Goal: Information Seeking & Learning: Learn about a topic

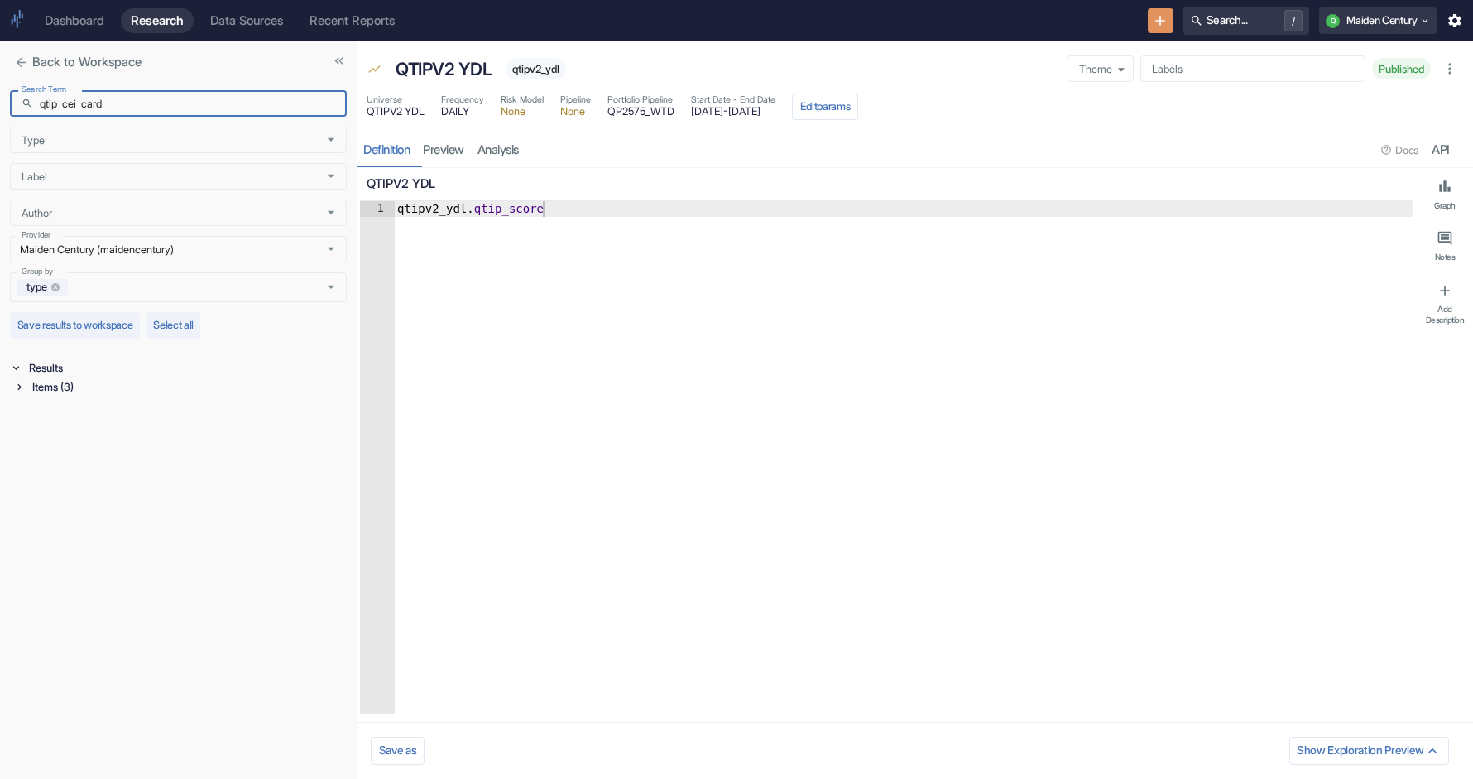
type input "qtip_cei_card"
click at [21, 387] on icon at bounding box center [19, 387] width 12 height 12
click at [88, 405] on div "Signal / Alpha Model (1)" at bounding box center [189, 405] width 314 height 19
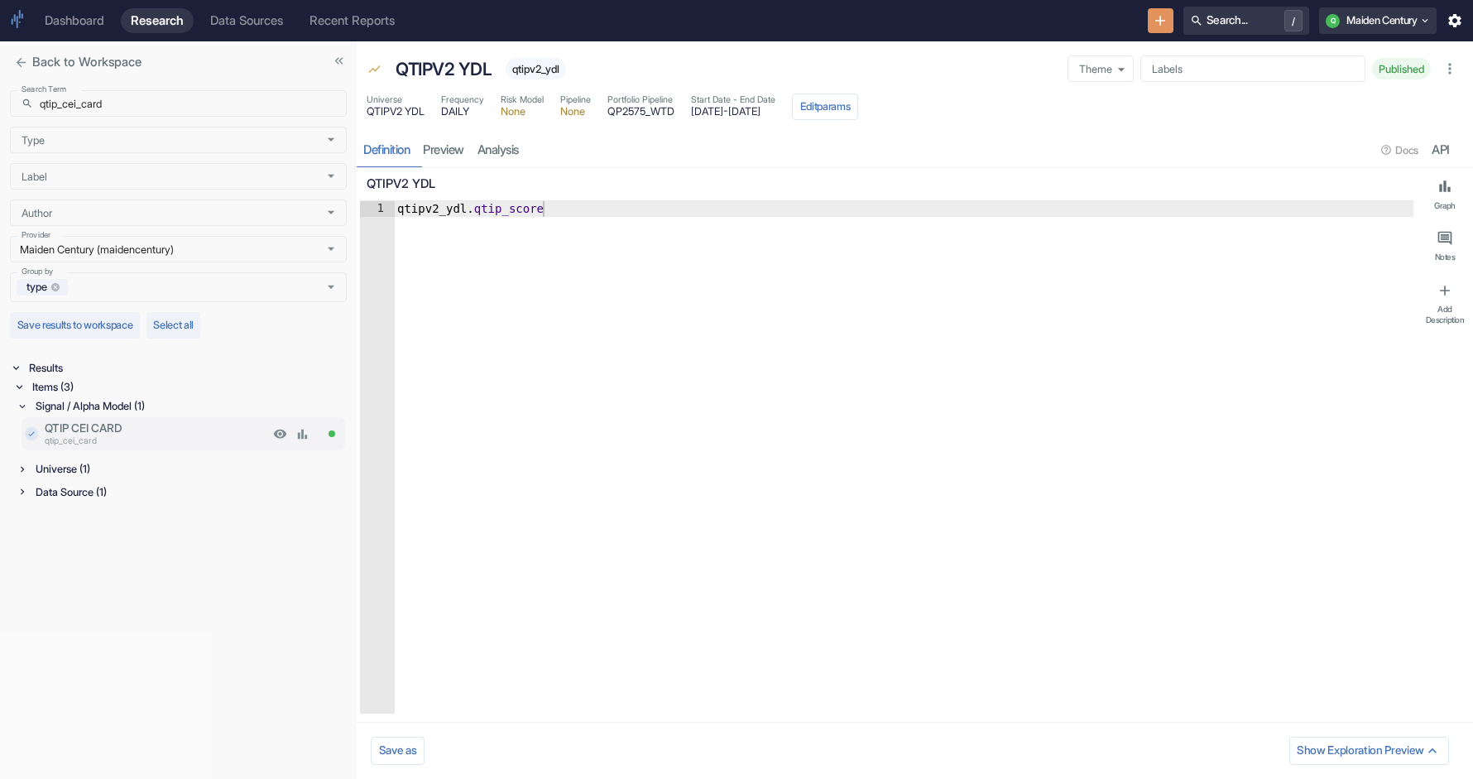
click at [108, 429] on p "QTIP CEI CARD" at bounding box center [157, 428] width 224 height 17
type textarea "x"
click at [90, 472] on div "Universe (1)" at bounding box center [189, 468] width 314 height 19
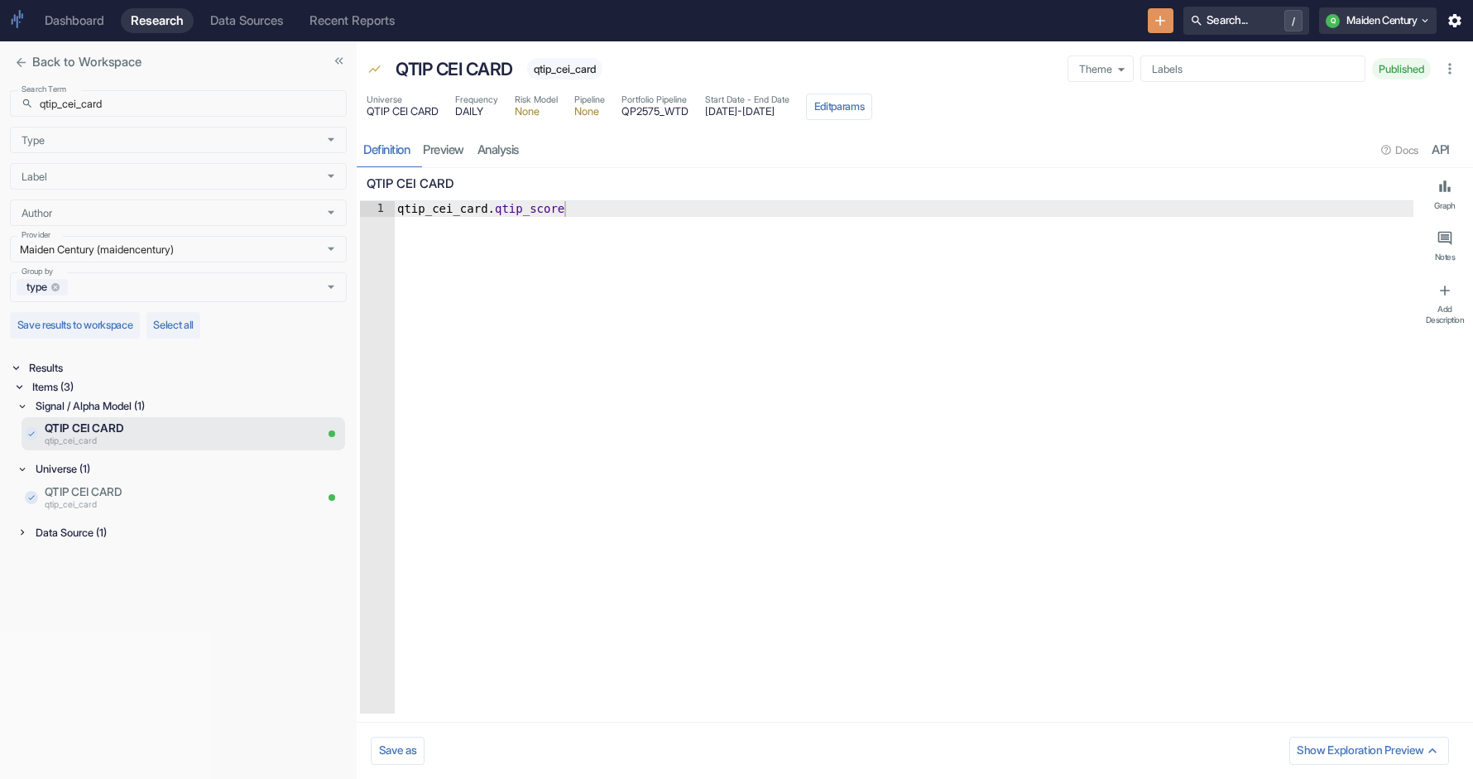
click at [89, 538] on div "Data Source (1)" at bounding box center [189, 532] width 314 height 19
drag, startPoint x: 850, startPoint y: 112, endPoint x: 720, endPoint y: 113, distance: 129.9
click at [720, 113] on div "Universe QTIP CEI CARD Frequency DAILY Risk Model None Pipeline None Portfolio …" at bounding box center [620, 107] width 506 height 26
copy span "[DATE] - [DATE]"
click at [120, 113] on input "qtip_cei_card" at bounding box center [193, 103] width 307 height 26
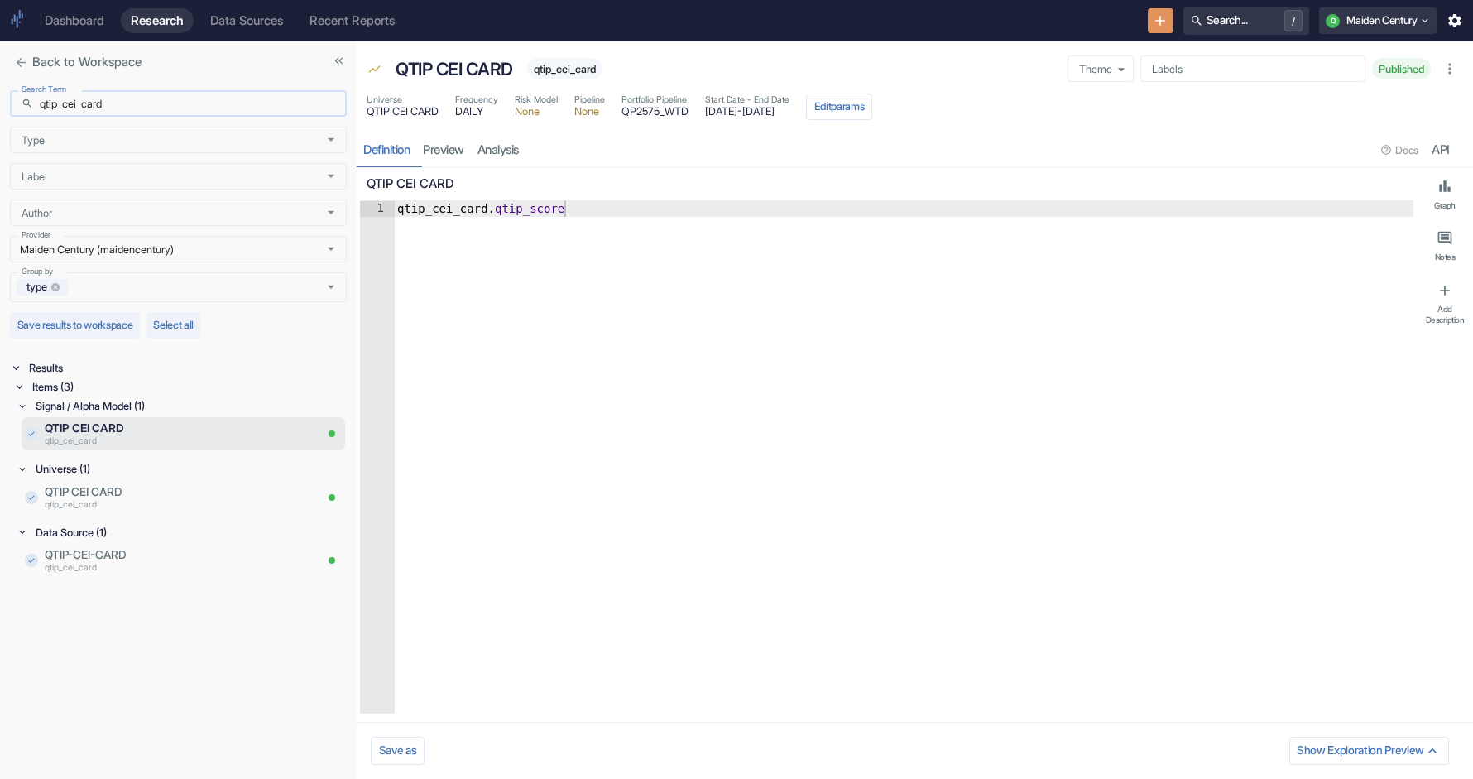
click at [120, 113] on input "qtip_cei_card" at bounding box center [193, 103] width 307 height 26
paste input "v2"
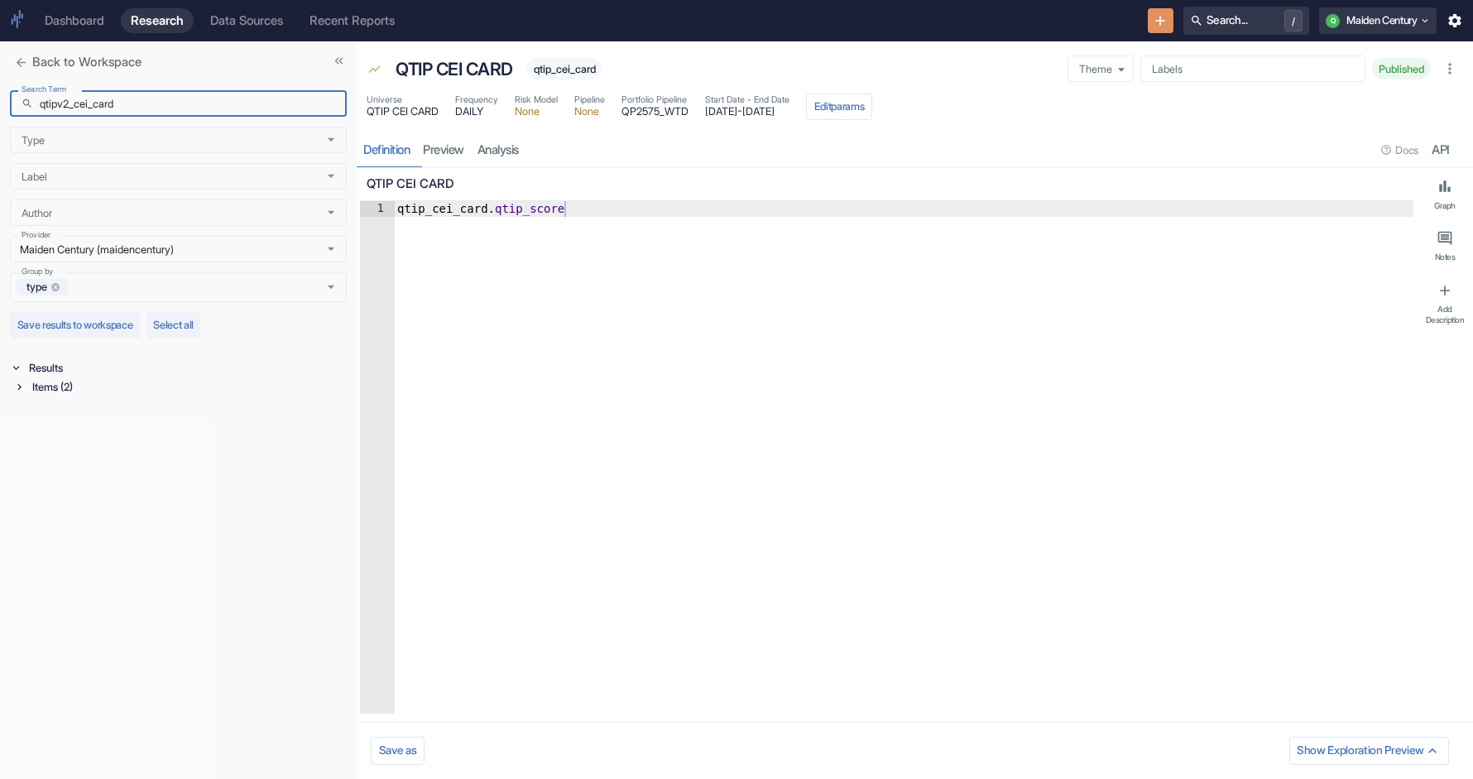
type input "qtipv2_cei_card"
click at [52, 384] on div "Items (2)" at bounding box center [188, 386] width 318 height 19
click at [64, 410] on div "Signal / Alpha Model (1)" at bounding box center [189, 405] width 314 height 19
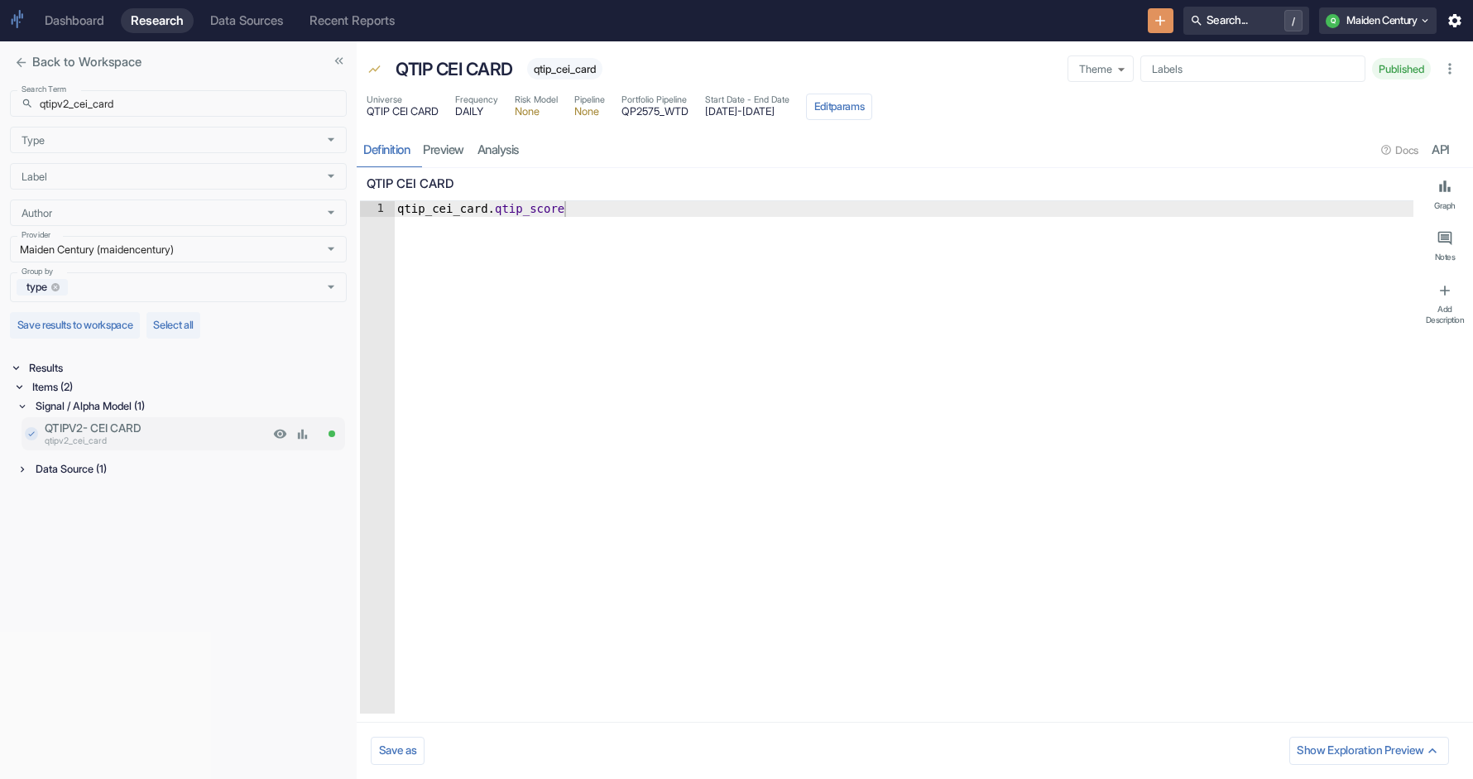
click at [135, 436] on p "qtipv2_cei_card" at bounding box center [157, 441] width 224 height 13
type textarea "x"
drag, startPoint x: 863, startPoint y: 112, endPoint x: 732, endPoint y: 113, distance: 130.8
click at [732, 113] on div "Universe QTIPV2 CEI CARD Frequency DAILY Risk Model None Pipeline None Portfoli…" at bounding box center [626, 107] width 518 height 26
copy span "[DATE] - [DATE]"
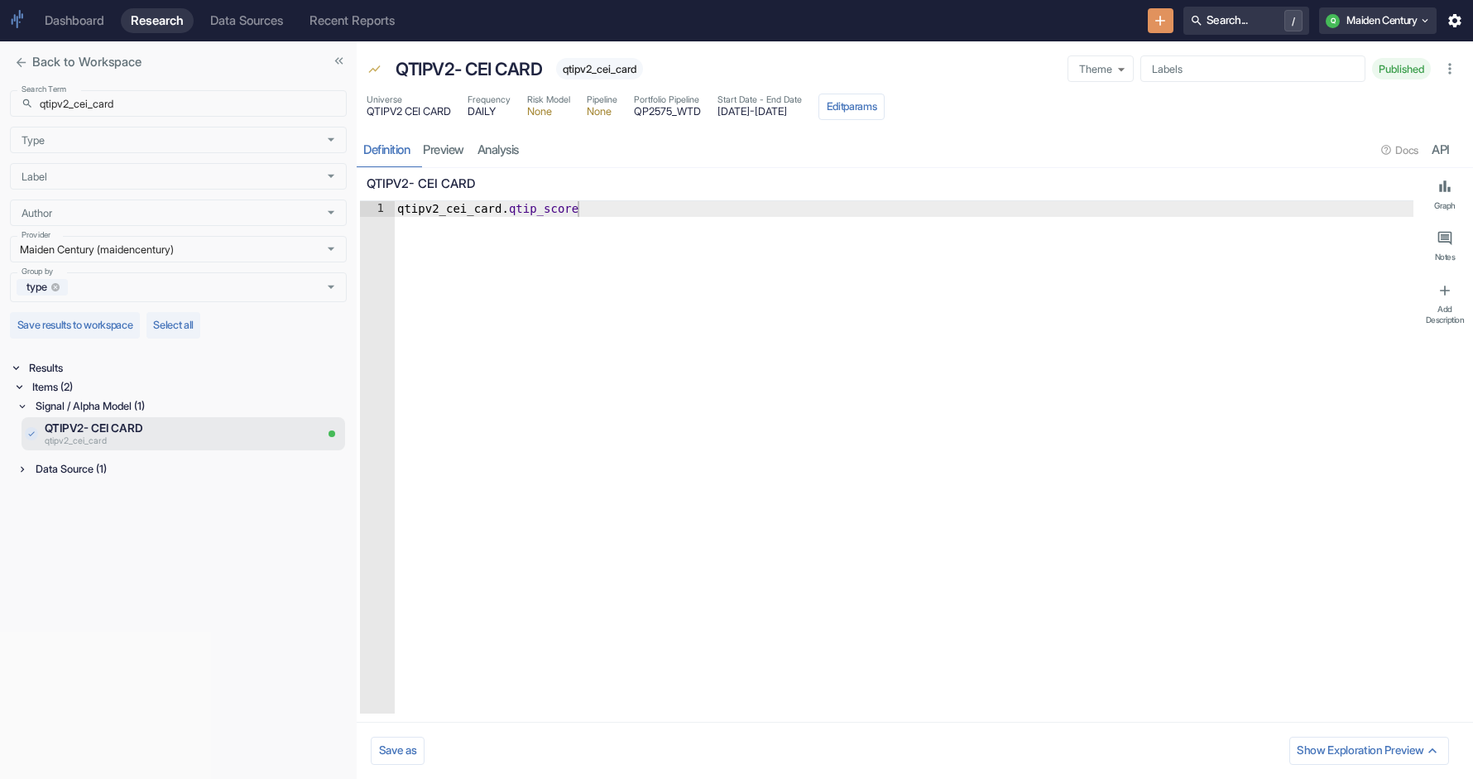
click at [405, 109] on span "QTIPV2 CEI CARD" at bounding box center [409, 112] width 84 height 11
copy span "QTIPV2 CEI CARD"
click at [118, 96] on input "qtipv2_cei_card" at bounding box center [193, 103] width 307 height 26
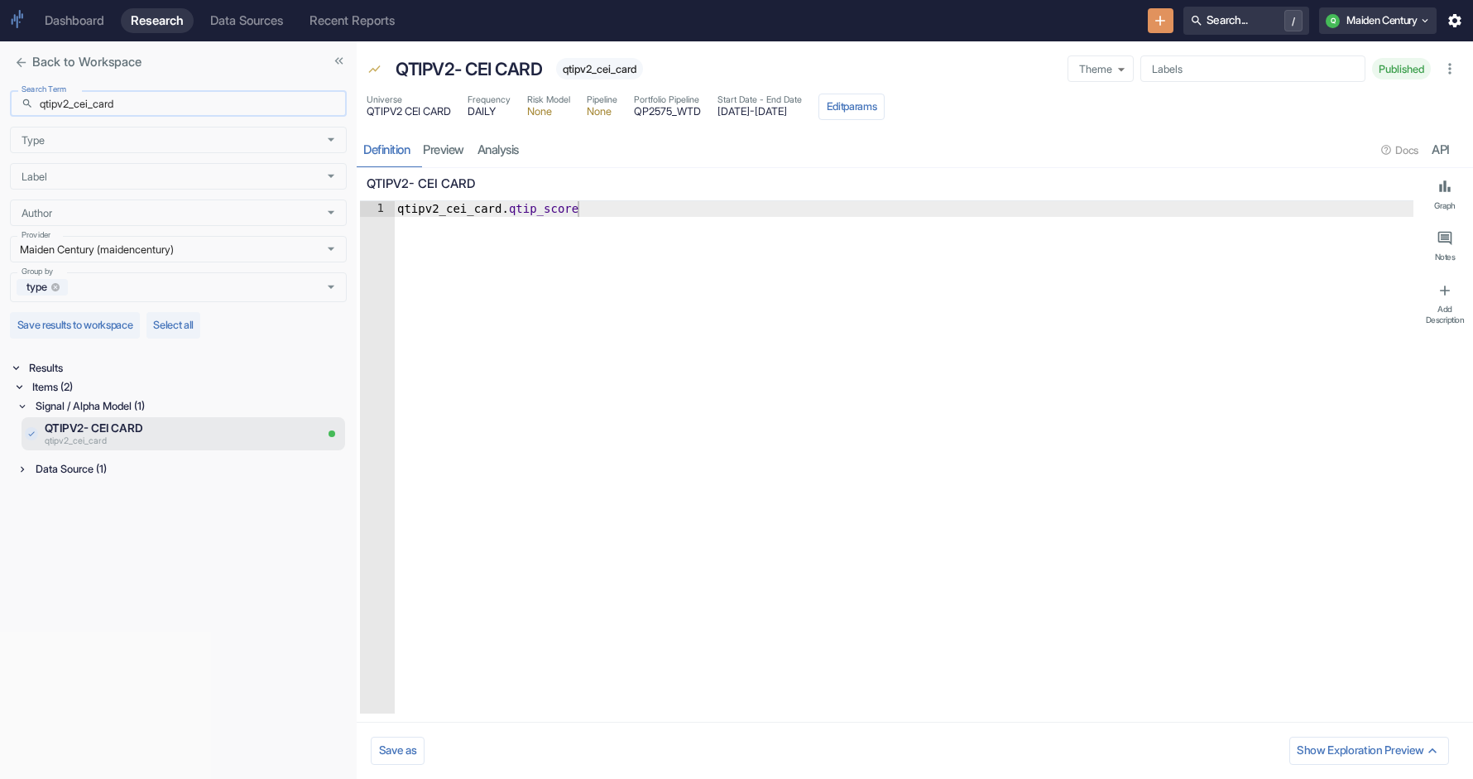
click at [118, 96] on input "qtipv2_cei_card" at bounding box center [193, 103] width 307 height 26
paste input "QTIPV2 CEI CARD"
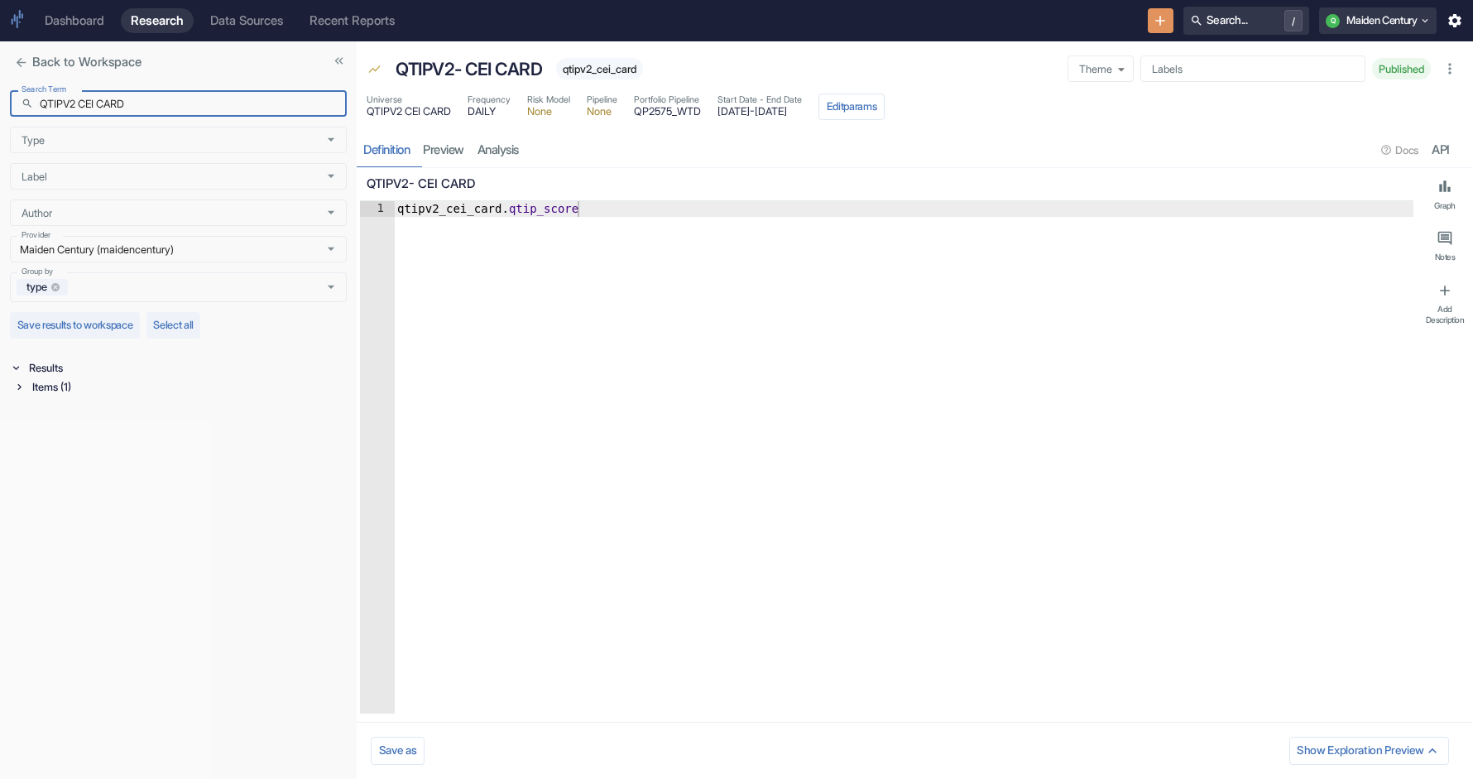
type input "QTIPV2 CEI CARD"
click at [66, 396] on div "Items (1)" at bounding box center [188, 386] width 318 height 19
click at [81, 416] on div "Universe (1)" at bounding box center [182, 407] width 330 height 22
click at [81, 411] on div "Universe (1)" at bounding box center [189, 405] width 314 height 19
click at [124, 444] on p "cei_card_qtipv2" at bounding box center [157, 441] width 224 height 13
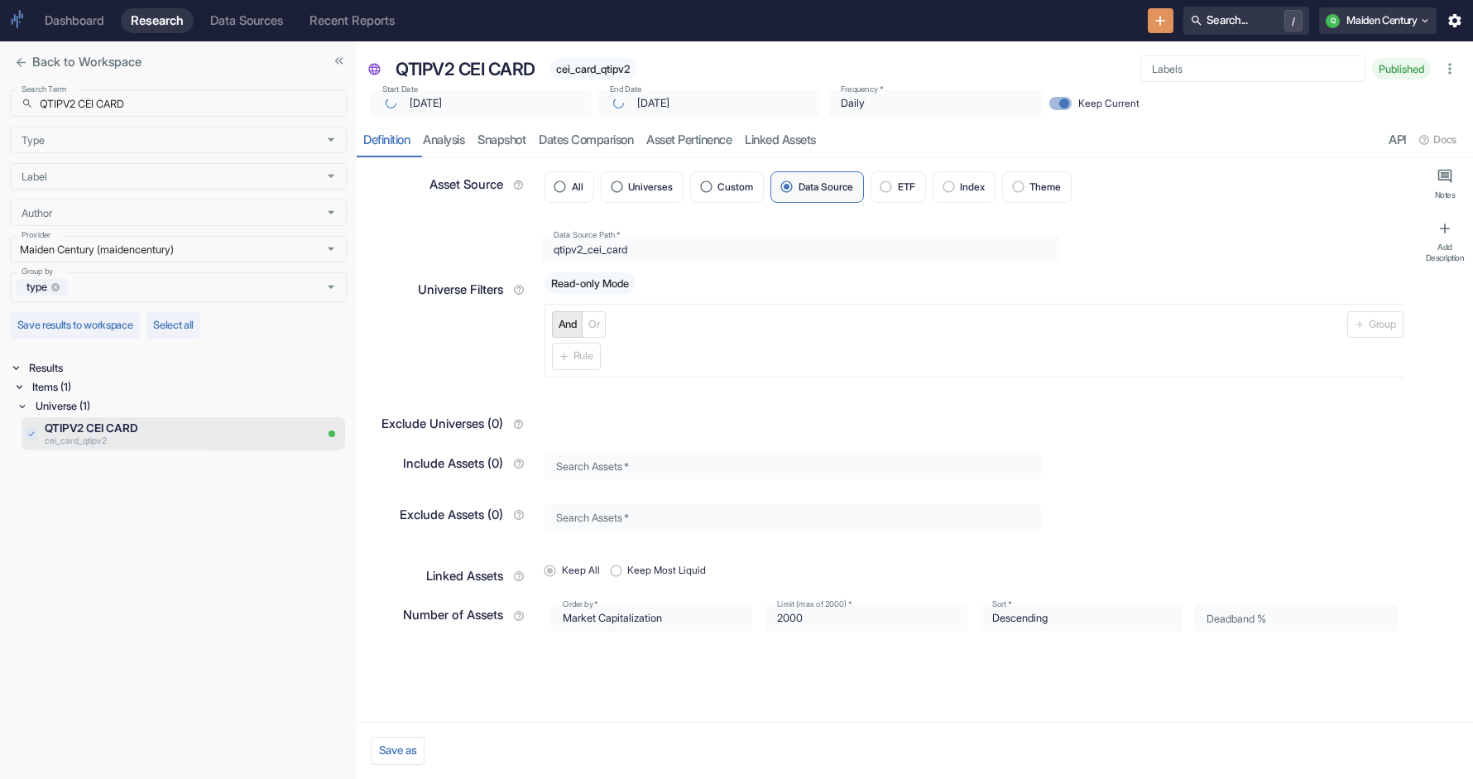
click at [601, 68] on span "cei_card_qtipv2" at bounding box center [592, 69] width 87 height 12
type textarea "x"
type input "[DATE]"
copy span "cei_card_qtipv2"
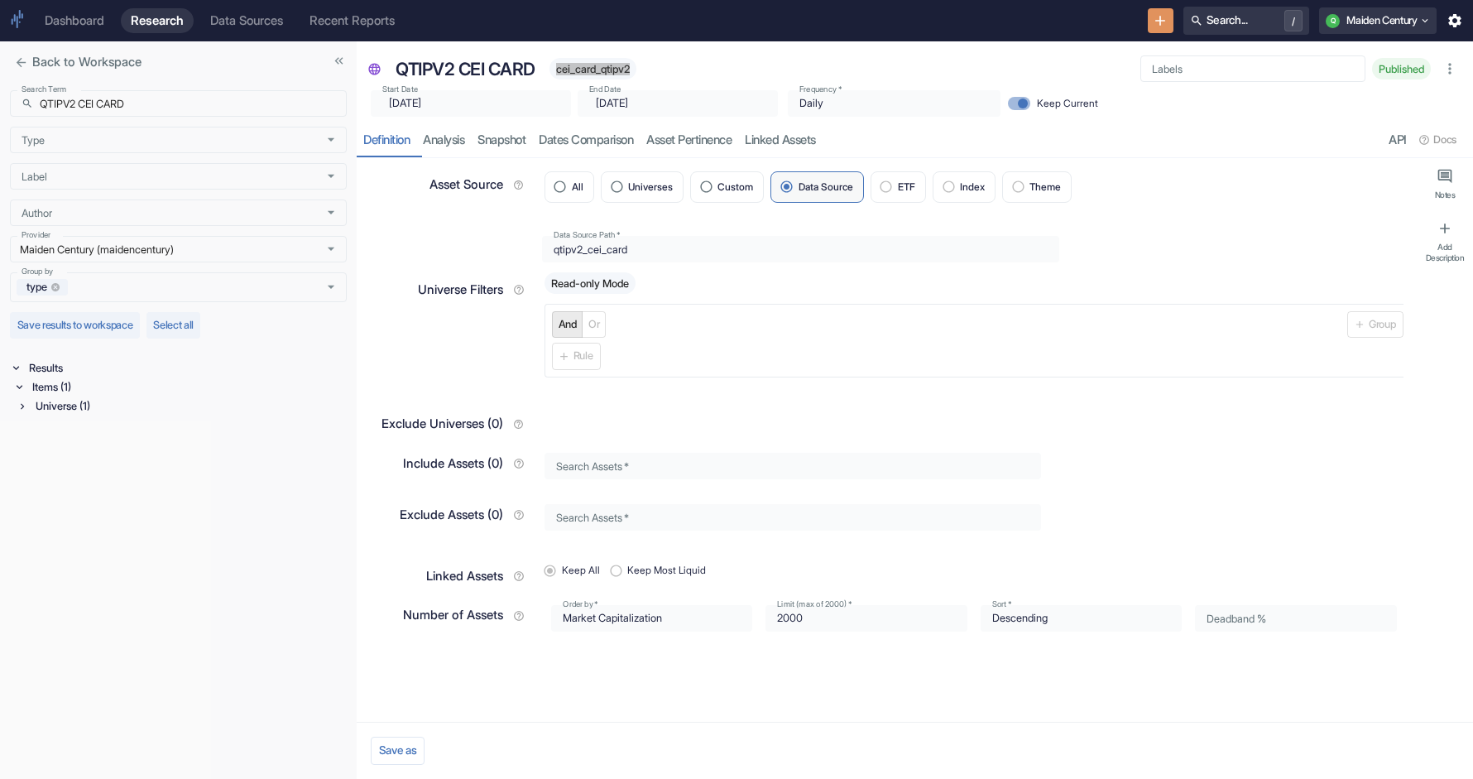
type textarea "x"
click at [117, 110] on input "QTIPV2 CEI CARD" at bounding box center [193, 103] width 307 height 26
paste input "qtip_drop_full"
paste input "text"
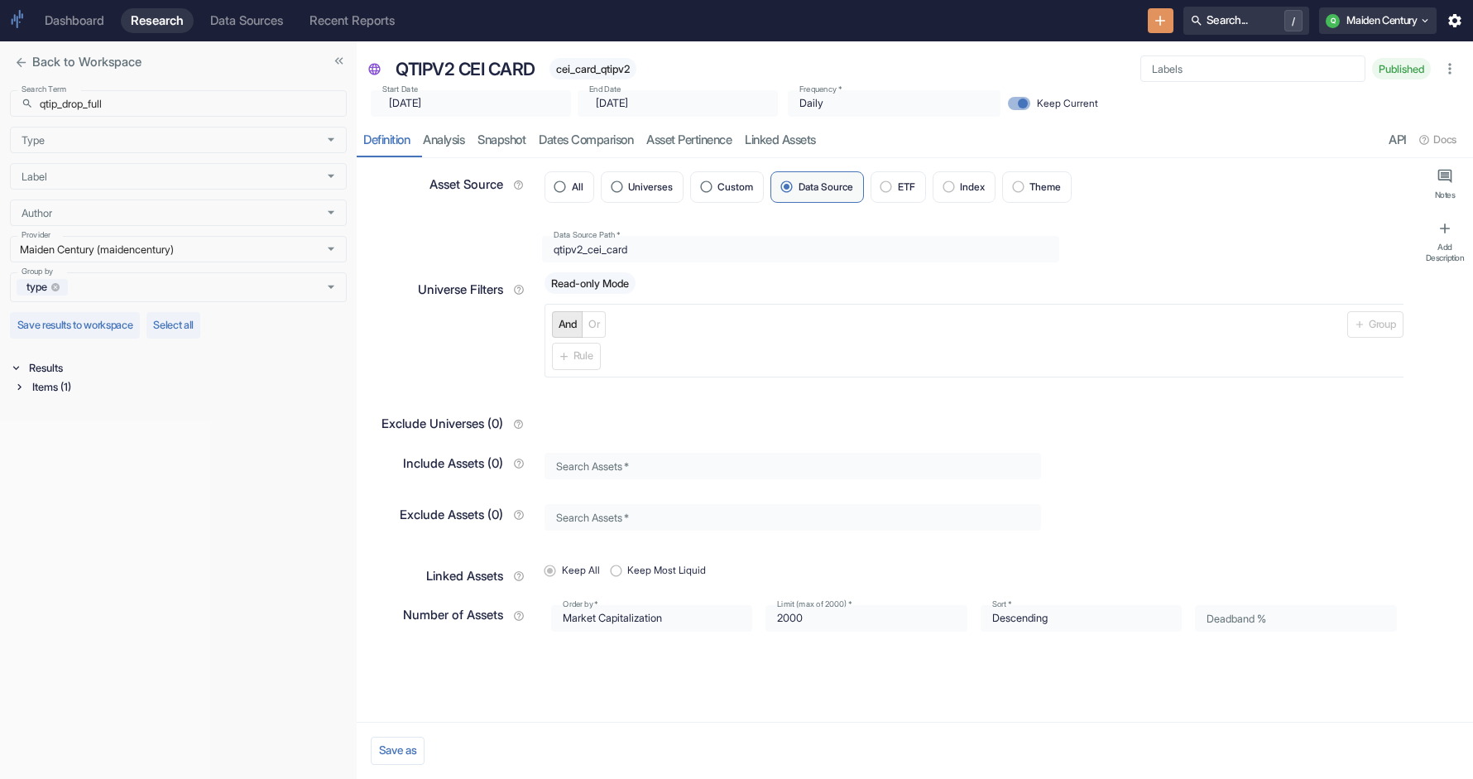
click at [41, 389] on div "Items (1)" at bounding box center [188, 386] width 318 height 19
click at [92, 405] on div "Data Source (1)" at bounding box center [189, 405] width 314 height 19
click at [107, 433] on p "QTIP-DROP-FULL" at bounding box center [179, 428] width 269 height 17
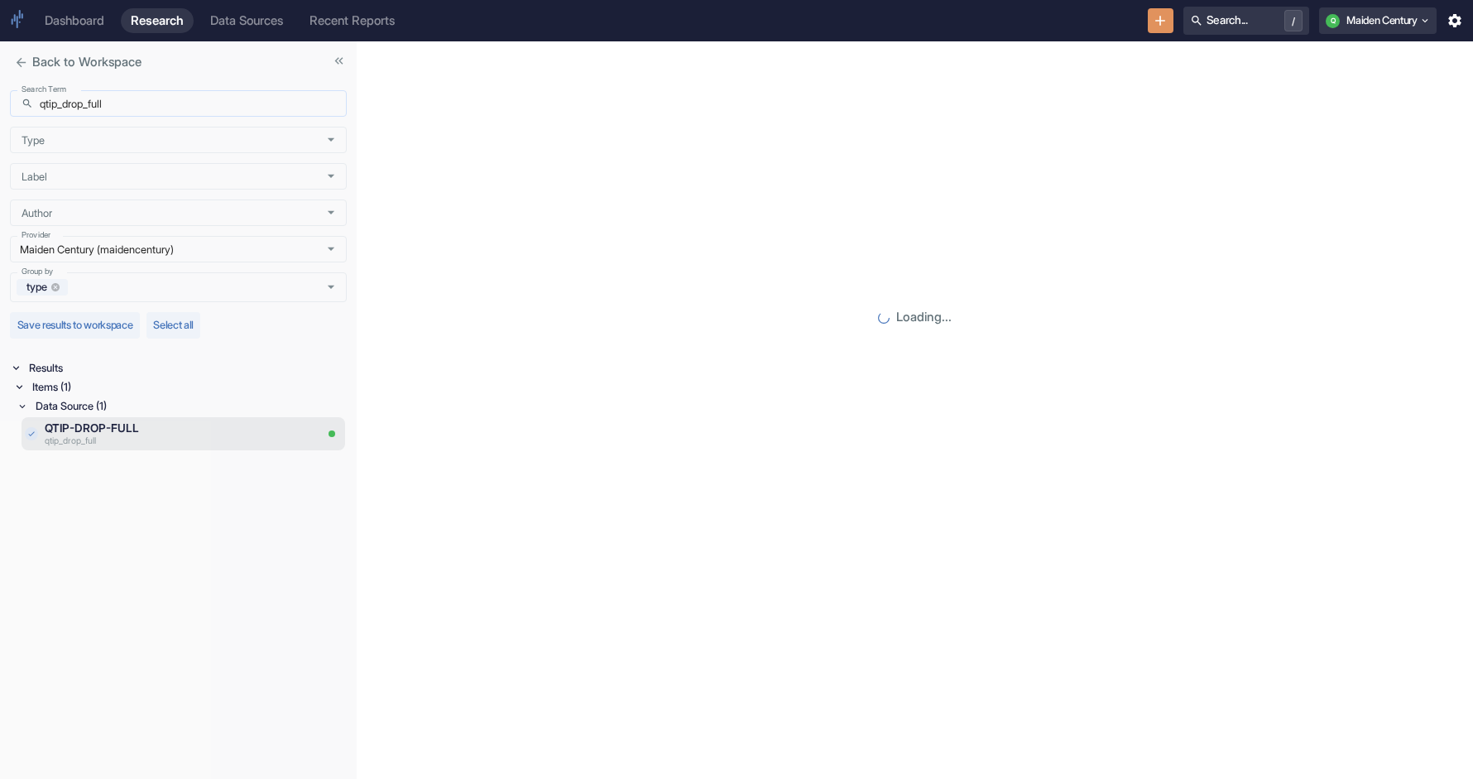
click at [179, 107] on input "qtip_drop_full" at bounding box center [193, 103] width 307 height 26
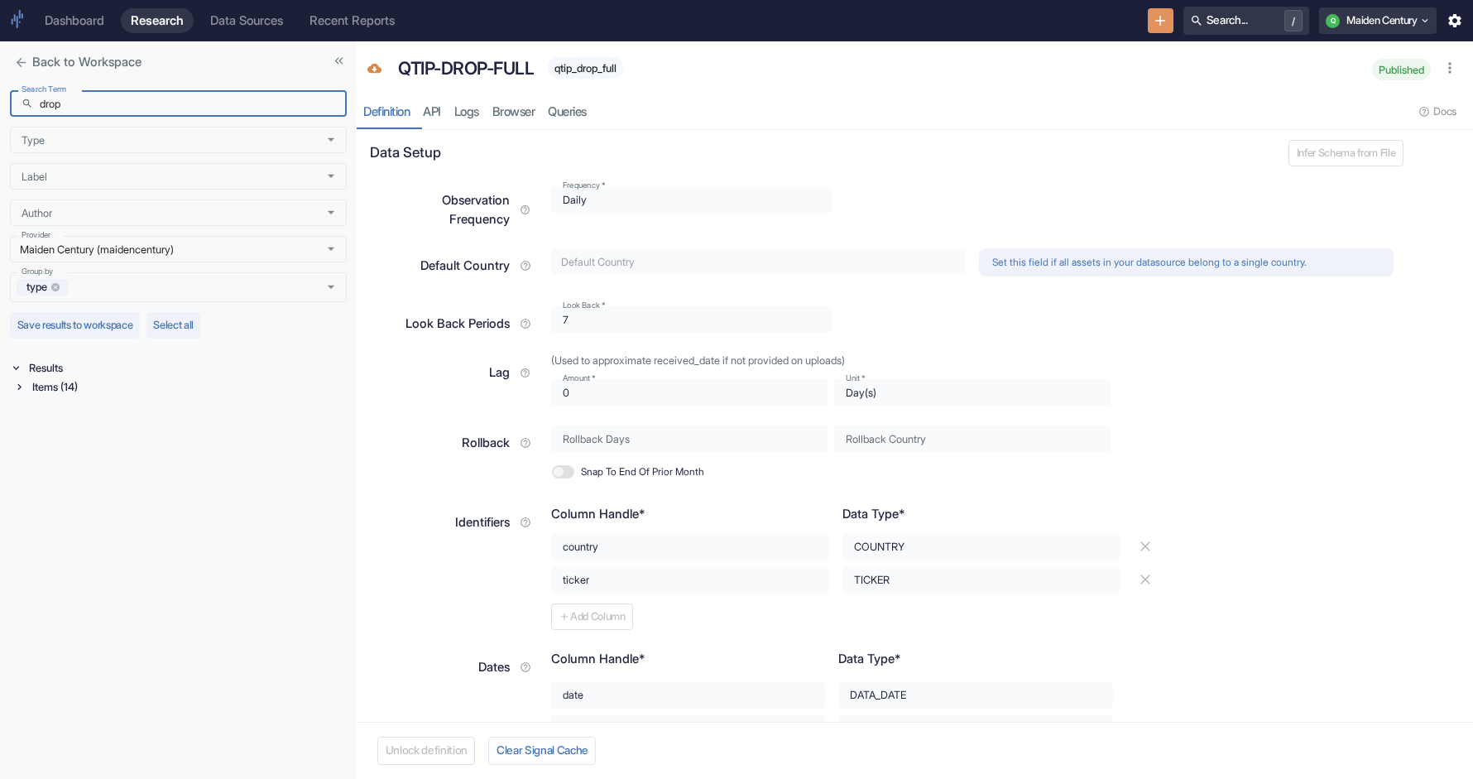
type input "drop"
click at [49, 379] on div "Items (14)" at bounding box center [188, 386] width 318 height 19
click at [79, 402] on div "Signal / Alpha Model (5)" at bounding box center [189, 405] width 314 height 19
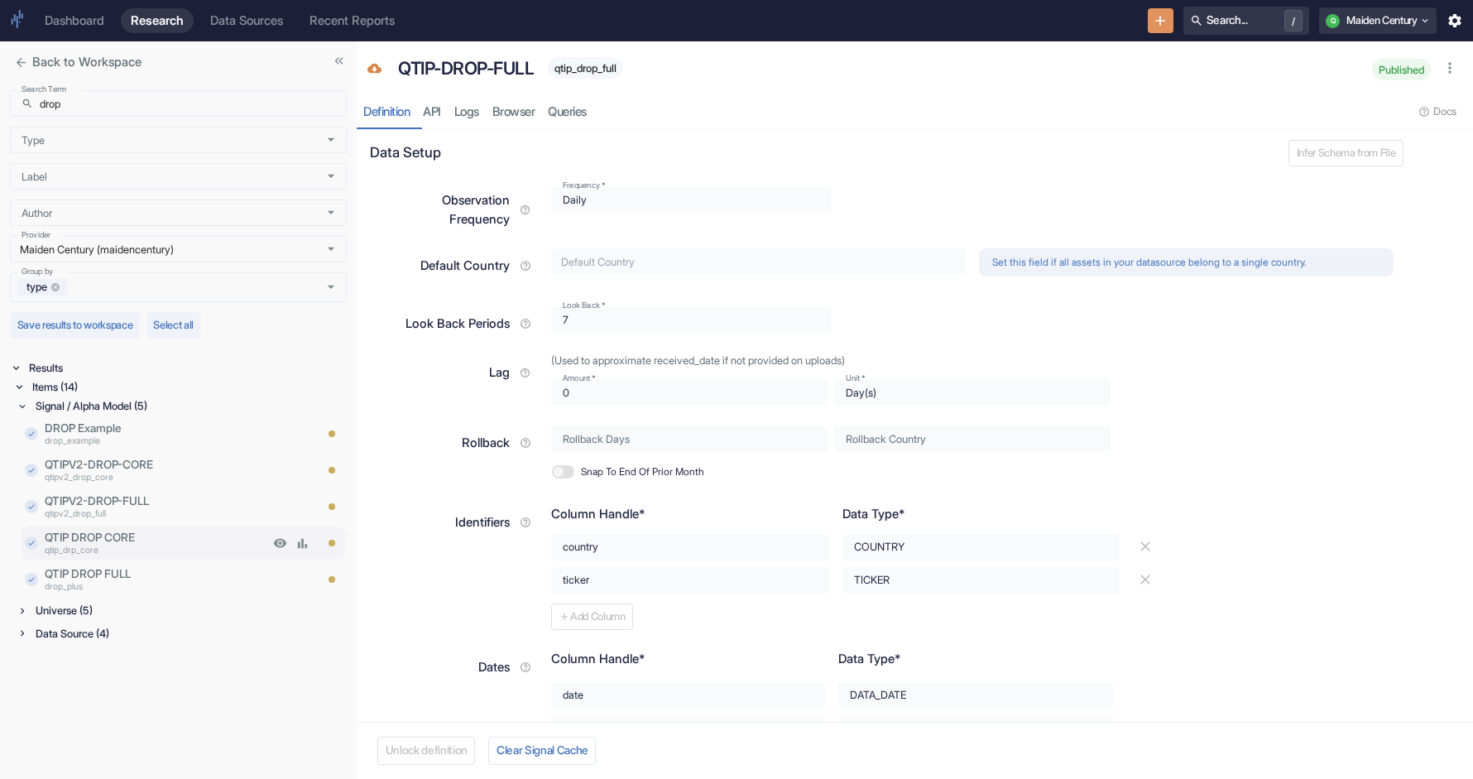
click at [131, 541] on p "QTIP DROP CORE" at bounding box center [157, 537] width 224 height 17
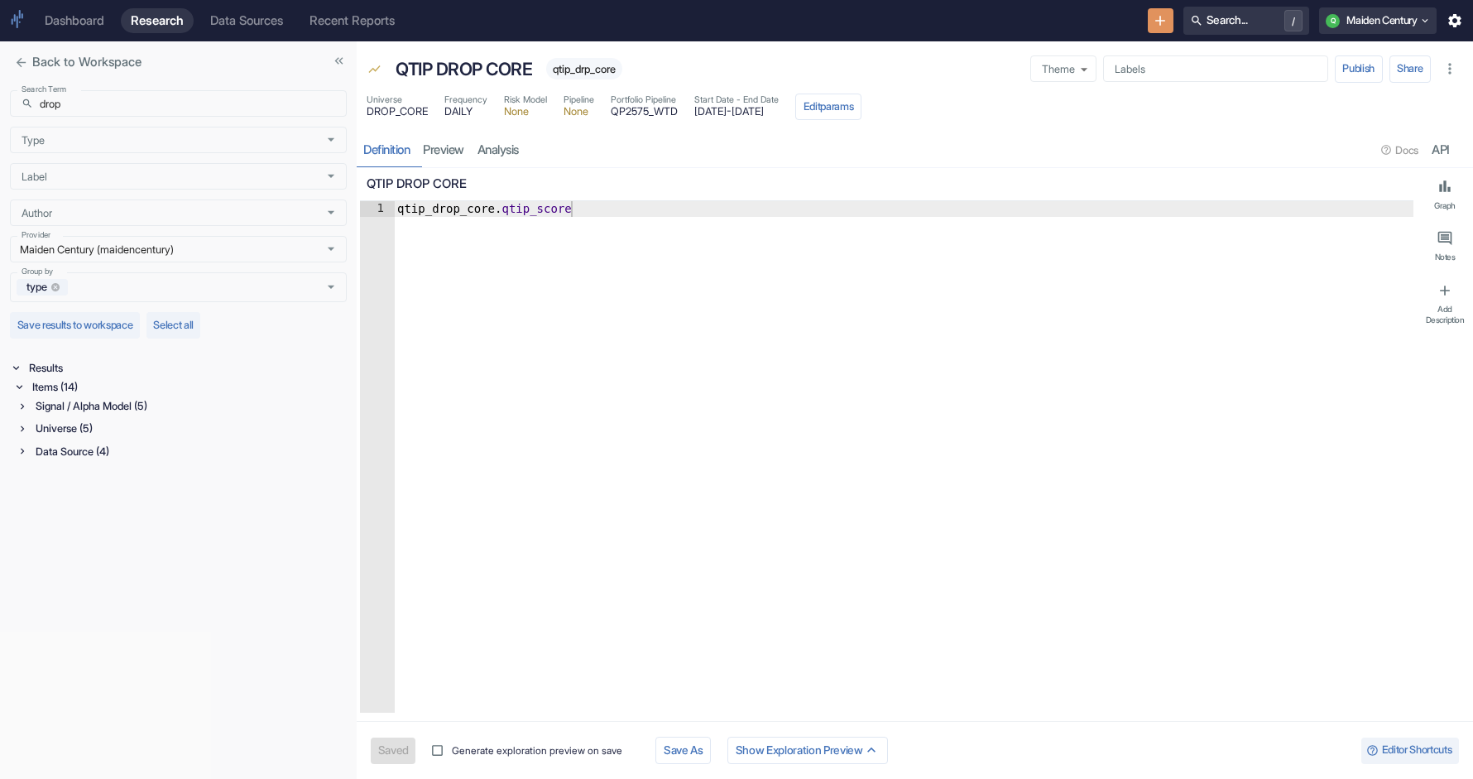
click at [87, 457] on div "Data Source (4)" at bounding box center [189, 451] width 314 height 19
type textarea "x"
click at [101, 401] on div "Signal / Alpha Model (5)" at bounding box center [189, 405] width 314 height 19
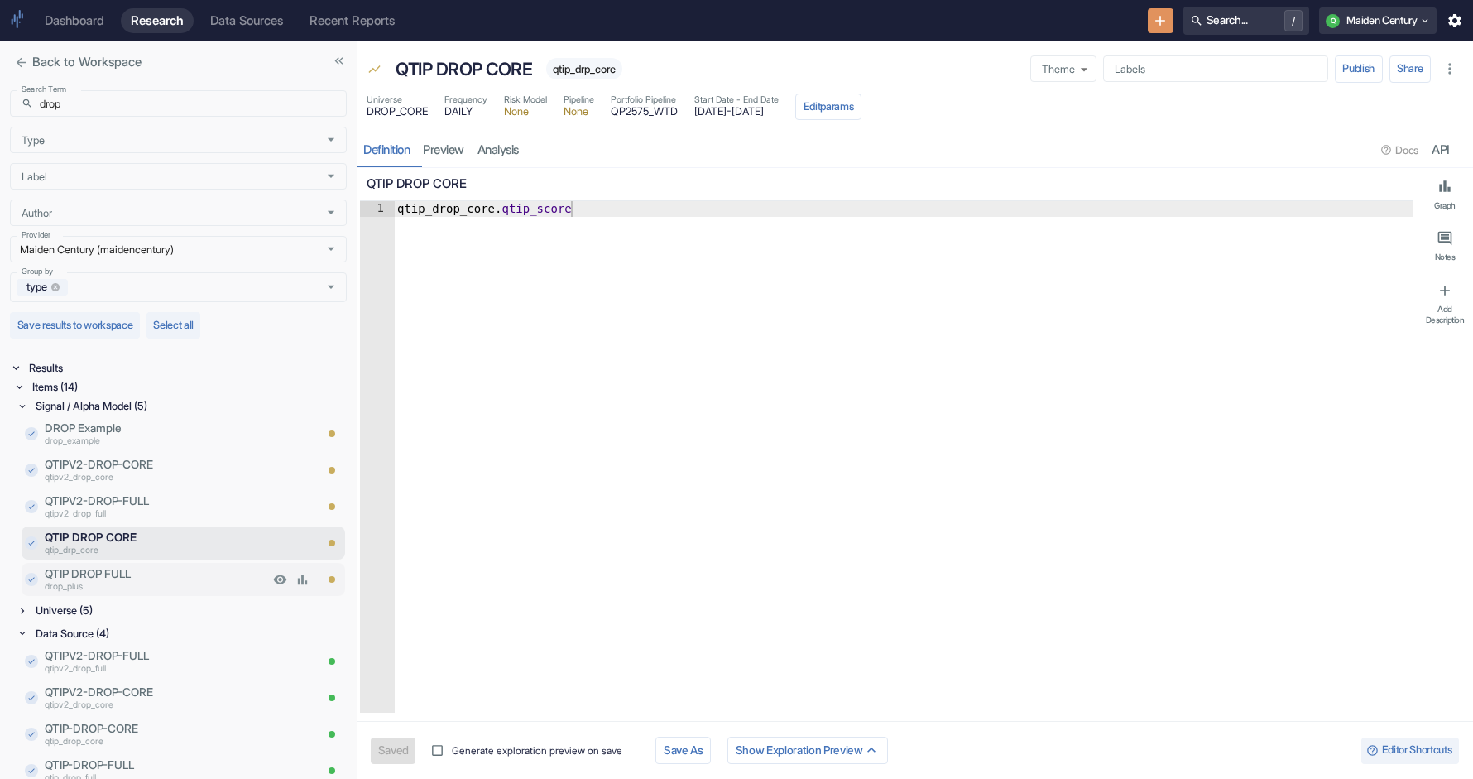
click at [120, 575] on p "QTIP DROP FULL" at bounding box center [157, 573] width 224 height 17
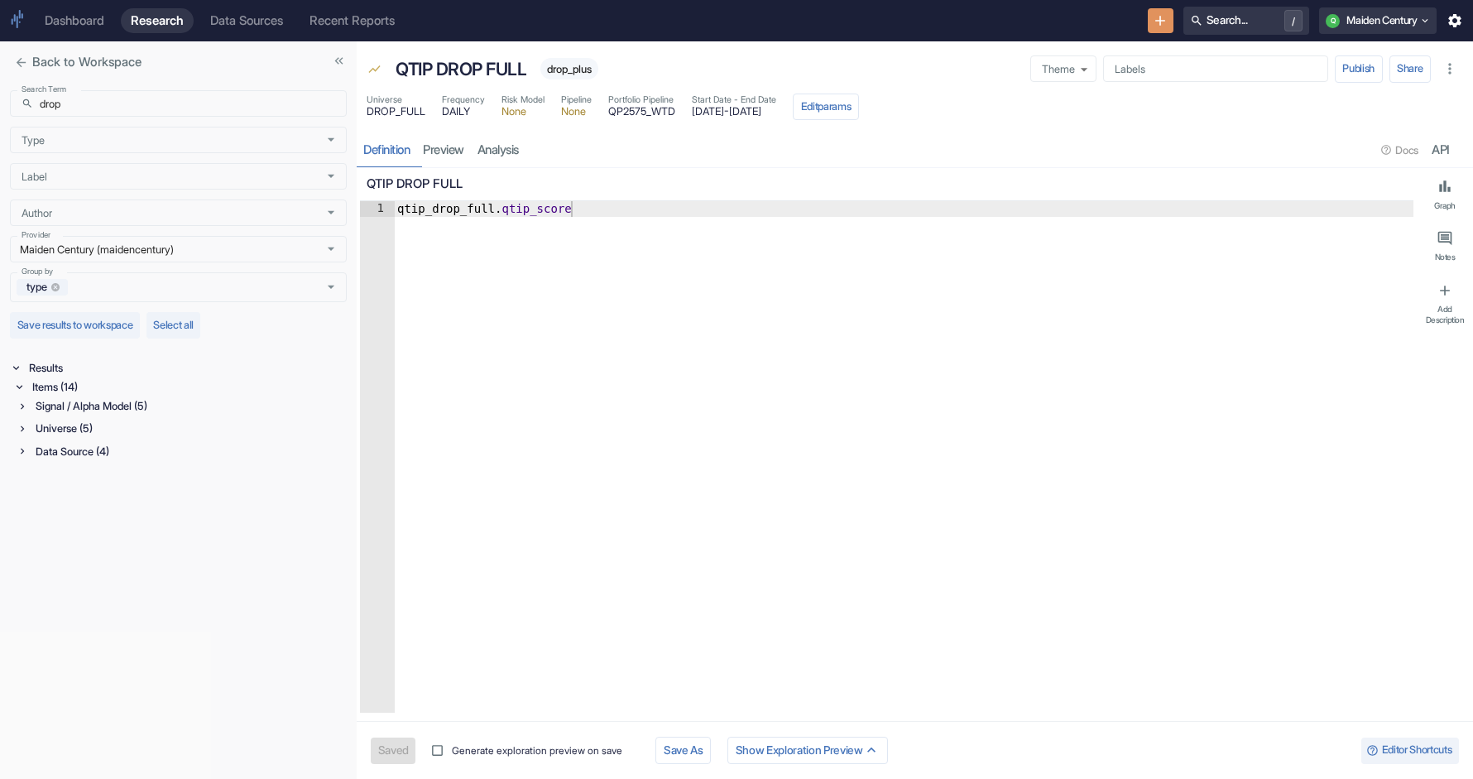
click at [73, 451] on div "Data Source (4)" at bounding box center [189, 451] width 314 height 19
type textarea "x"
type textarea "qtip_drop_full.qtip_score"
click at [431, 210] on div "qtip_drop_full . qtip_score" at bounding box center [904, 472] width 1020 height 543
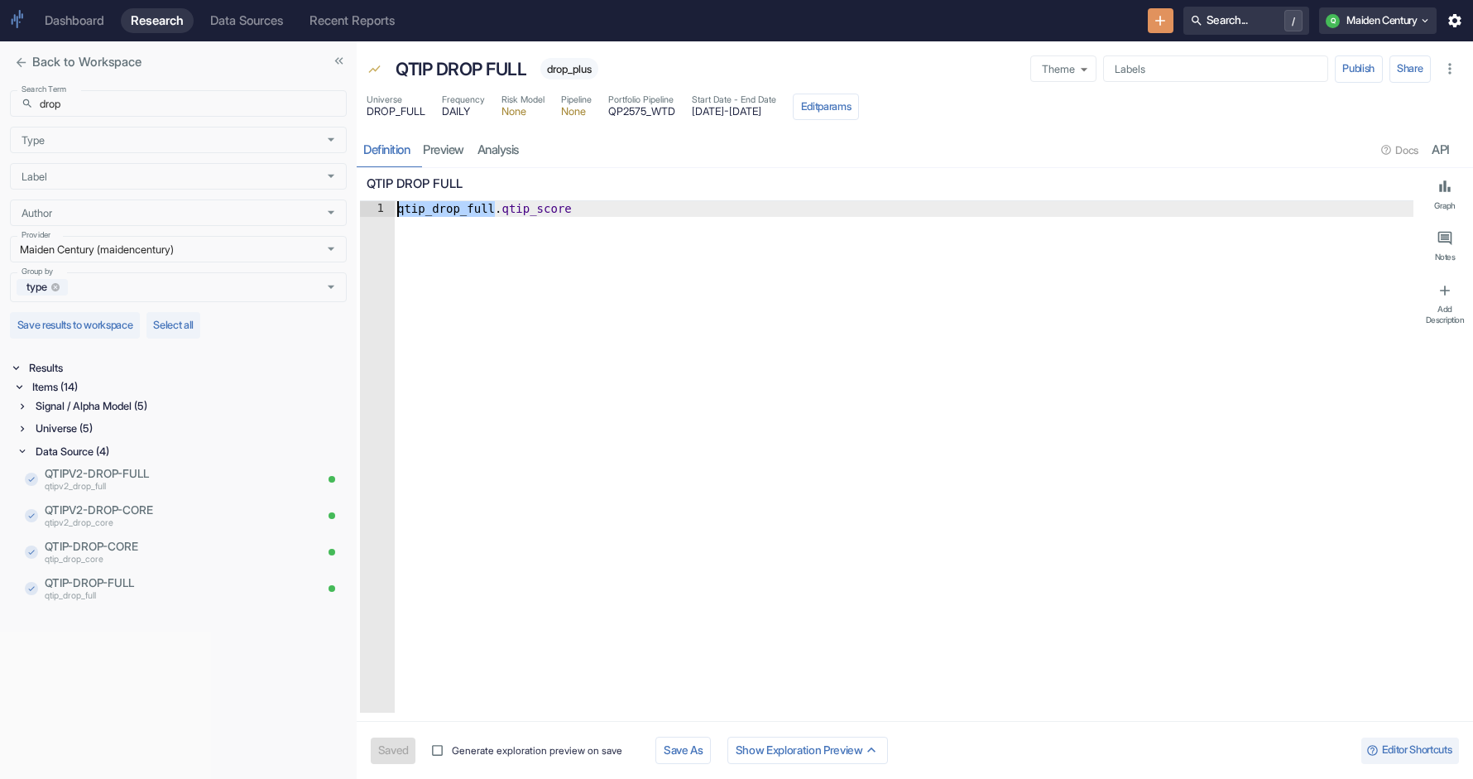
click at [29, 427] on div "Universe (5)" at bounding box center [182, 428] width 330 height 19
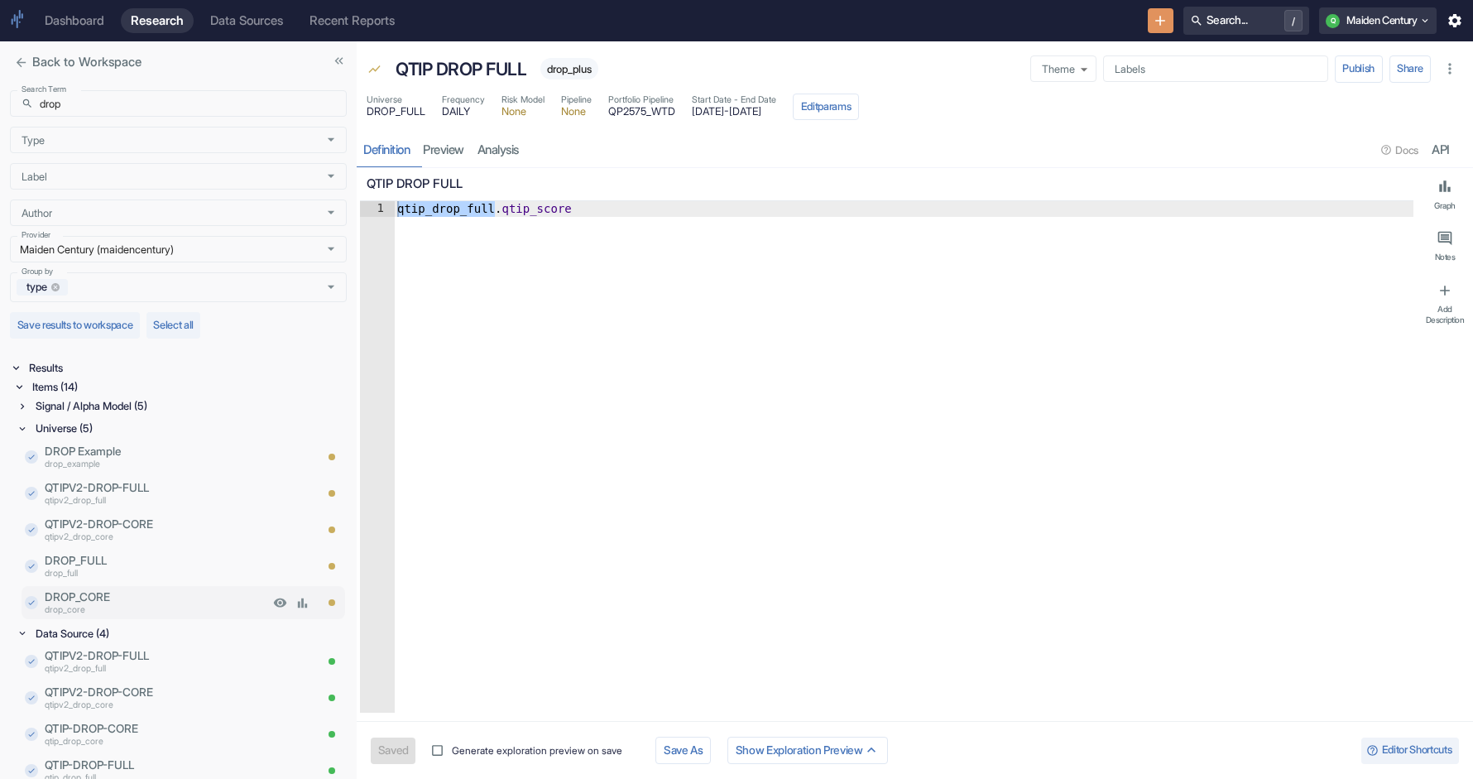
scroll to position [20, 0]
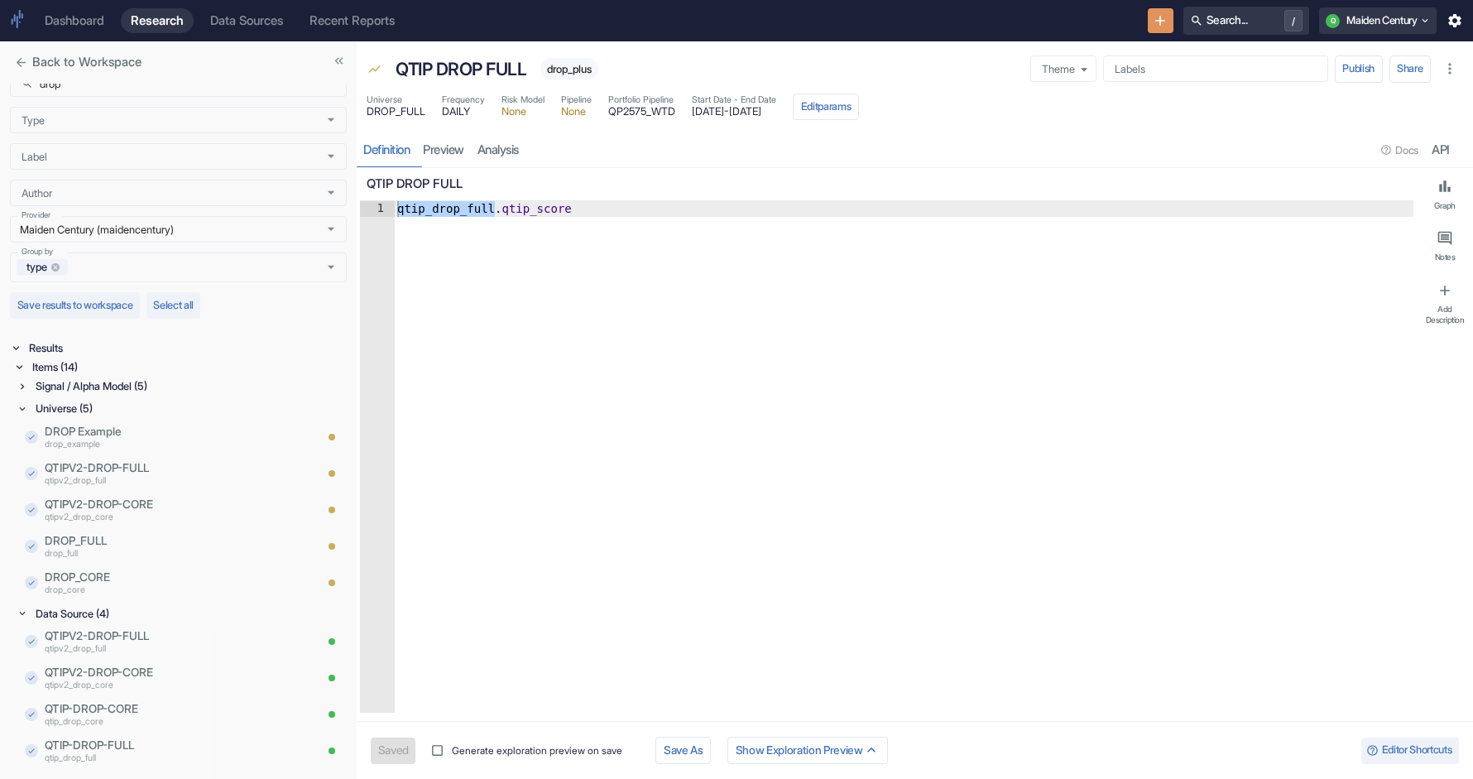
click at [151, 389] on div "Signal / Alpha Model (5)" at bounding box center [189, 386] width 314 height 19
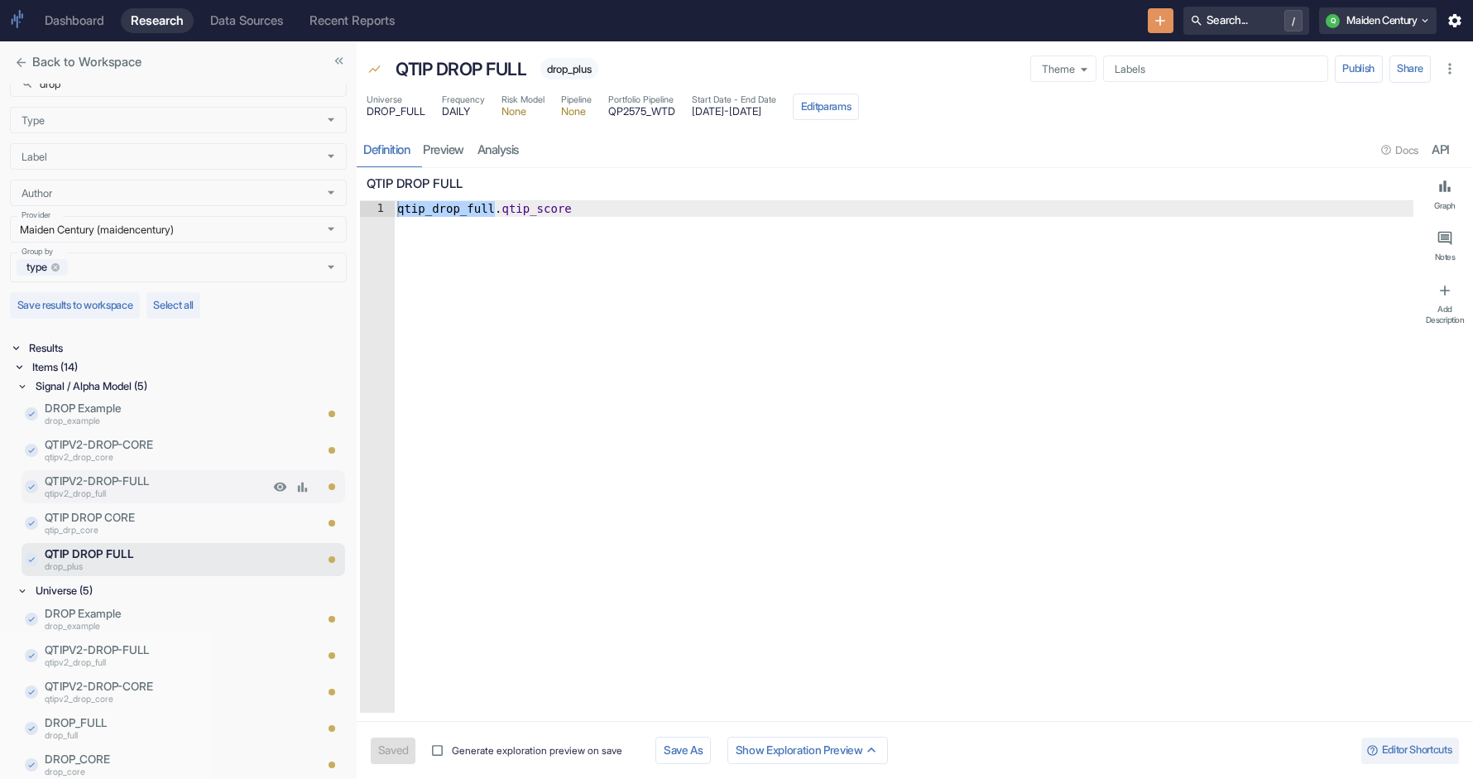
scroll to position [202, 0]
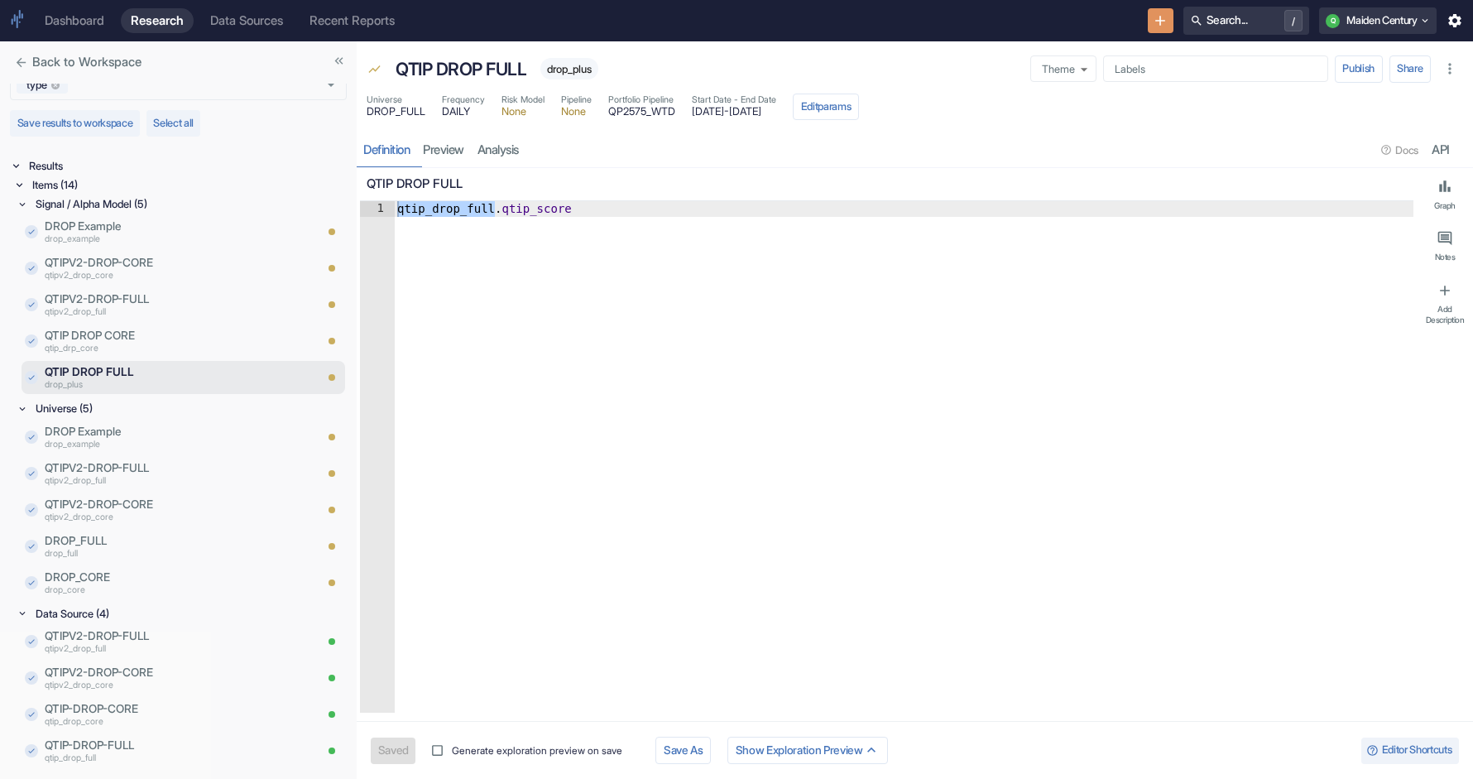
click at [433, 218] on div "qtip_drop_full . qtip_score" at bounding box center [904, 472] width 1020 height 543
click at [433, 210] on div "qtip_drop_full . qtip_score" at bounding box center [904, 472] width 1020 height 543
drag, startPoint x: 829, startPoint y: 114, endPoint x: 700, endPoint y: 109, distance: 129.2
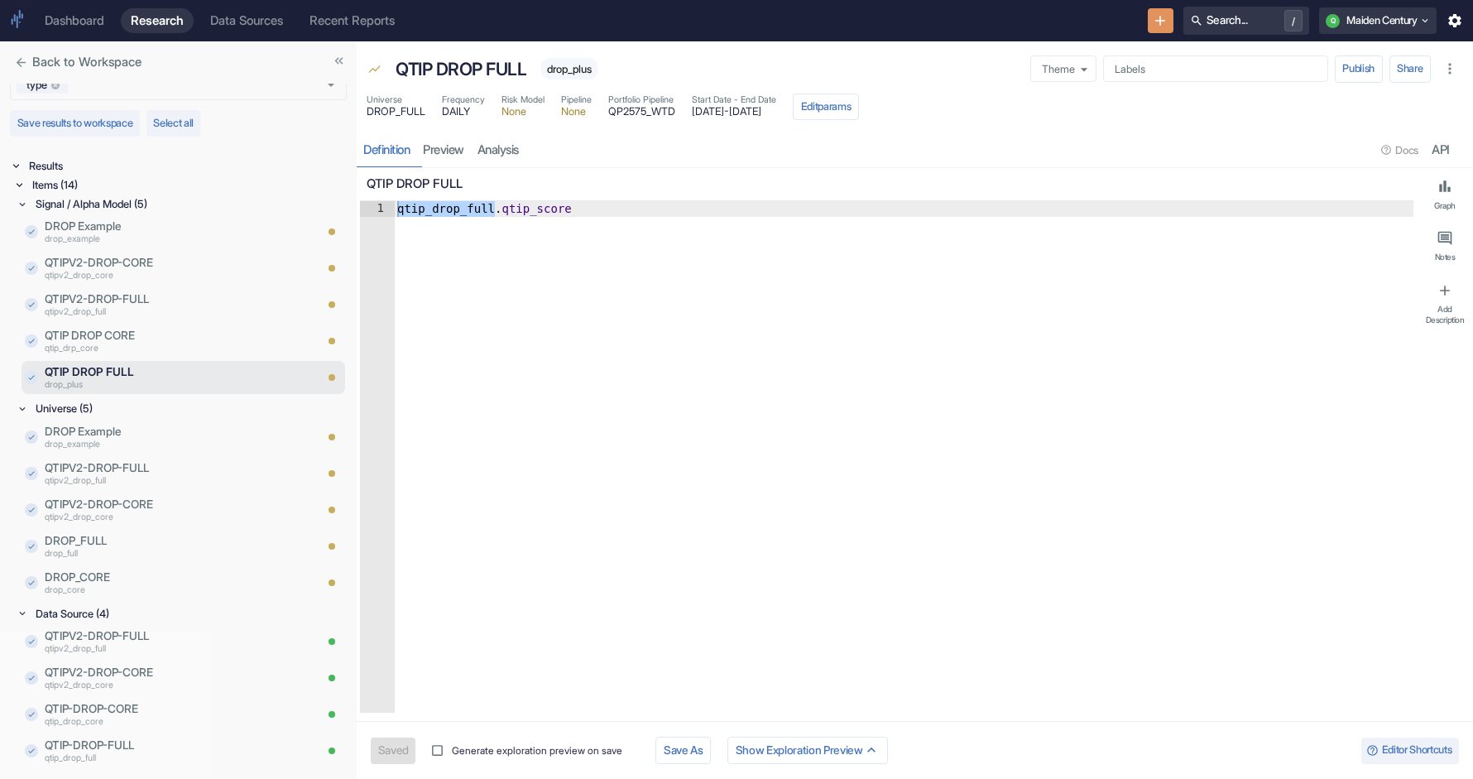
click at [700, 109] on div "Universe DROP_FULL Frequency DAILY Risk Model None Pipeline None Portfolio Pipe…" at bounding box center [613, 107] width 492 height 26
click at [776, 111] on span "[DATE] - [DATE]" at bounding box center [734, 112] width 84 height 11
drag, startPoint x: 832, startPoint y: 111, endPoint x: 703, endPoint y: 111, distance: 128.3
click at [703, 111] on span "[DATE] - [DATE]" at bounding box center [734, 112] width 84 height 11
copy span "[DATE] - [DATE]"
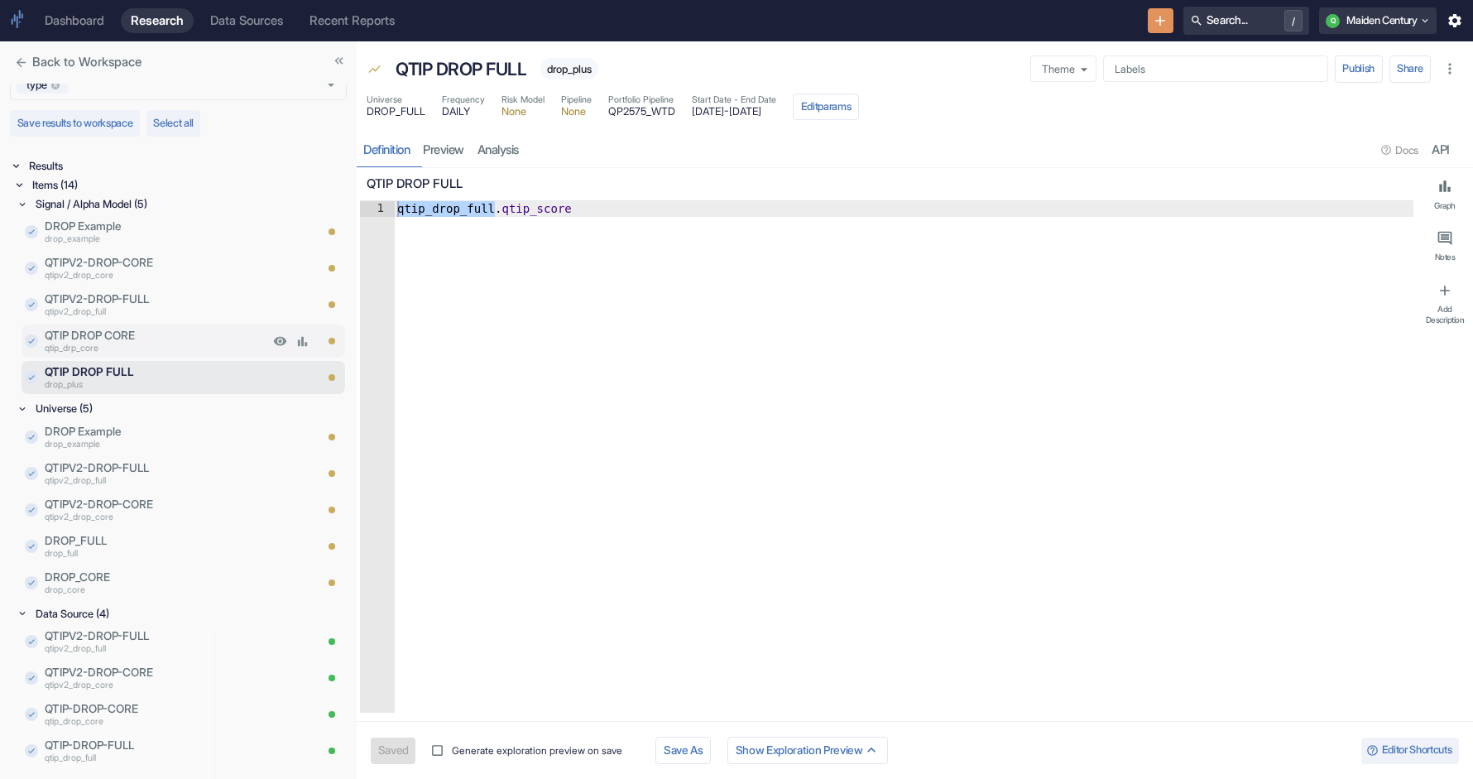
click at [201, 333] on p "QTIP DROP CORE" at bounding box center [157, 335] width 224 height 17
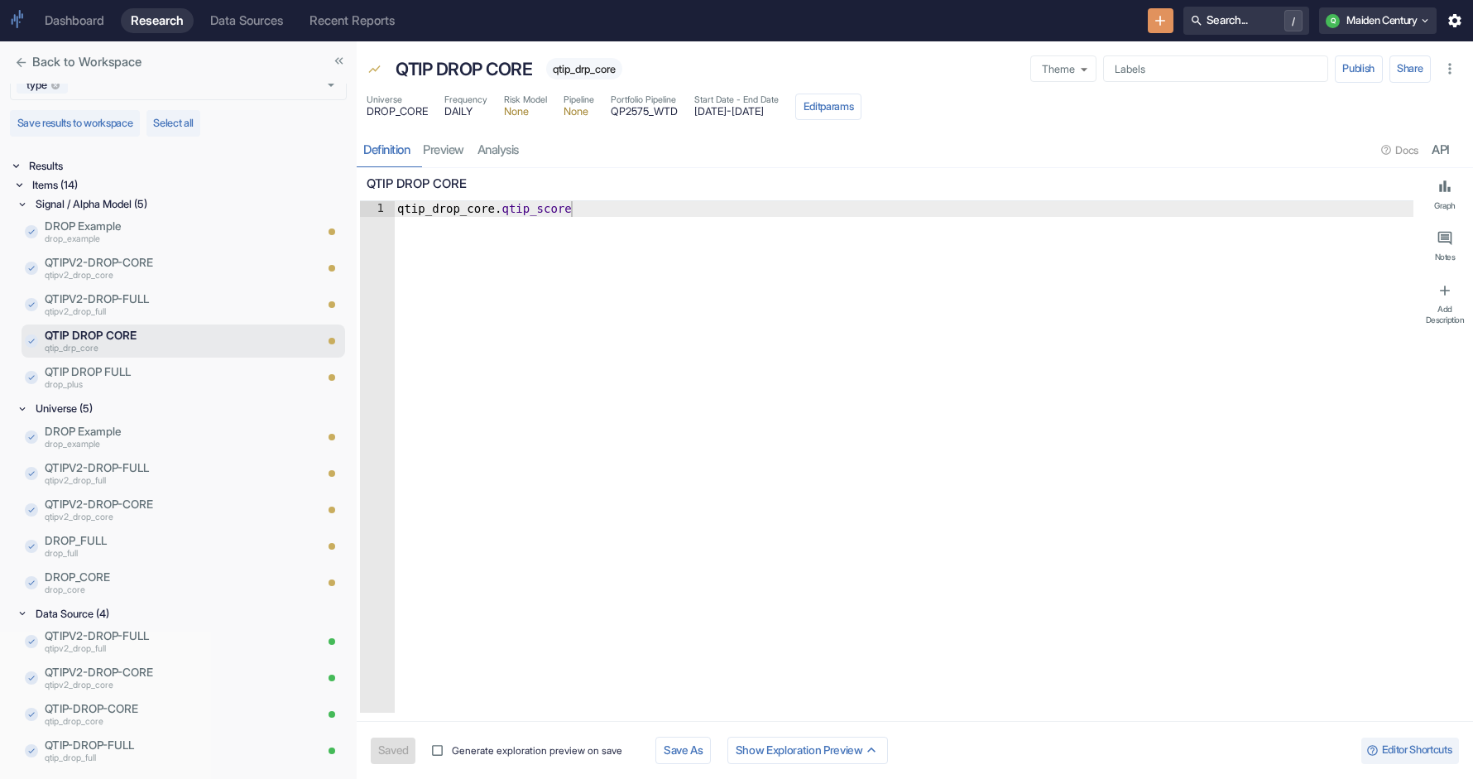
type textarea "x"
type textarea "qtip_drop_core.qtip_score"
click at [422, 210] on div "qtip_drop_core . qtip_score" at bounding box center [904, 472] width 1020 height 543
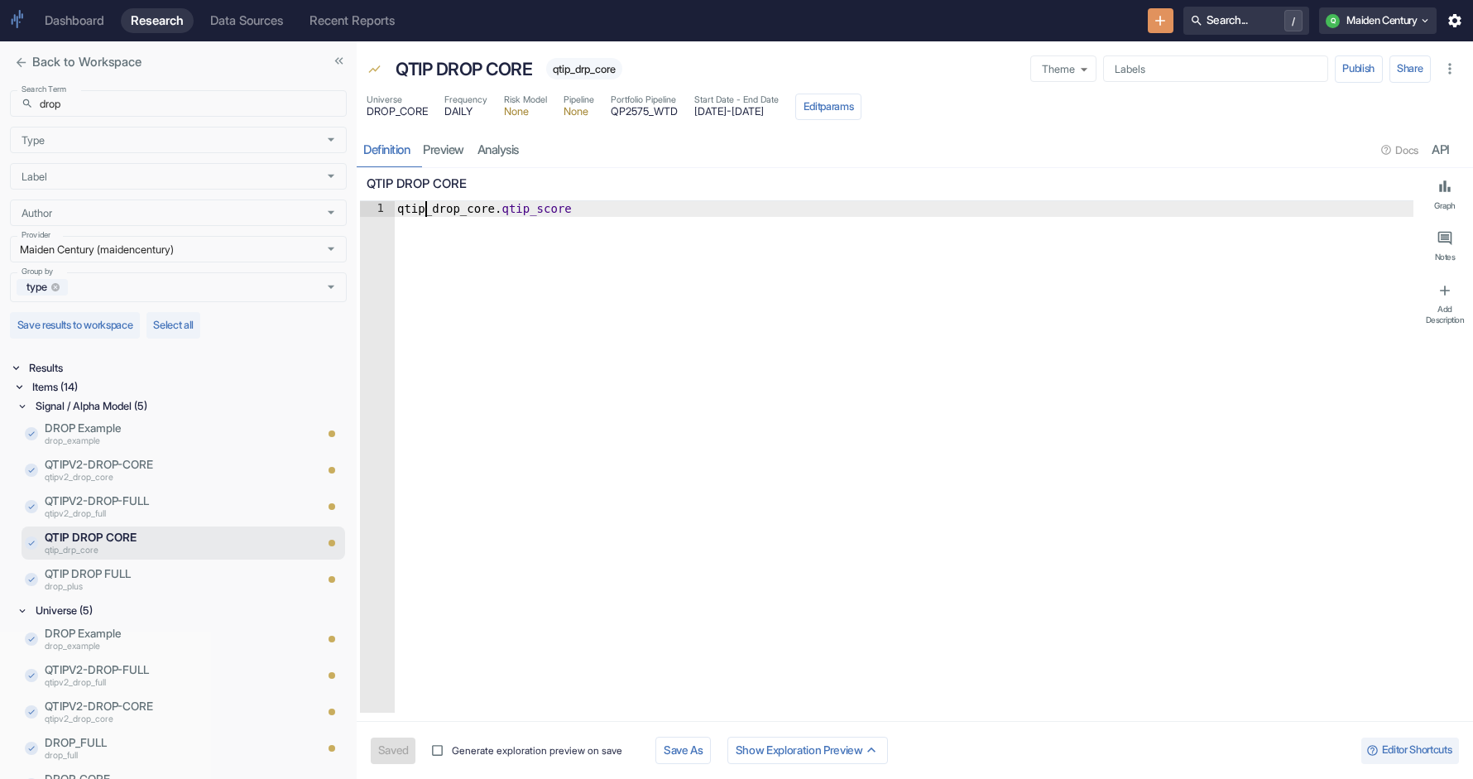
click at [422, 210] on div "qtip_drop_core . qtip_score" at bounding box center [904, 472] width 1020 height 543
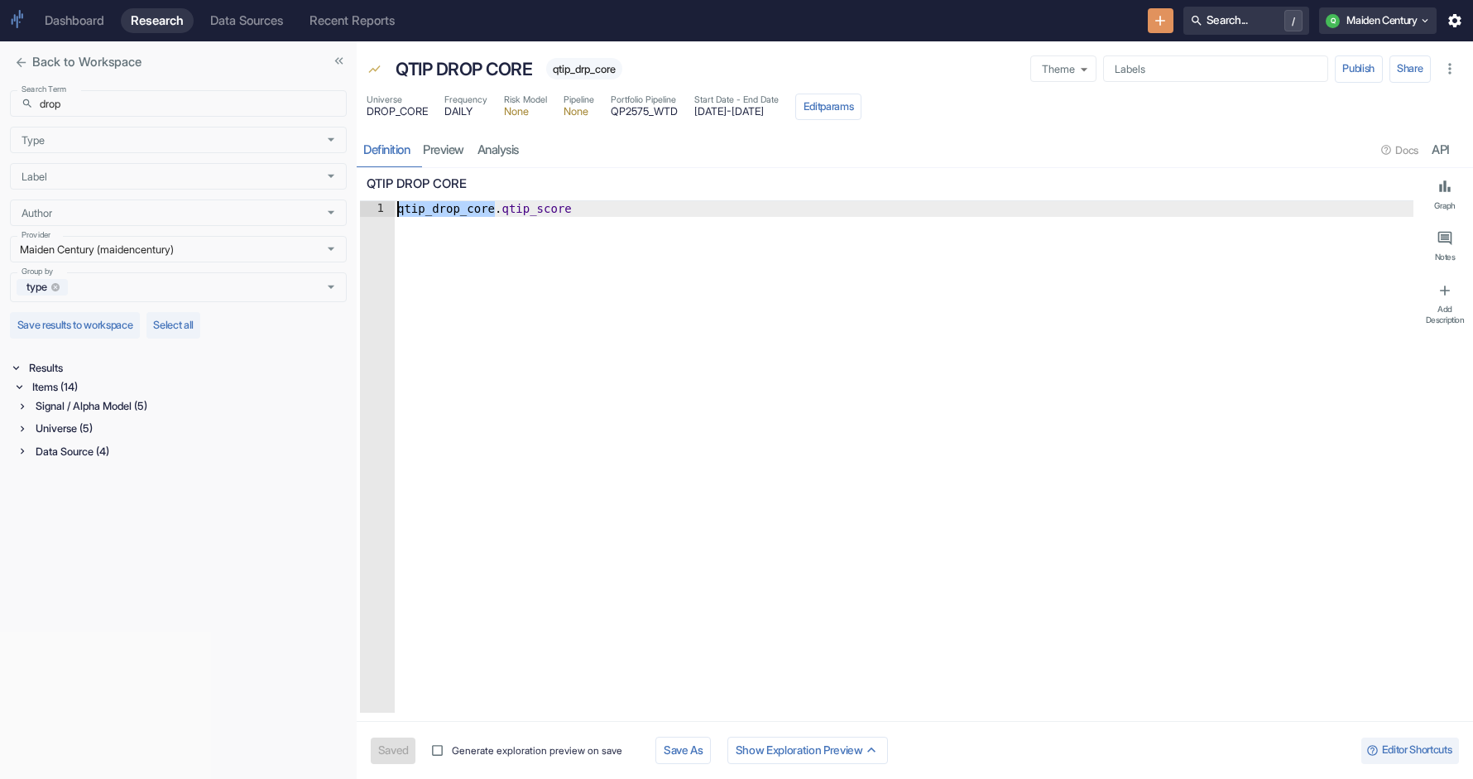
type textarea "x"
click at [26, 435] on div "Universe (5)" at bounding box center [182, 428] width 330 height 19
click at [25, 409] on icon at bounding box center [23, 407] width 12 height 12
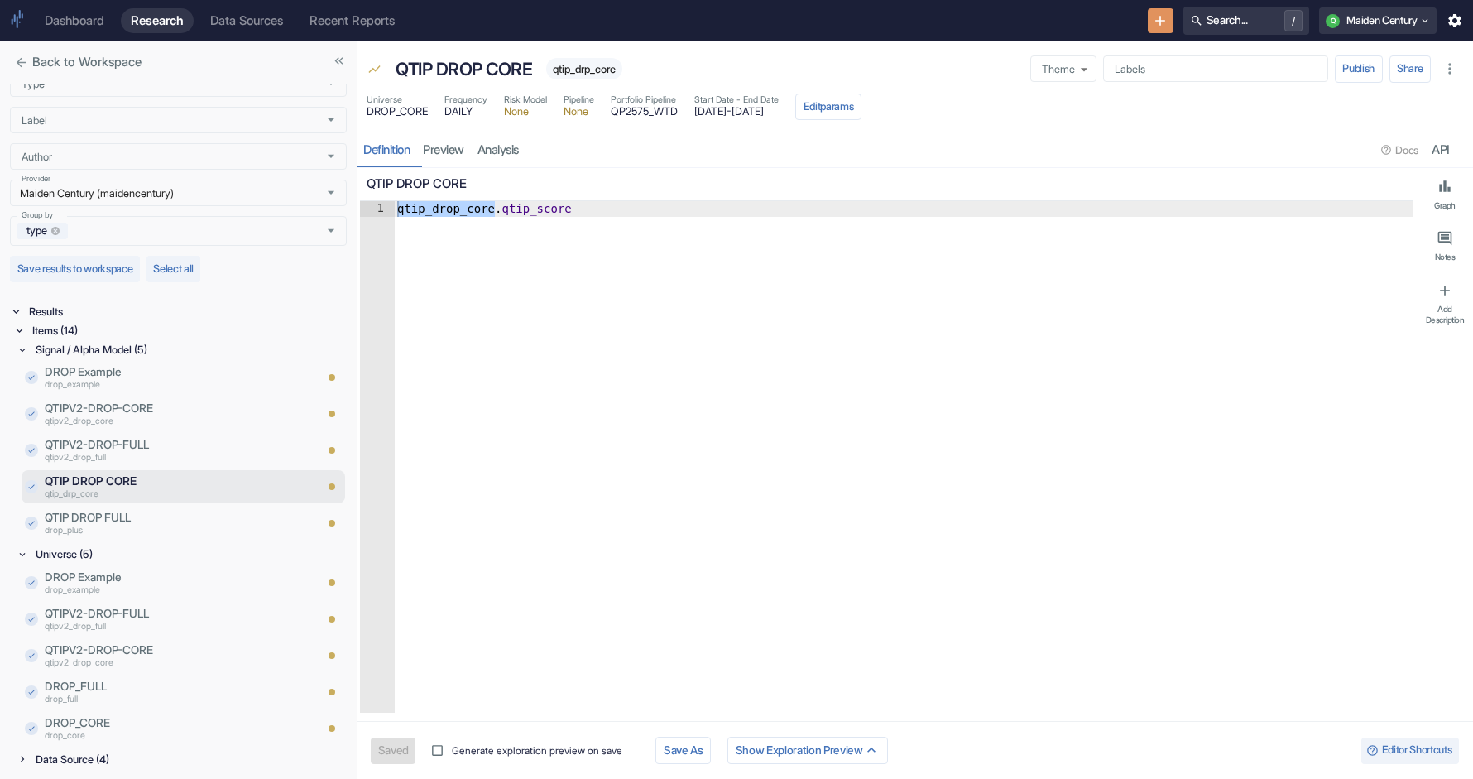
drag, startPoint x: 836, startPoint y: 113, endPoint x: 703, endPoint y: 111, distance: 133.2
click at [703, 111] on div "Universe DROP_CORE Frequency DAILY Risk Model None Pipeline None Portfolio Pipe…" at bounding box center [614, 107] width 495 height 26
copy span "[DATE] - [DATE]"
click at [432, 207] on div "qtip_drop_core . qtip_score" at bounding box center [904, 472] width 1020 height 543
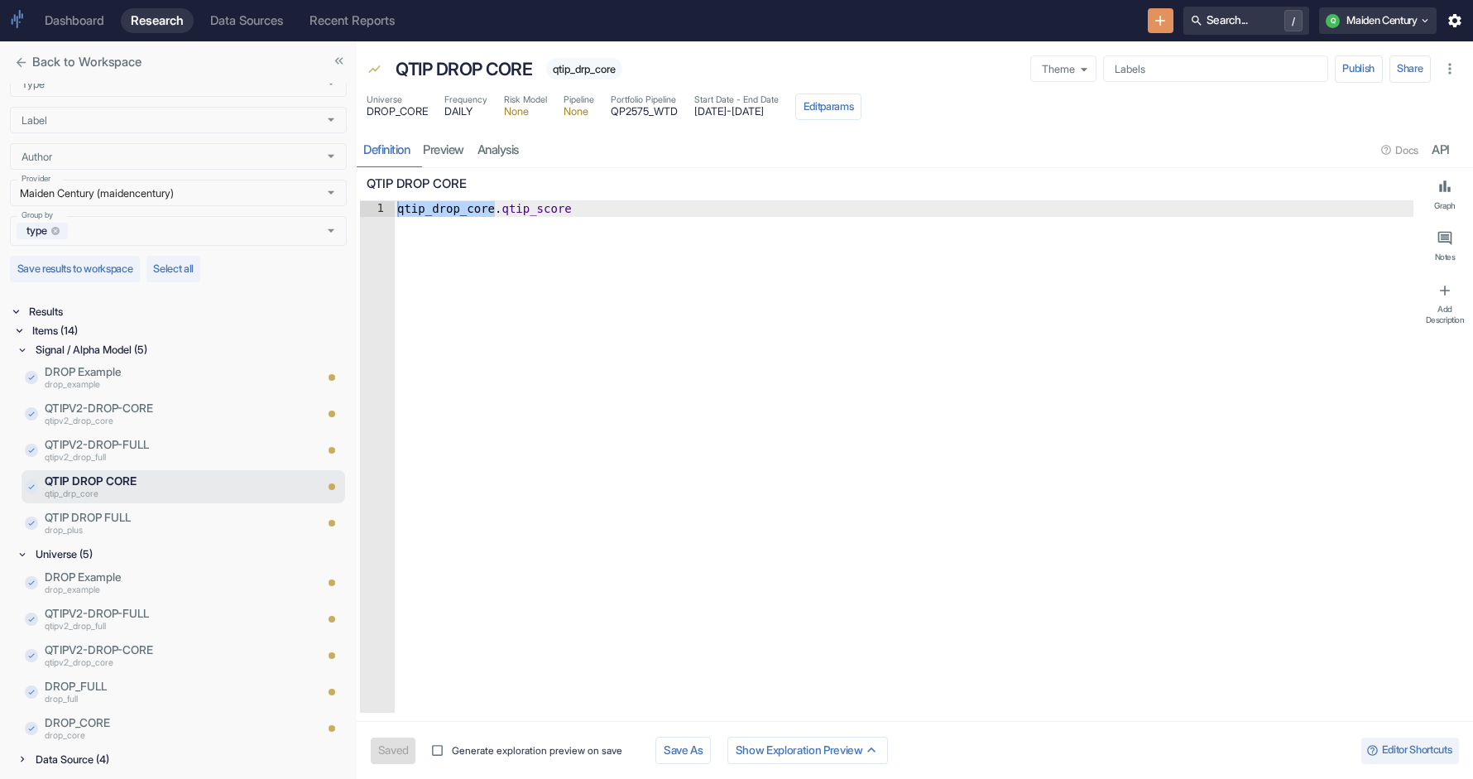
drag, startPoint x: 832, startPoint y: 111, endPoint x: 703, endPoint y: 109, distance: 129.1
click at [703, 109] on div "Universe DROP_CORE Frequency DAILY Risk Model None Pipeline None Portfolio Pipe…" at bounding box center [614, 107] width 495 height 26
copy span "[DATE] - [DATE]"
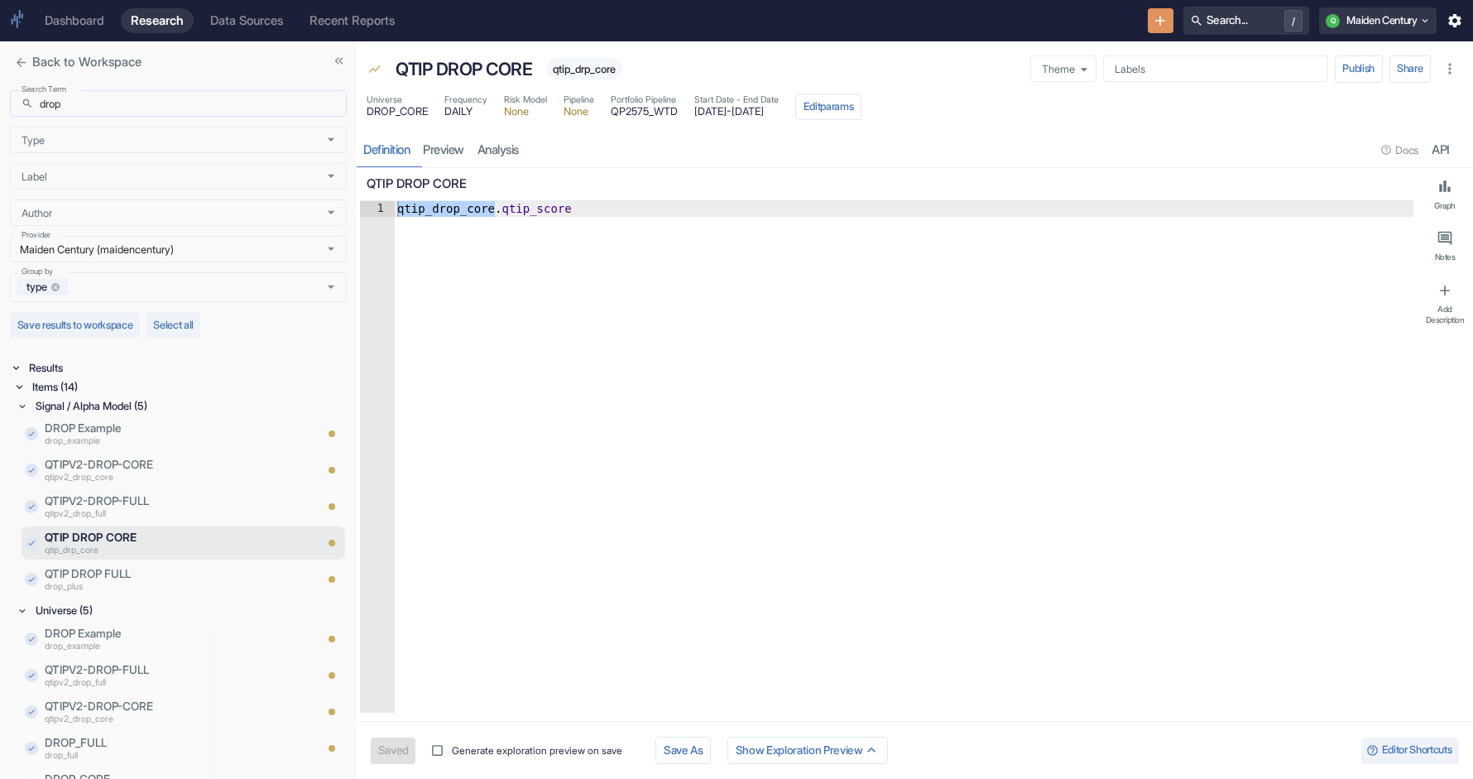
click at [93, 107] on input "drop" at bounding box center [193, 103] width 307 height 26
paste input "qtipv2_ce_all"
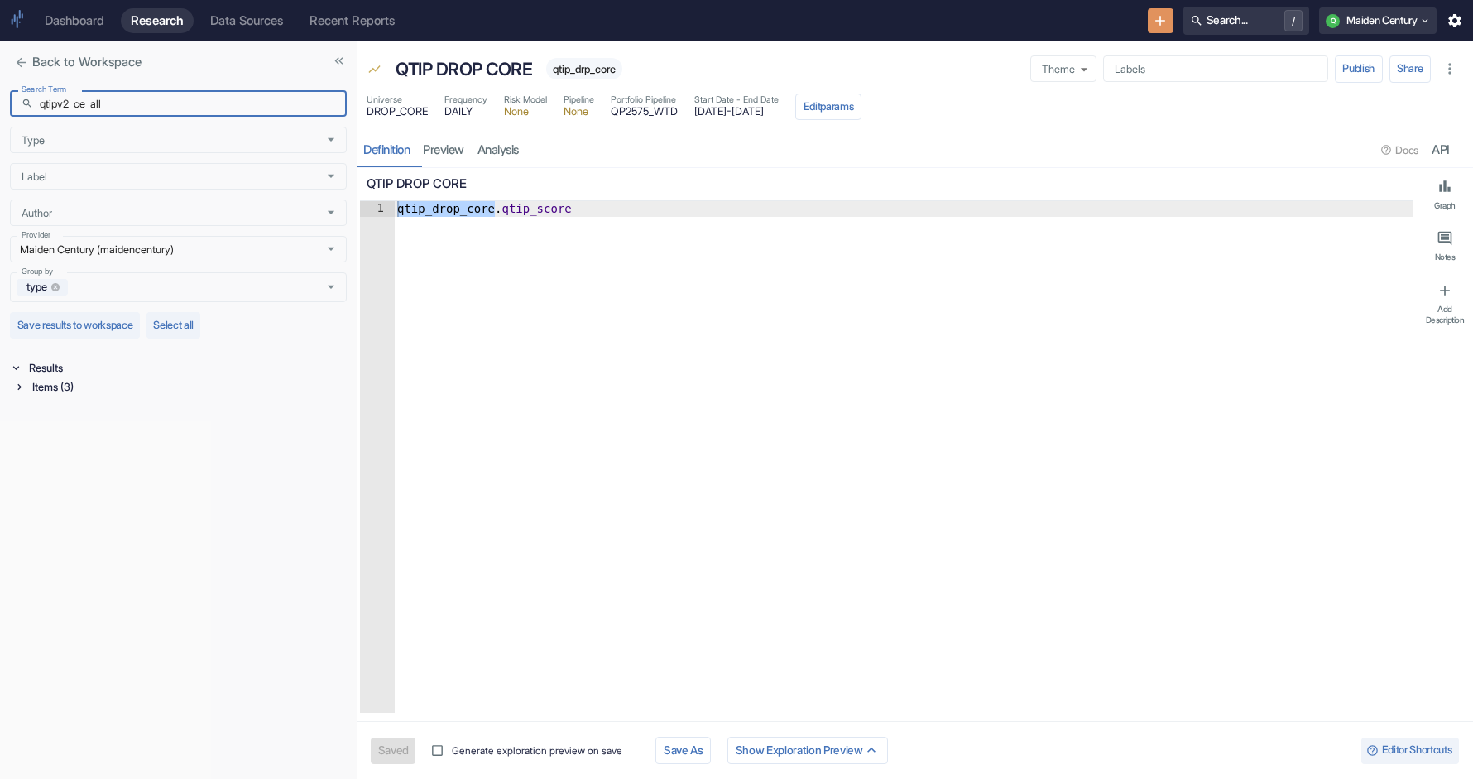
type input "qtipv2_ce_all"
click at [47, 386] on div "Items (3)" at bounding box center [188, 386] width 318 height 19
click at [56, 413] on div "Signal / Alpha Model (1)" at bounding box center [189, 405] width 314 height 19
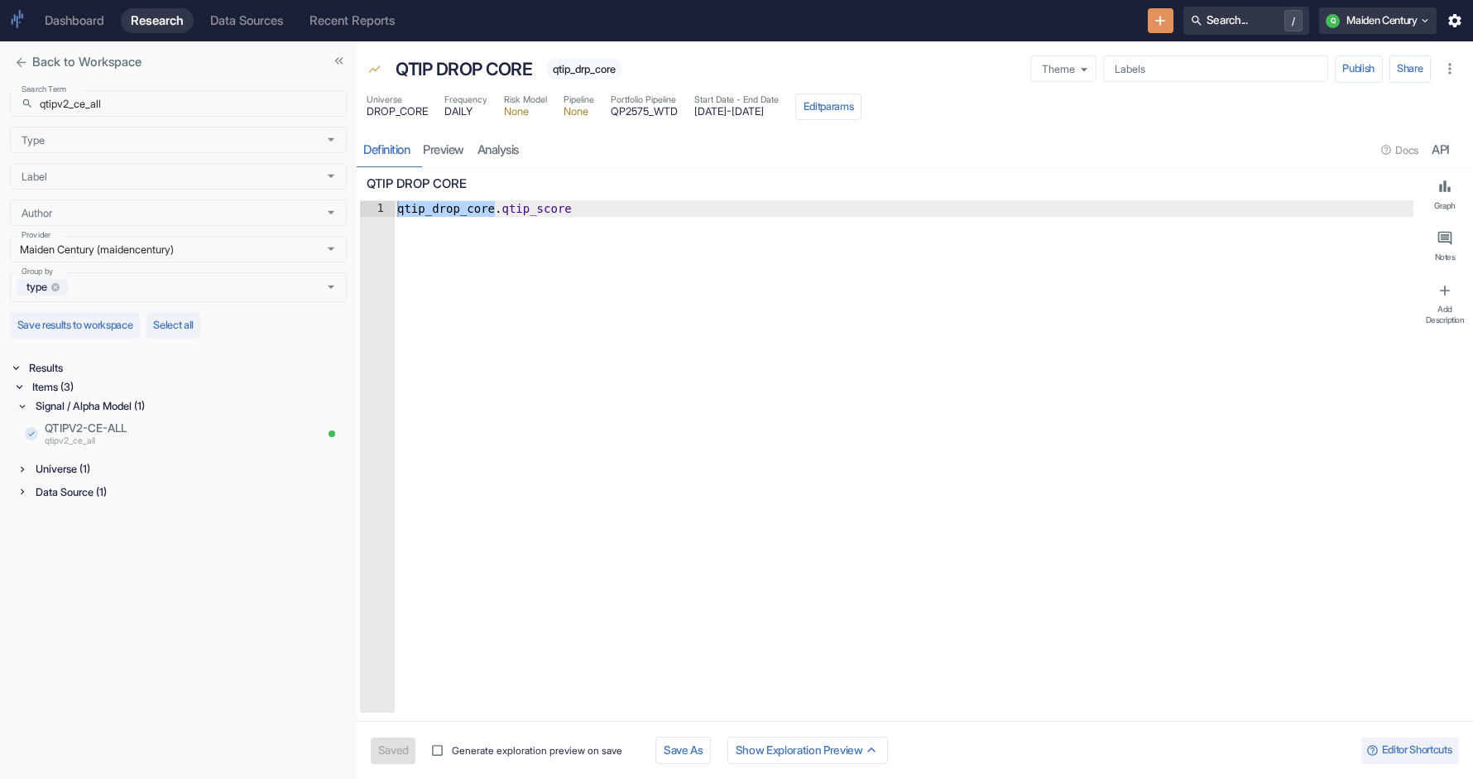
click at [46, 461] on div "Universe (1)" at bounding box center [189, 468] width 314 height 19
click at [79, 525] on div "Data Source (1)" at bounding box center [189, 532] width 314 height 19
click at [136, 444] on p "qtipv2_ce_all" at bounding box center [157, 441] width 224 height 13
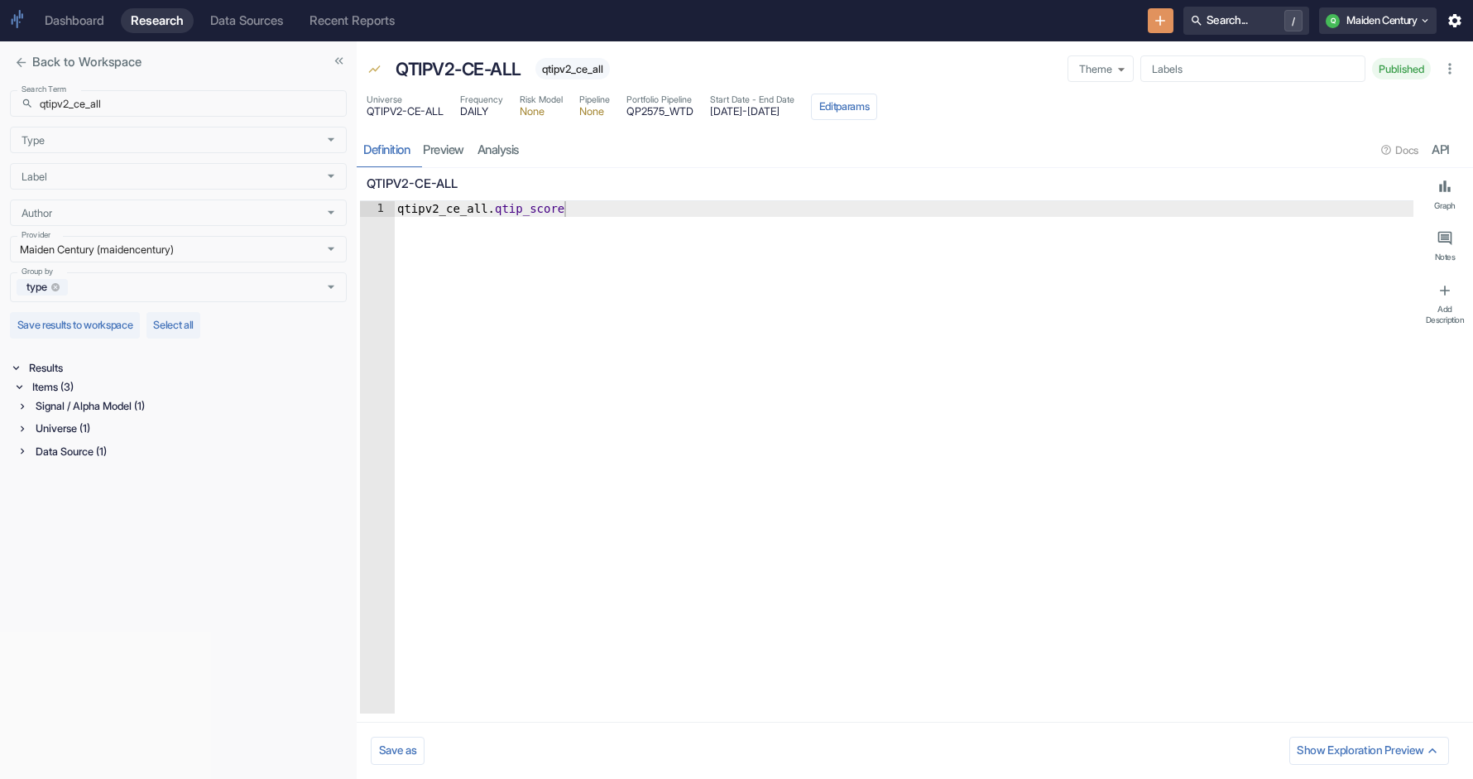
click at [579, 70] on span "qtipv2_ce_all" at bounding box center [572, 69] width 74 height 12
copy span "qtipv2_ce_all"
click at [77, 411] on div "Signal / Alpha Model (1)" at bounding box center [189, 405] width 314 height 19
click at [65, 470] on div "Universe (1)" at bounding box center [189, 468] width 314 height 19
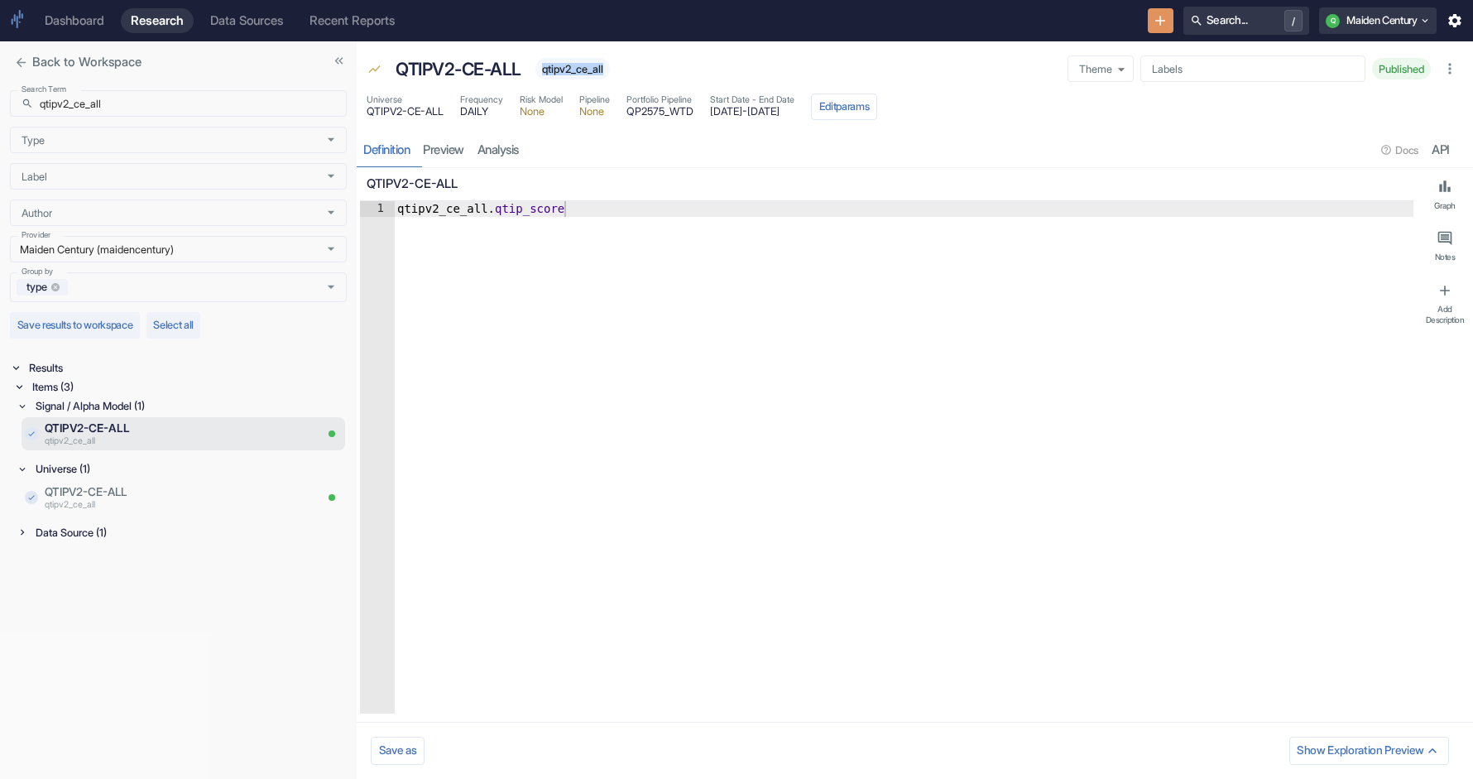
click at [60, 536] on div "Data Source (1)" at bounding box center [189, 532] width 314 height 19
type textarea "x"
copy span "qtipv2_ce_all"
drag, startPoint x: 848, startPoint y: 111, endPoint x: 725, endPoint y: 109, distance: 123.3
click at [725, 109] on span "[DATE] - [DATE]" at bounding box center [752, 112] width 84 height 11
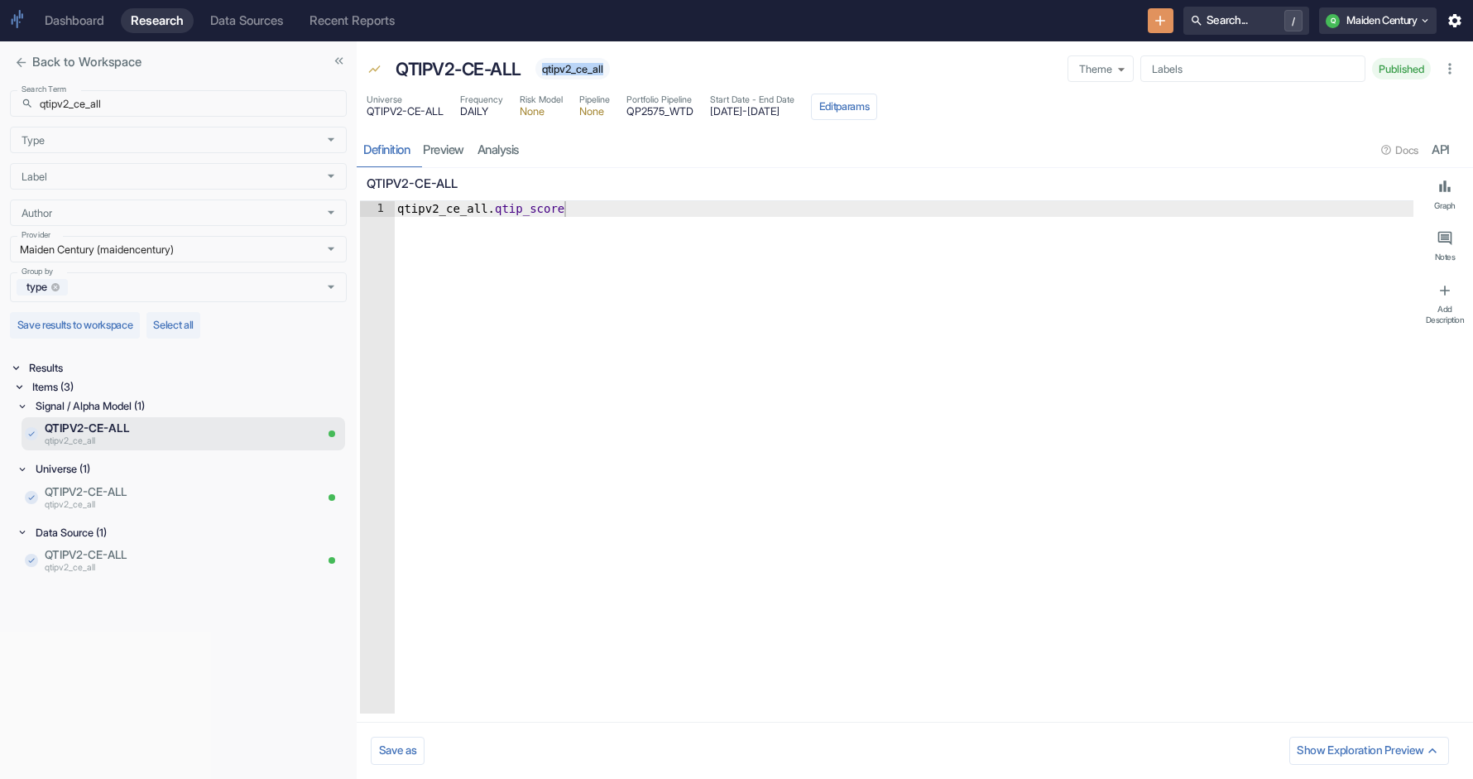
copy span "[DATE] - [DATE]"
click at [108, 89] on div "Search Term ​ qtipv2_ce_all Search Term Type Type Label Label Author Author Pro…" at bounding box center [178, 193] width 337 height 218
click at [108, 103] on input "qtipv2_ce_all" at bounding box center [193, 103] width 307 height 26
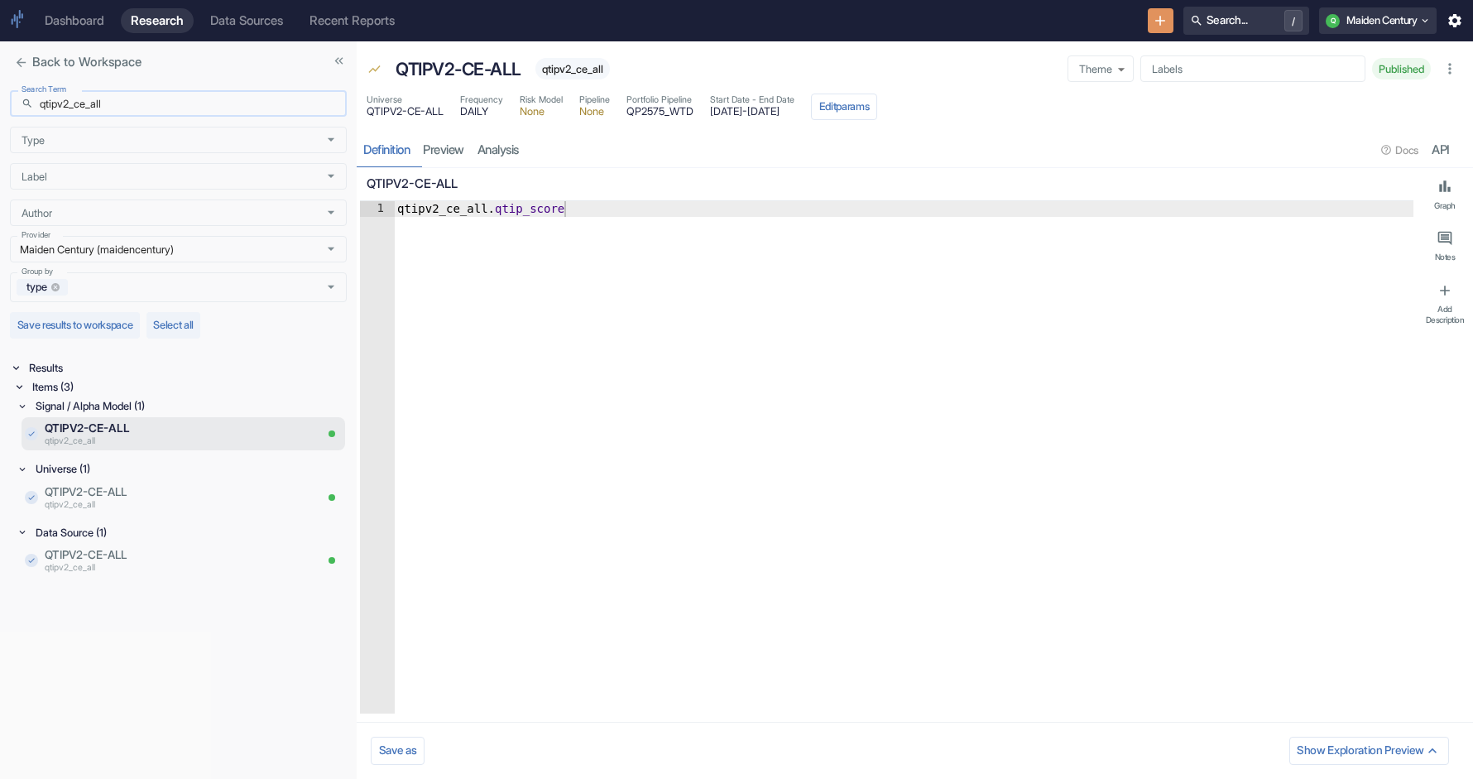
paste input "sns_app"
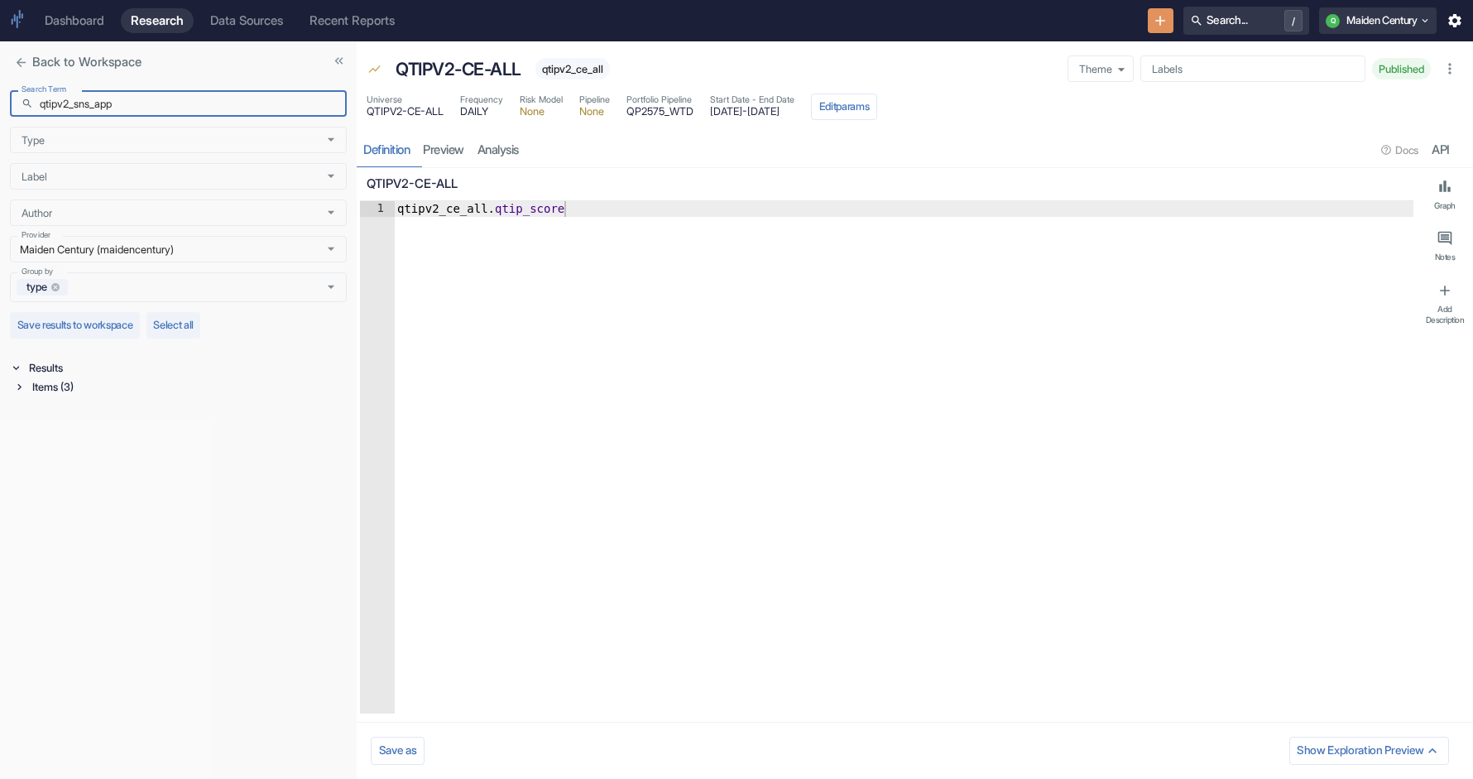
type input "qtipv2_sns_app"
click at [72, 385] on div "Items (3)" at bounding box center [188, 386] width 318 height 19
click at [66, 405] on div "Signal / Alpha Model (1)" at bounding box center [189, 405] width 314 height 19
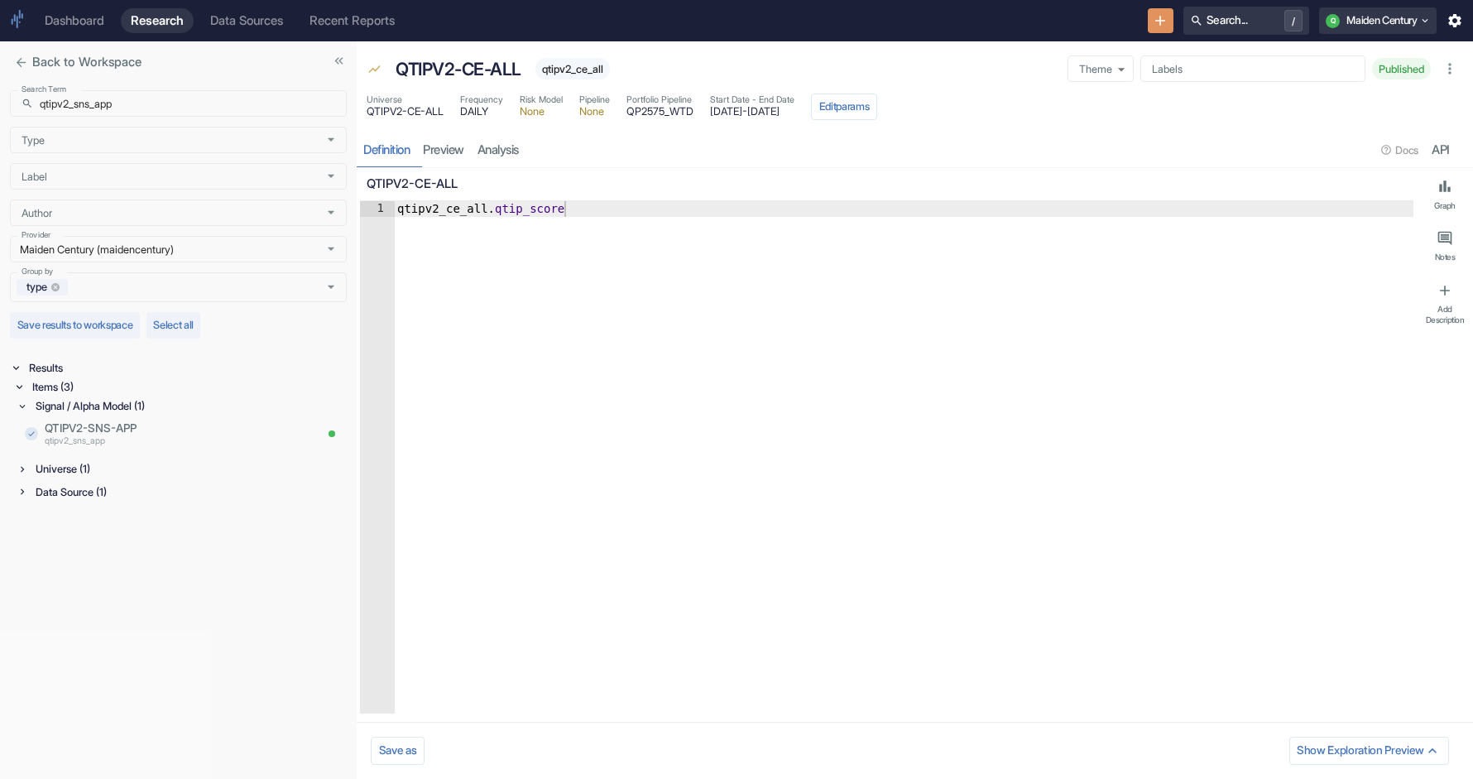
click at [66, 464] on div "Universe (1)" at bounding box center [189, 468] width 314 height 19
click at [72, 538] on div "Data Source (1)" at bounding box center [189, 532] width 314 height 19
click at [133, 445] on p "qtipv2_sns_app" at bounding box center [157, 441] width 224 height 13
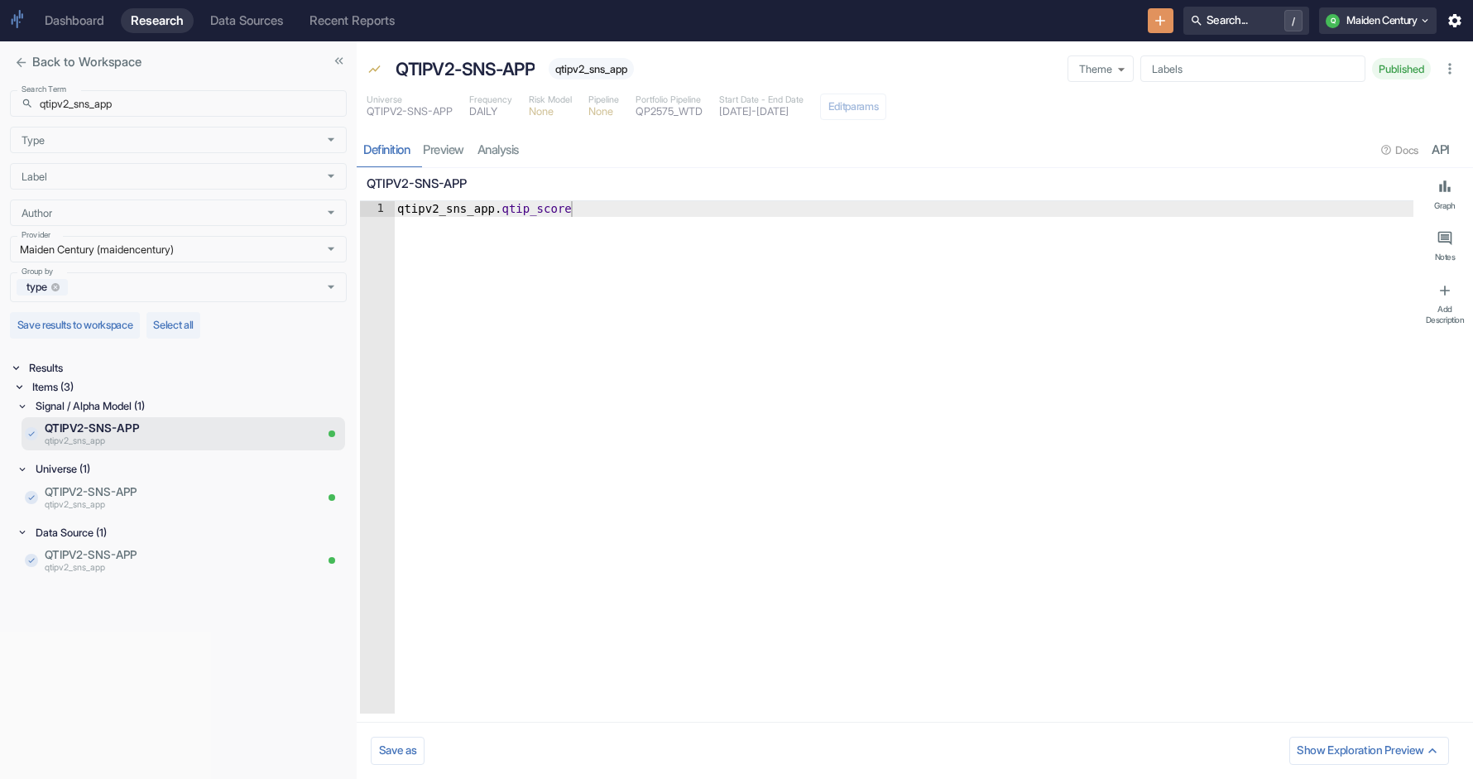
click at [607, 70] on span "qtipv2_sns_app" at bounding box center [591, 69] width 85 height 12
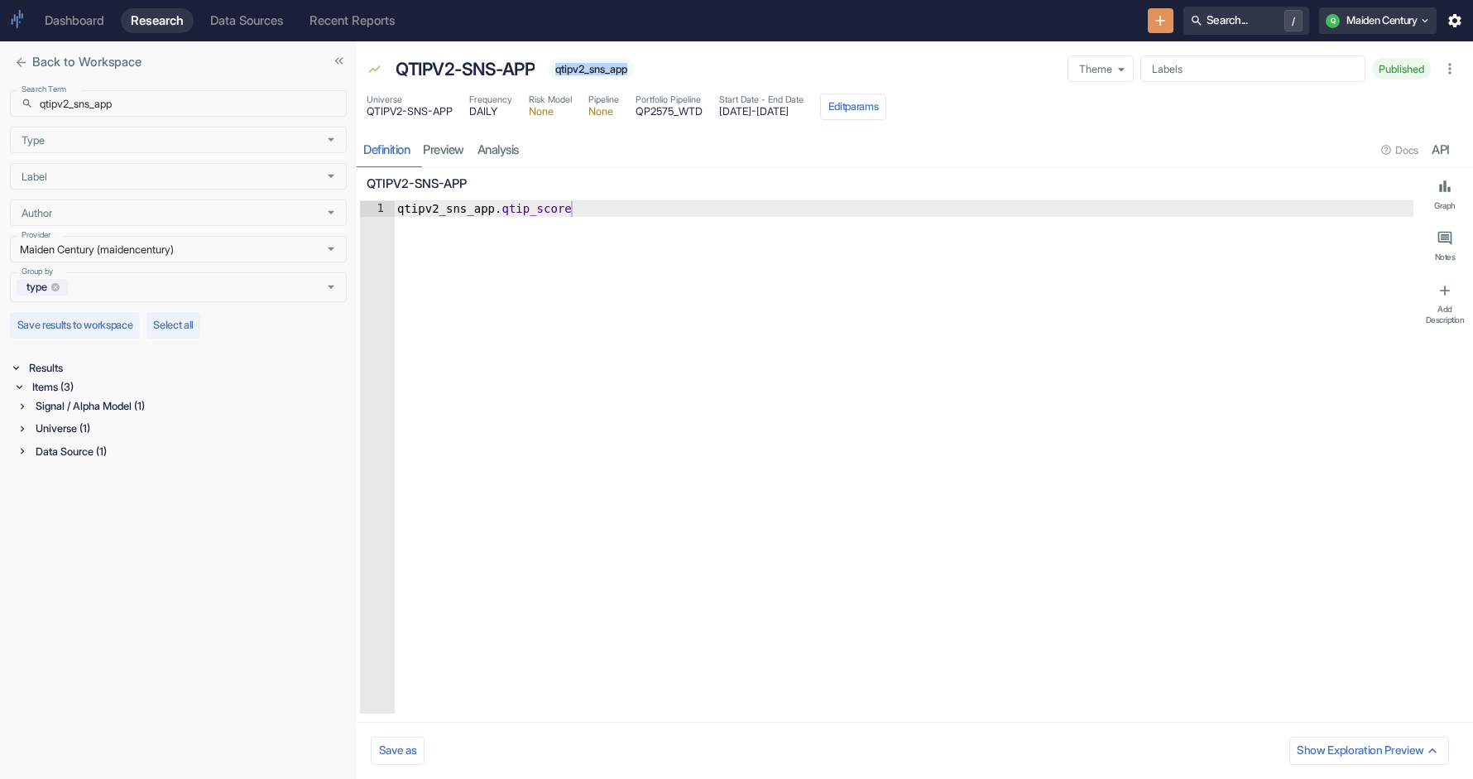
type textarea "x"
click at [79, 427] on div "Universe (1)" at bounding box center [189, 428] width 314 height 19
drag, startPoint x: 861, startPoint y: 111, endPoint x: 733, endPoint y: 108, distance: 128.3
click at [733, 108] on div "Universe QTIPV2-SNS-APP Frequency DAILY Risk Model None Pipeline None Portfolio…" at bounding box center [627, 107] width 520 height 26
click at [191, 96] on input "qtipv2_sns_app" at bounding box center [193, 103] width 307 height 26
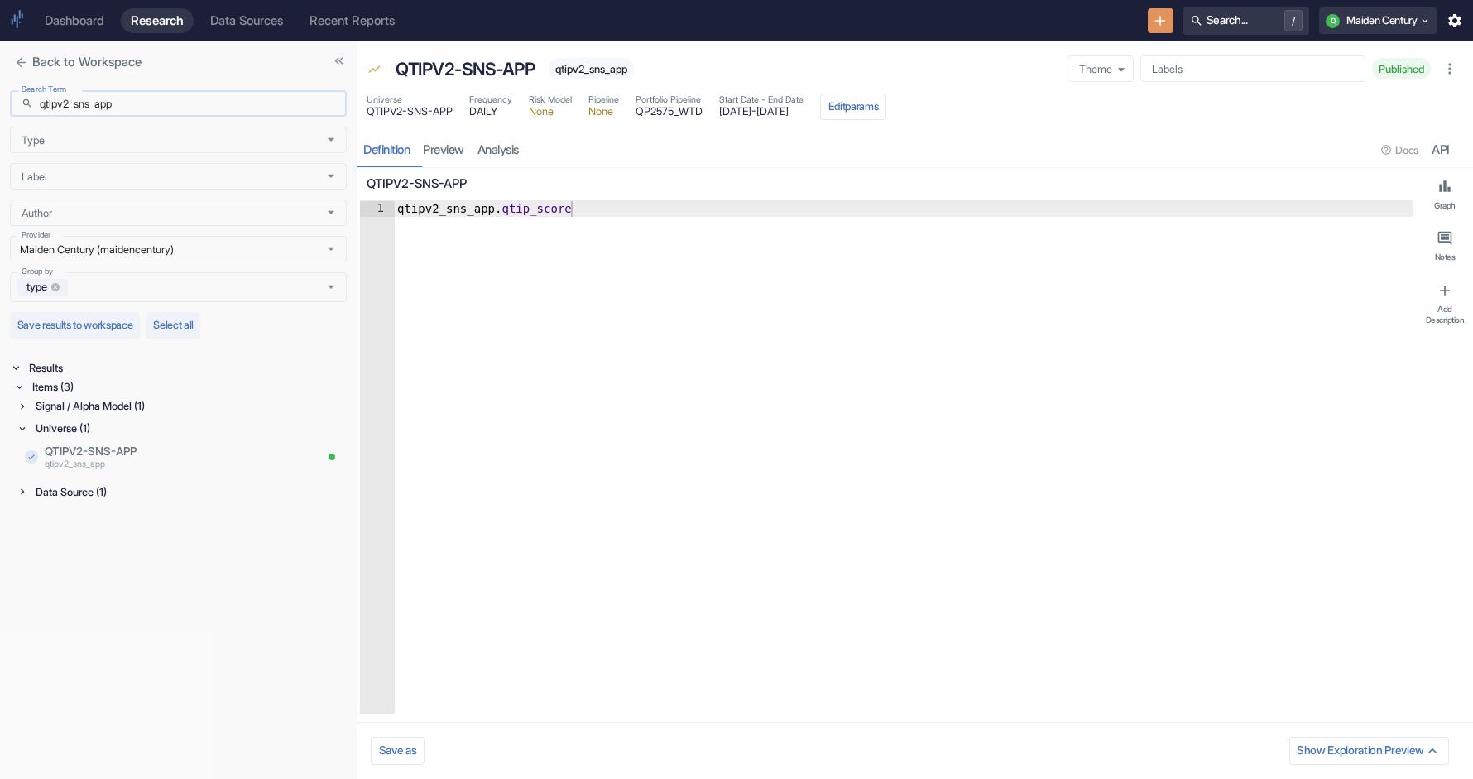
click at [191, 96] on input "qtipv2_sns_app" at bounding box center [193, 103] width 307 height 26
paste input "outhpoint"
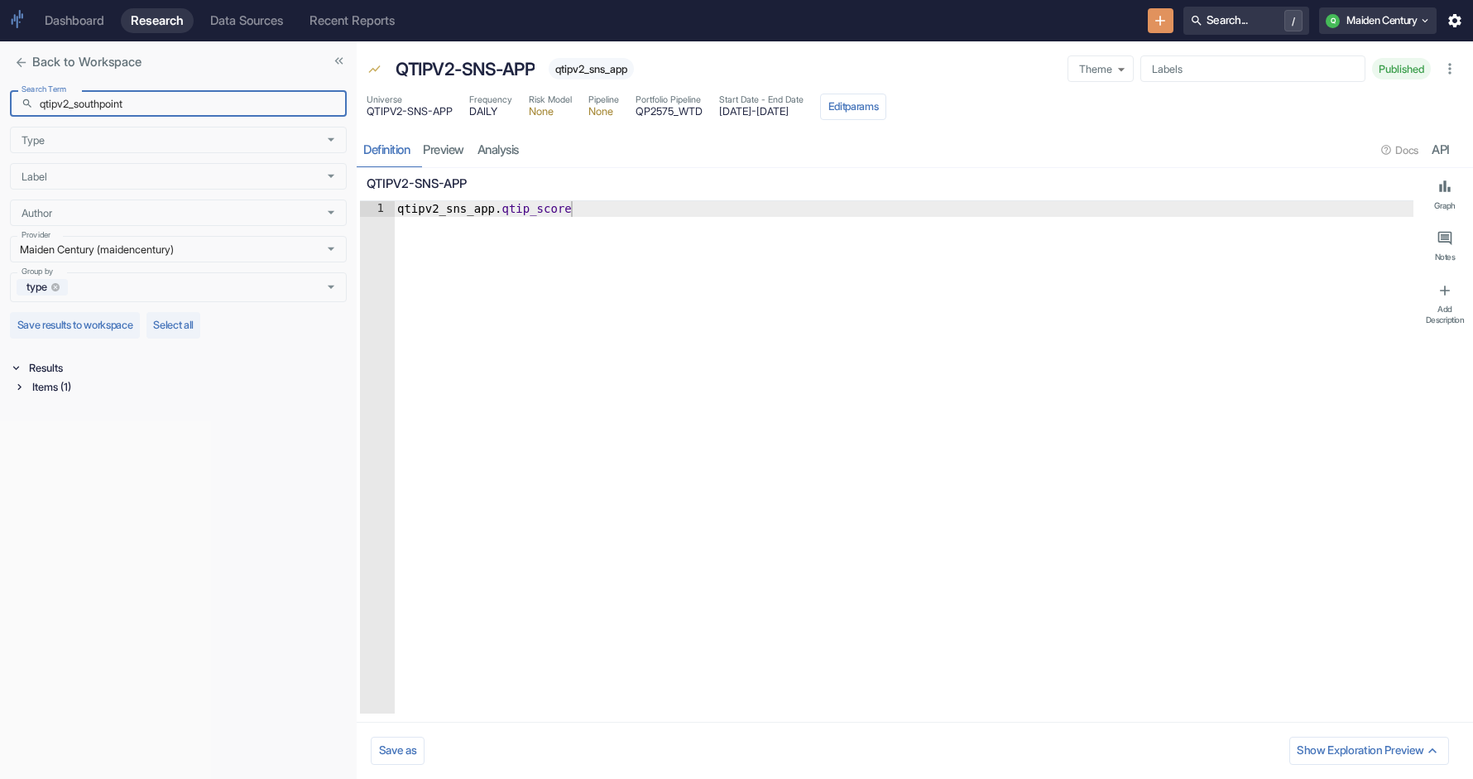
click at [59, 382] on div "Items (1)" at bounding box center [188, 386] width 318 height 19
click at [62, 404] on div "Data Source (1)" at bounding box center [189, 405] width 314 height 19
click at [79, 103] on input "qtipv2_southpoint" at bounding box center [193, 103] width 307 height 26
type input "southpoint"
click at [67, 392] on div "Items (3)" at bounding box center [188, 386] width 318 height 19
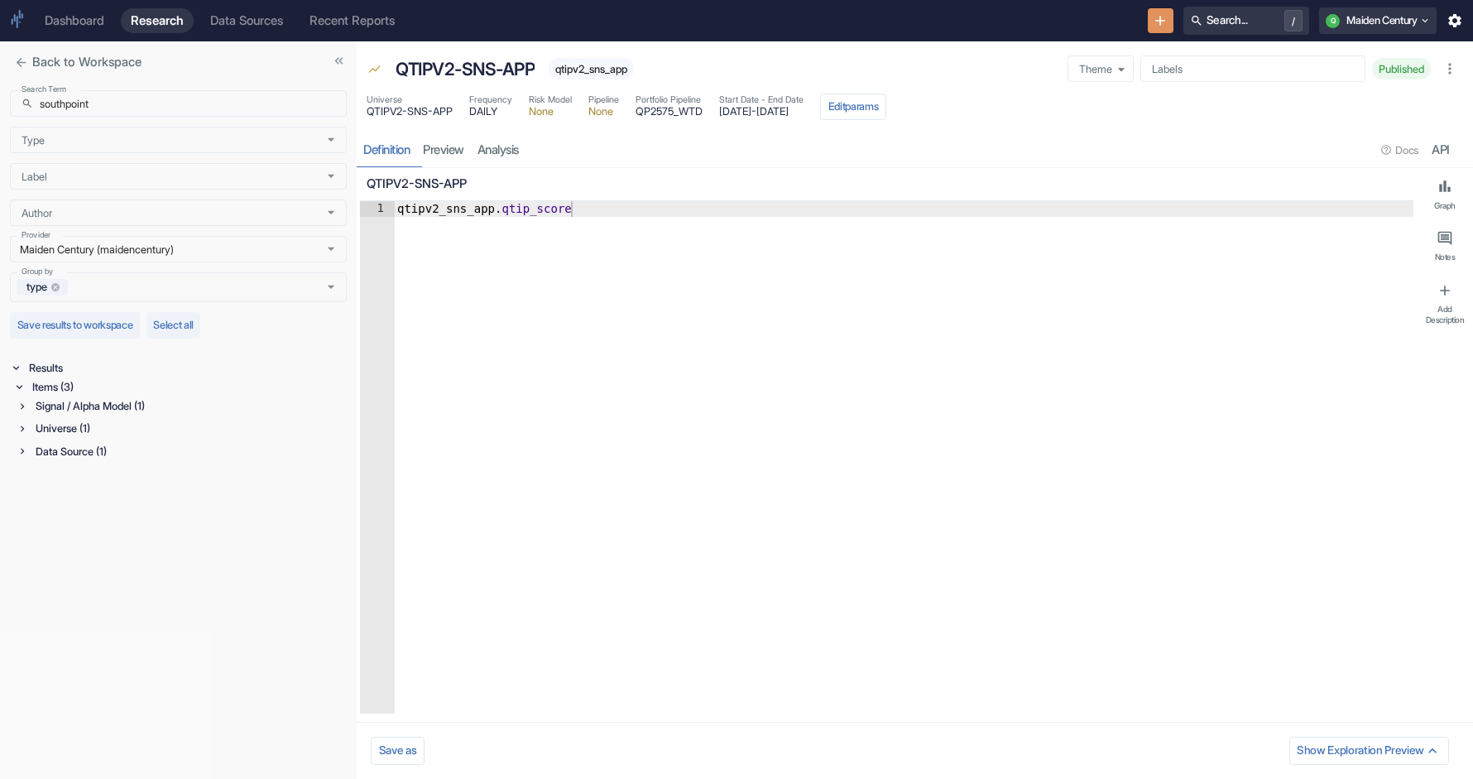
click at [73, 406] on div "Signal / Alpha Model (1)" at bounding box center [189, 405] width 314 height 19
click at [59, 459] on div "Signal / Alpha Model (1) SouthPoint QTIPV2 southpoint_qtipv2_ Universe (1) Data…" at bounding box center [182, 450] width 330 height 108
click at [59, 470] on div "Universe (1)" at bounding box center [189, 468] width 314 height 19
click at [83, 540] on div "Data Source (1)" at bounding box center [189, 532] width 314 height 19
click at [156, 445] on p "southpoint_qtipv2_" at bounding box center [157, 441] width 224 height 13
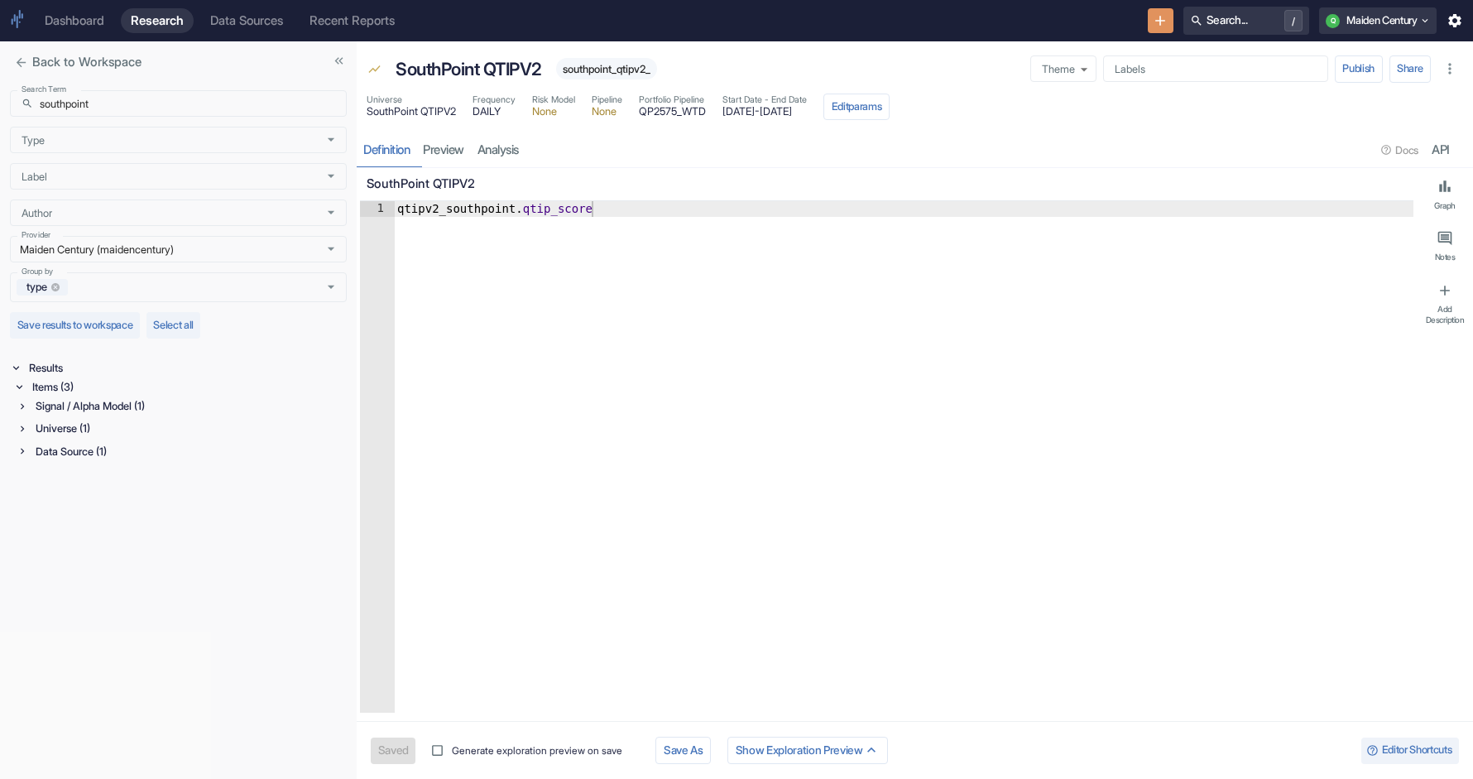
click at [84, 453] on div "Data Source (1)" at bounding box center [189, 451] width 314 height 19
click at [86, 437] on div "Universe (1)" at bounding box center [189, 428] width 314 height 19
click at [94, 408] on div "Signal / Alpha Model (1)" at bounding box center [189, 405] width 314 height 19
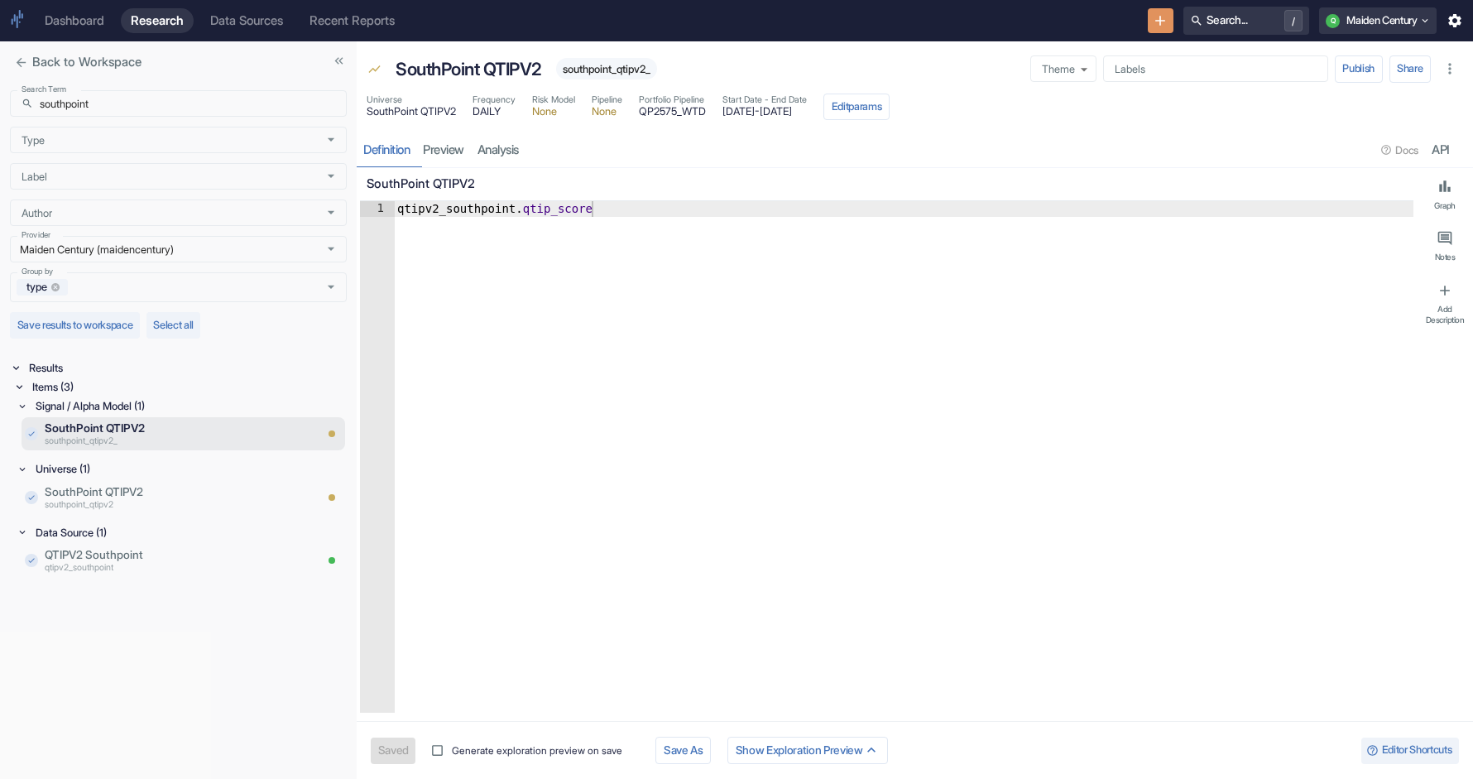
type textarea "x"
type textarea "qtipv2_southpoint.qtip_score"
click at [449, 209] on div "qtipv2_southpoint . qtip_score" at bounding box center [904, 472] width 1020 height 543
click at [482, 207] on div "qtipv2_southpoint . qtip_score" at bounding box center [904, 472] width 1020 height 543
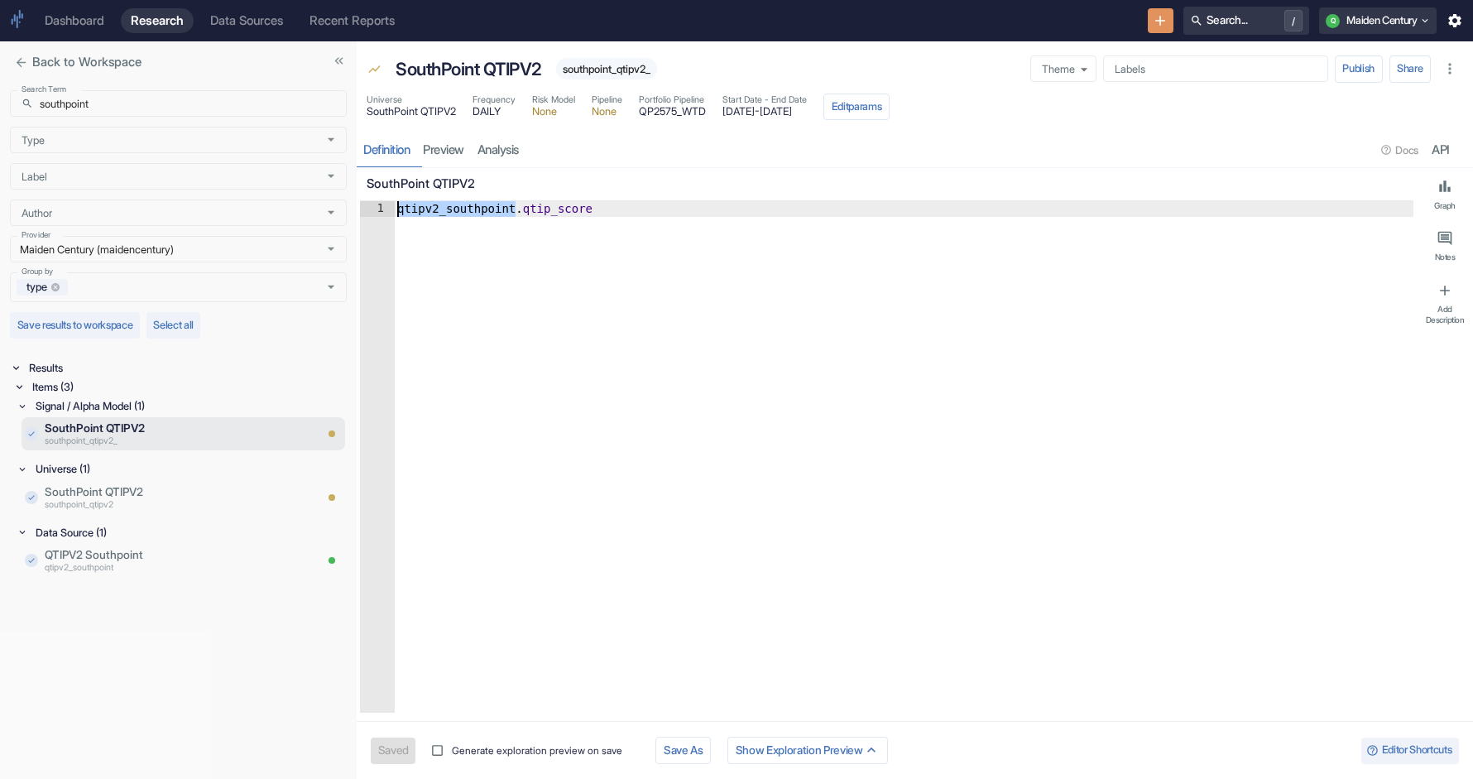
click at [482, 207] on div "qtipv2_southpoint . qtip_score" at bounding box center [904, 472] width 1020 height 543
click at [621, 69] on span "southpoint_qtipv2_" at bounding box center [606, 69] width 101 height 12
click at [619, 68] on span "southpoint_qtipv2_" at bounding box center [606, 69] width 101 height 12
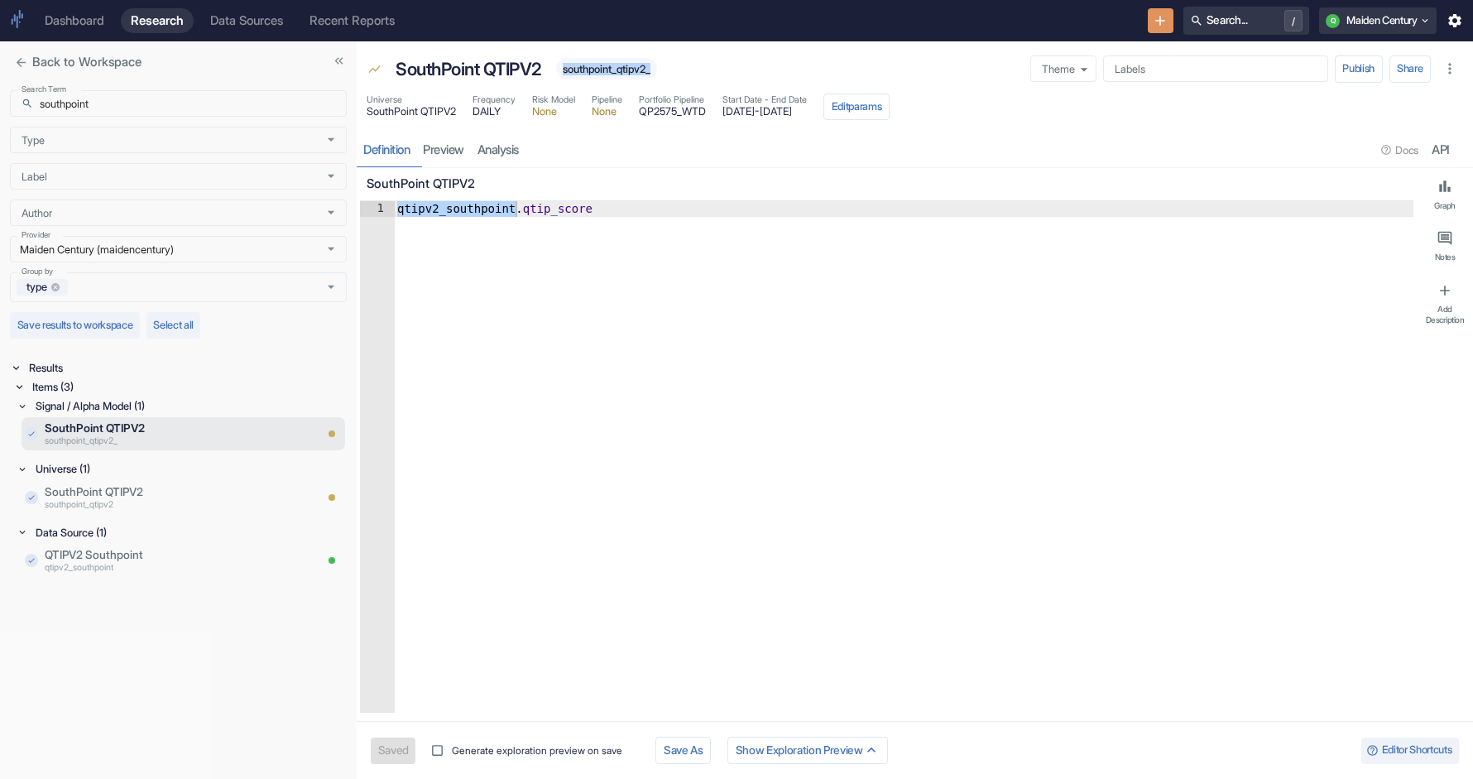
drag, startPoint x: 737, startPoint y: 108, endPoint x: 869, endPoint y: 111, distance: 131.6
click at [869, 111] on div "Universe SouthPoint QTIPV2 Frequency DAILY Risk Model None Pipeline None Portfo…" at bounding box center [628, 107] width 523 height 26
click at [108, 100] on input "southpoint" at bounding box center [193, 103] width 307 height 26
paste input "qtipv2_rev_hc"
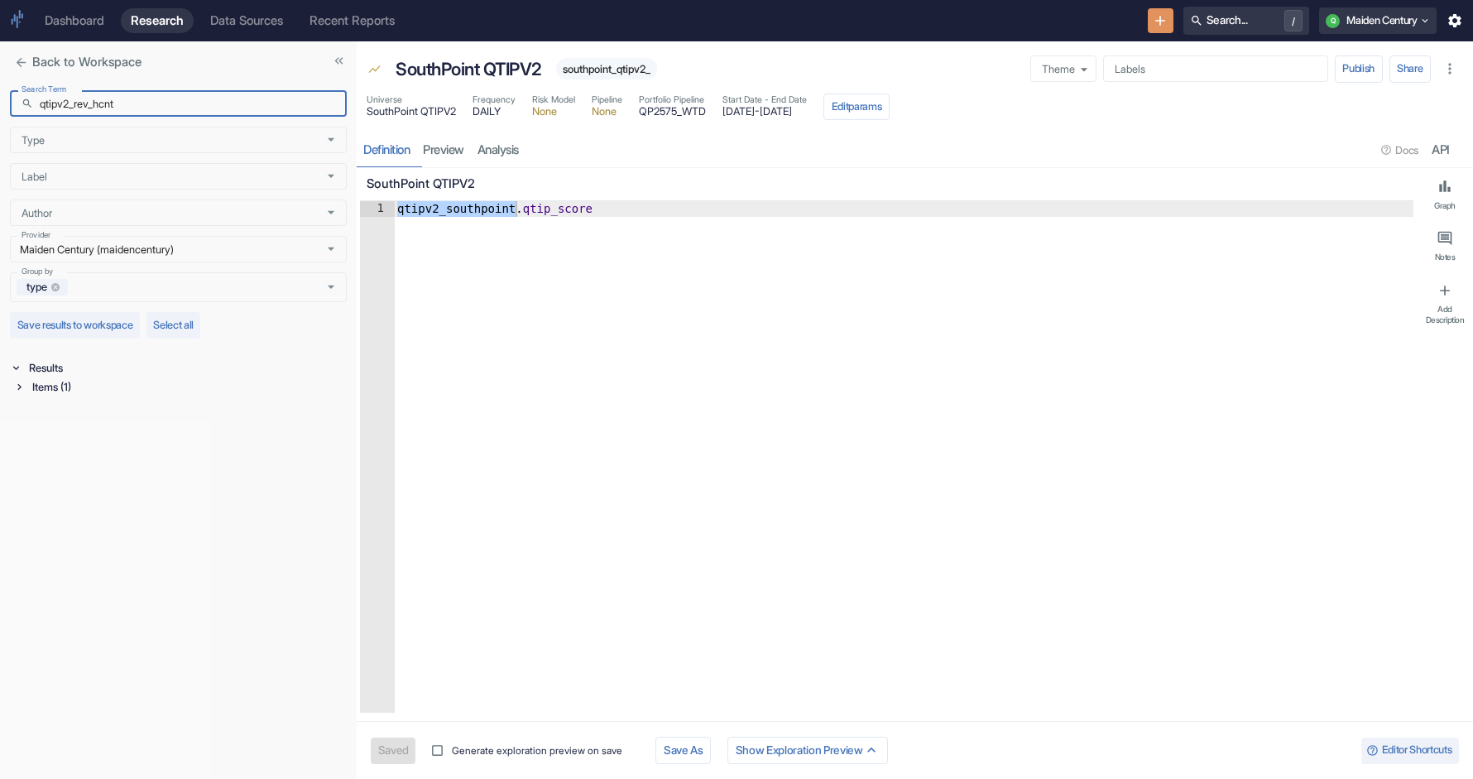
click at [38, 396] on div "Items (1)" at bounding box center [188, 386] width 318 height 19
click at [67, 410] on div "Data Source (1)" at bounding box center [189, 405] width 314 height 19
click at [74, 105] on input "qtipv2_rev_hcnt" at bounding box center [193, 103] width 307 height 26
type input "rev_hcnt"
click at [66, 389] on div "Items (3)" at bounding box center [188, 386] width 318 height 19
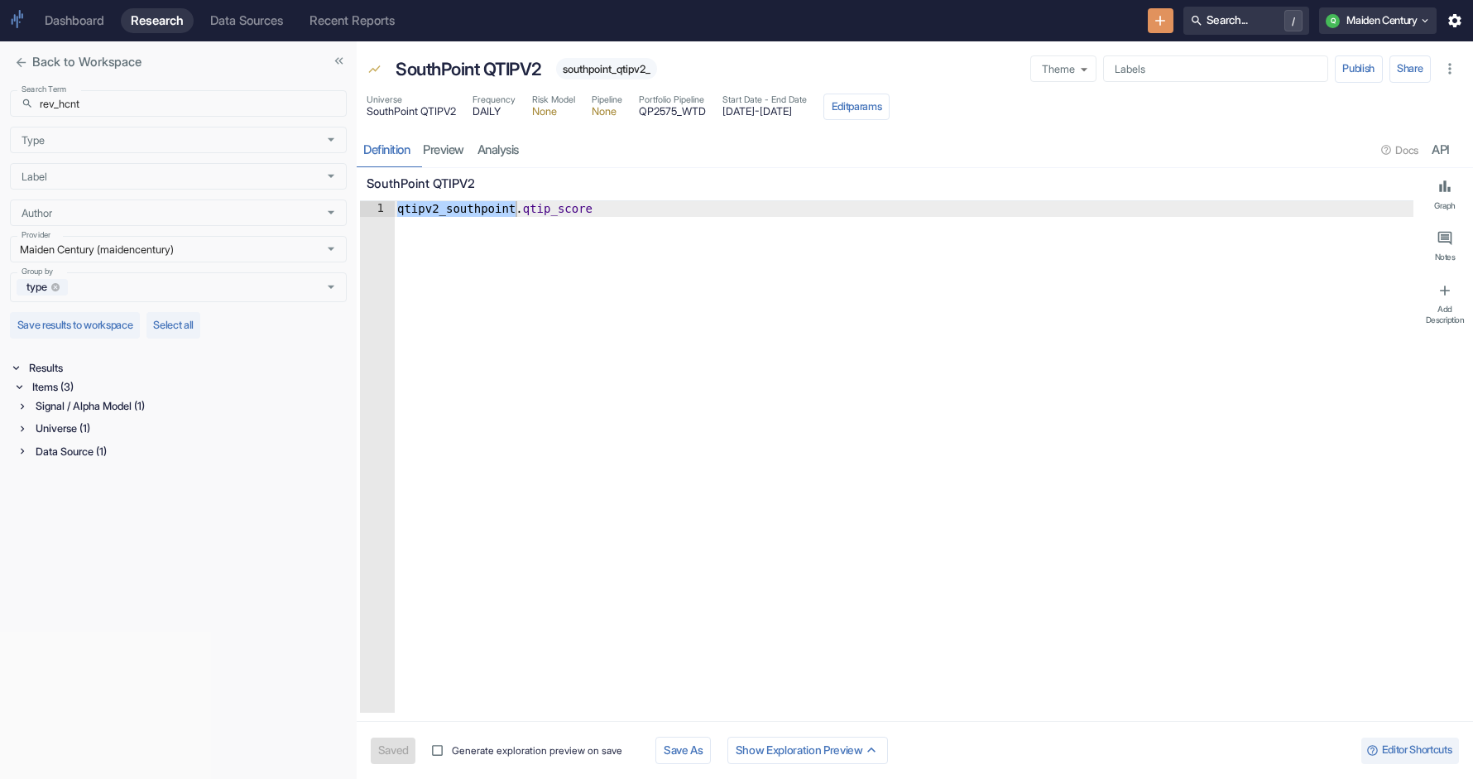
click at [65, 400] on div "Signal / Alpha Model (1)" at bounding box center [189, 405] width 314 height 19
click at [58, 467] on div "Universe (1)" at bounding box center [189, 468] width 314 height 19
click at [74, 530] on div "Data Source (1)" at bounding box center [189, 532] width 314 height 19
click at [109, 448] on p "rev_hcnt" at bounding box center [157, 441] width 224 height 13
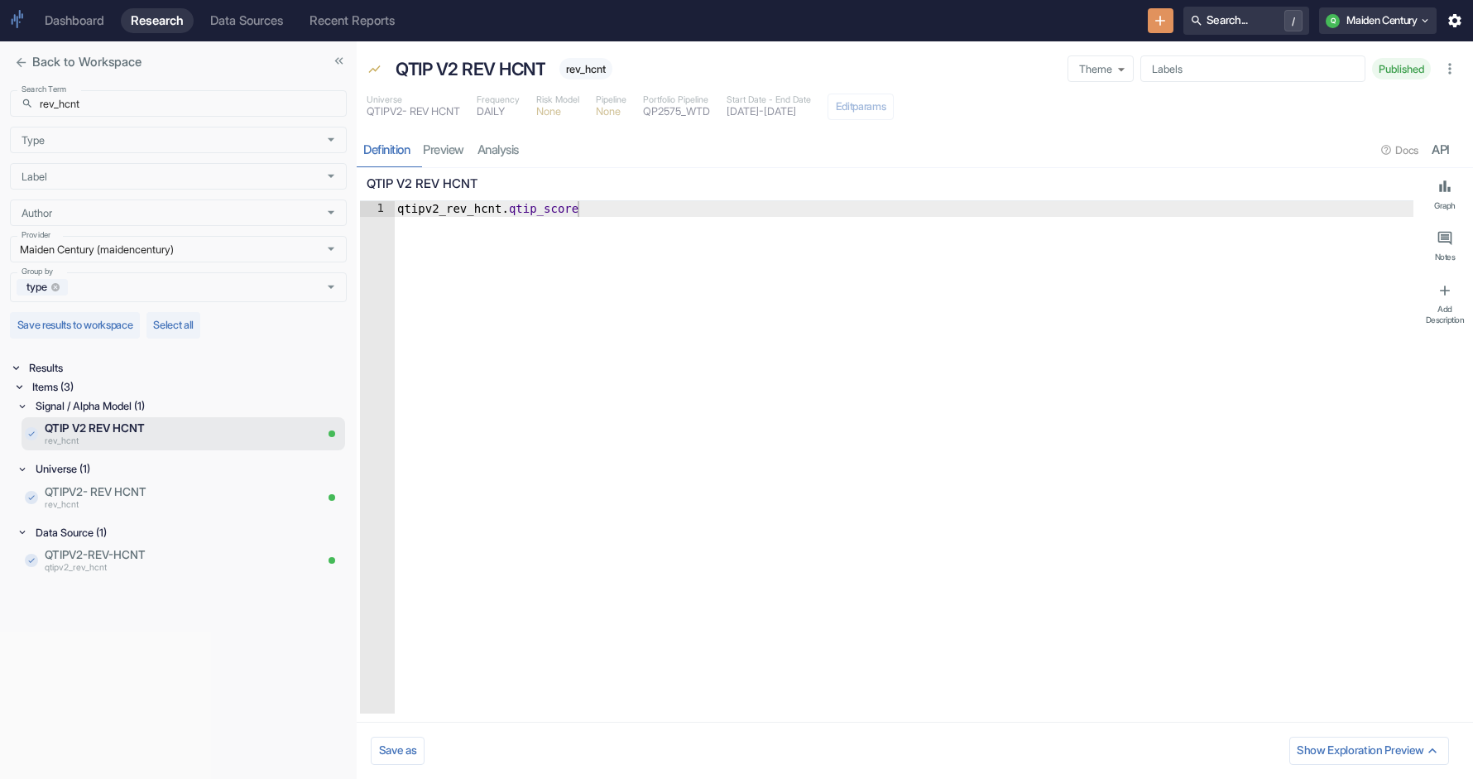
click at [80, 462] on div "Universe (1)" at bounding box center [189, 468] width 314 height 19
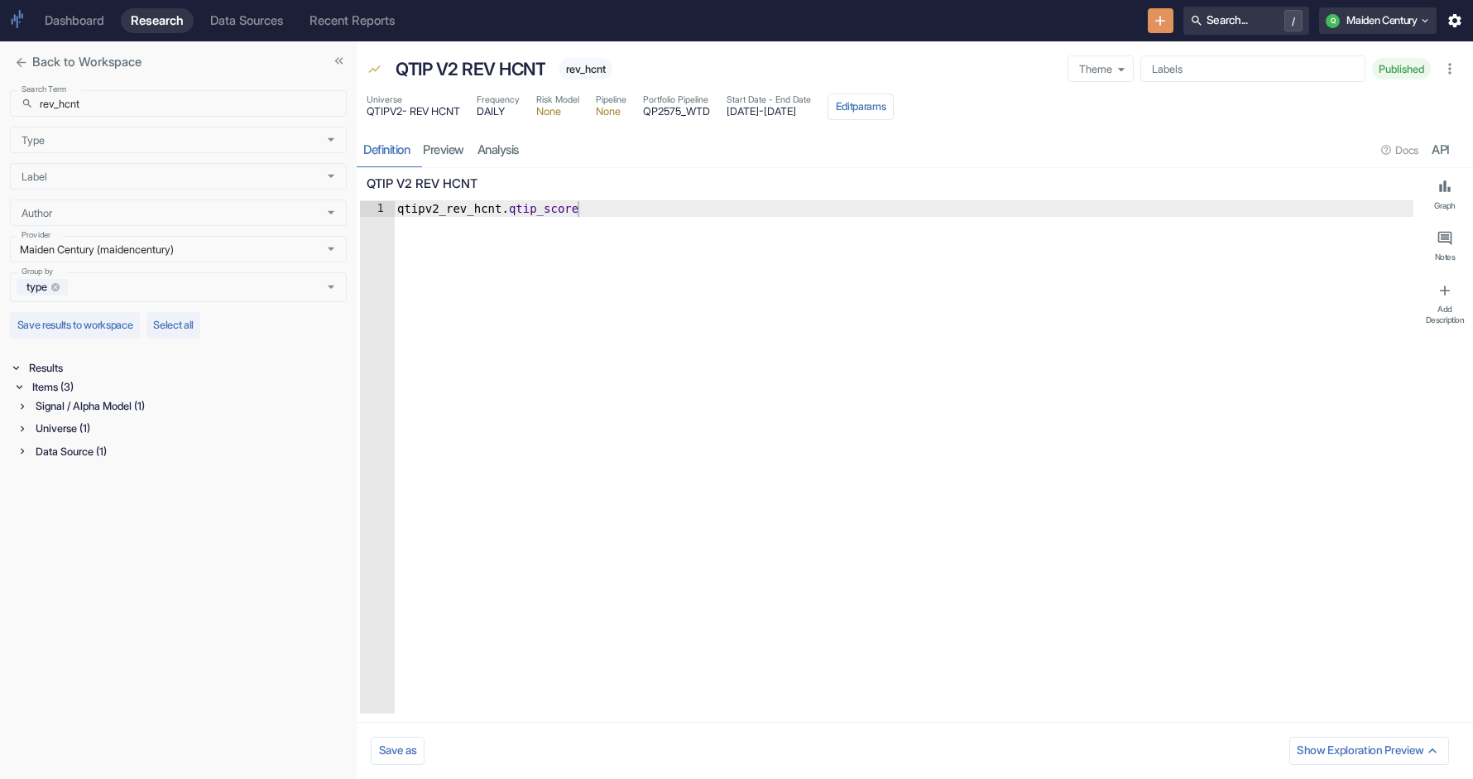
click at [37, 429] on div "Universe (1)" at bounding box center [189, 428] width 314 height 19
click at [71, 482] on div "Data Source (1)" at bounding box center [189, 491] width 314 height 19
click at [96, 408] on div "Signal / Alpha Model (1)" at bounding box center [189, 405] width 314 height 19
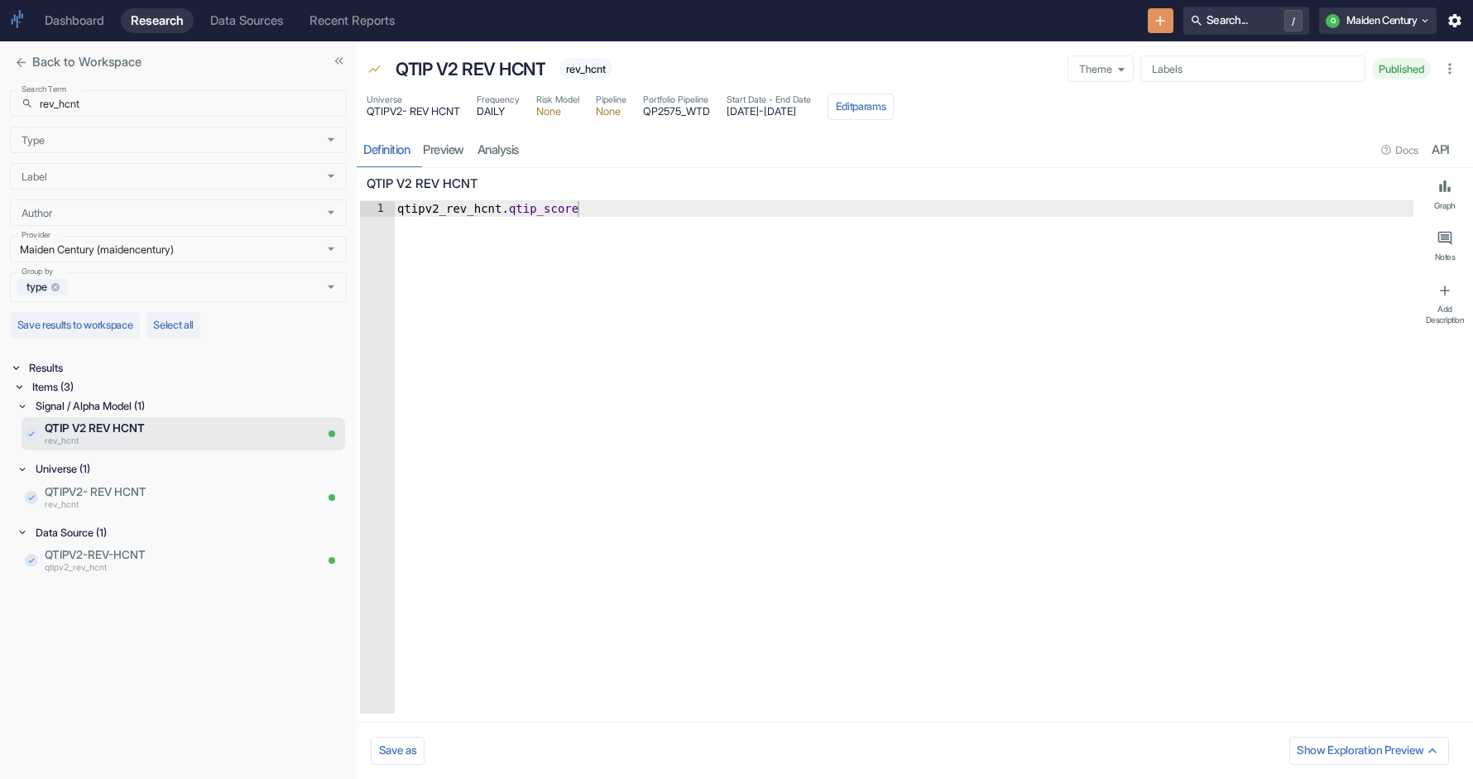
type textarea "x"
click at [603, 70] on span "rev_hcnt" at bounding box center [585, 69] width 53 height 12
type textarea "qtipv2_rev_hcnt.qtip_score"
click at [449, 204] on div "qtipv2_rev_hcnt . qtip_score" at bounding box center [904, 473] width 1020 height 544
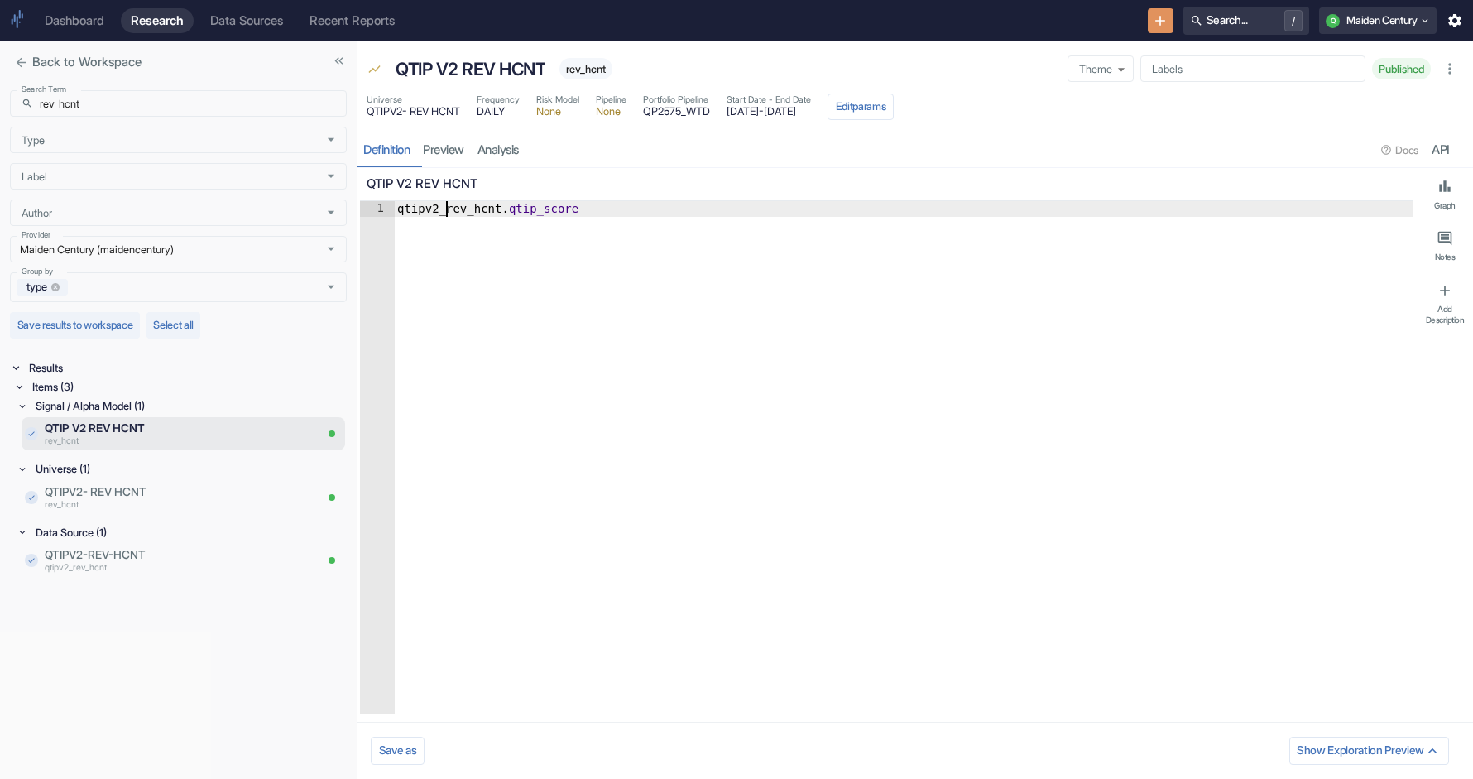
click at [449, 204] on div "qtipv2_rev_hcnt . qtip_score" at bounding box center [904, 473] width 1020 height 544
drag, startPoint x: 741, startPoint y: 112, endPoint x: 867, endPoint y: 111, distance: 126.6
click at [867, 111] on div "Universe QTIPV2- REV HCNT Frequency DAILY Risk Model None Pipeline None Portfol…" at bounding box center [630, 107] width 527 height 26
click at [126, 115] on input "rev_hcnt" at bounding box center [193, 103] width 307 height 26
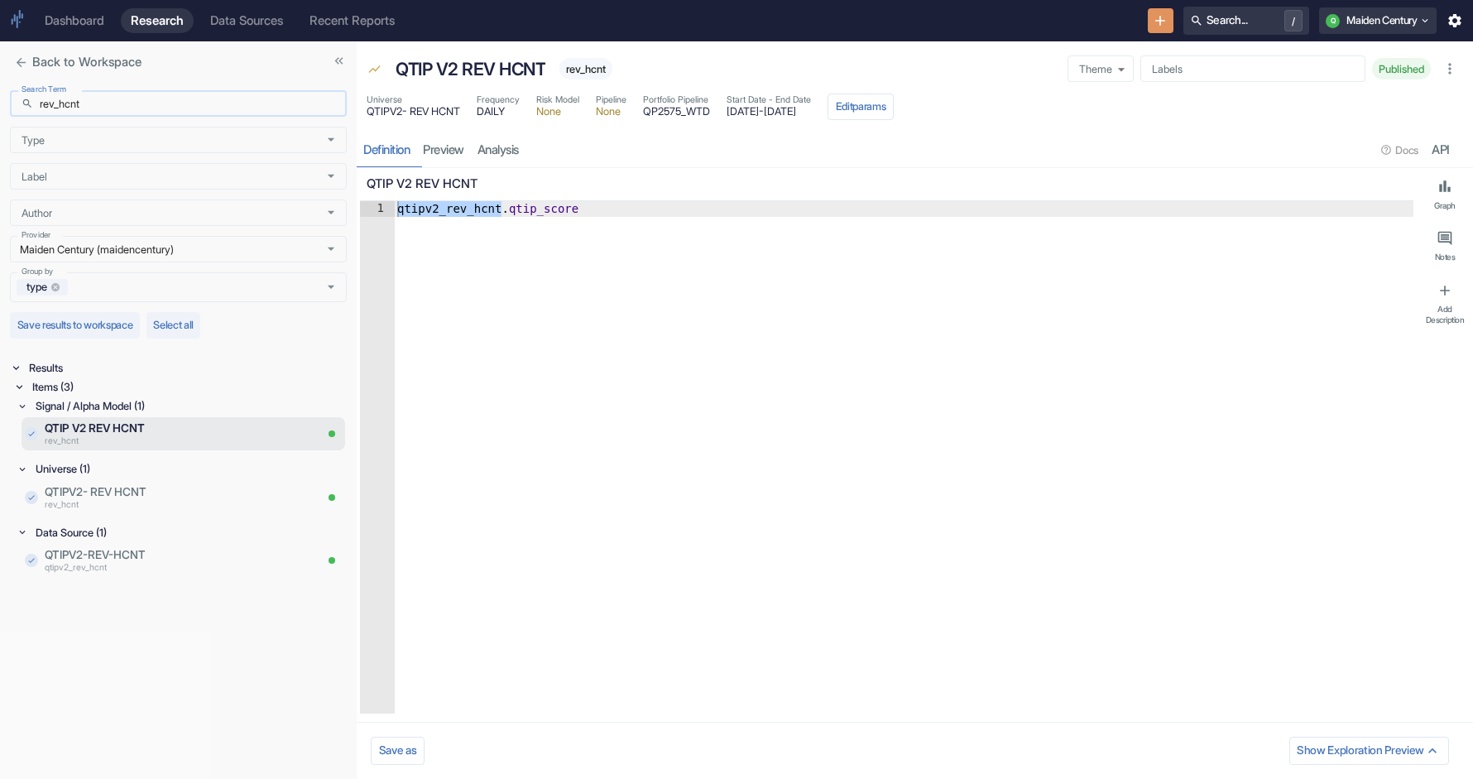
paste input "qtipv2_1798_qsys"
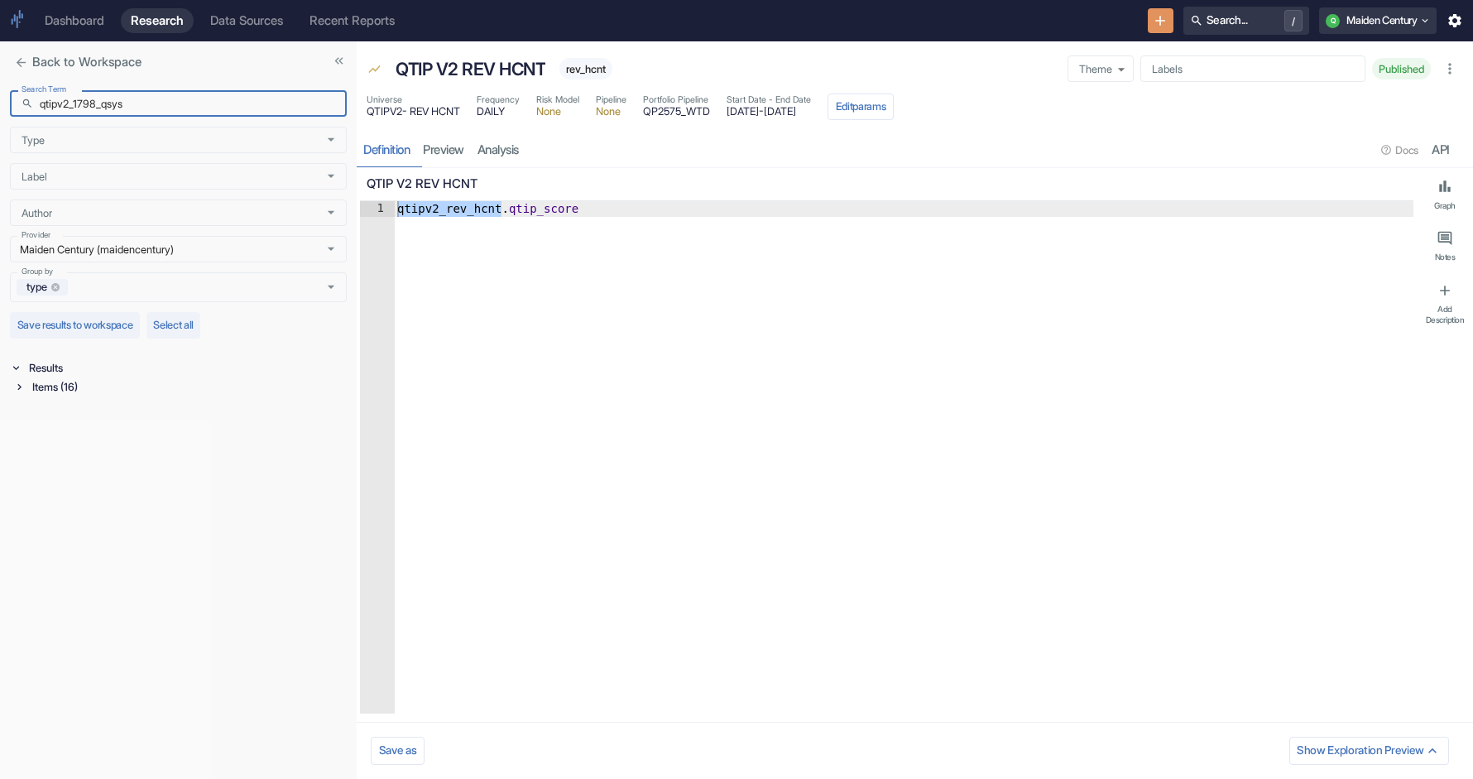
type input "qtipv2_1798_qsys"
click at [52, 386] on div "Items (16)" at bounding box center [188, 386] width 318 height 19
click at [55, 407] on div "Signal / Alpha Model (3)" at bounding box center [189, 405] width 314 height 19
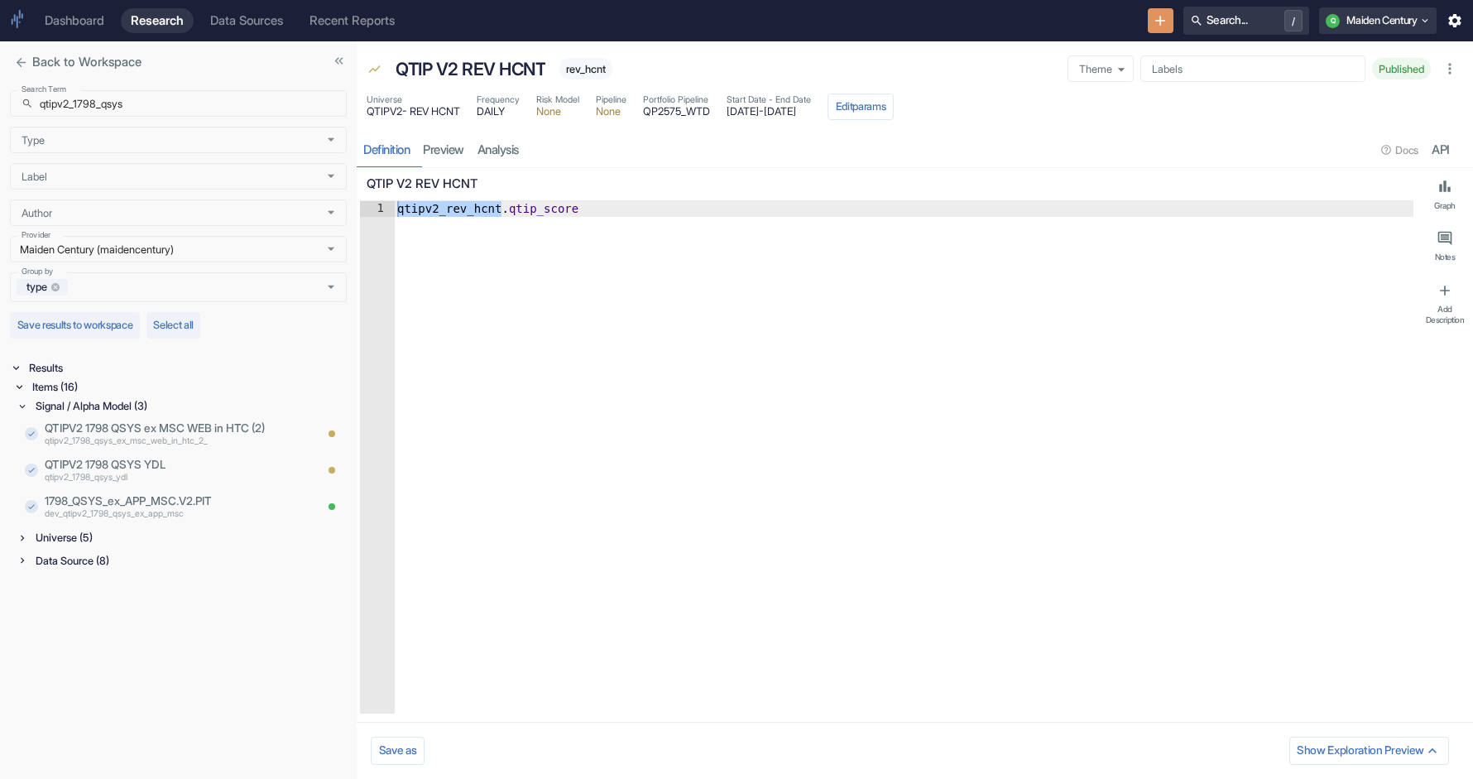
click at [75, 546] on div "Universe (5)" at bounding box center [189, 537] width 314 height 19
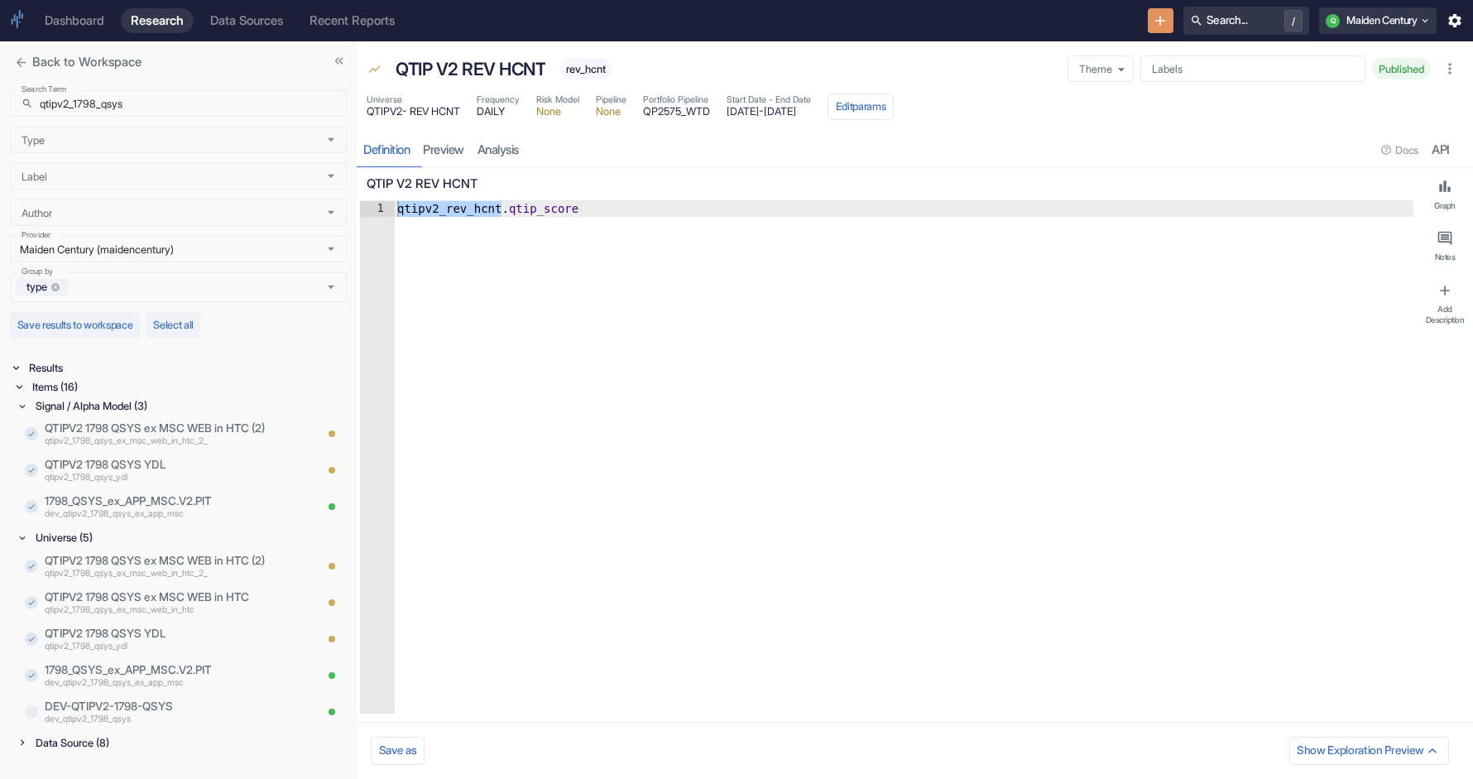
click at [90, 744] on div "Data Source (8)" at bounding box center [189, 742] width 314 height 19
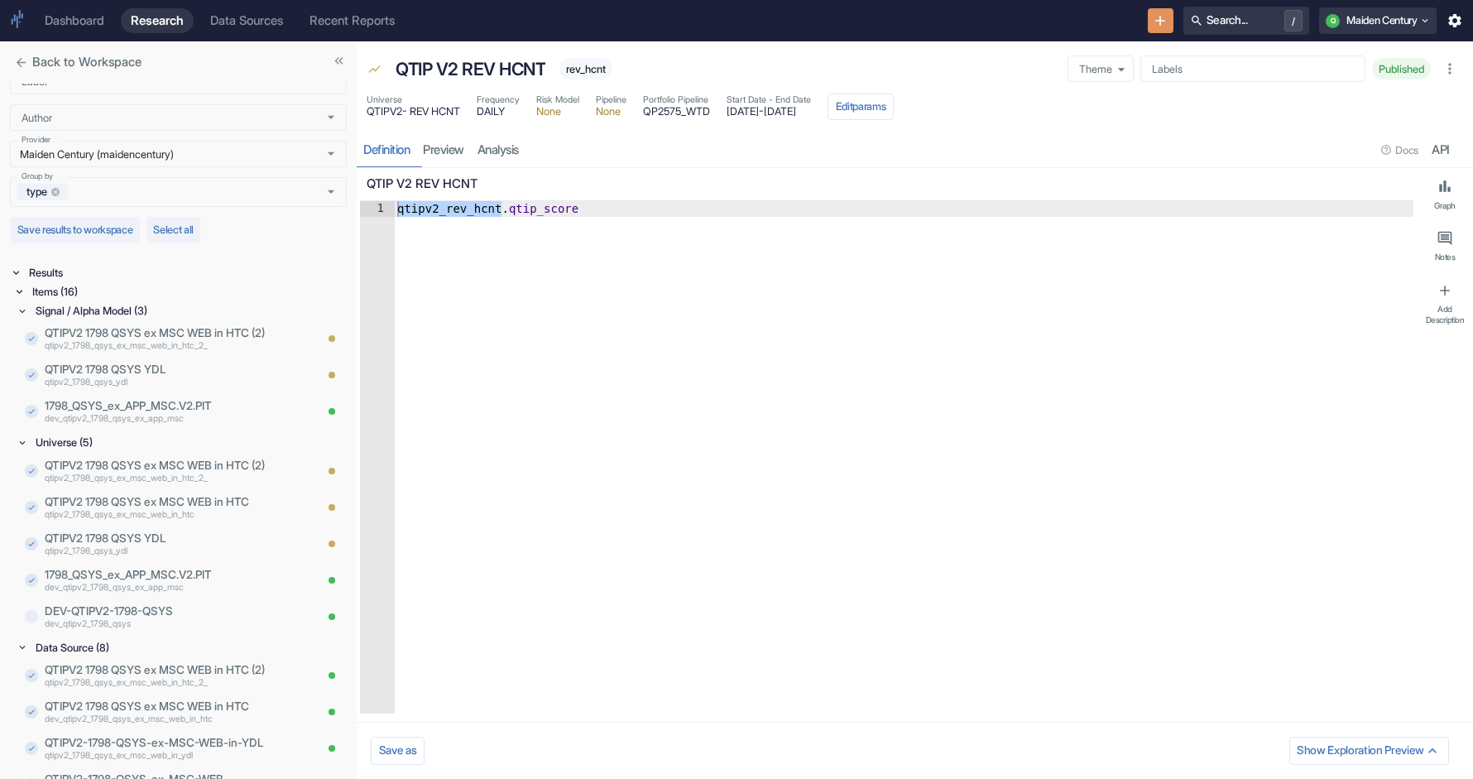
scroll to position [70, 0]
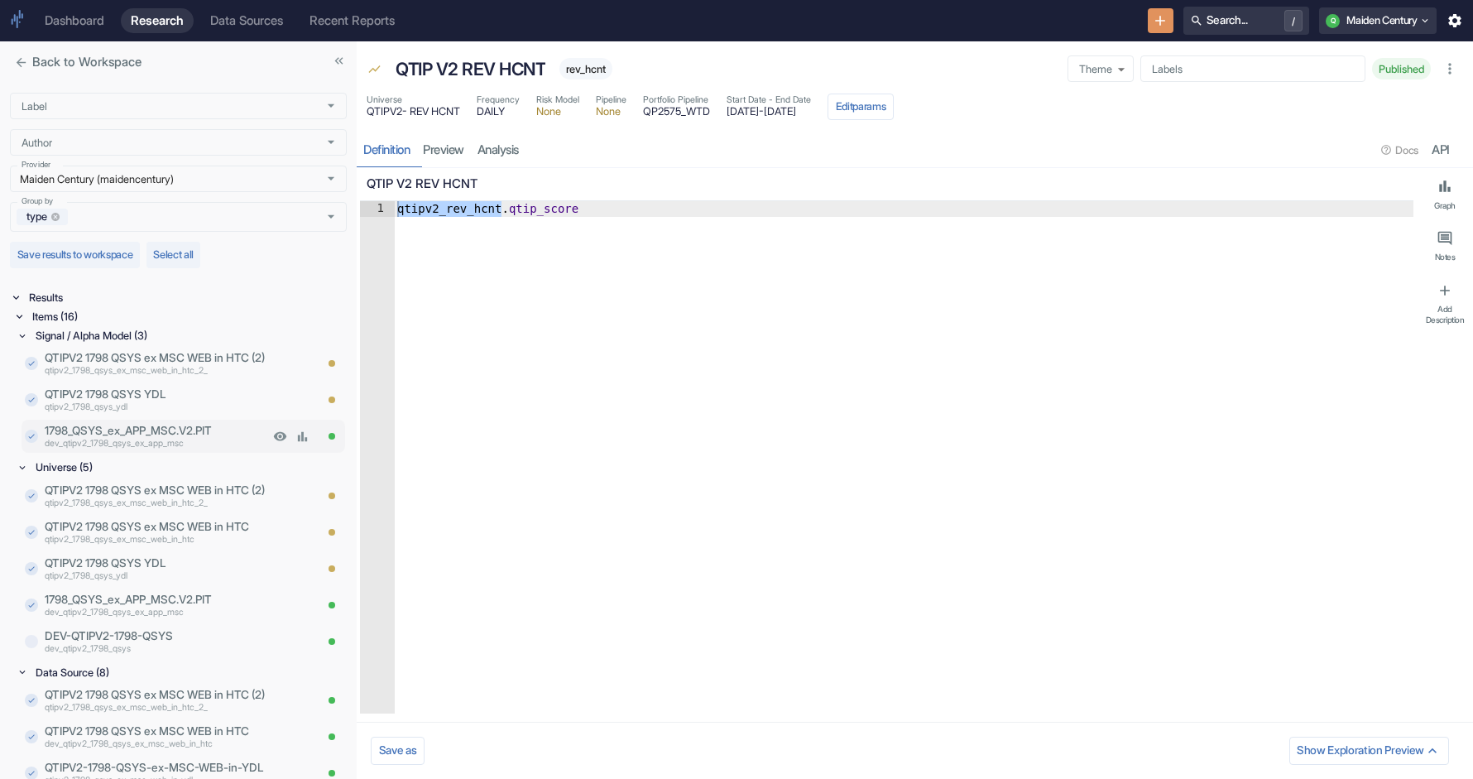
click at [115, 432] on p "1798_QSYS_ex_APP_MSC.V2.PIT" at bounding box center [157, 430] width 224 height 17
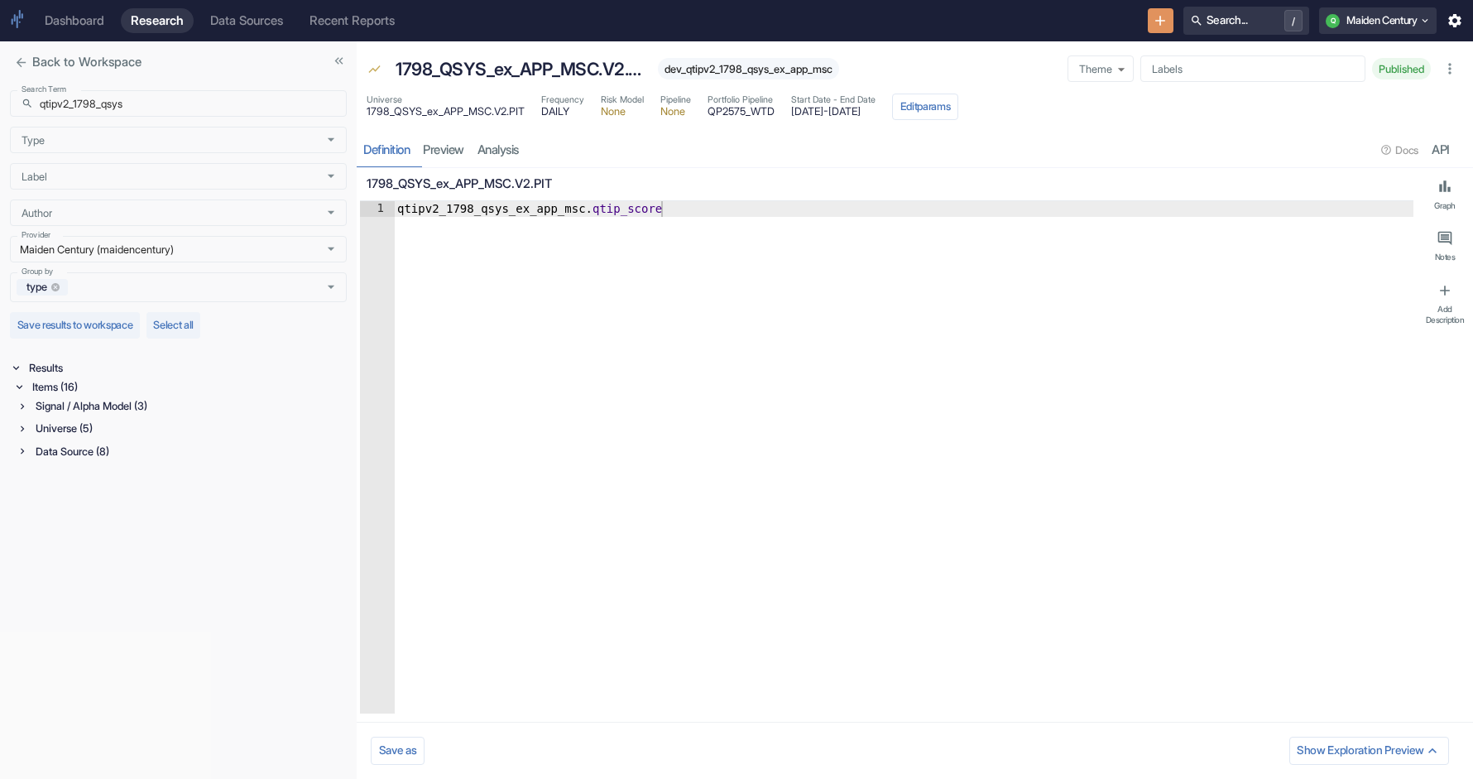
click at [101, 409] on div "Signal / Alpha Model (3)" at bounding box center [189, 405] width 314 height 19
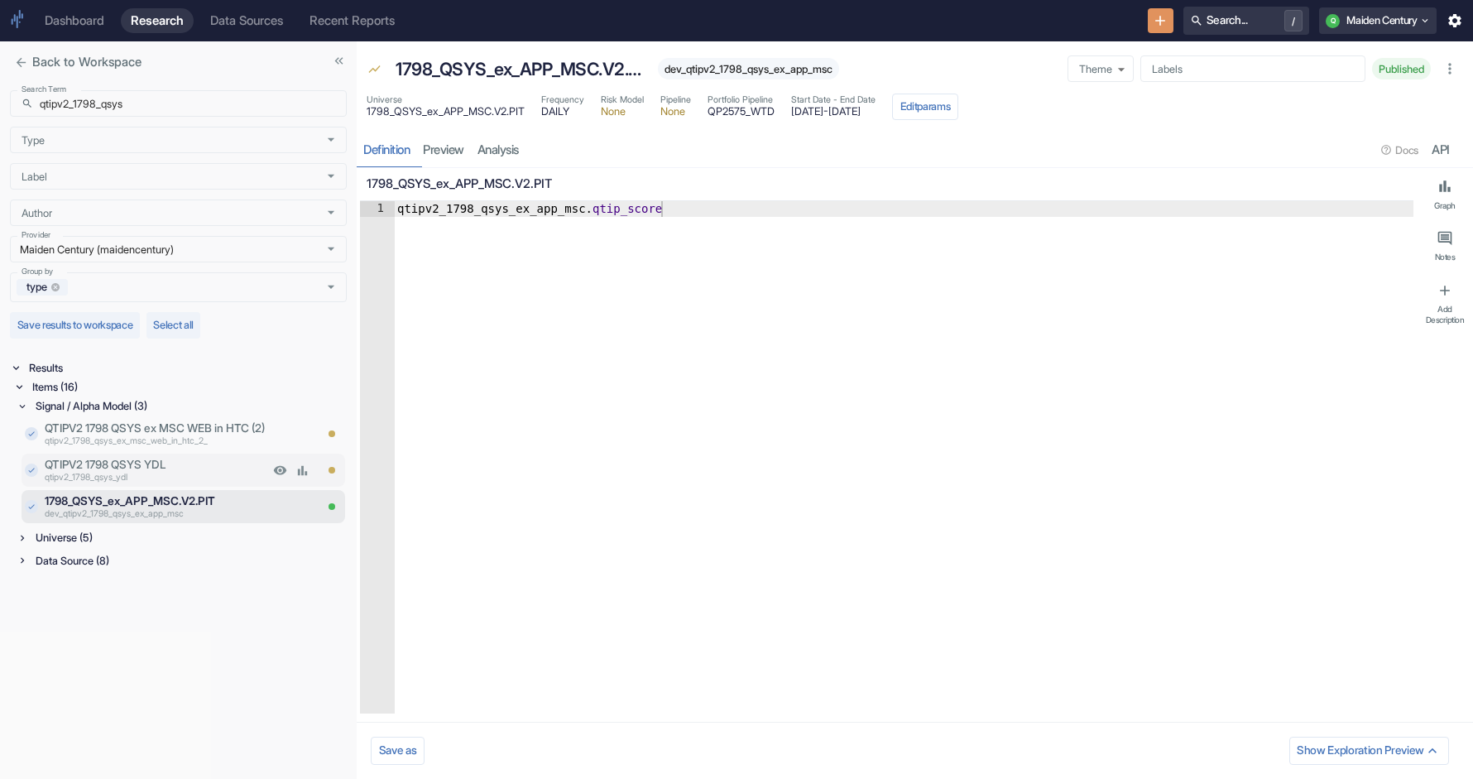
type textarea "x"
click at [170, 476] on p "qtipv2_1798_qsys_ydl" at bounding box center [157, 478] width 224 height 13
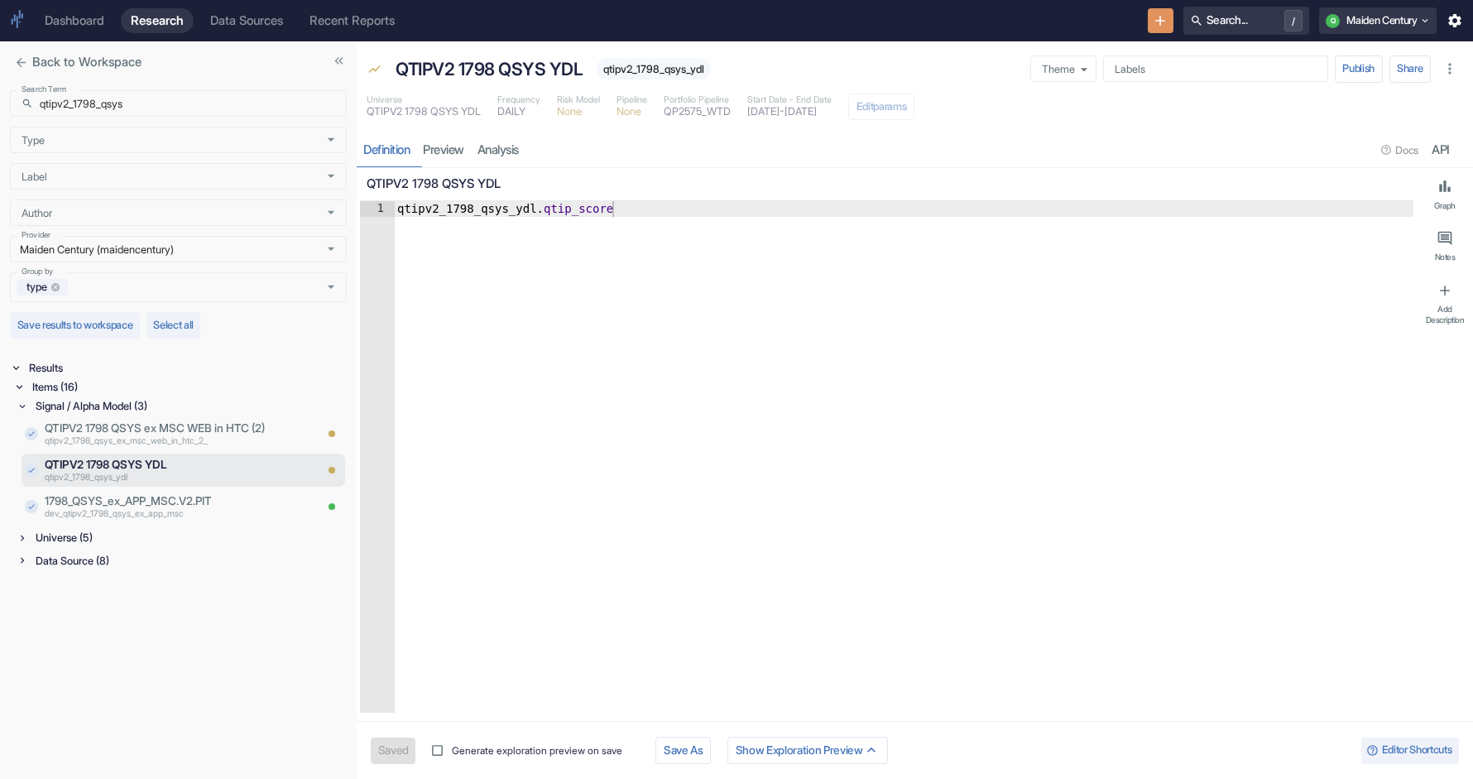
type textarea "x"
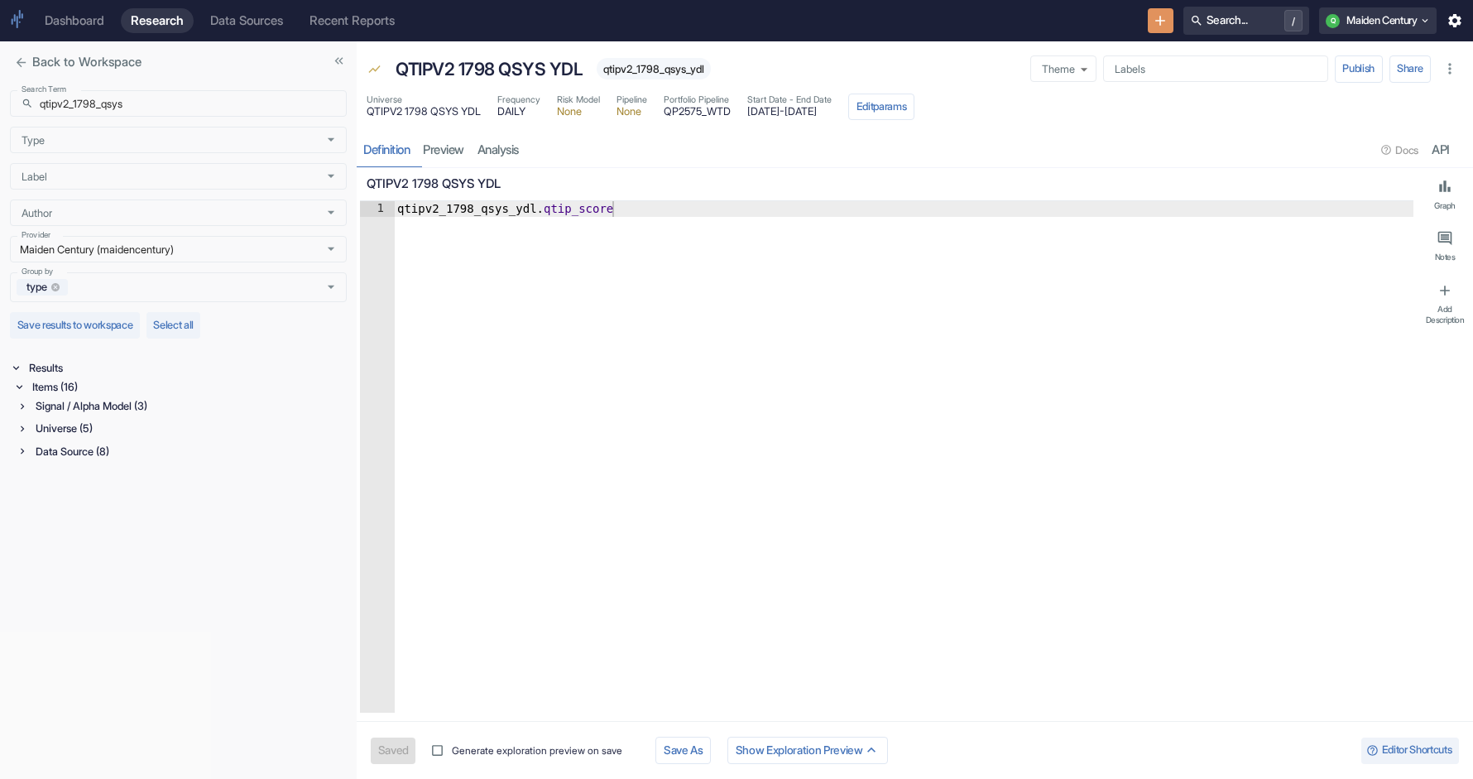
click at [148, 407] on div "Signal / Alpha Model (3)" at bounding box center [189, 405] width 314 height 19
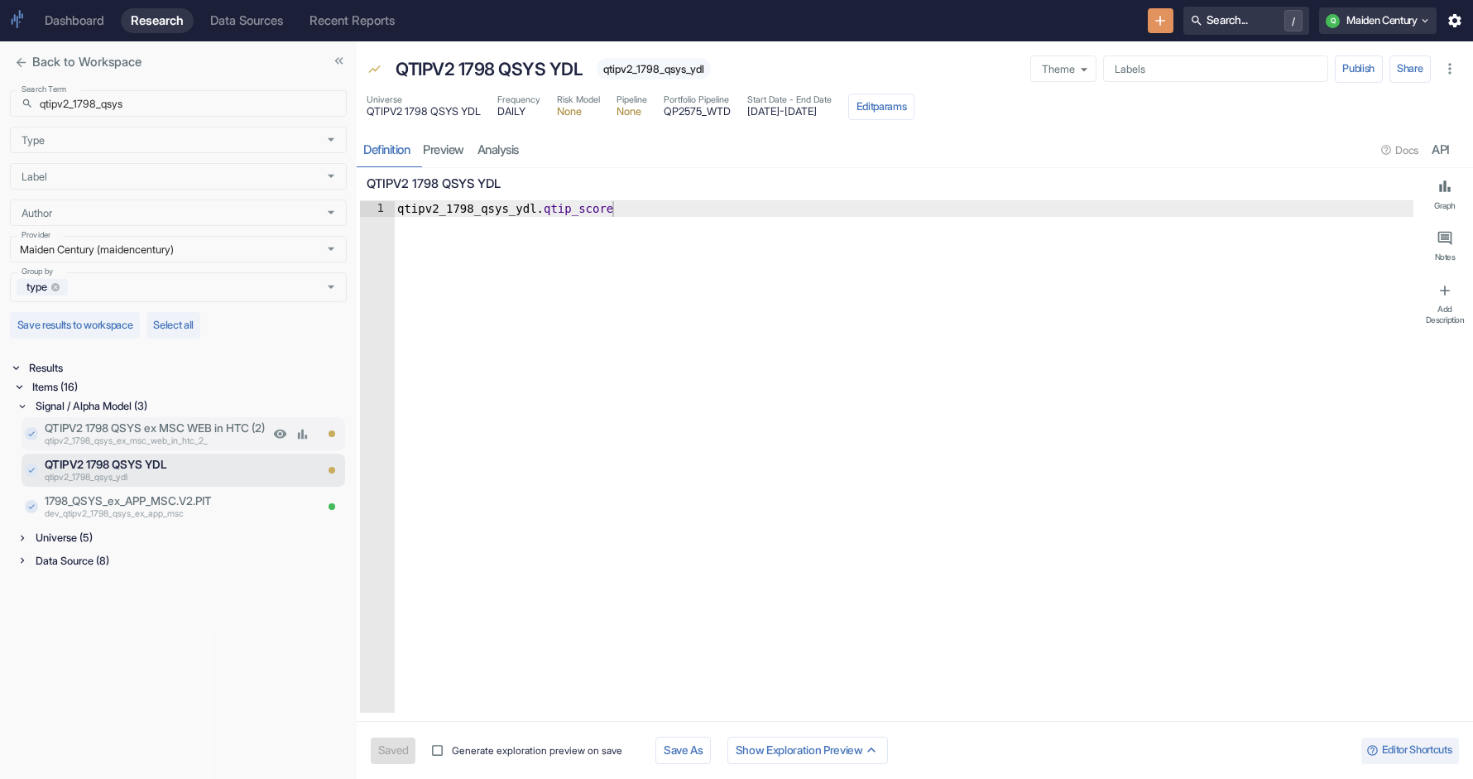
click at [166, 439] on p "qtipv2_1798_qsys_ex_msc_web_in_htc_2_" at bounding box center [157, 441] width 224 height 13
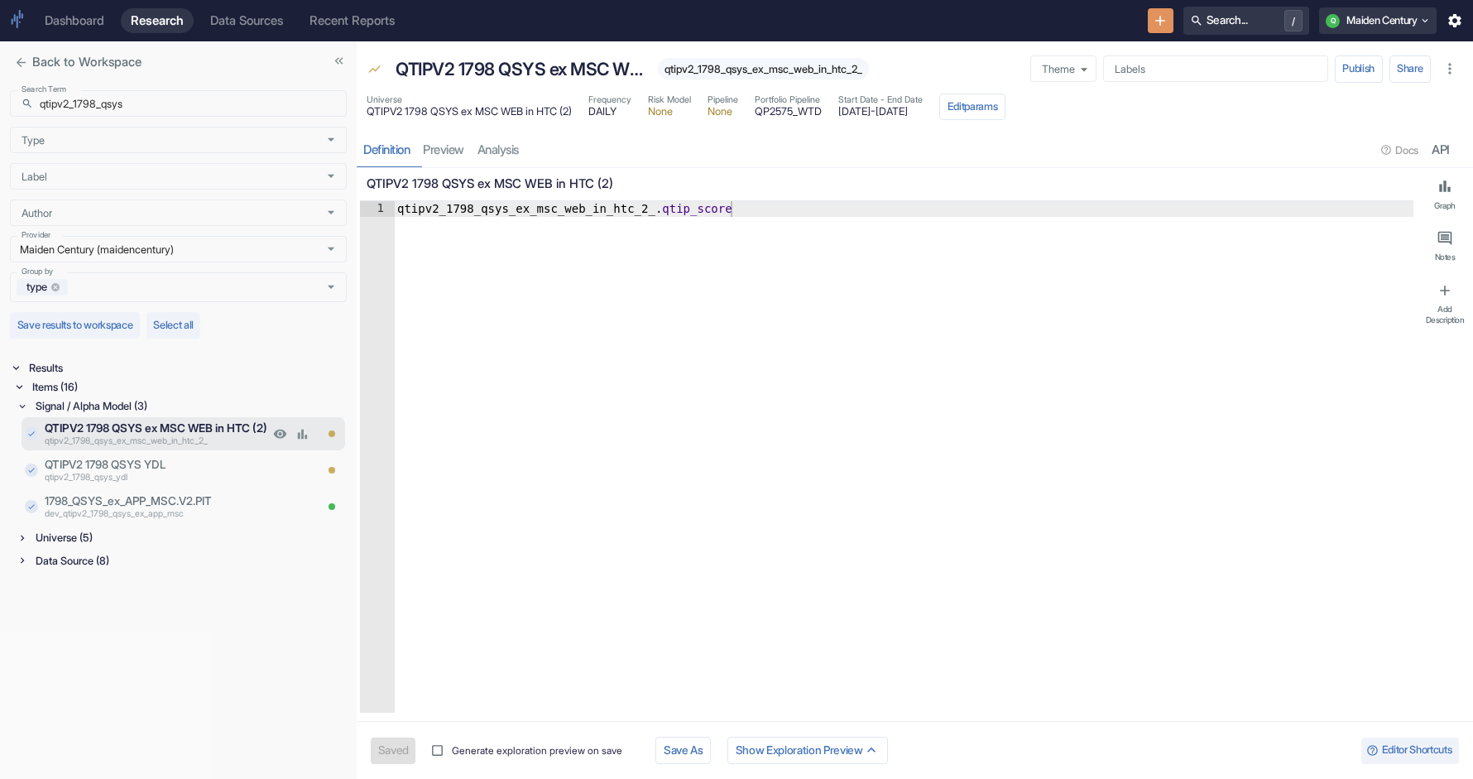
type textarea "x"
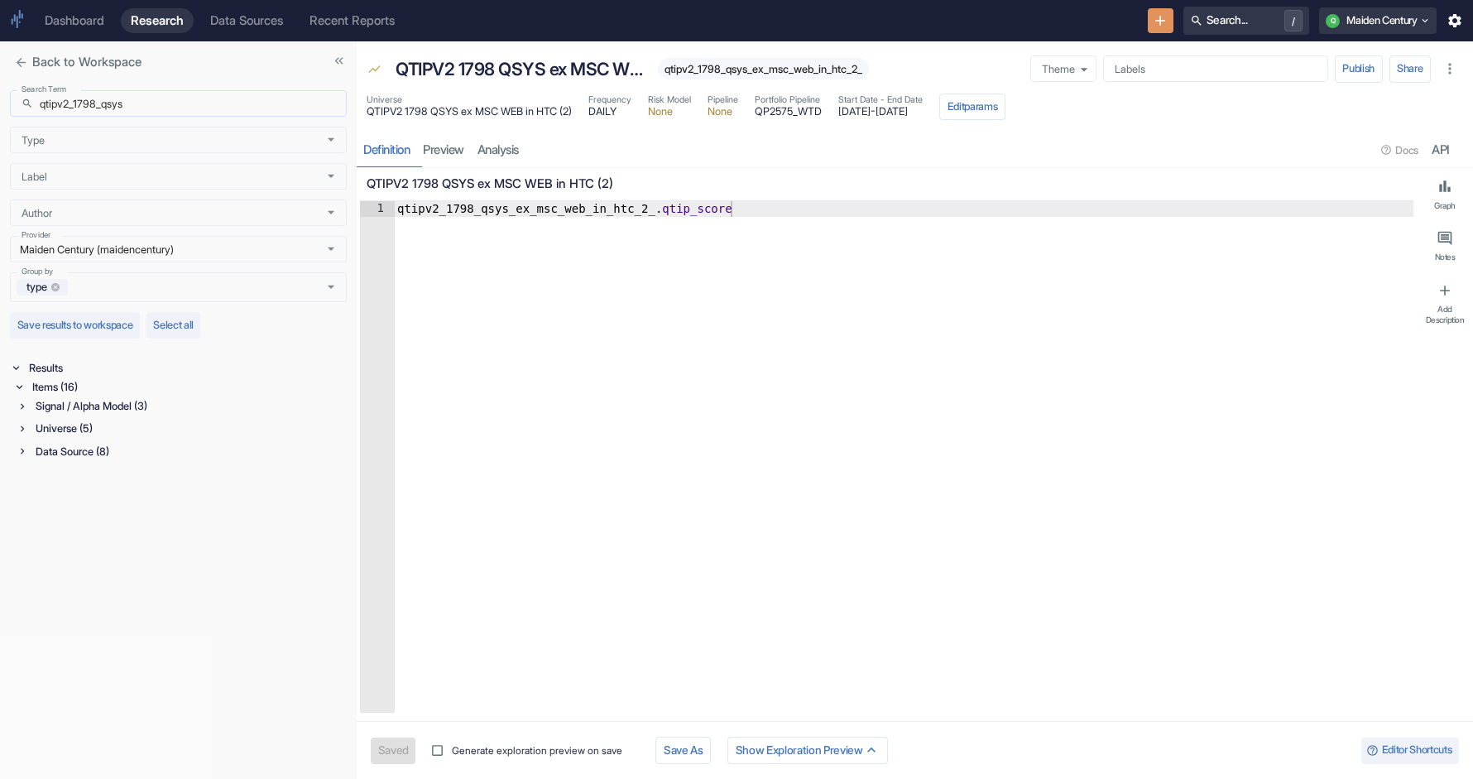
click at [145, 108] on input "qtipv2_1798_qsys" at bounding box center [193, 103] width 307 height 26
click at [76, 103] on input "qtipv2_1798_qsys" at bounding box center [193, 103] width 307 height 26
type input "1798_qsys"
type textarea "x"
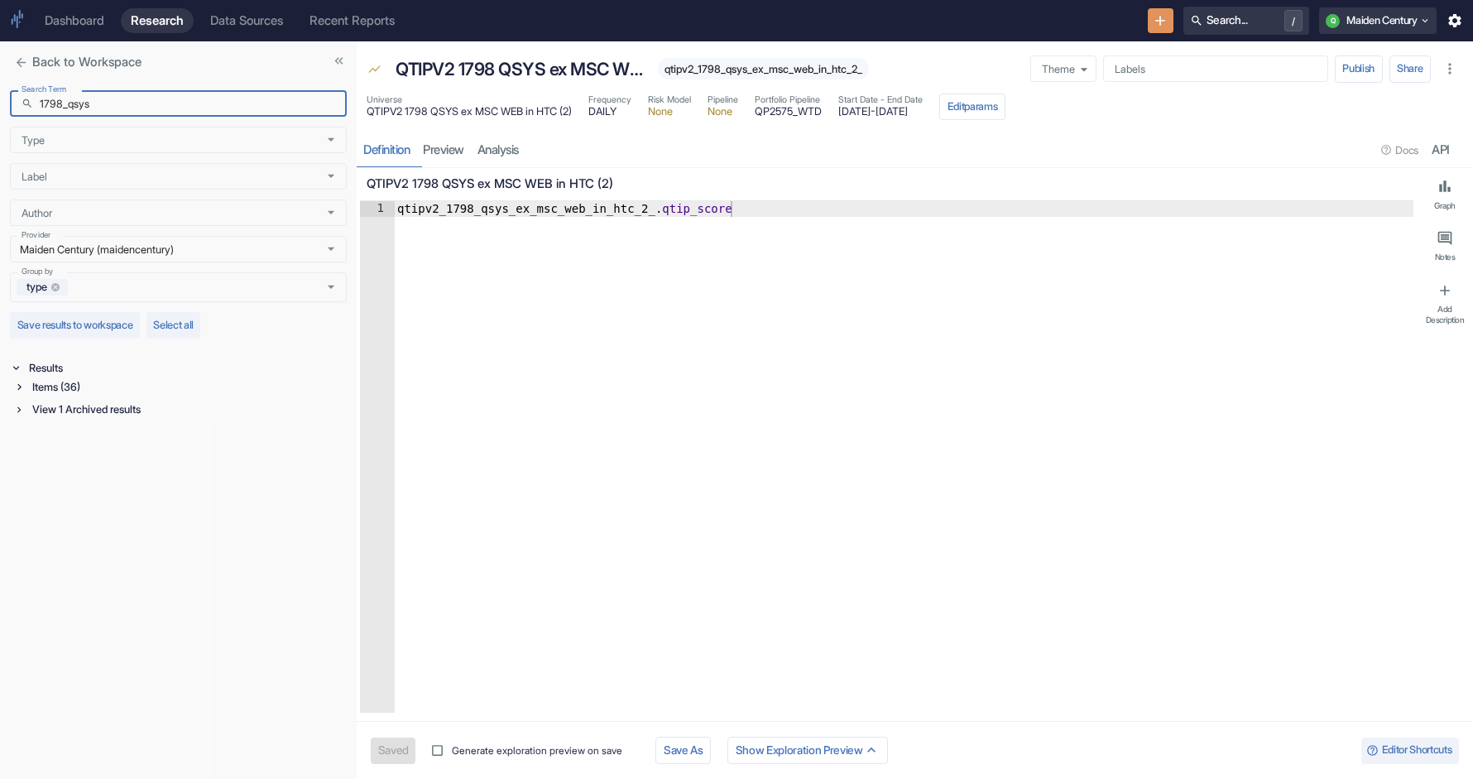
type input "1798_qsys"
click at [53, 386] on div "Items (36)" at bounding box center [188, 386] width 318 height 19
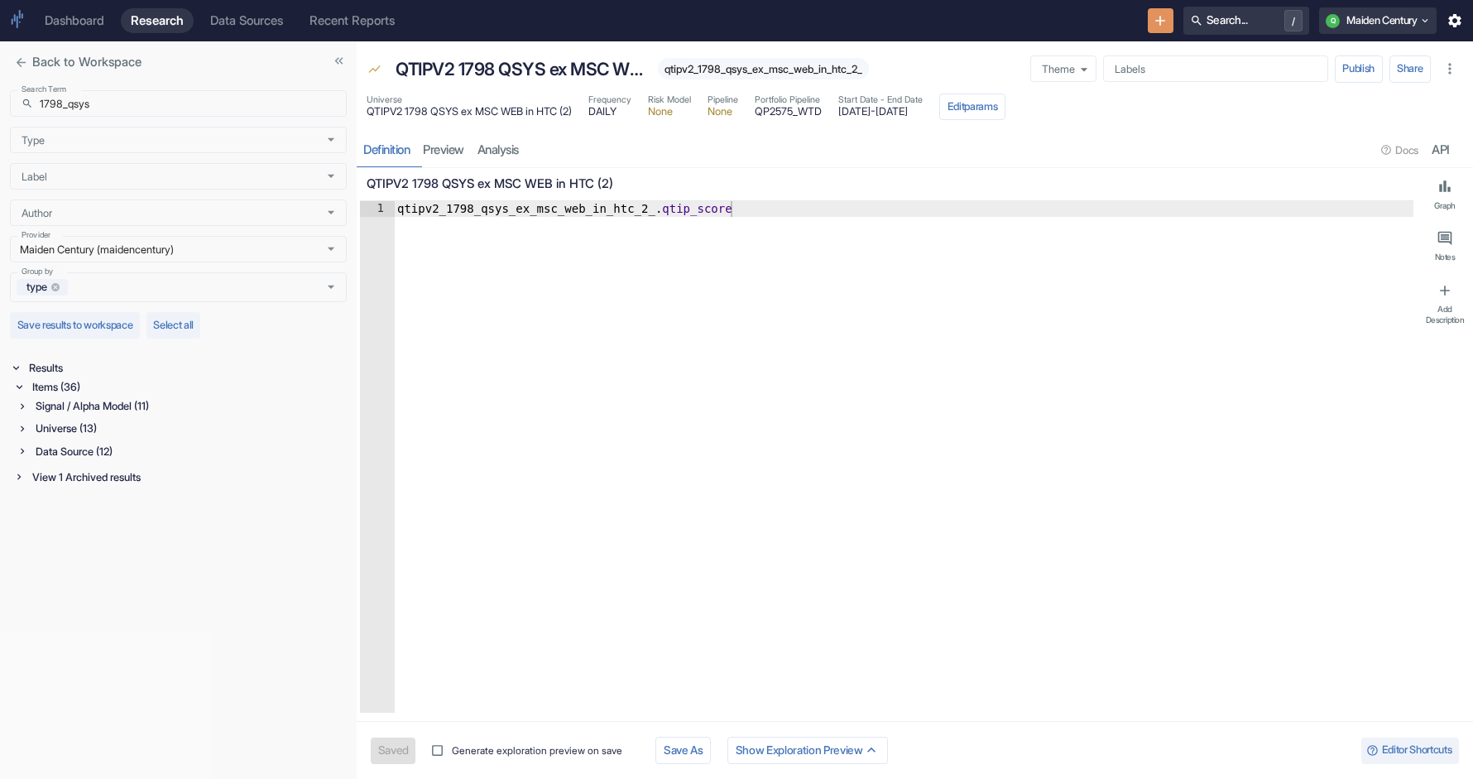
click at [130, 402] on div "Signal / Alpha Model (11)" at bounding box center [189, 405] width 314 height 19
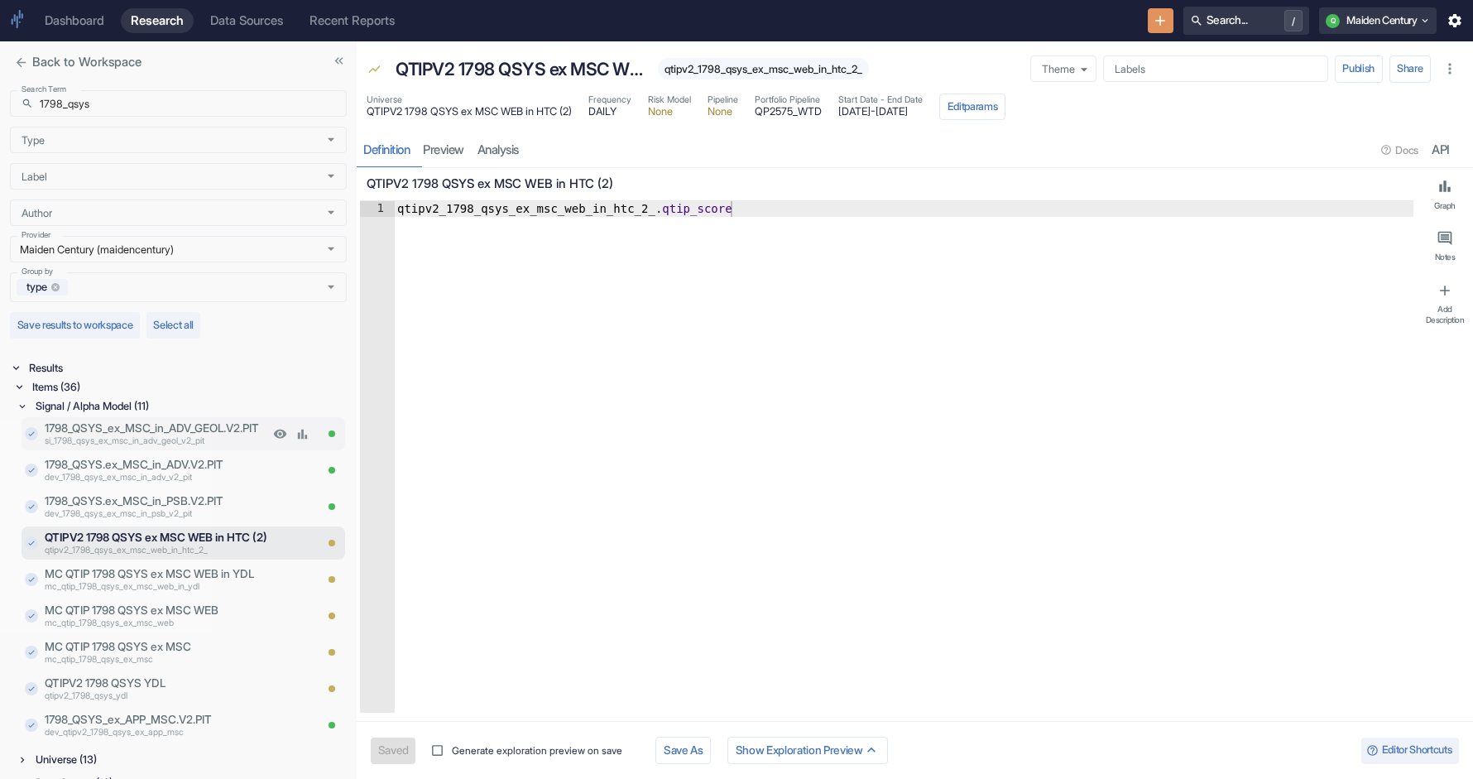
click at [163, 436] on p "si_1798_qsys_ex_msc_in_adv_geol_v2_pit" at bounding box center [157, 441] width 224 height 13
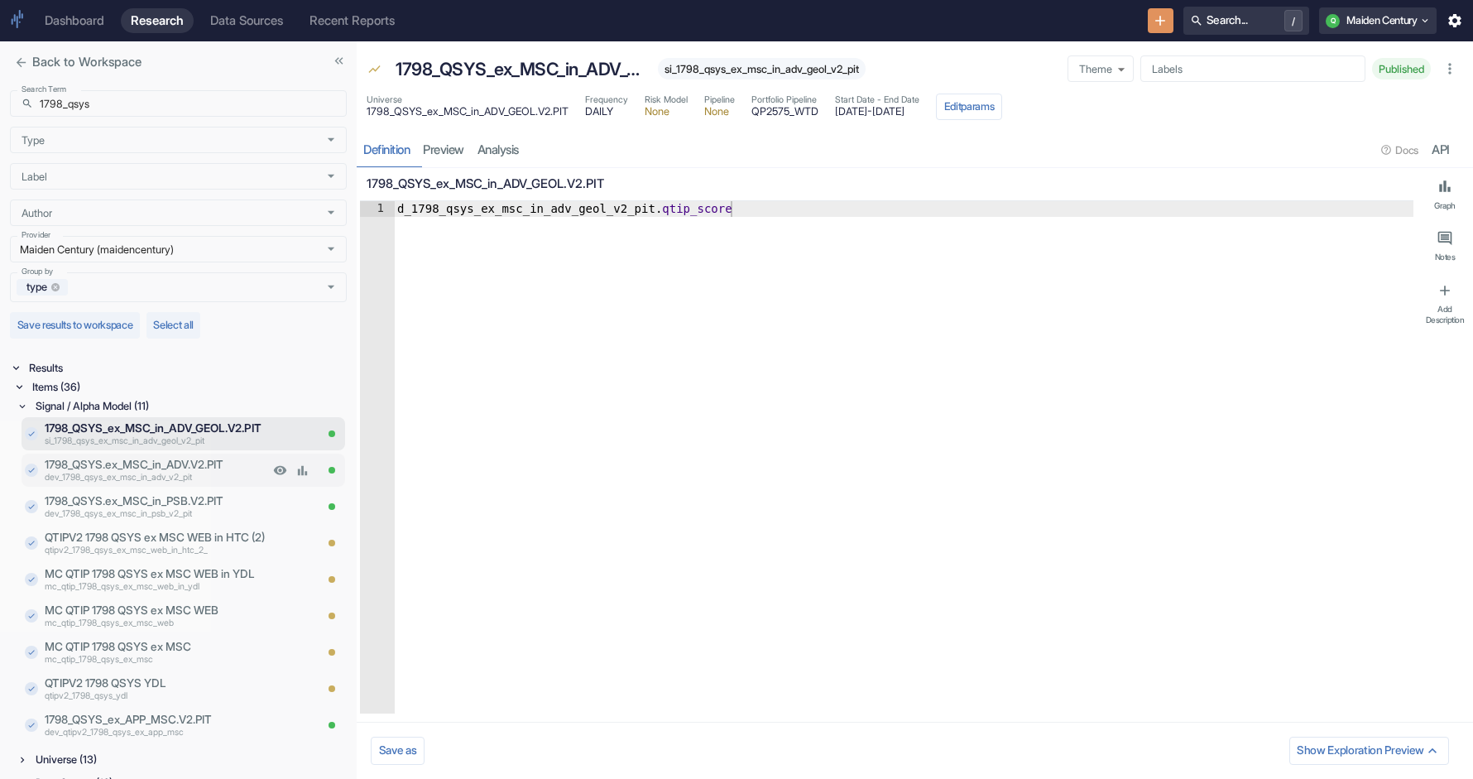
type textarea "x"
click at [163, 467] on p "1798_QSYS.ex_MSC_in_ADV.V2.PIT" at bounding box center [157, 464] width 224 height 17
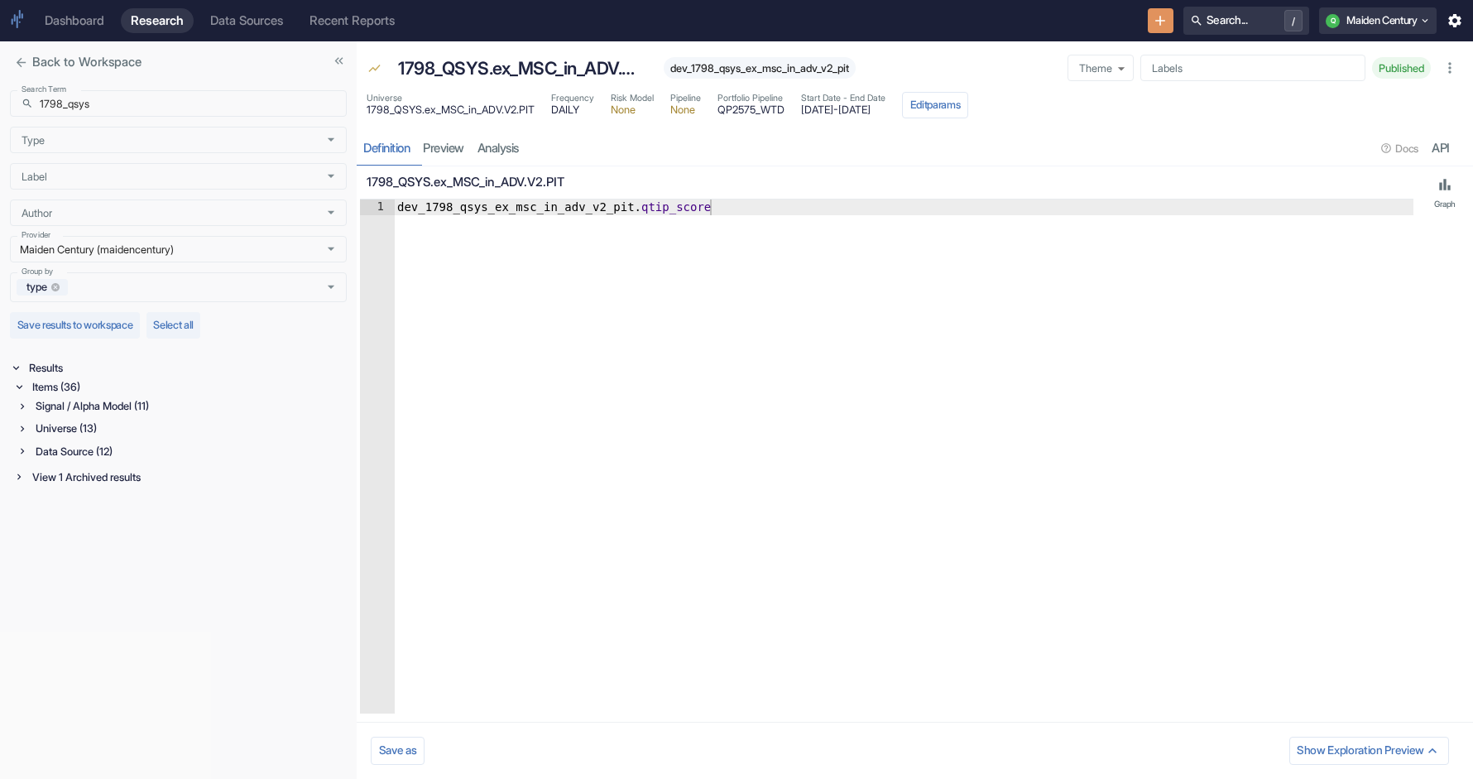
click at [182, 401] on div "Signal / Alpha Model (11)" at bounding box center [189, 405] width 314 height 19
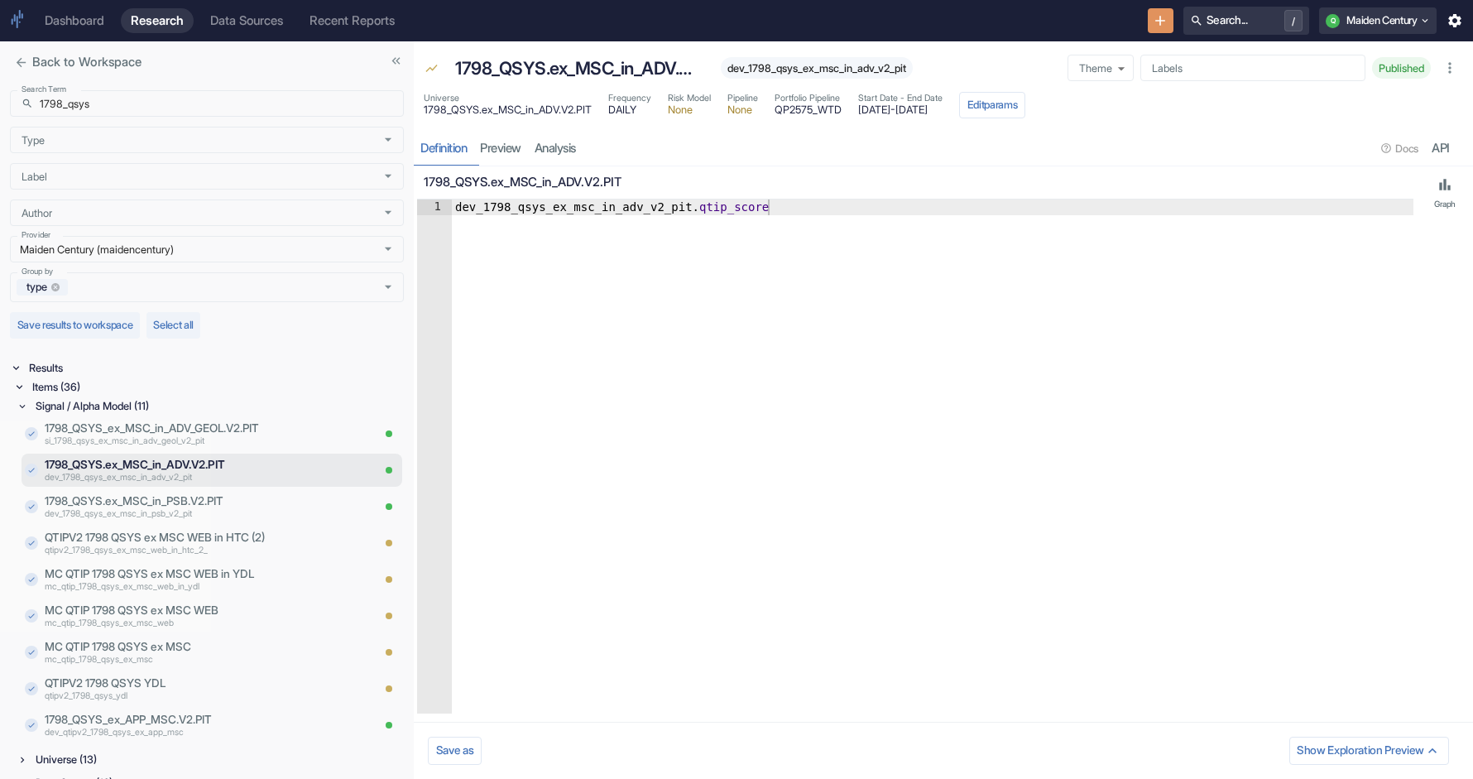
drag, startPoint x: 354, startPoint y: 503, endPoint x: 586, endPoint y: 501, distance: 231.7
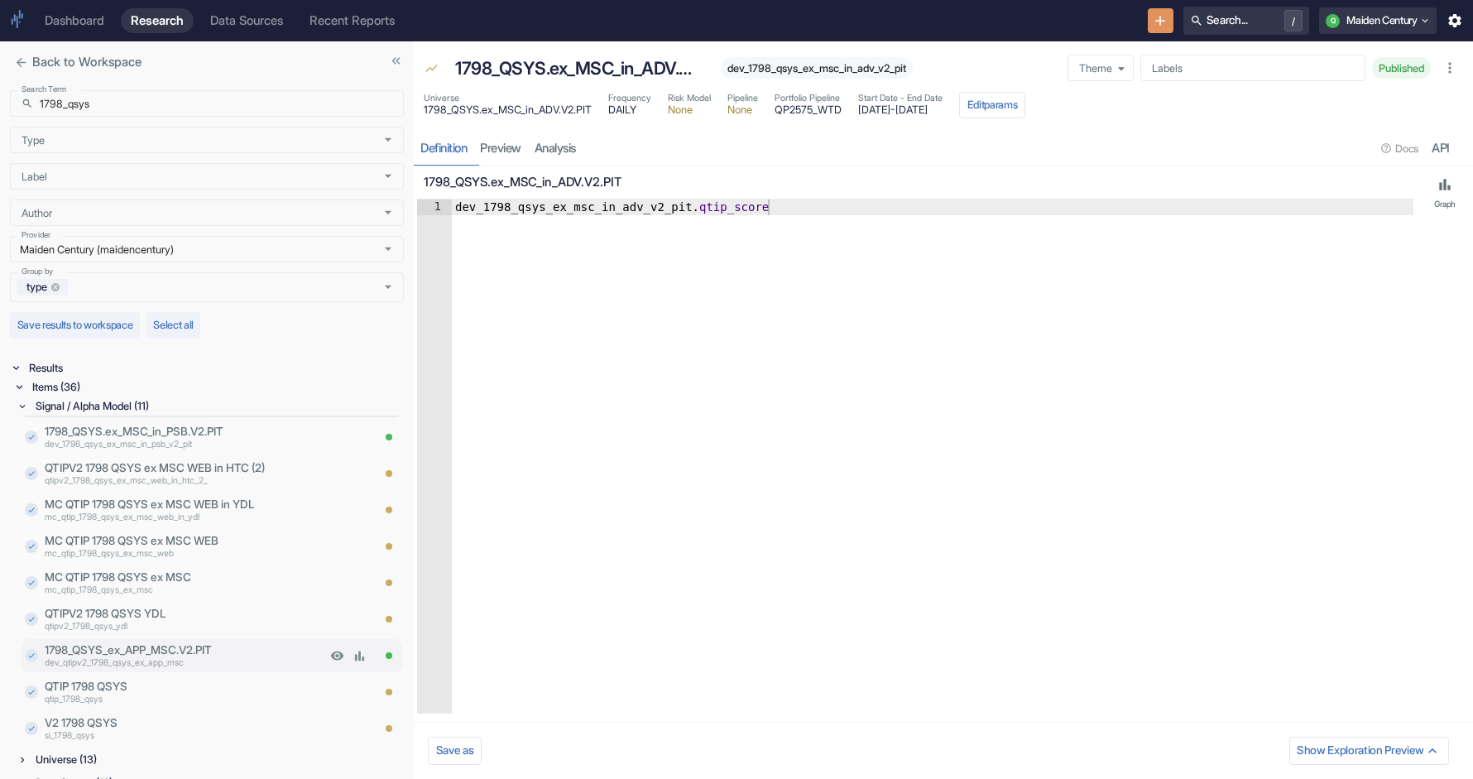
scroll to position [46, 0]
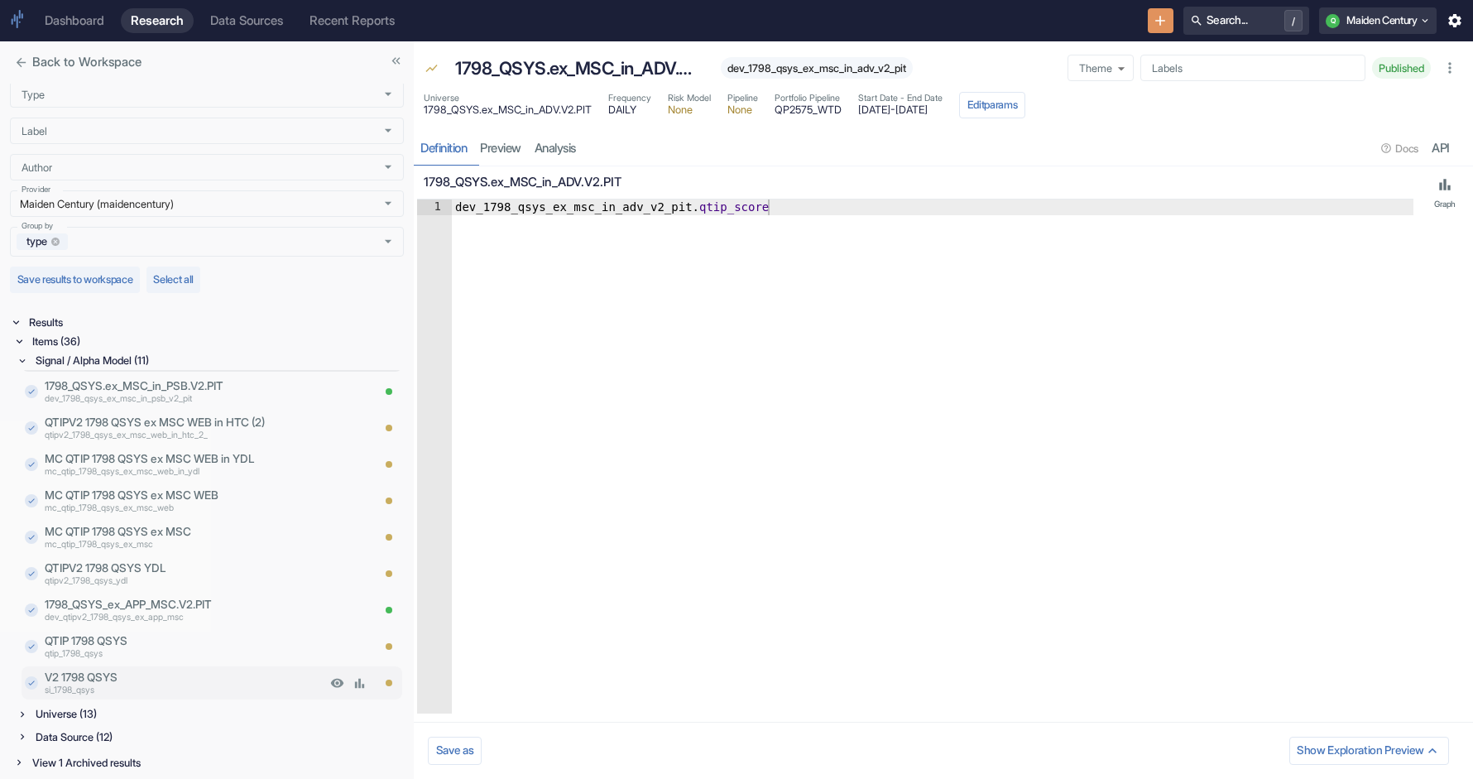
click at [152, 682] on p "V2 1798 QSYS" at bounding box center [185, 677] width 281 height 17
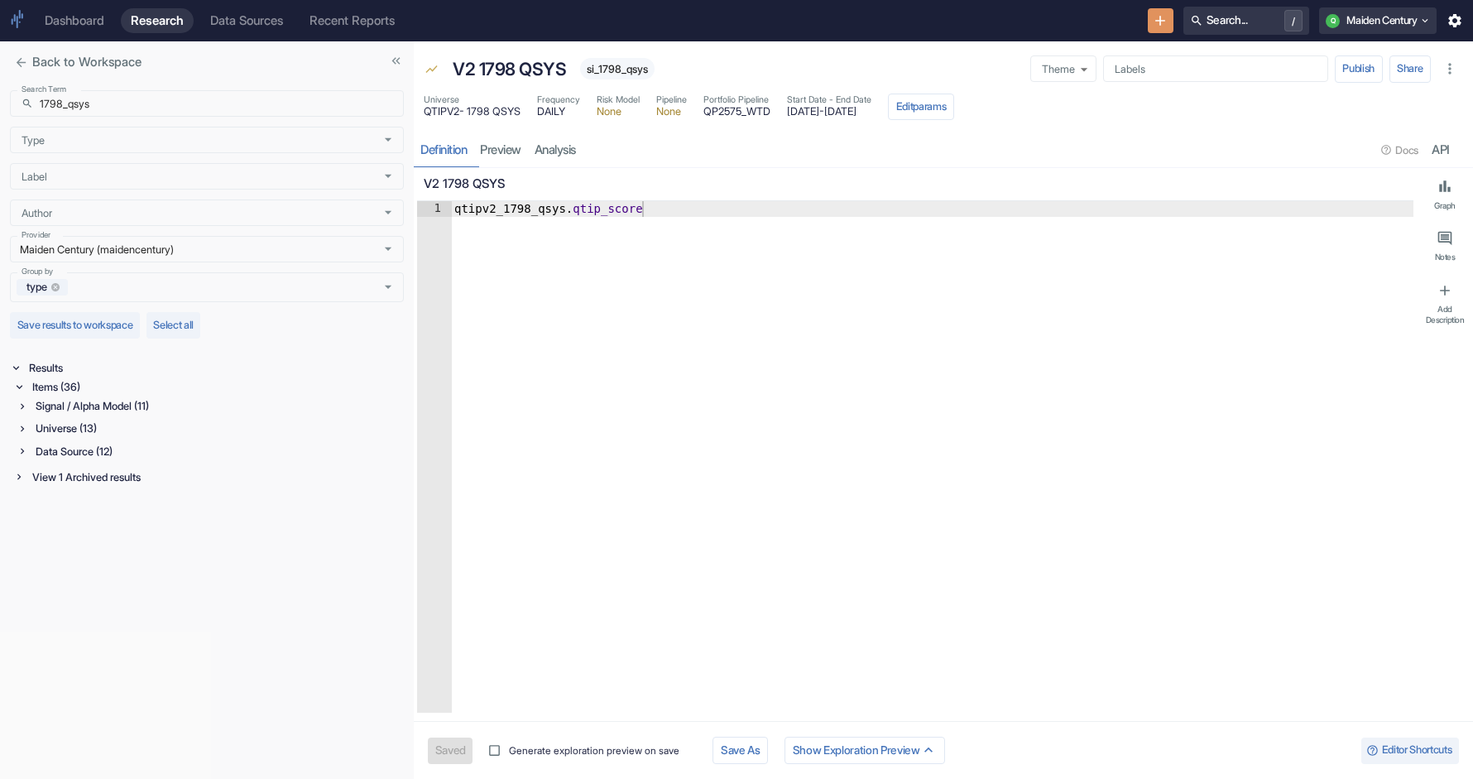
click at [86, 405] on div "Signal / Alpha Model (11)" at bounding box center [218, 405] width 372 height 19
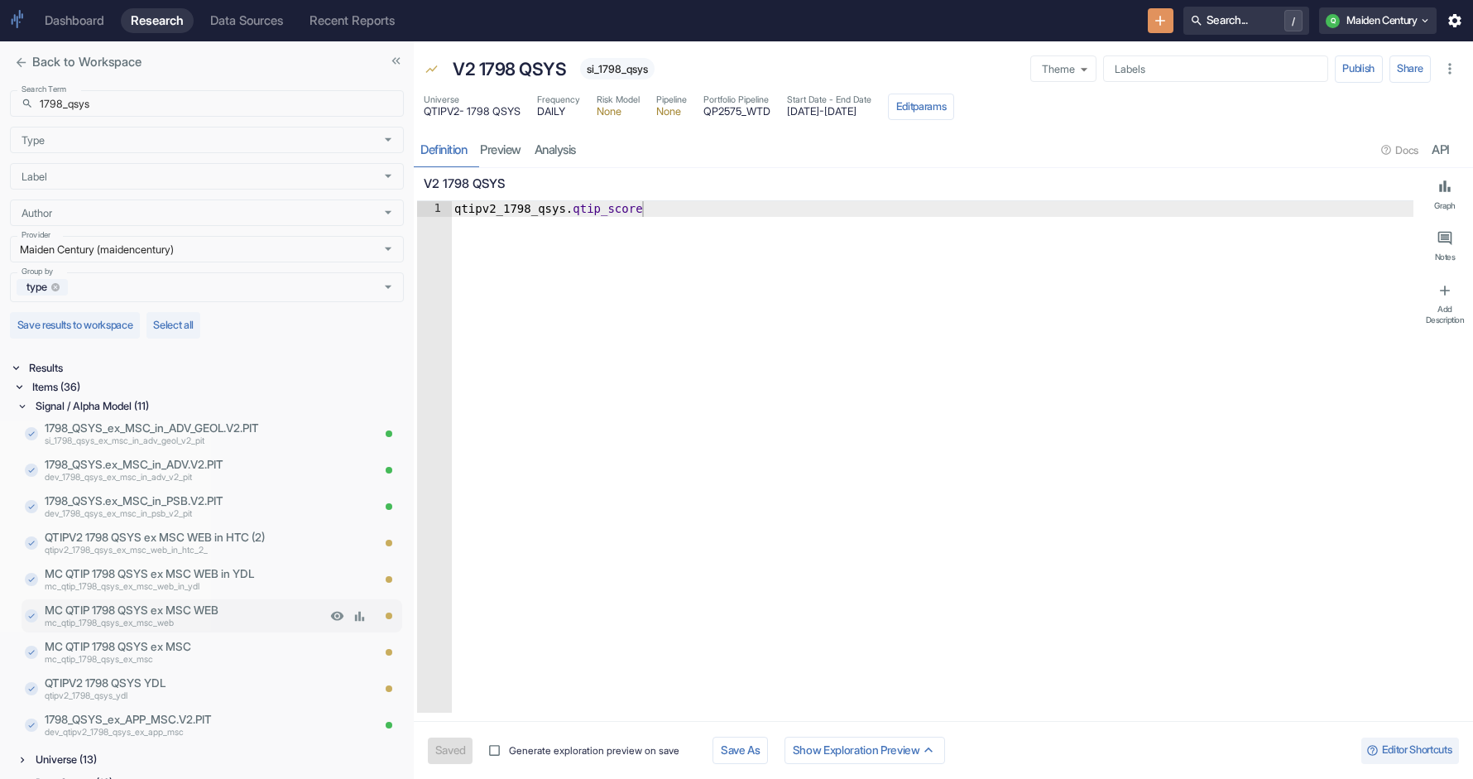
scroll to position [70, 0]
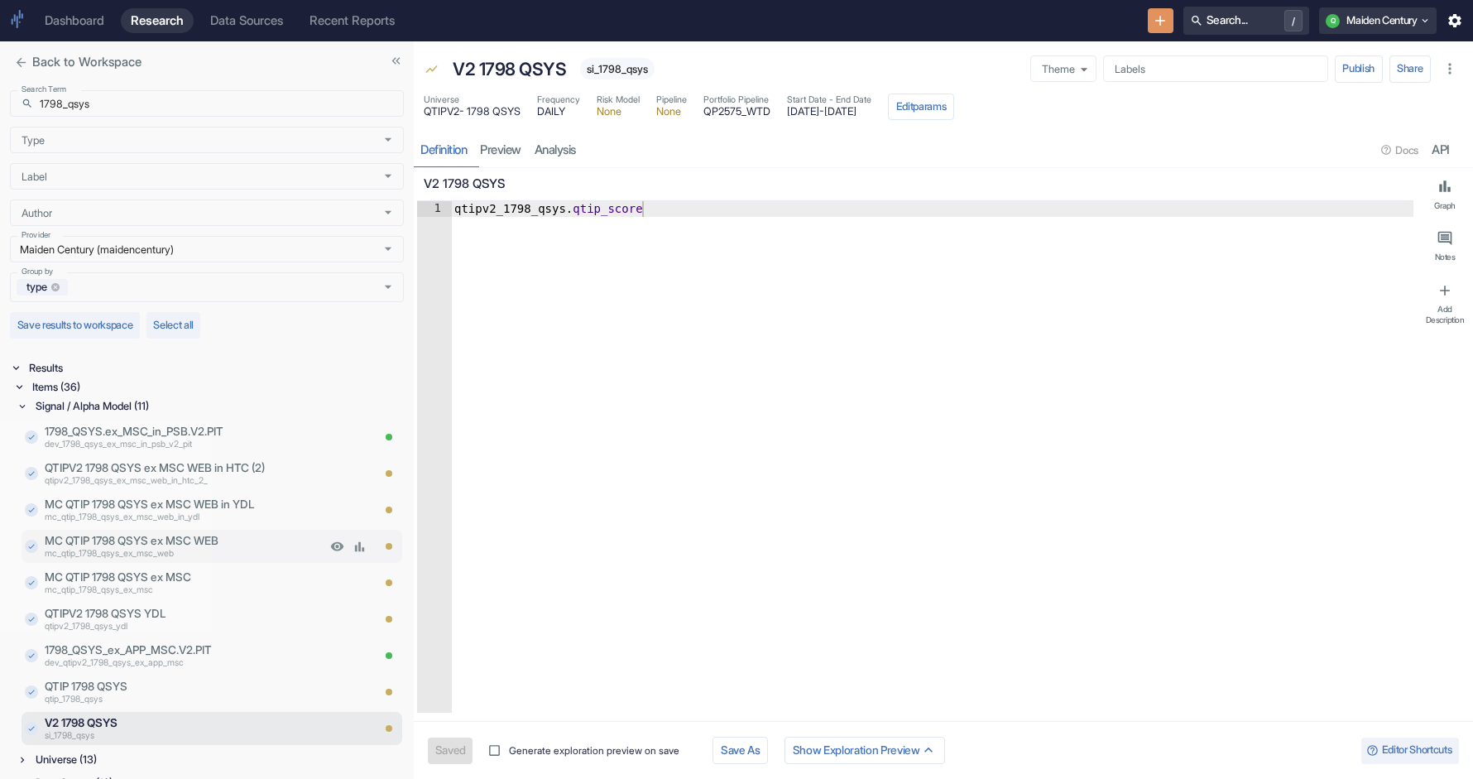
type textarea "x"
click at [170, 688] on p "QTIP 1798 QSYS" at bounding box center [185, 686] width 281 height 17
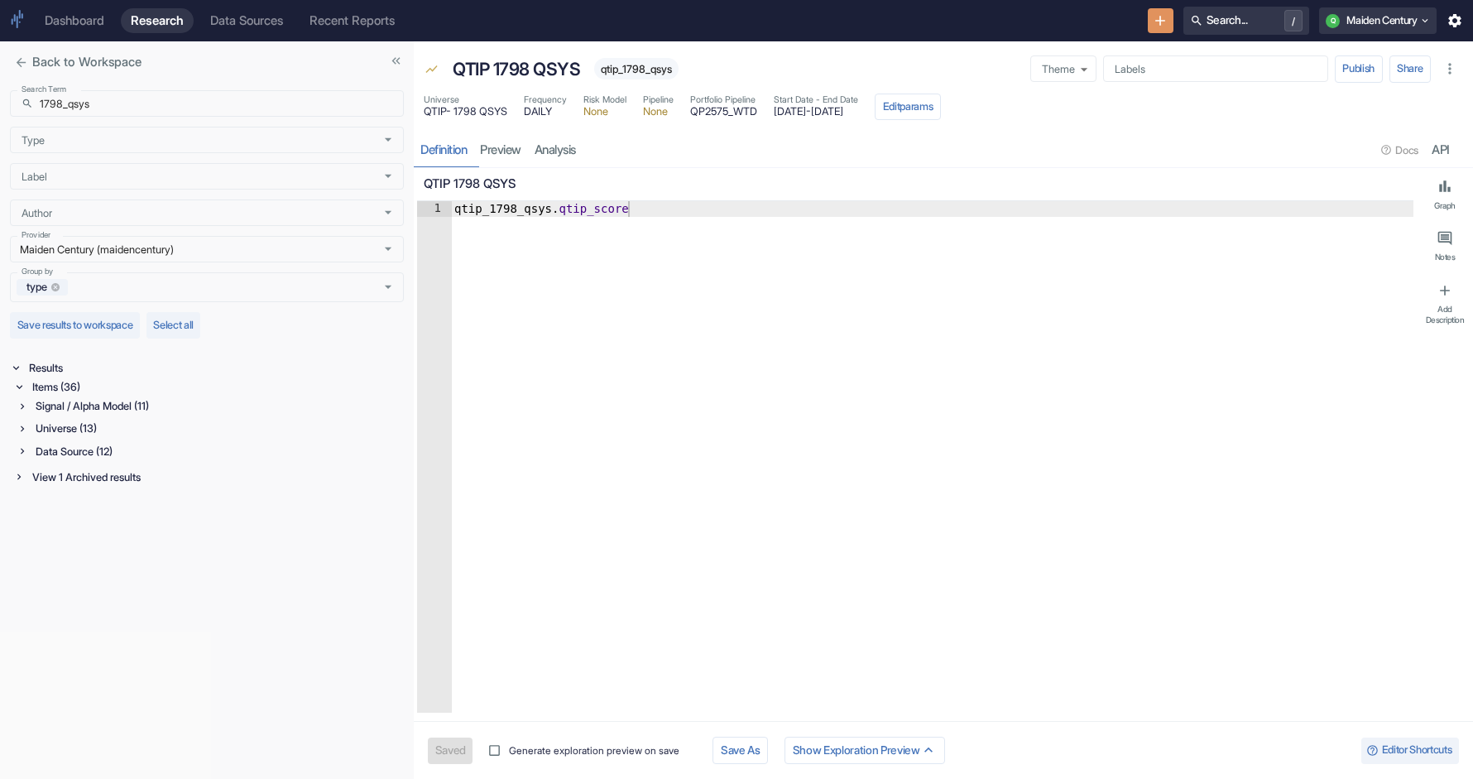
click at [56, 403] on div "Signal / Alpha Model (11)" at bounding box center [218, 405] width 372 height 19
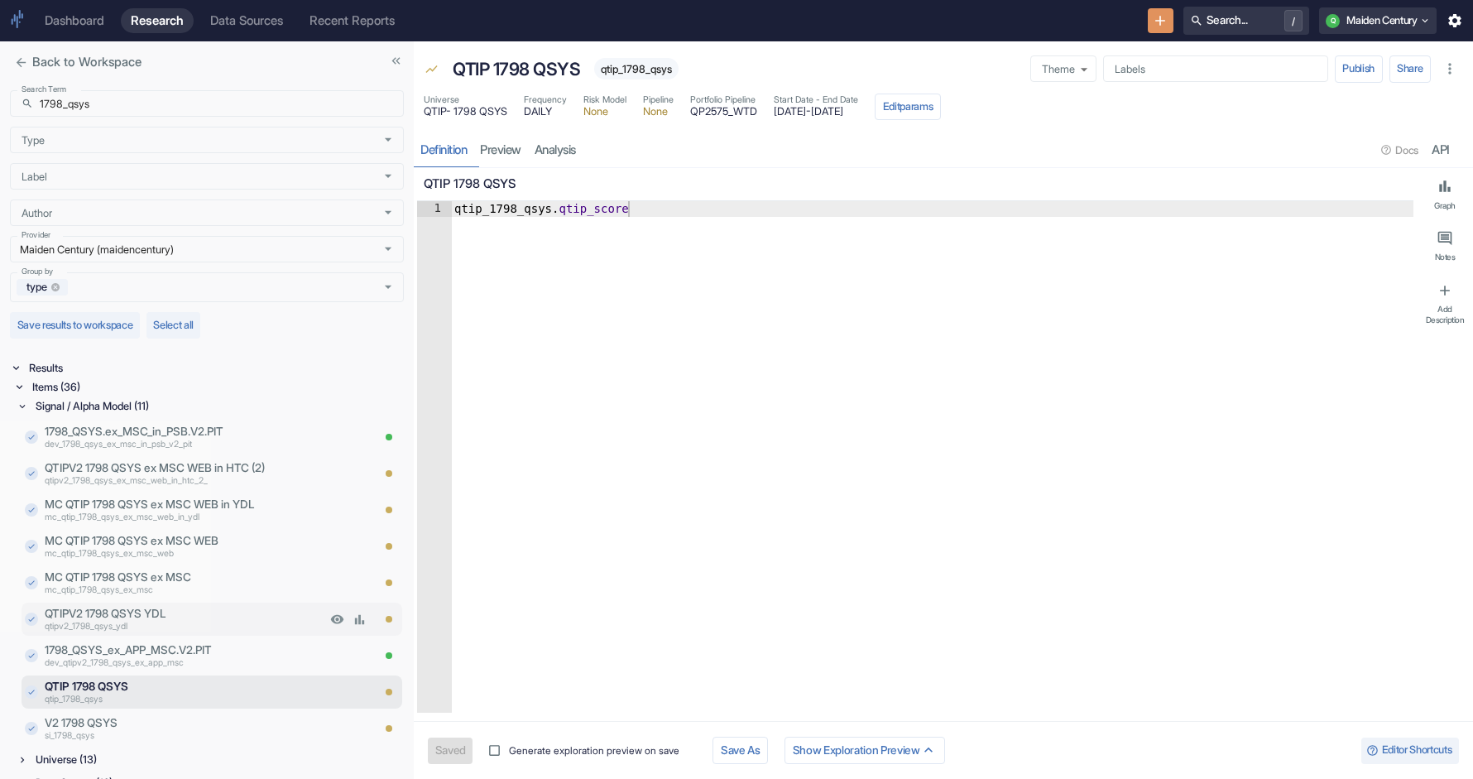
scroll to position [46, 0]
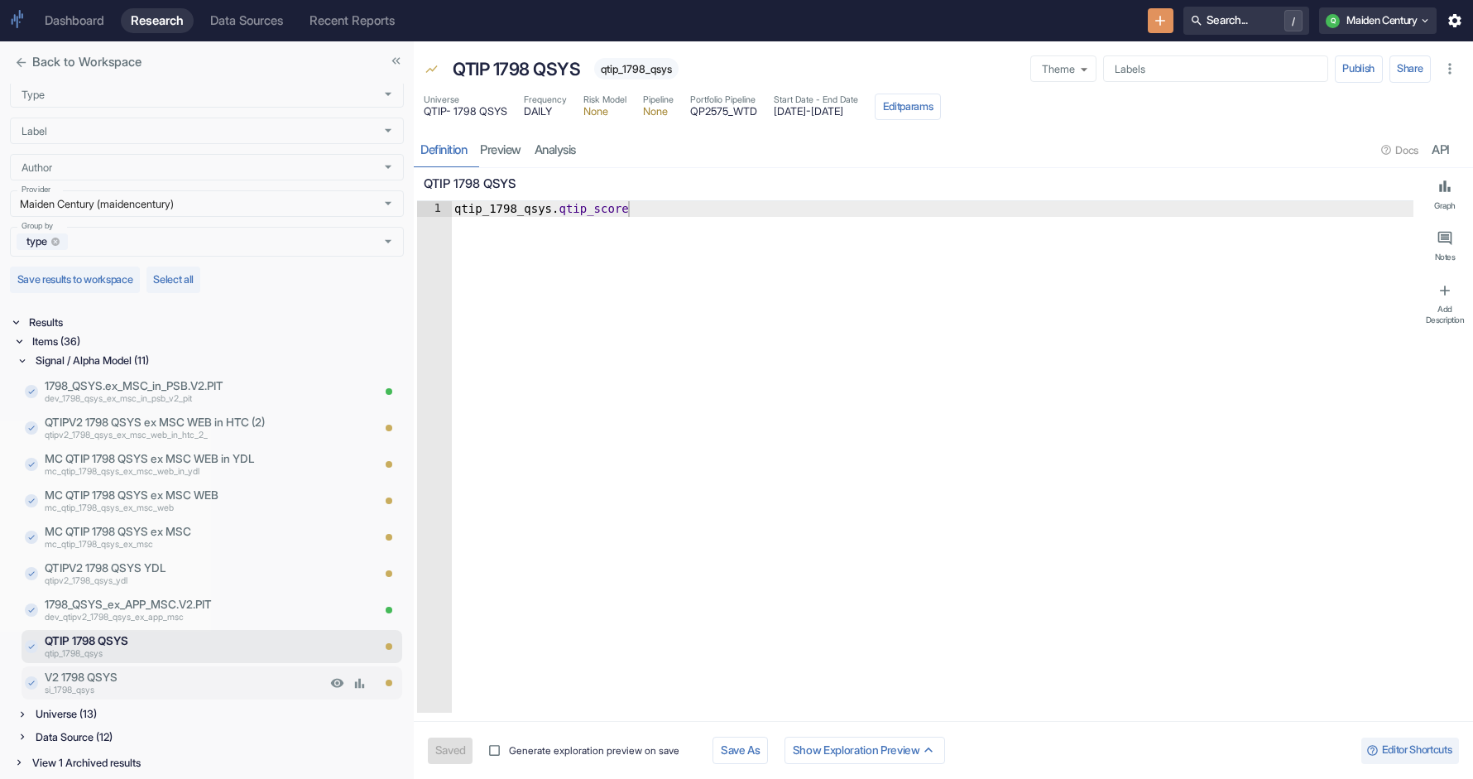
type textarea "x"
click at [110, 685] on p "si_1798_qsys" at bounding box center [185, 690] width 281 height 13
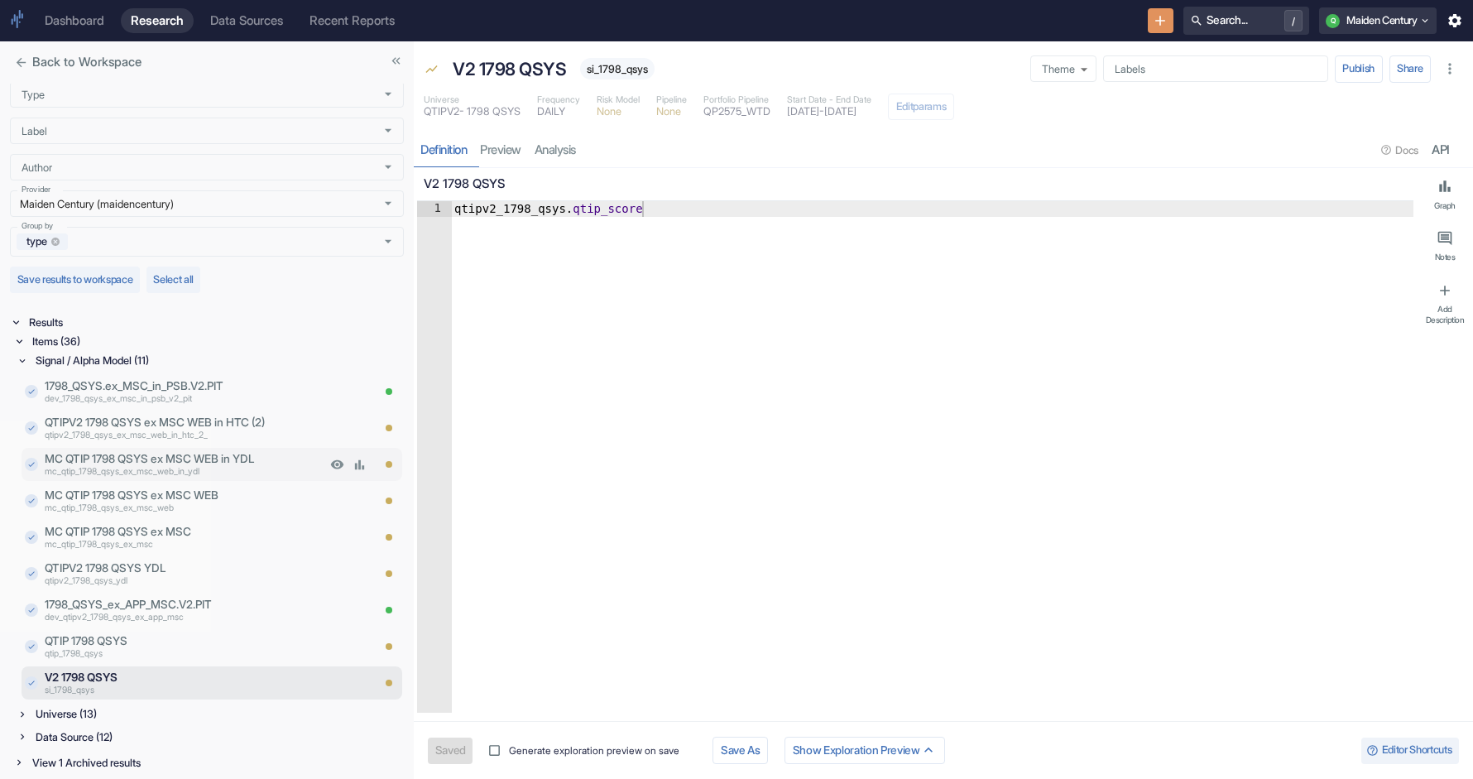
type textarea "x"
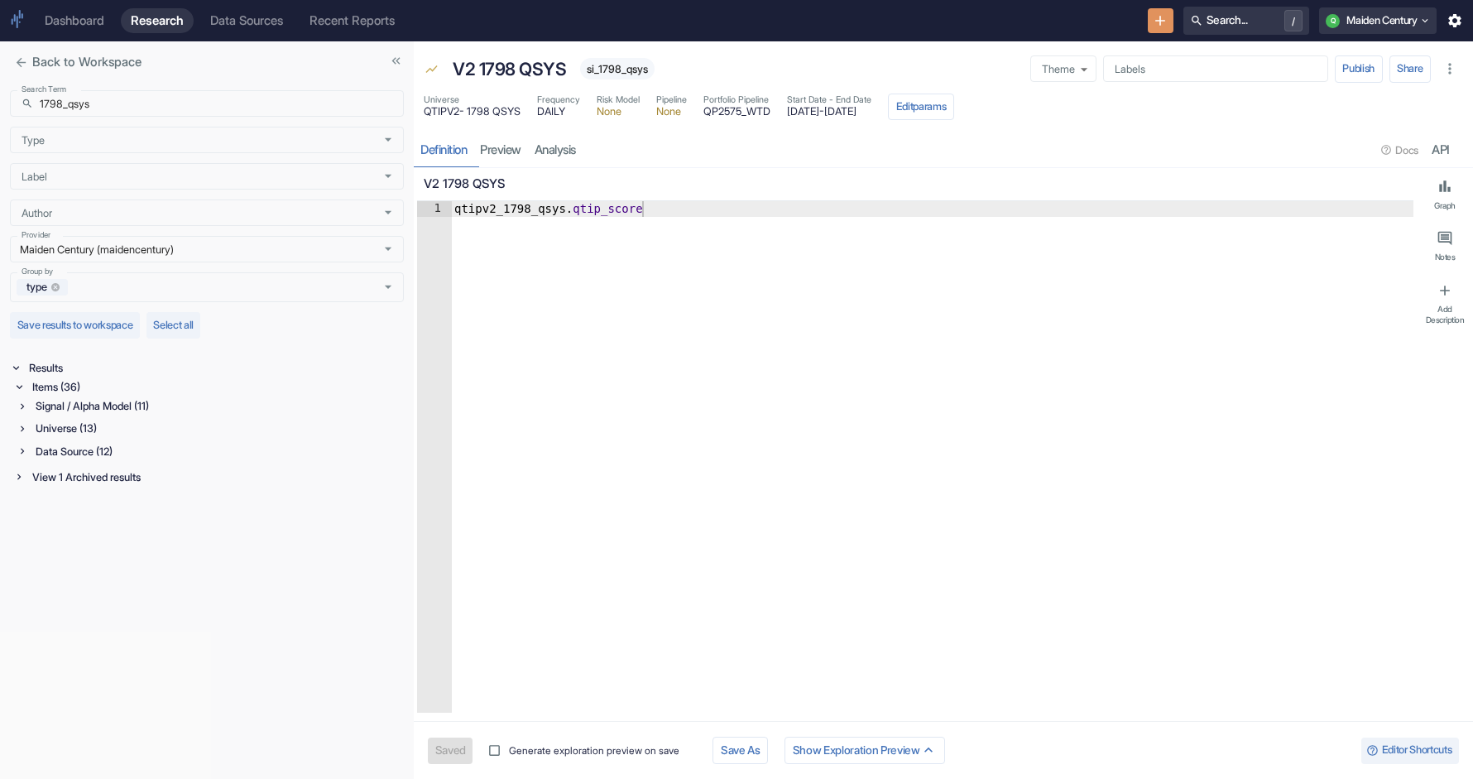
type textarea "qtipv2_1798_qsys.qtip_score"
click at [512, 214] on div "qtipv2_1798_qsys . qtip_score" at bounding box center [932, 472] width 962 height 543
type textarea "x"
click at [603, 63] on span "si_1798_qsys" at bounding box center [617, 69] width 74 height 12
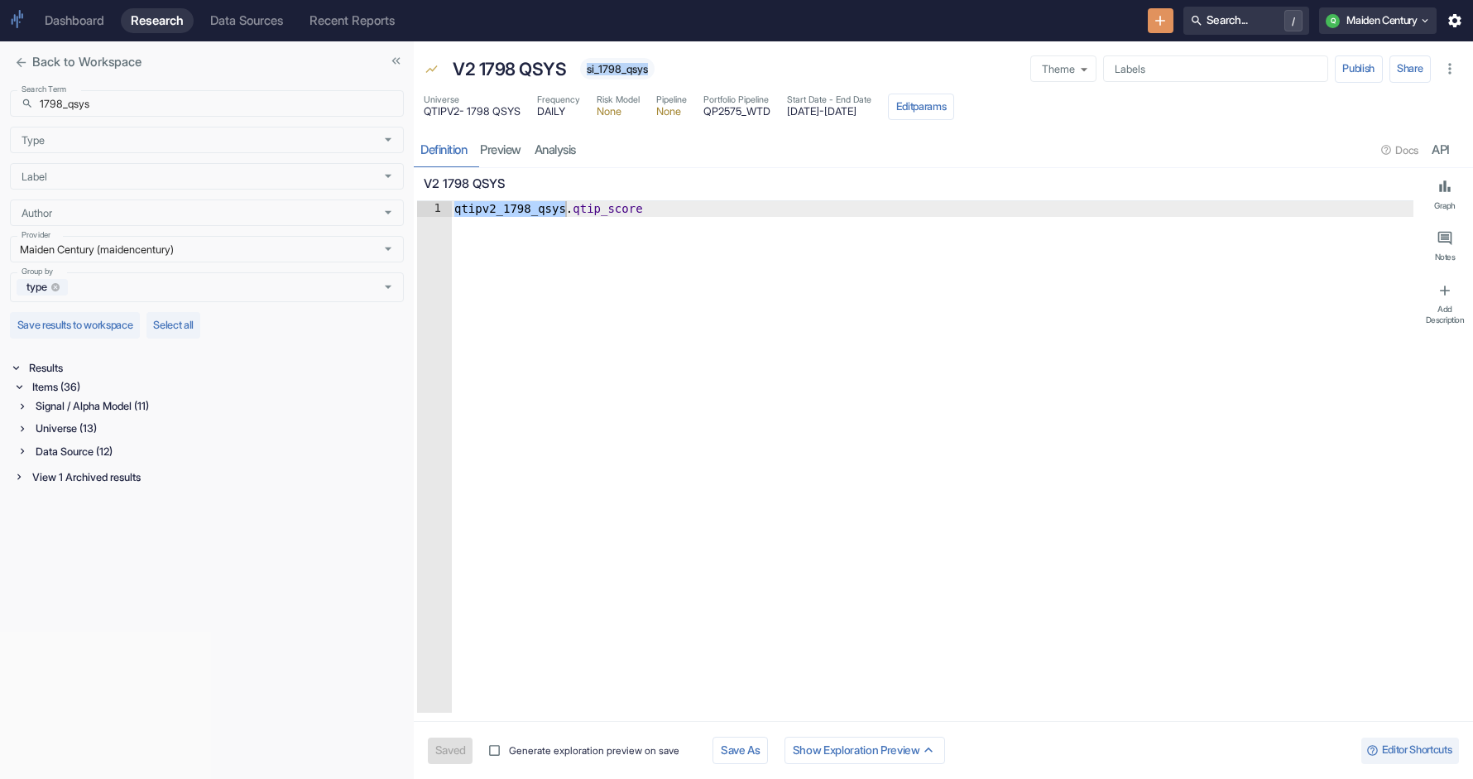
click at [603, 63] on span "si_1798_qsys" at bounding box center [617, 69] width 74 height 12
click at [38, 428] on div "Universe (13)" at bounding box center [218, 428] width 372 height 19
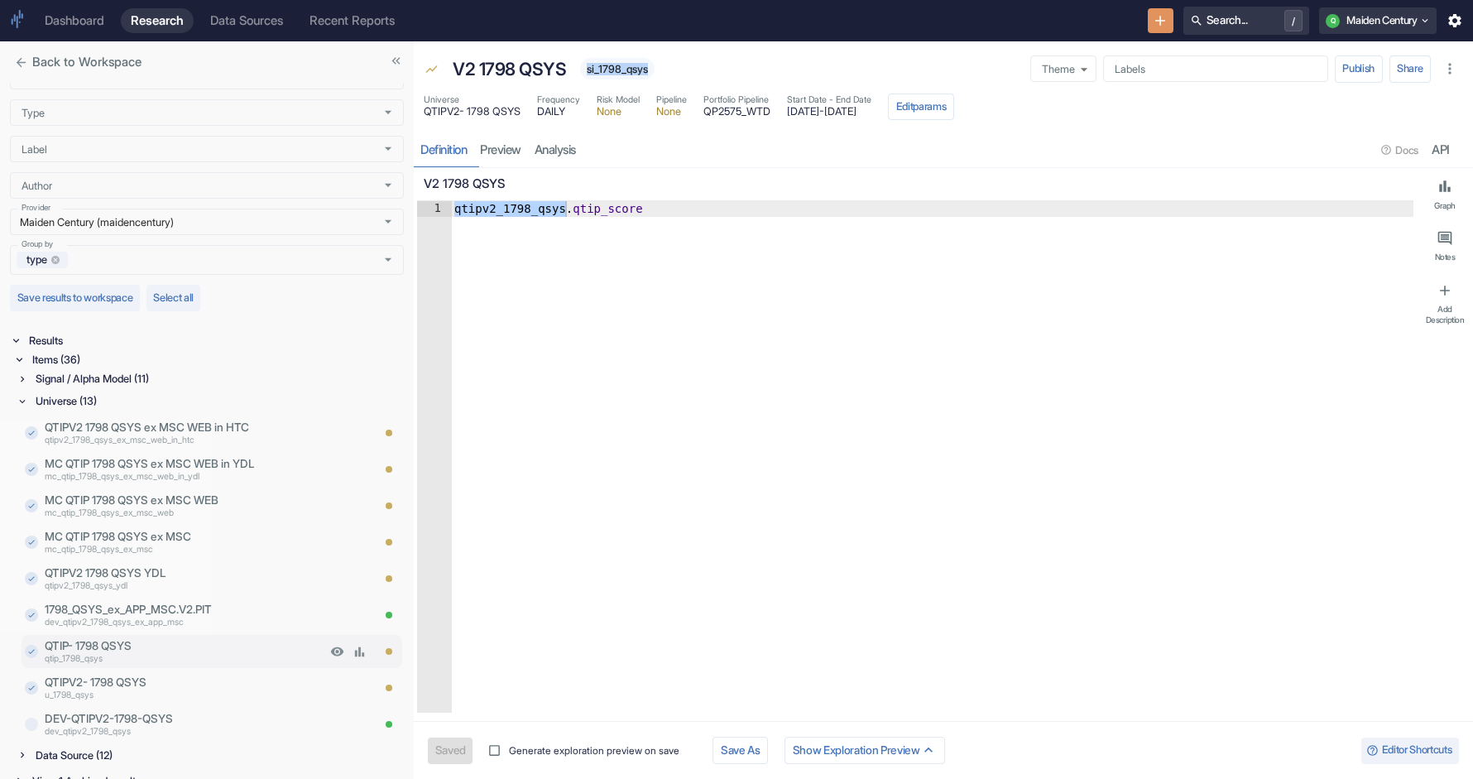
scroll to position [46, 0]
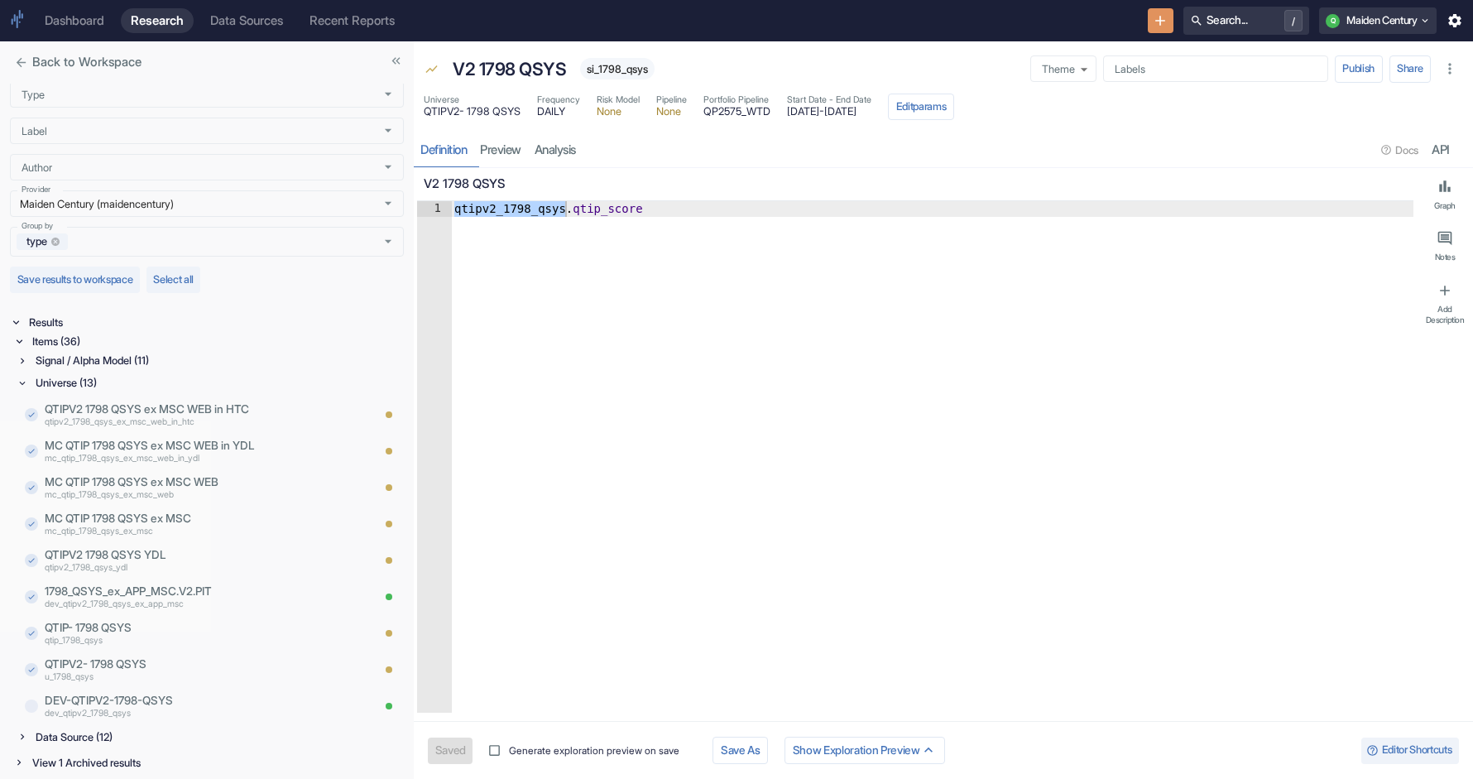
click at [613, 443] on div "qtipv2_1798_qsys . qtip_score" at bounding box center [932, 472] width 962 height 543
drag, startPoint x: 928, startPoint y: 112, endPoint x: 799, endPoint y: 114, distance: 129.1
click at [799, 115] on div "Universe QTIPV2- 1798 QSYS Frequency DAILY Risk Model None Pipeline None Portfo…" at bounding box center [689, 107] width 530 height 26
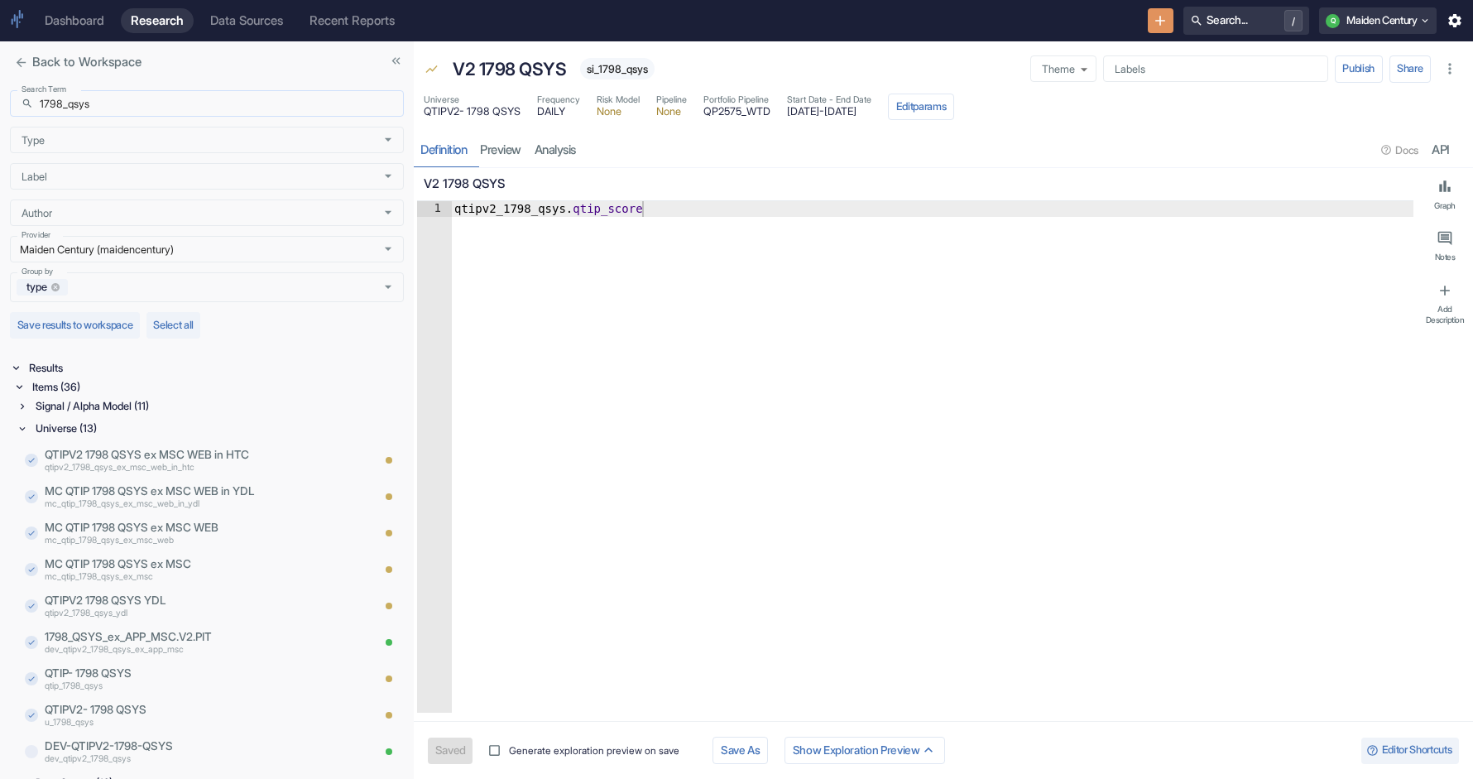
click at [113, 104] on input "1798_qsys" at bounding box center [222, 103] width 364 height 26
paste input "qtipv2_sns_towr"
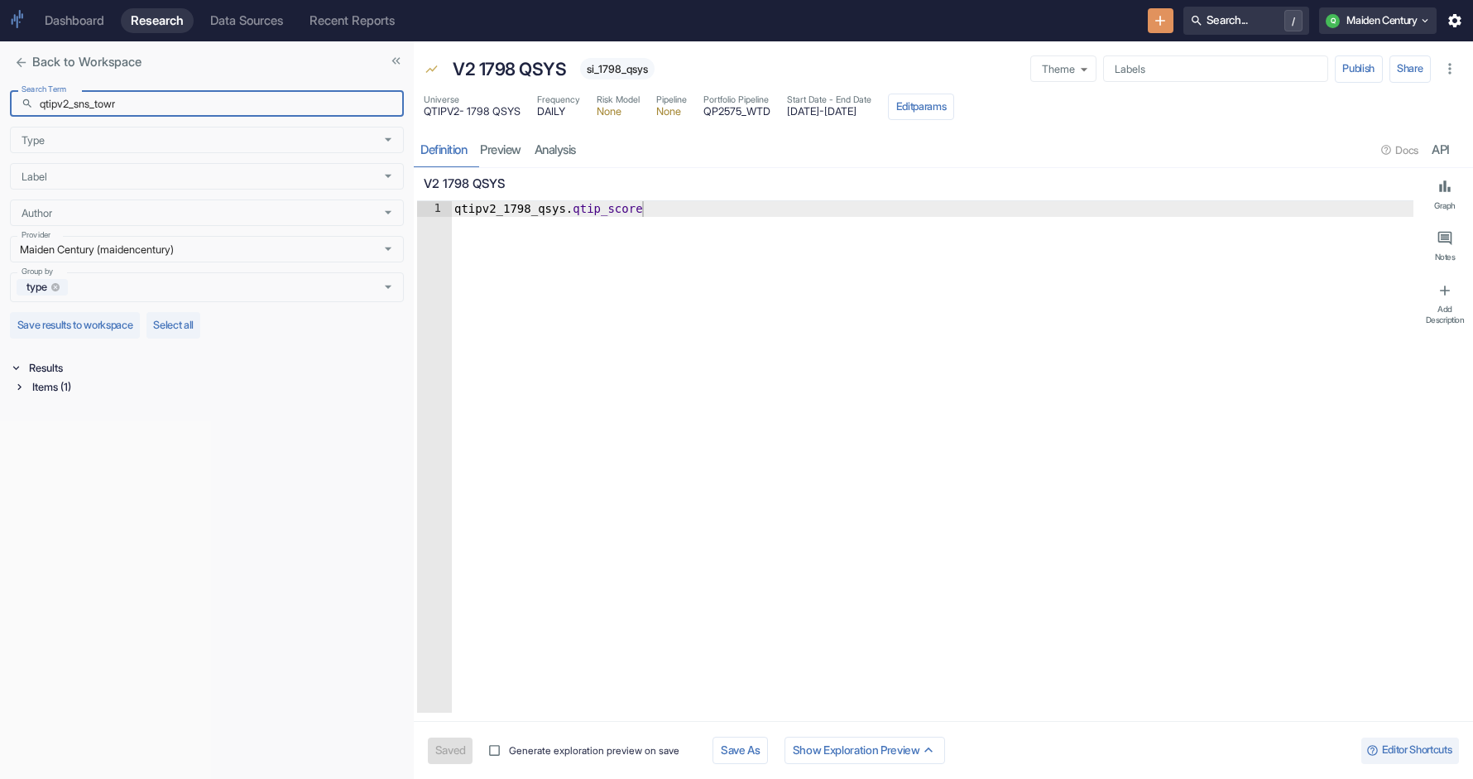
click at [72, 386] on div "Items (1)" at bounding box center [216, 386] width 375 height 19
click at [79, 408] on div "Data Source (1)" at bounding box center [218, 405] width 372 height 19
click at [77, 99] on input "qtipv2_sns_towr" at bounding box center [222, 103] width 364 height 26
type input "sns_towr"
click at [63, 390] on div "Items (3)" at bounding box center [216, 386] width 375 height 19
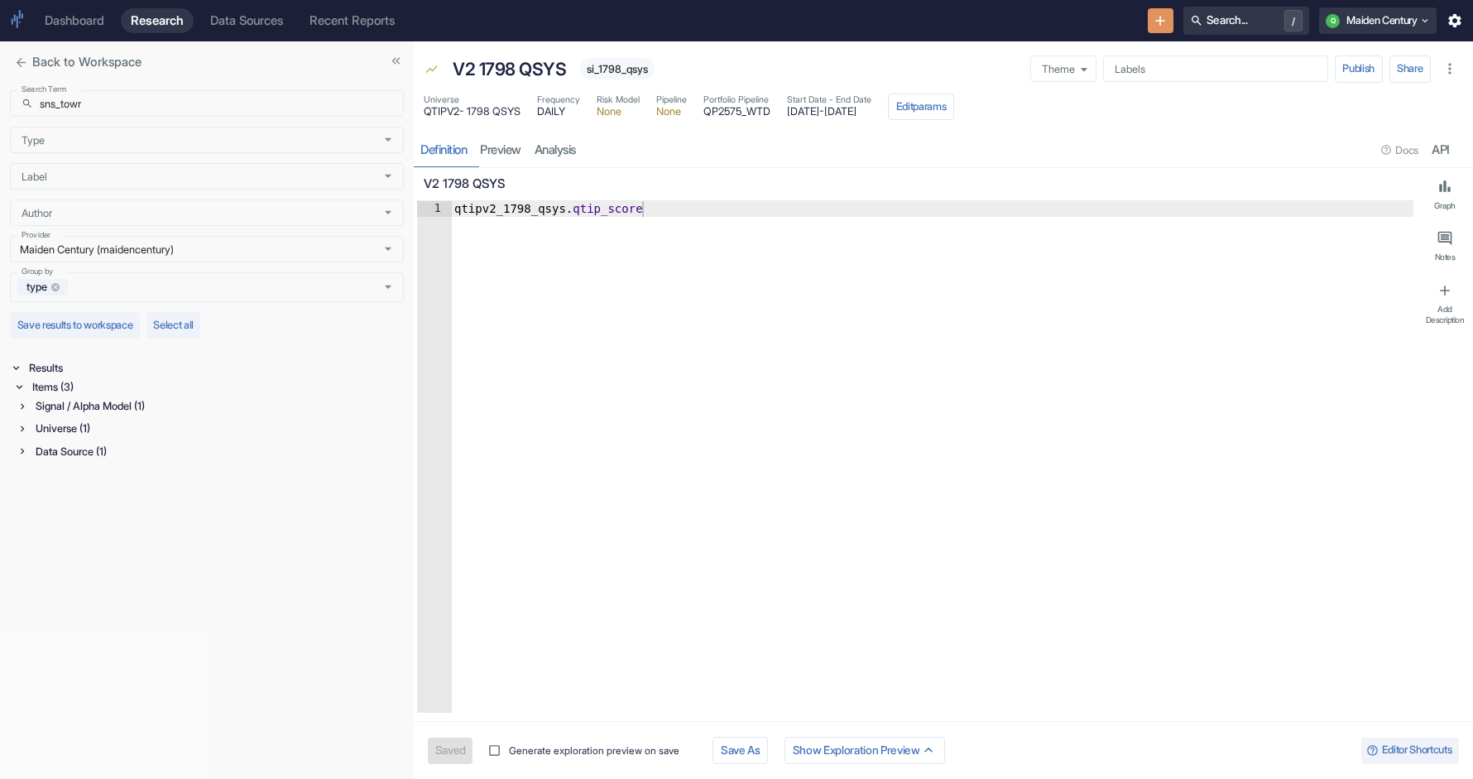
click at [75, 398] on div "Signal / Alpha Model (1)" at bounding box center [218, 405] width 372 height 19
click at [110, 465] on div "Universe (1)" at bounding box center [218, 468] width 372 height 19
click at [103, 540] on div "Data Source (1)" at bounding box center [218, 532] width 372 height 19
click at [140, 435] on p "sns_towr" at bounding box center [185, 441] width 281 height 13
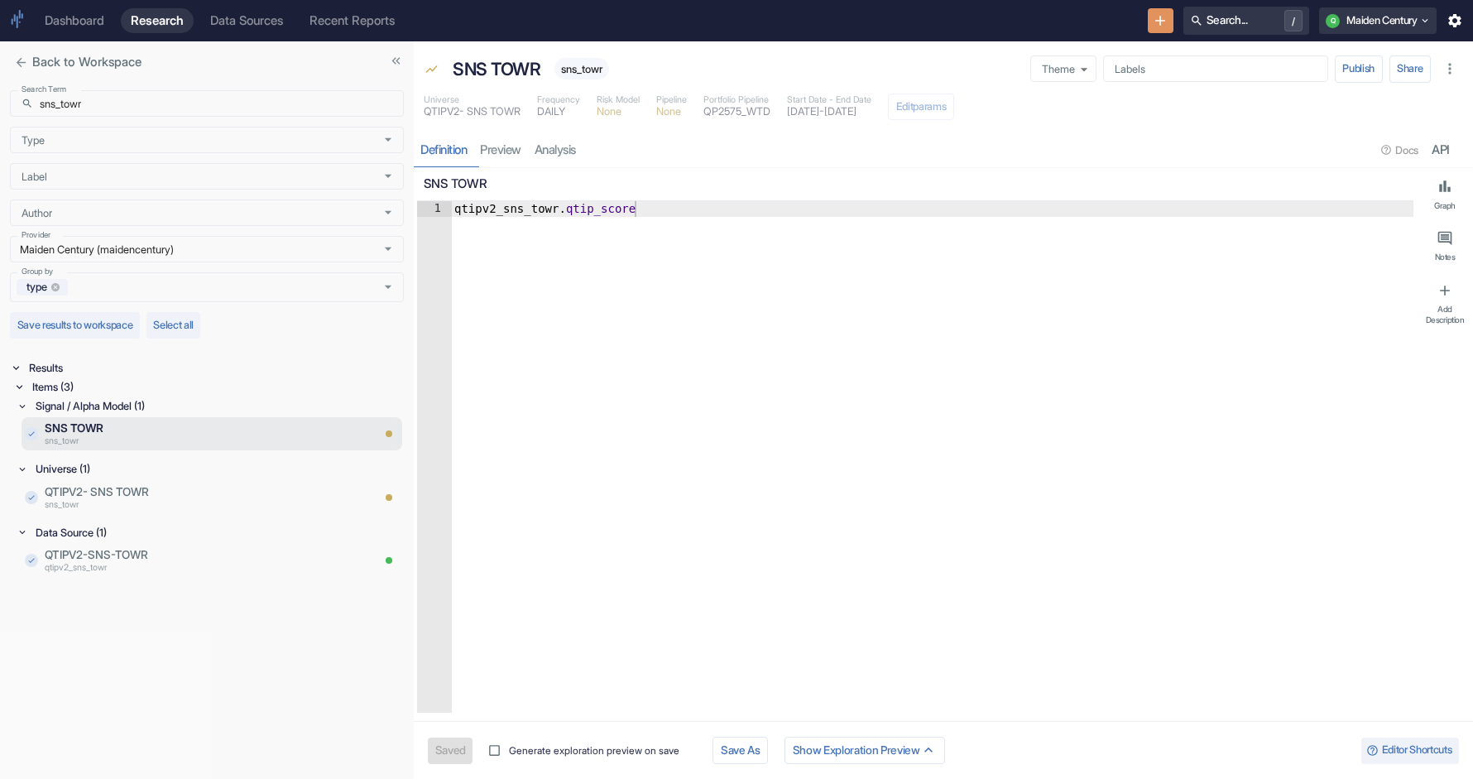
type textarea "x"
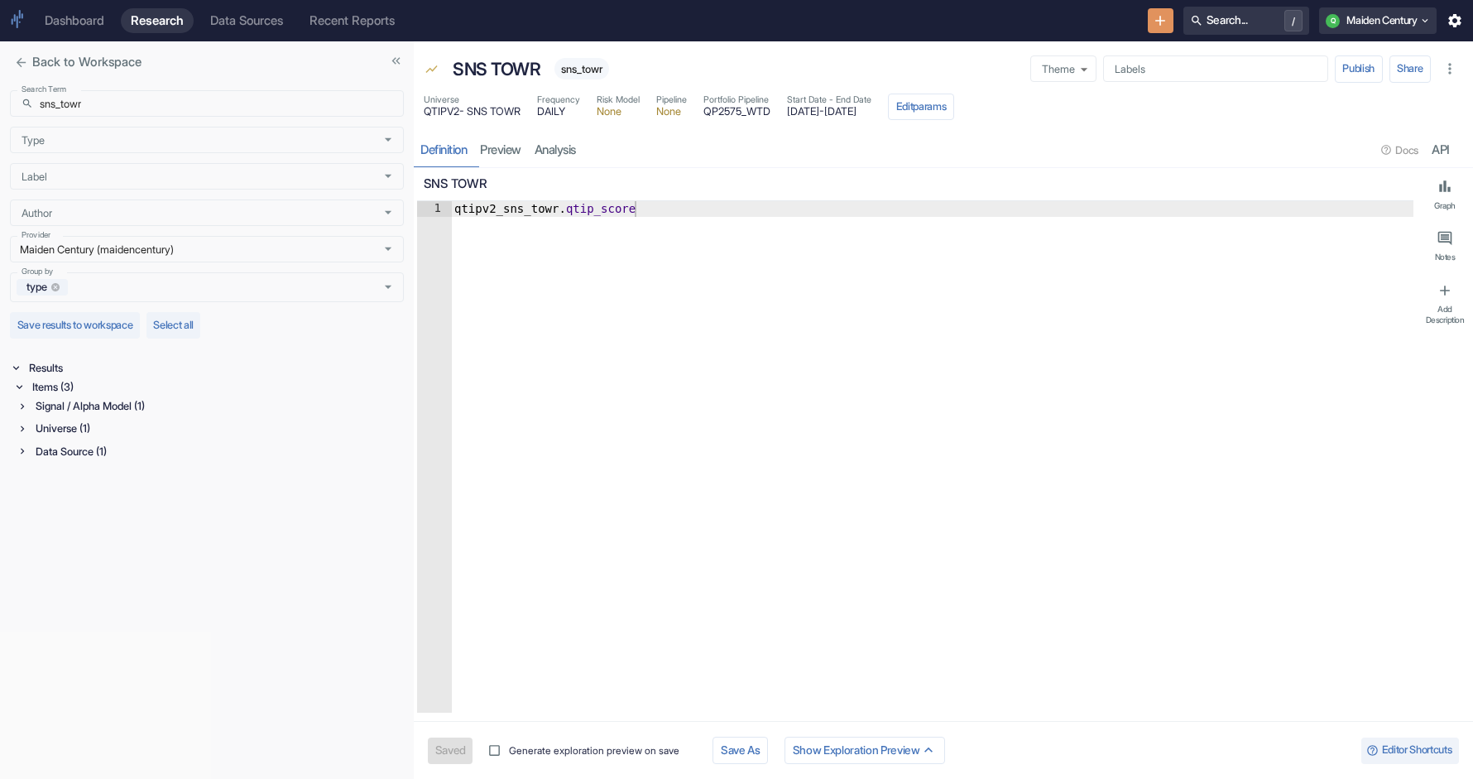
type textarea "qtipv2_sns_towr.qtip_score"
click at [477, 214] on div "qtipv2_sns_towr . qtip_score" at bounding box center [932, 472] width 962 height 543
click at [112, 428] on div "Universe (1)" at bounding box center [218, 428] width 372 height 19
type textarea "x"
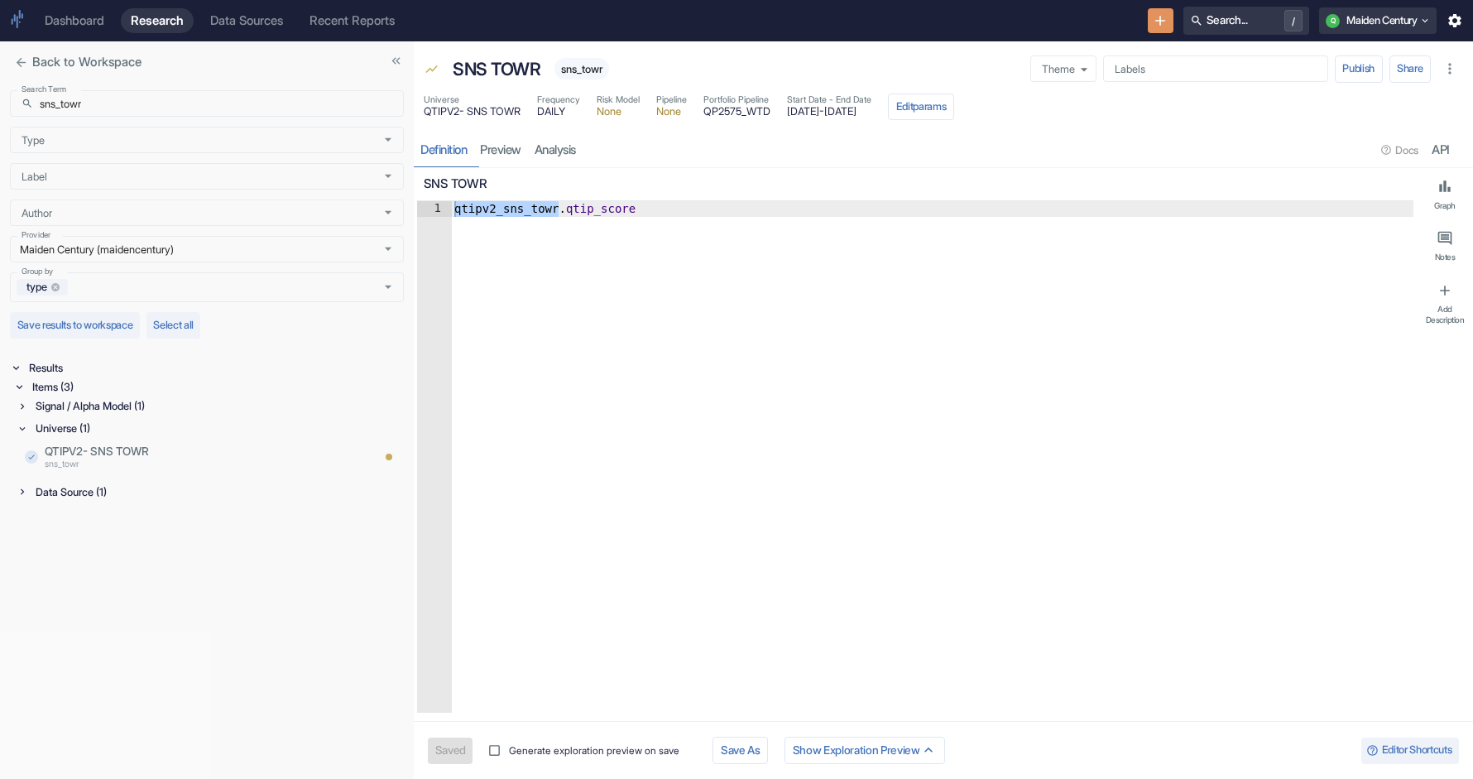
drag, startPoint x: 931, startPoint y: 111, endPoint x: 796, endPoint y: 113, distance: 134.9
click at [796, 113] on div "Universe QTIPV2- SNS TOWR Frequency DAILY Risk Model None Pipeline None Portfol…" at bounding box center [689, 107] width 530 height 26
click at [100, 108] on input "sns_towr" at bounding box center [222, 103] width 364 height 26
paste input "qtipv2_ear_v_okpi"
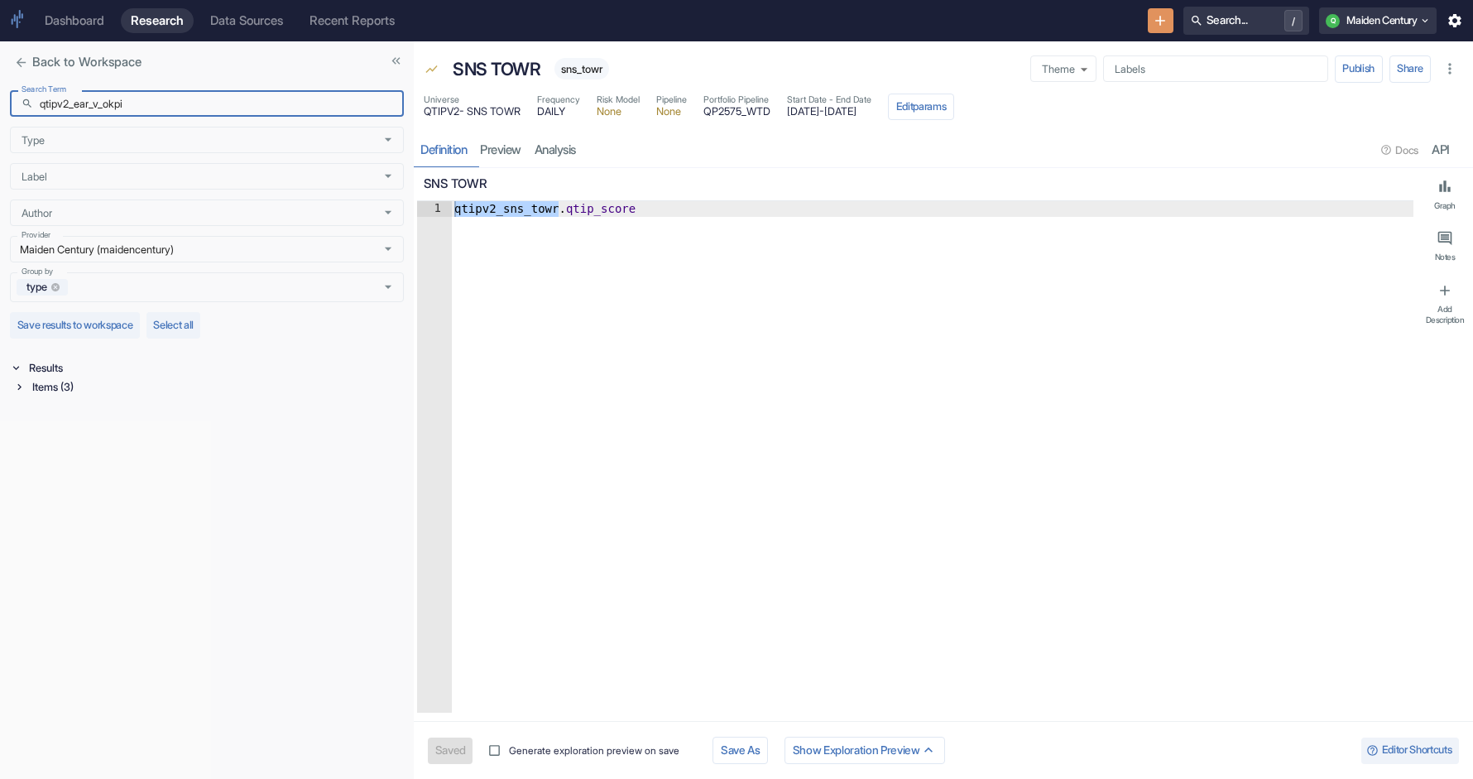
type input "qtipv2_ear_v_okpi"
click at [92, 388] on div "Items (3)" at bounding box center [216, 386] width 375 height 19
click at [68, 406] on div "Signal / Alpha Model (1)" at bounding box center [218, 405] width 372 height 19
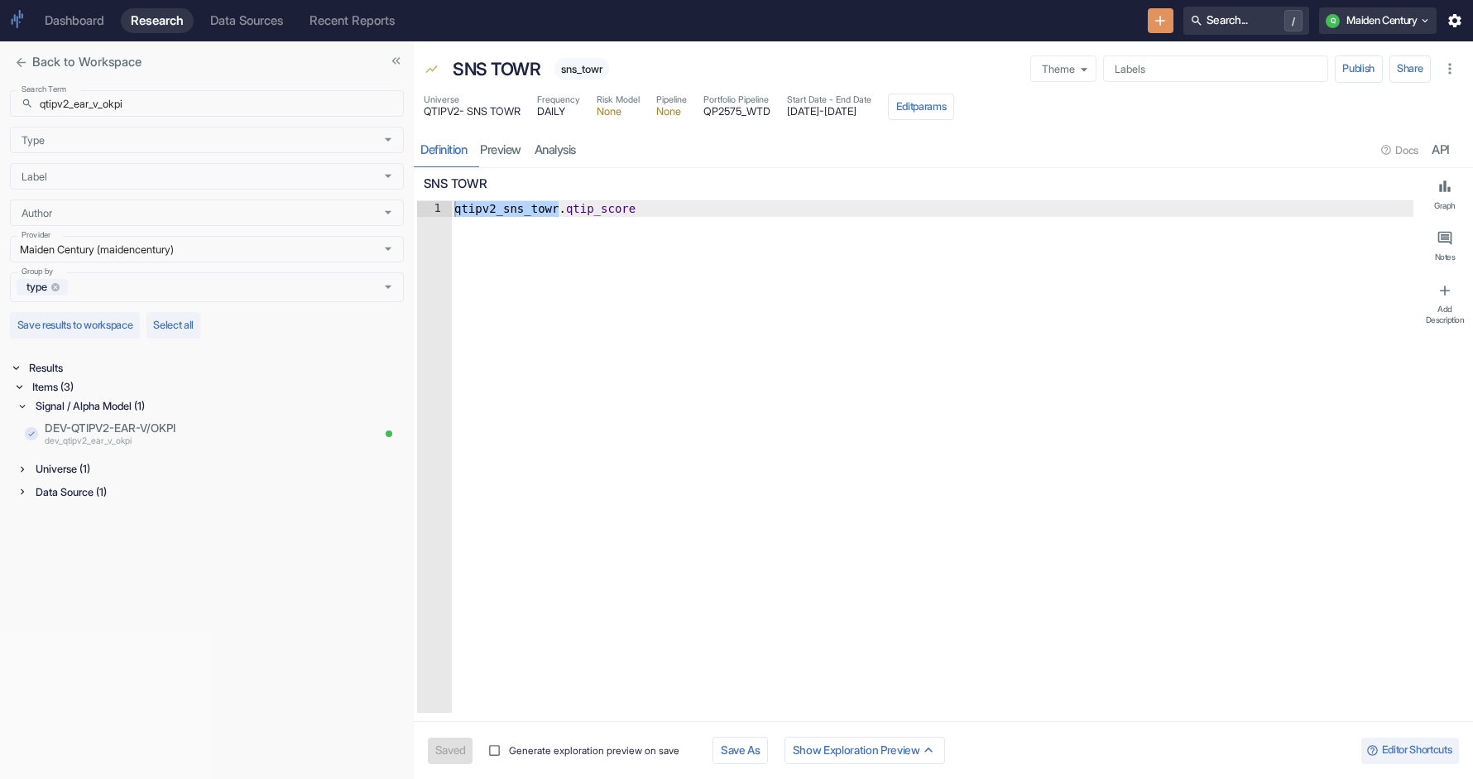
click at [58, 477] on div "Universe (1)" at bounding box center [218, 468] width 372 height 19
click at [89, 539] on div "Data Source (1)" at bounding box center [218, 532] width 372 height 19
click at [156, 444] on p "dev_qtipv2_ear_v_okpi" at bounding box center [185, 441] width 281 height 13
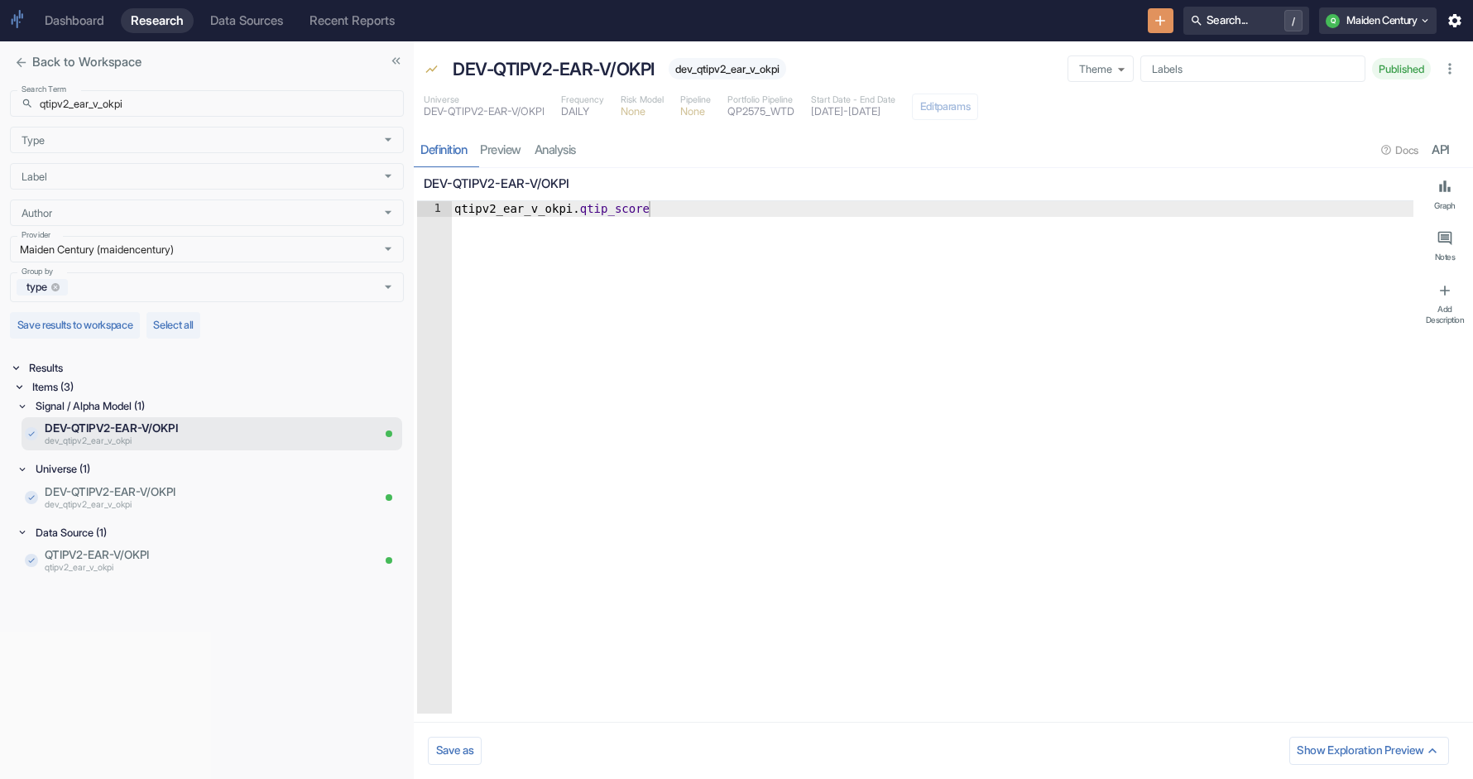
type textarea "x"
type textarea "qtipv2_ear_v_okpi.qtip_score"
click at [521, 213] on div "qtipv2_ear_v_okpi . qtip_score" at bounding box center [932, 473] width 962 height 544
type textarea "x"
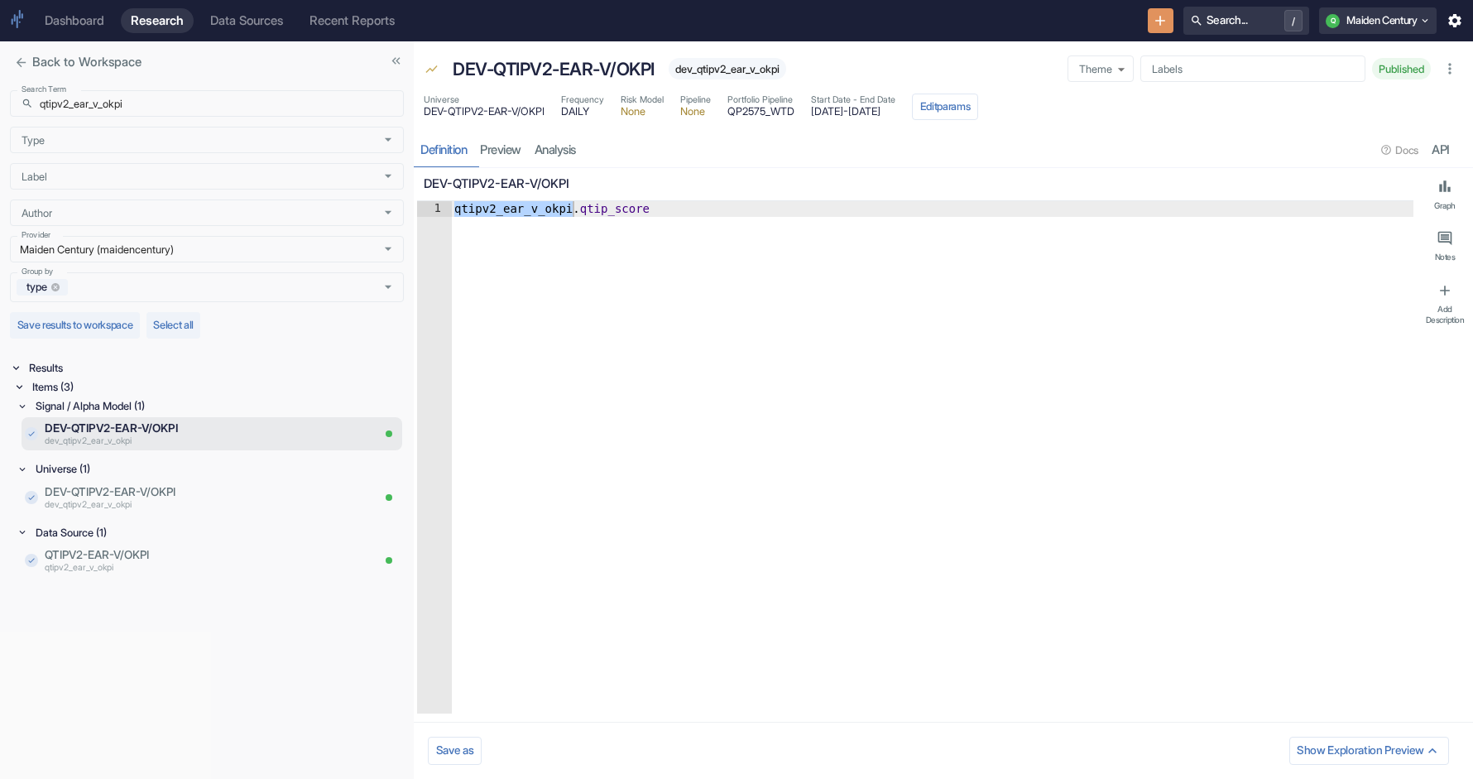
click at [739, 66] on span "dev_qtipv2_ear_v_okpi" at bounding box center [728, 69] width 118 height 12
click at [539, 206] on div "qtipv2_ear_v_okpi . qtip_score" at bounding box center [932, 473] width 962 height 544
click at [745, 74] on span "dev_qtipv2_ear_v_okpi" at bounding box center [728, 69] width 118 height 12
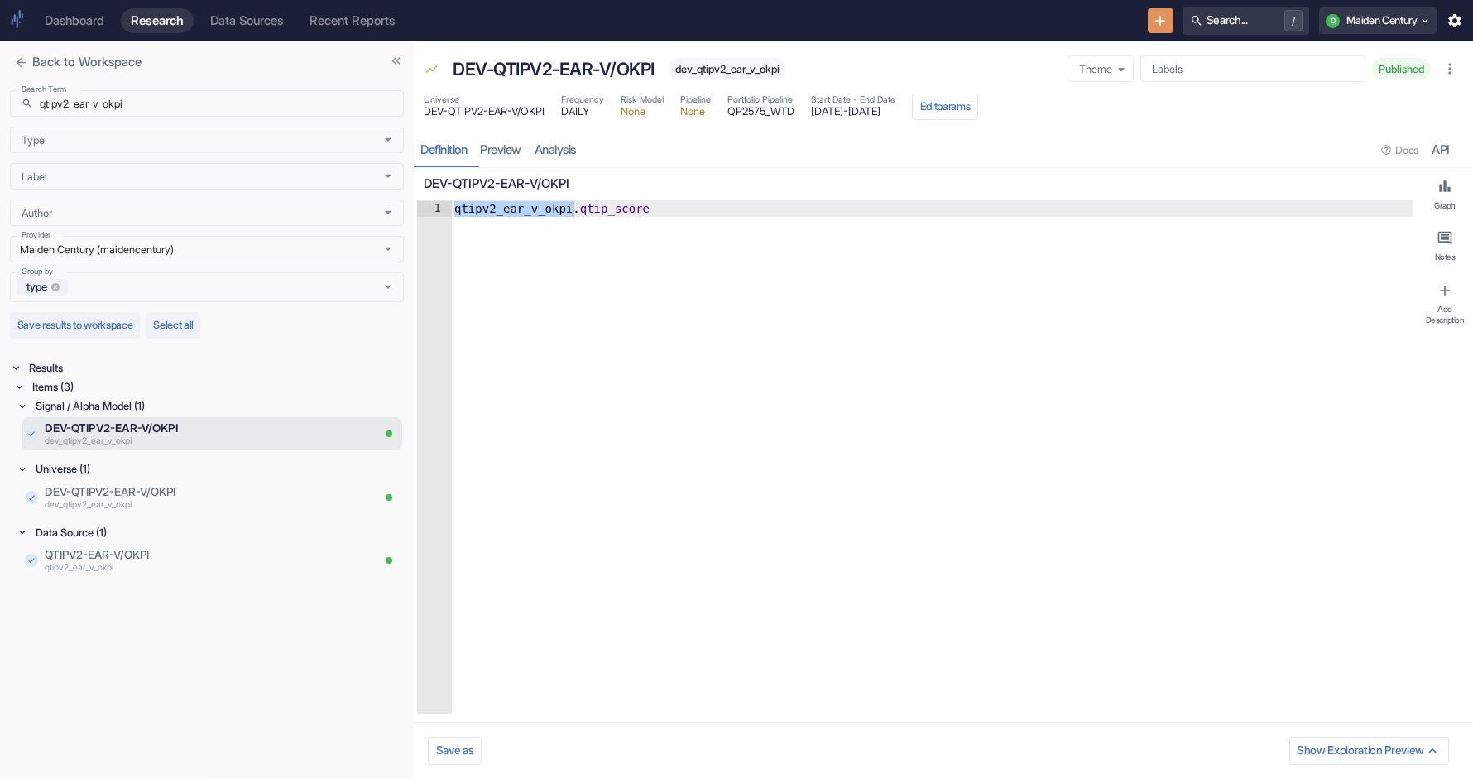
click at [745, 74] on span "dev_qtipv2_ear_v_okpi" at bounding box center [728, 69] width 118 height 12
drag, startPoint x: 955, startPoint y: 113, endPoint x: 828, endPoint y: 113, distance: 127.4
click at [828, 113] on span "[DATE] - [DATE]" at bounding box center [853, 112] width 84 height 11
click at [134, 99] on input "qtipv2_ear_v_okpi" at bounding box center [222, 103] width 364 height 26
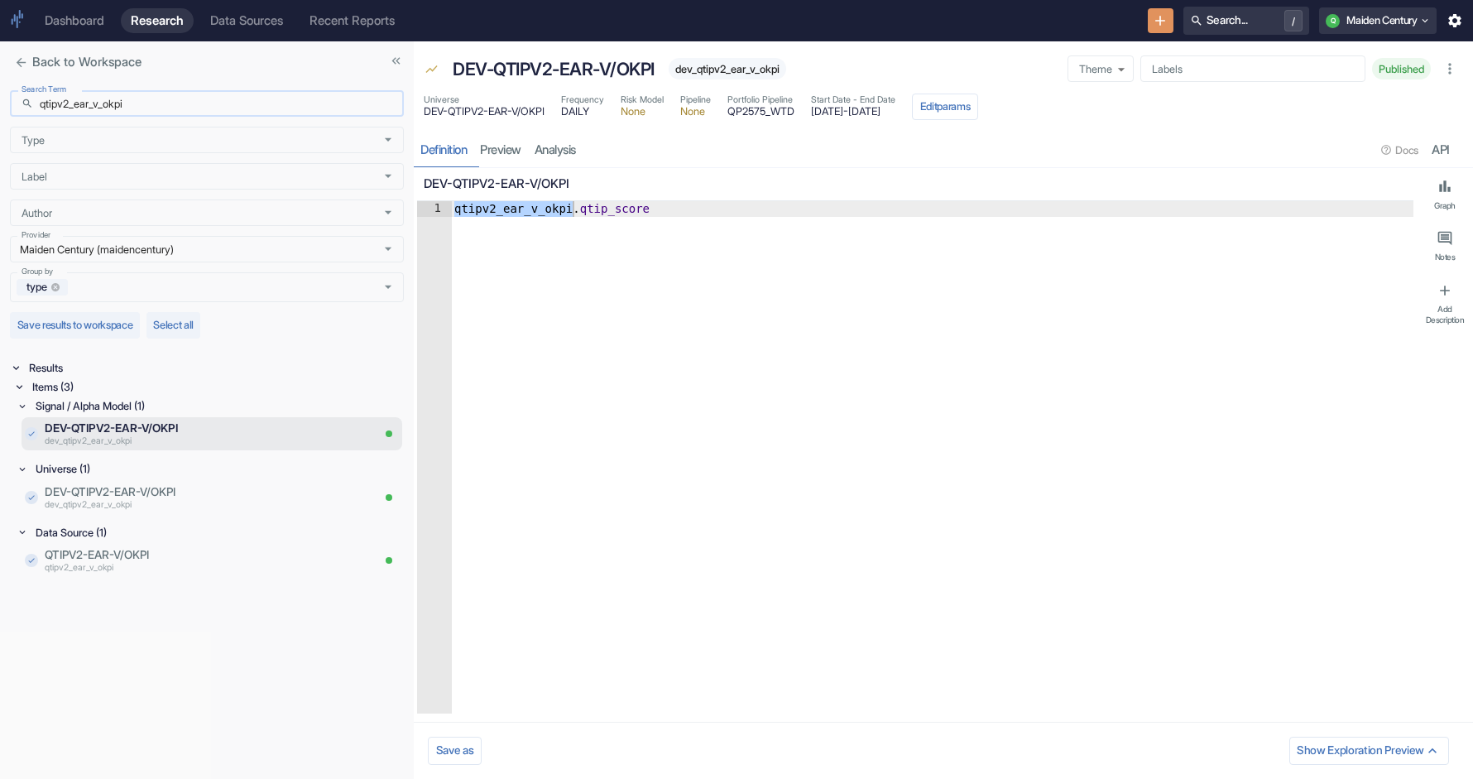
paste input "dev_"
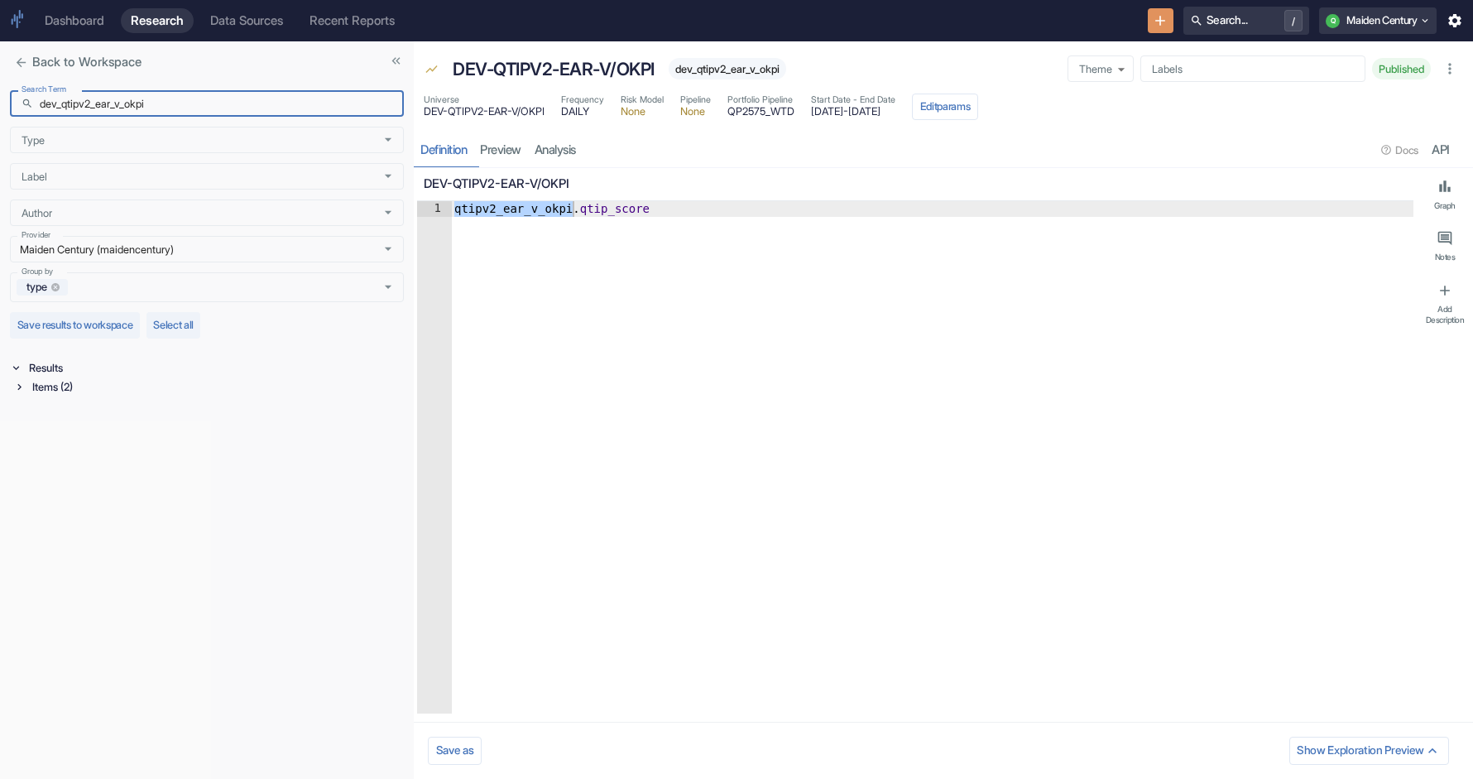
type input "dev_qtipv2_ear_v_okpi"
click at [43, 393] on div "Items (2)" at bounding box center [216, 386] width 375 height 19
click at [86, 414] on div "Signal / Alpha Model (1)" at bounding box center [218, 405] width 372 height 19
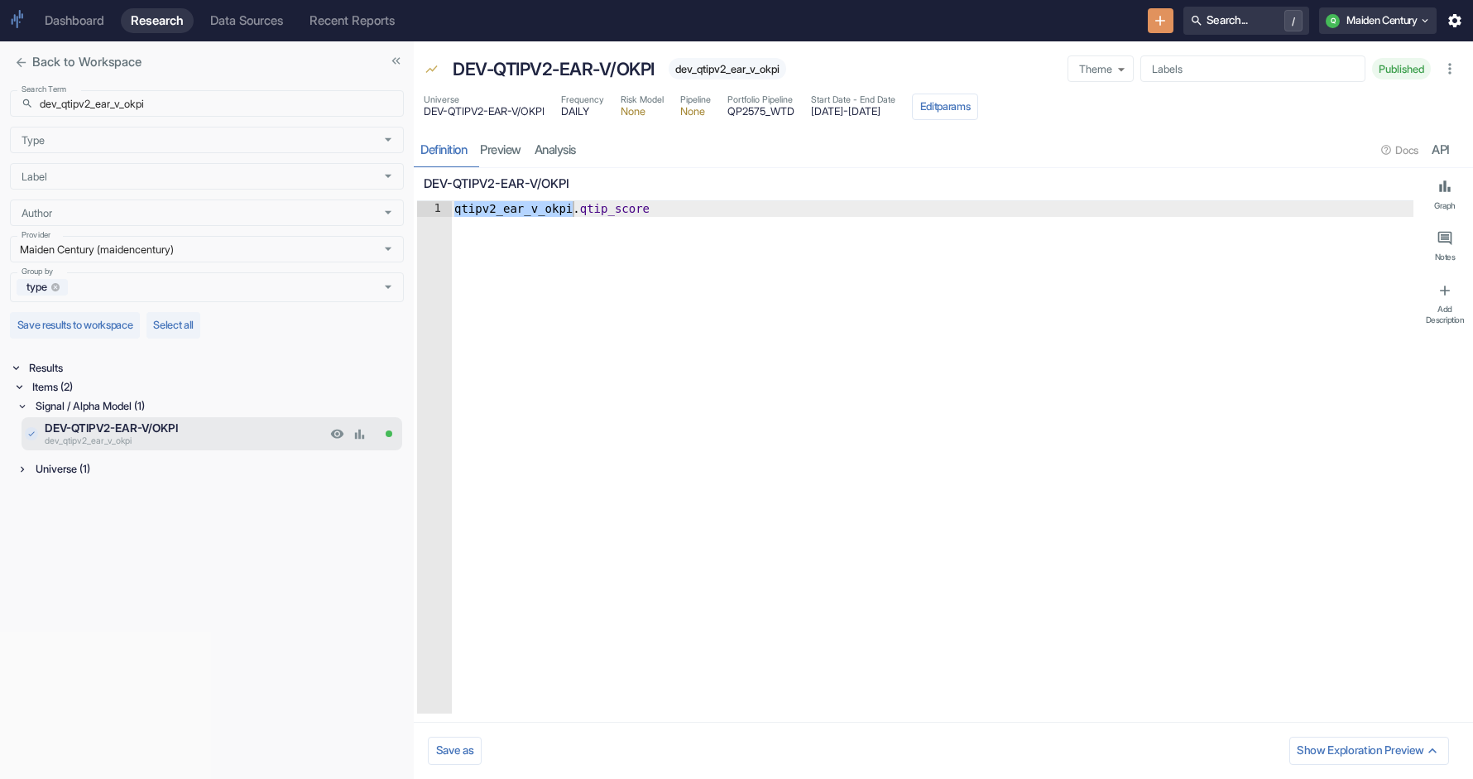
click at [164, 430] on p "DEV-QTIPV2-EAR-V/OKPI" at bounding box center [185, 428] width 281 height 17
type textarea "x"
drag, startPoint x: 957, startPoint y: 110, endPoint x: 825, endPoint y: 112, distance: 131.6
click at [825, 112] on div "Universe DEV-QTIPV2-EAR-V/OKPI Frequency DAILY Risk Model None Pipeline None Po…" at bounding box center [701, 107] width 554 height 26
click at [139, 99] on input "dev_qtipv2_ear_v_okpi" at bounding box center [222, 103] width 364 height 26
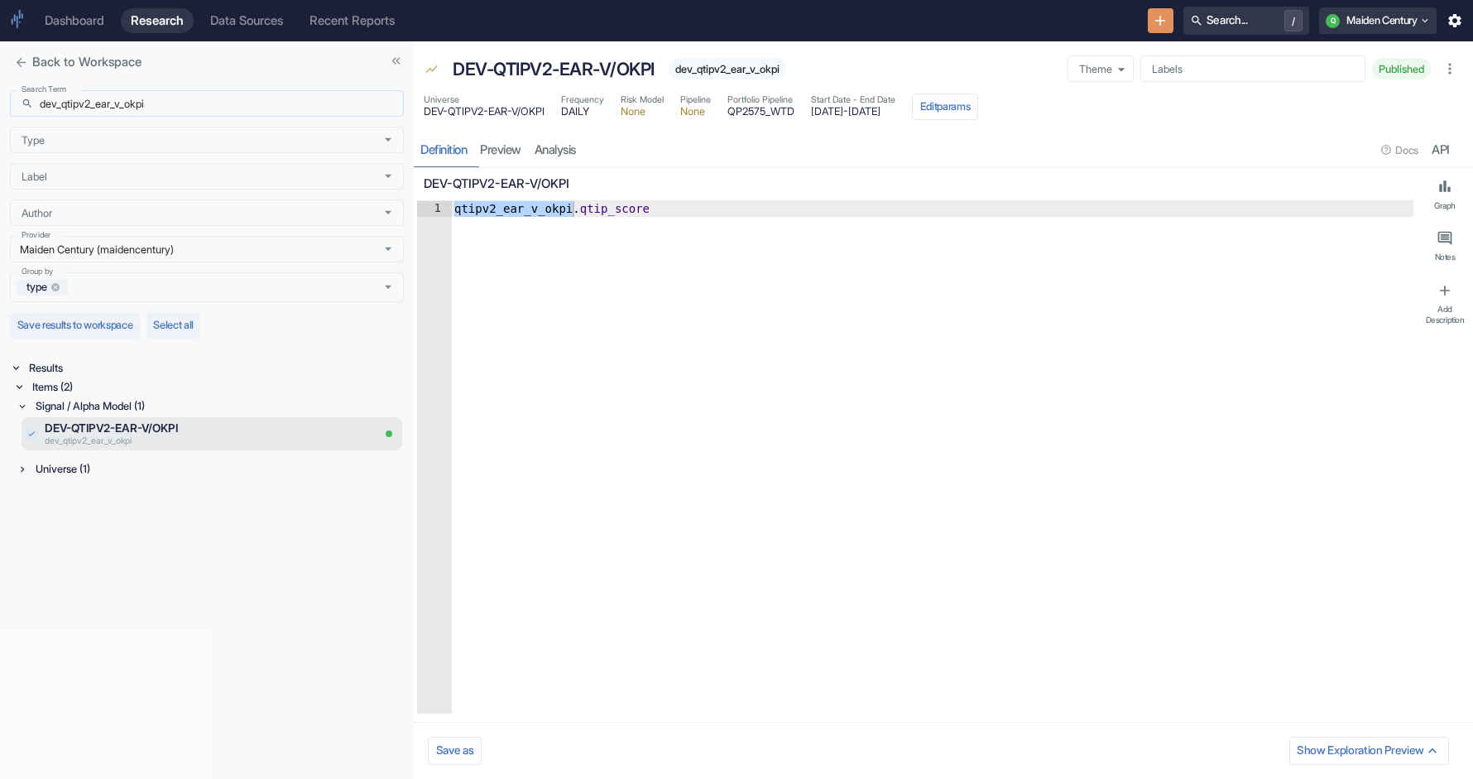
click at [139, 99] on input "dev_qtipv2_ear_v_okpi" at bounding box center [222, 103] width 364 height 26
paste input "qtipv2_ear"
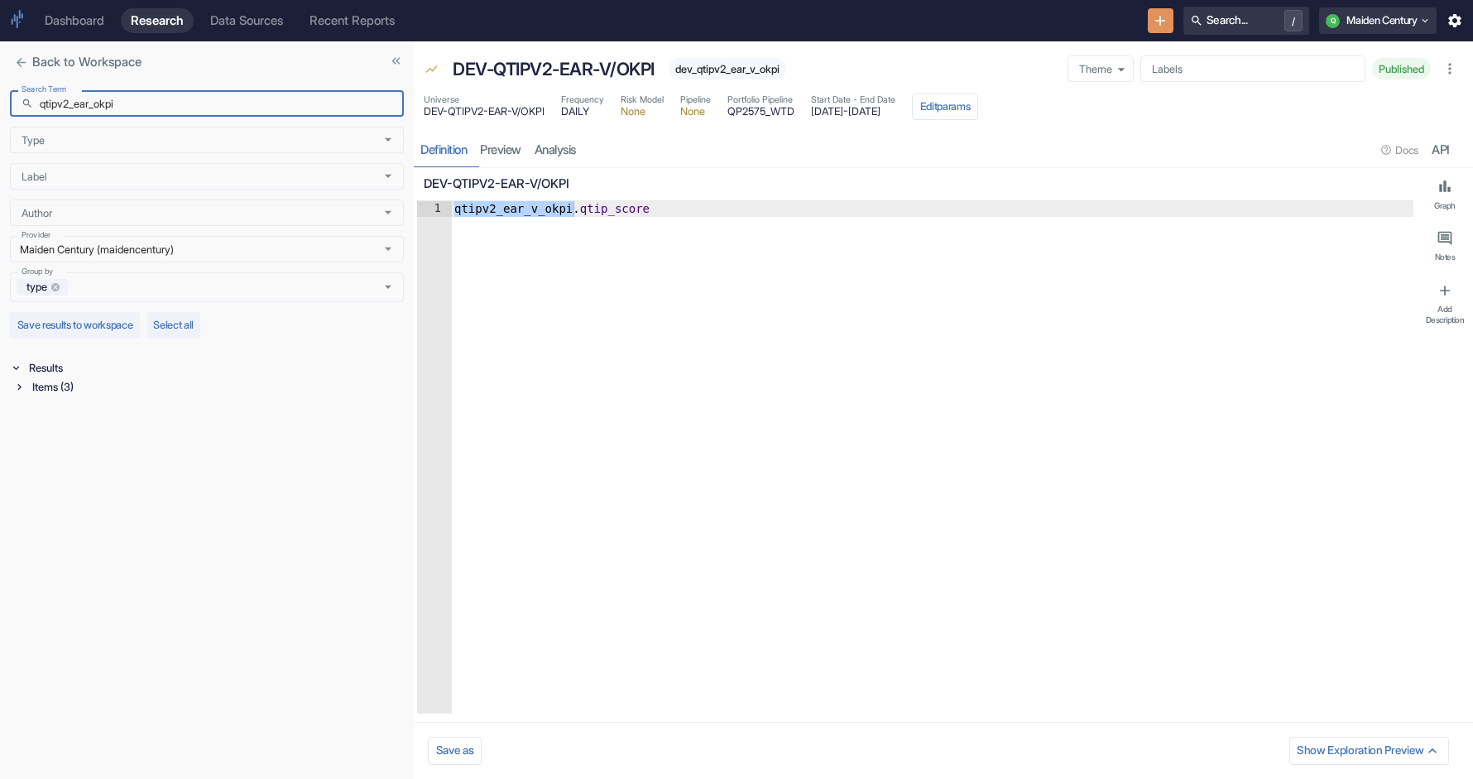
type input "qtipv2_ear_okpi"
click at [44, 383] on div "Items (3)" at bounding box center [216, 386] width 375 height 19
click at [51, 408] on div "Signal / Alpha Model (1)" at bounding box center [218, 405] width 372 height 19
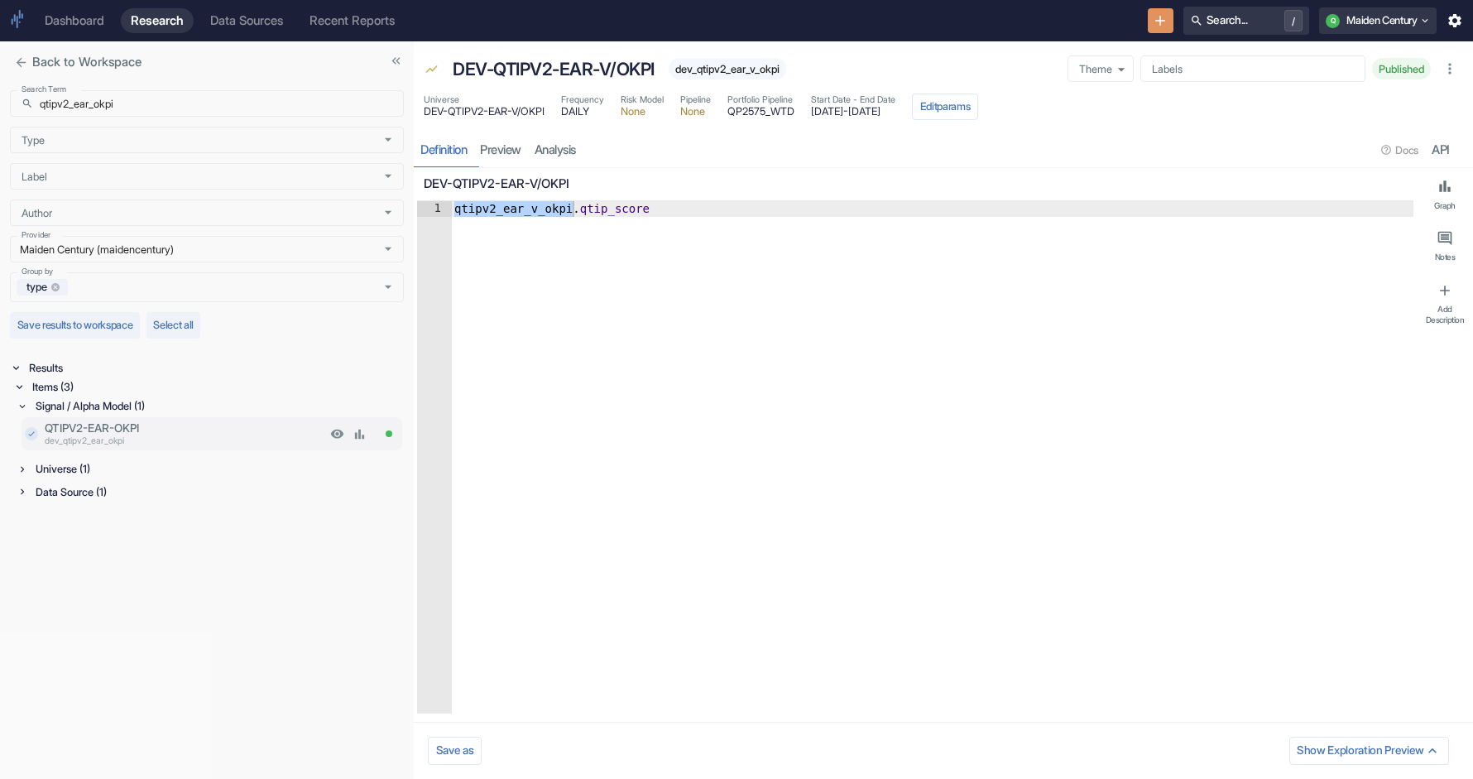
click at [84, 425] on p "QTIPV2-EAR-OKPI" at bounding box center [185, 428] width 281 height 17
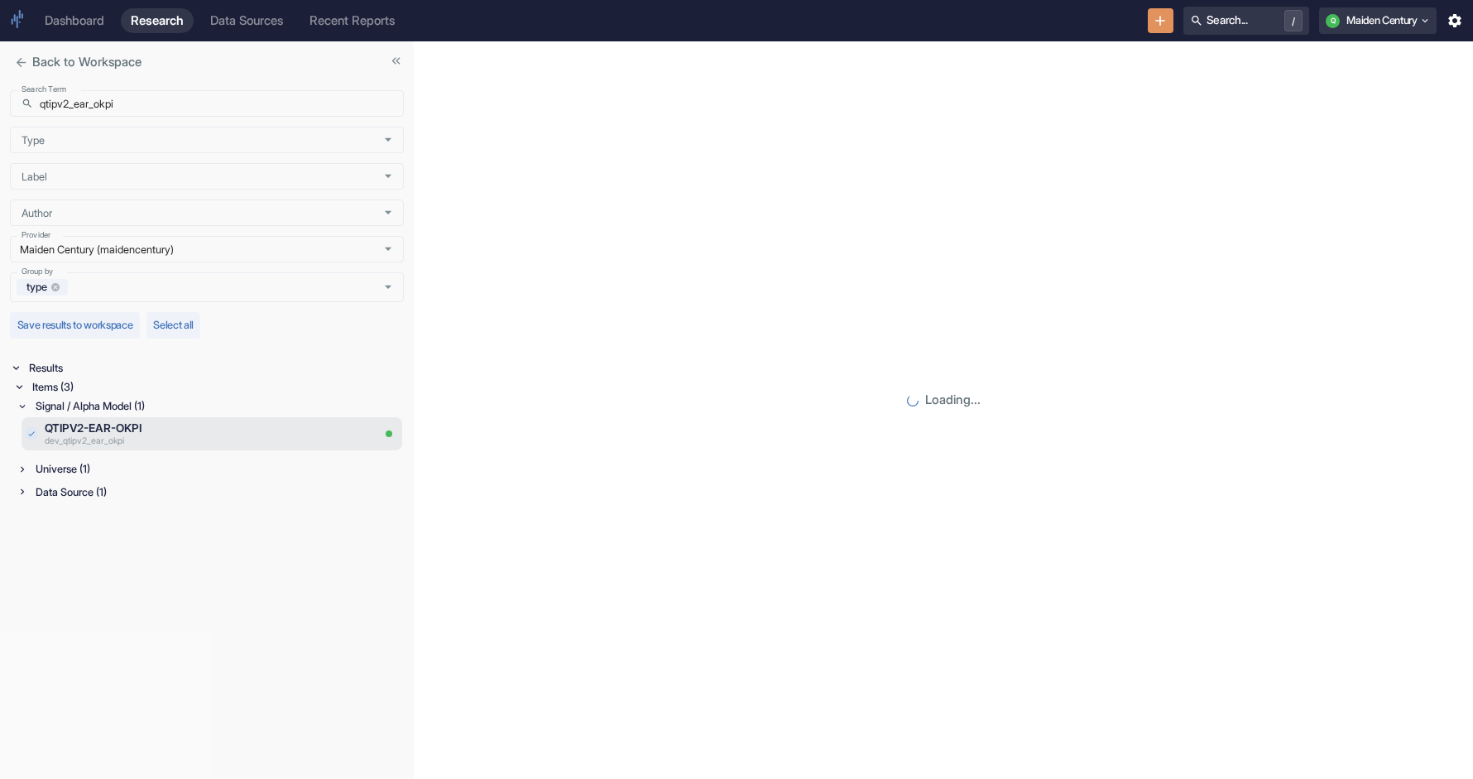
click at [65, 475] on div "Universe (1)" at bounding box center [218, 468] width 372 height 19
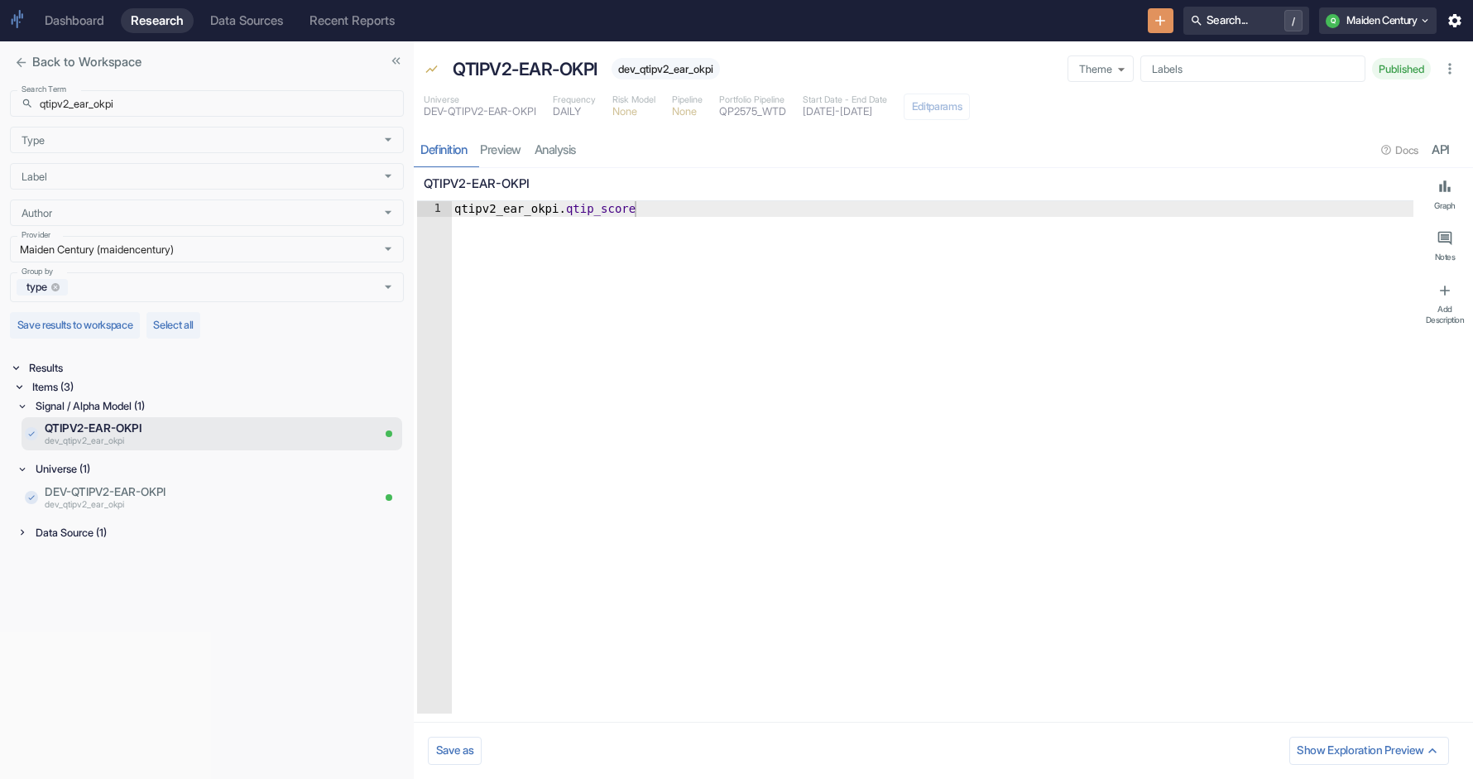
type textarea "x"
click at [68, 529] on div "Data Source (1)" at bounding box center [218, 532] width 372 height 19
type textarea "qtipv2_ear_okpi.qtip_score"
click at [501, 218] on div "qtipv2_ear_okpi . qtip_score" at bounding box center [932, 473] width 962 height 544
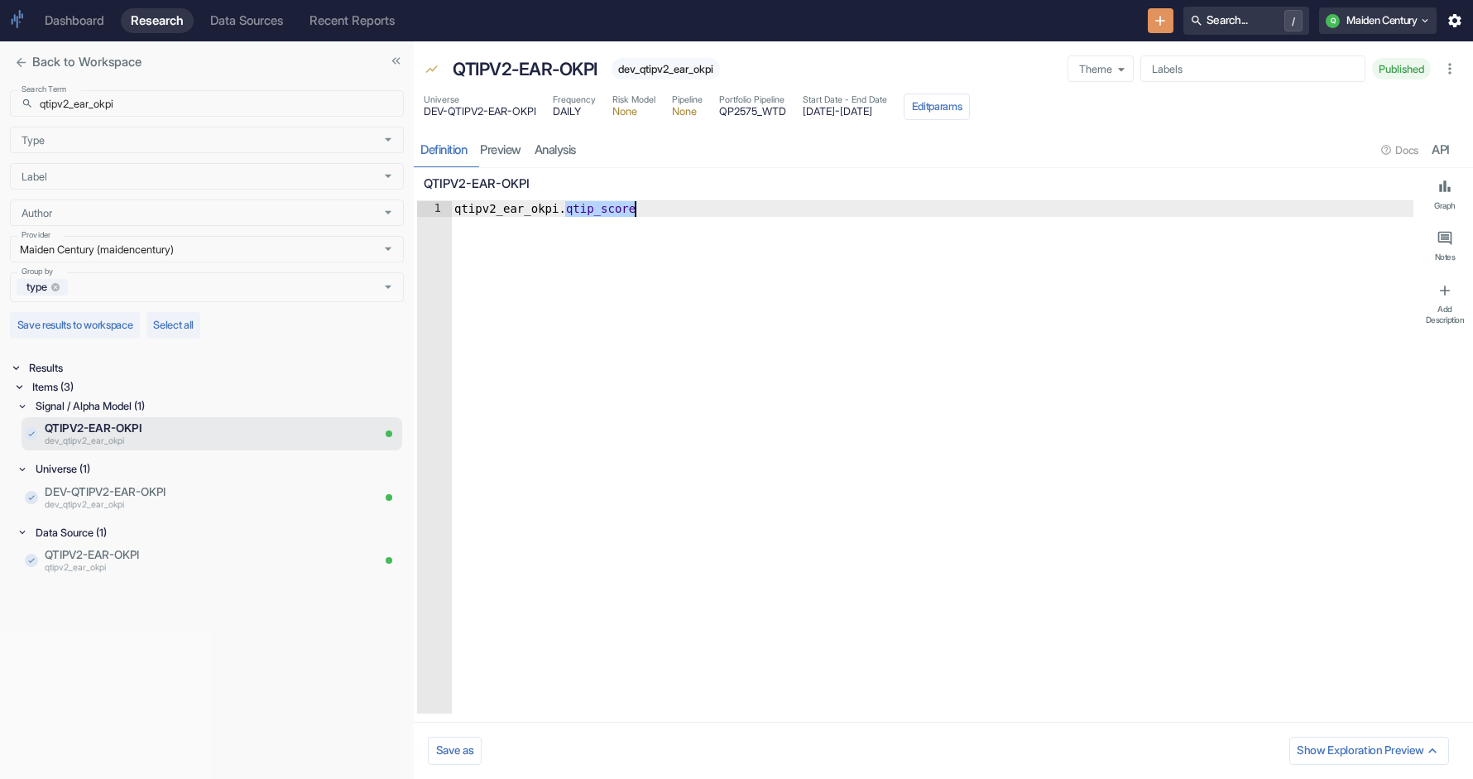
click at [499, 217] on div "qtipv2_ear_okpi . qtip_score" at bounding box center [932, 473] width 962 height 544
click at [493, 205] on div "qtipv2_ear_okpi . qtip_score" at bounding box center [932, 473] width 962 height 544
type textarea "x"
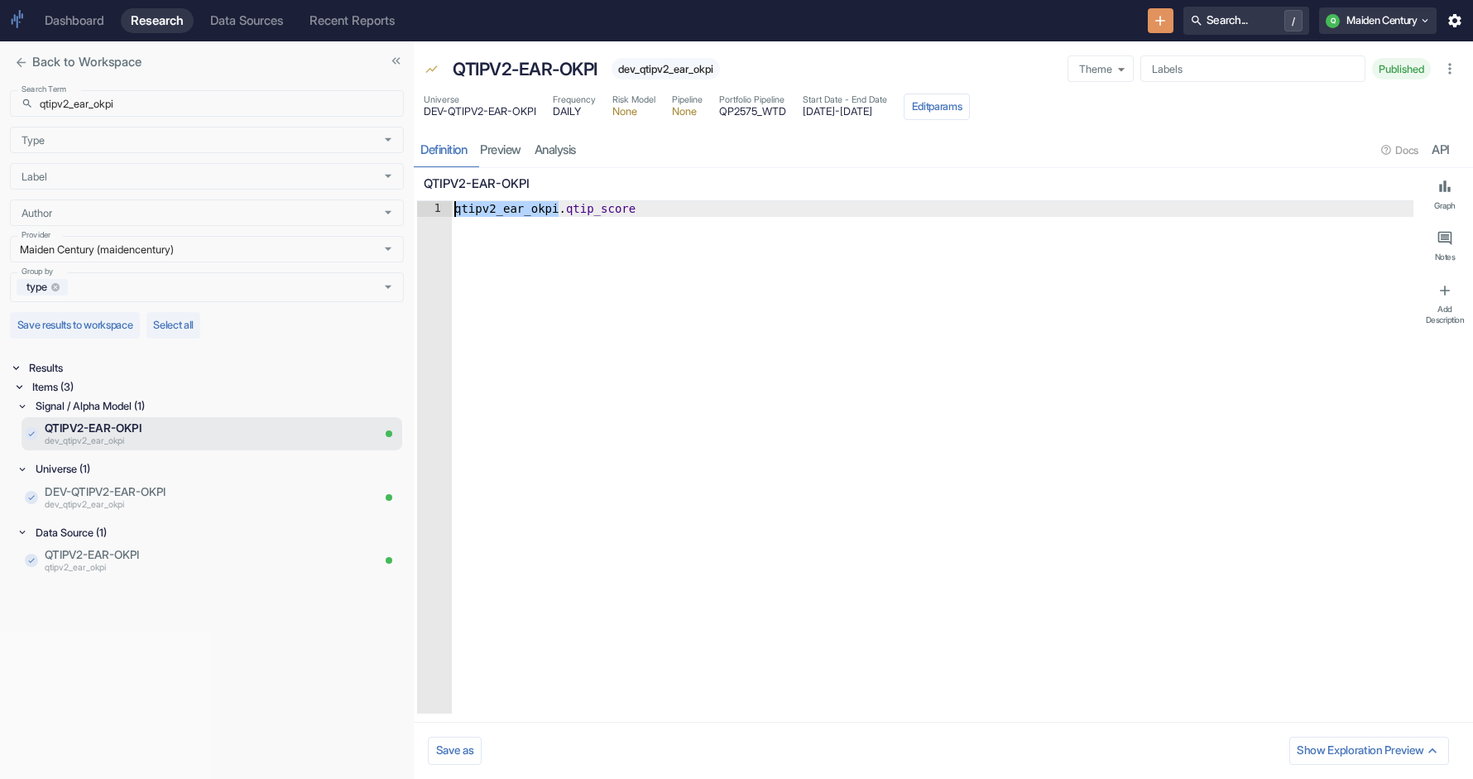
click at [679, 69] on span "dev_qtipv2_ear_okpi" at bounding box center [666, 69] width 108 height 12
drag, startPoint x: 951, startPoint y: 115, endPoint x: 815, endPoint y: 117, distance: 135.7
click at [815, 117] on div "Universe DEV-QTIPV2-EAR-OKPI Frequency DAILY Risk Model None Pipeline None Port…" at bounding box center [697, 107] width 546 height 26
click at [148, 103] on input "qtipv2_ear_okpi" at bounding box center [222, 103] width 364 height 26
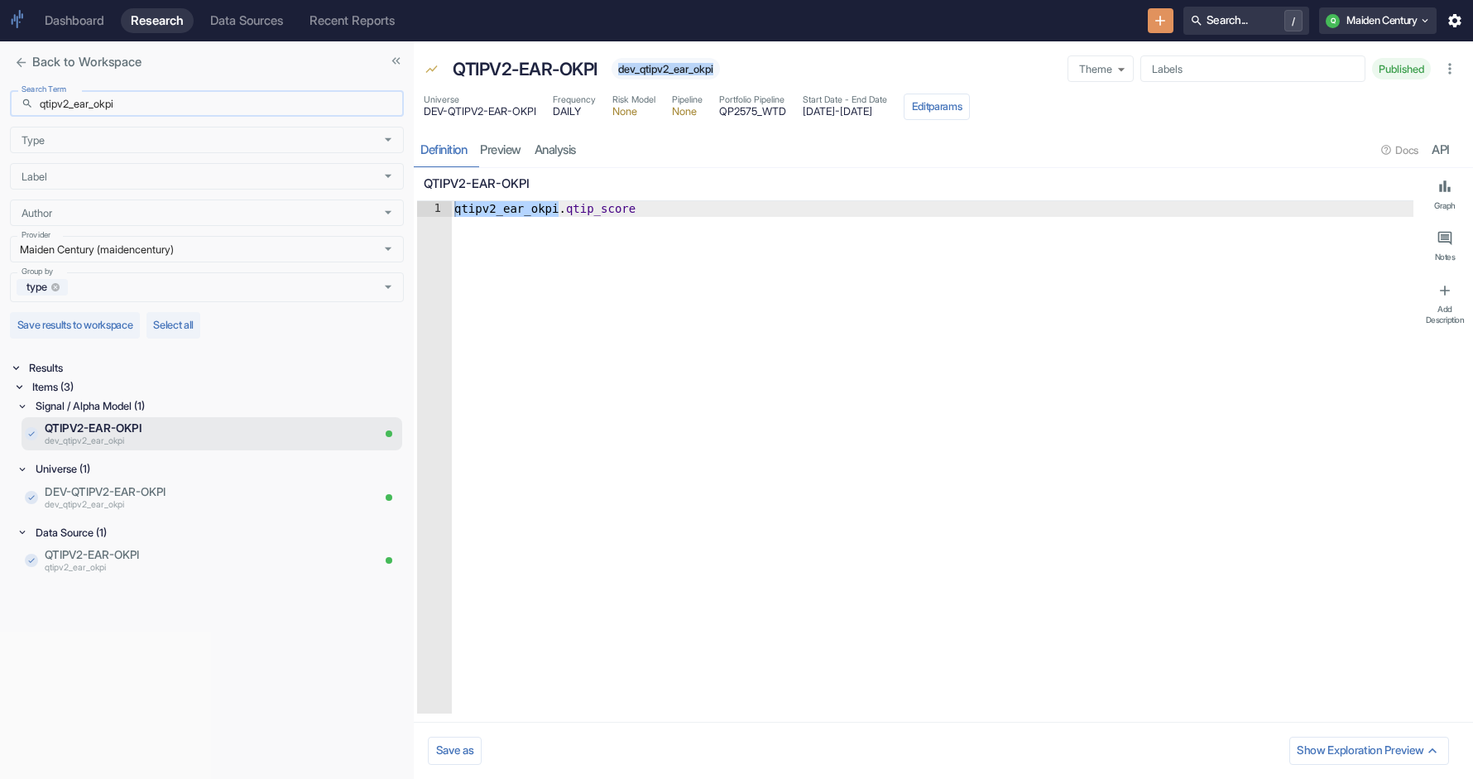
click at [148, 103] on input "qtipv2_ear_okpi" at bounding box center [222, 103] width 364 height 26
paste input "cei_usdq"
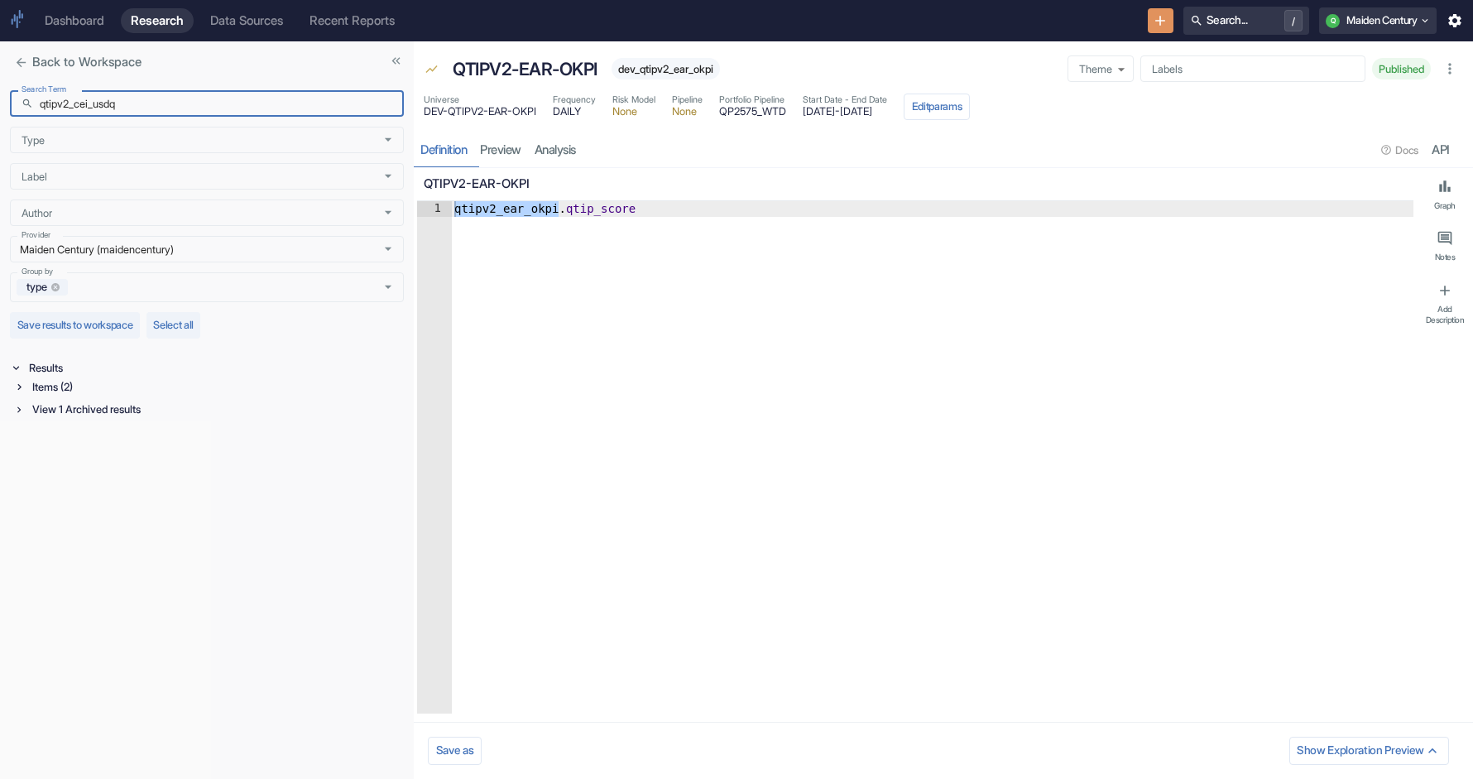
type input "qtipv2_cei_usdq"
click at [51, 385] on div "Items (2)" at bounding box center [216, 386] width 375 height 19
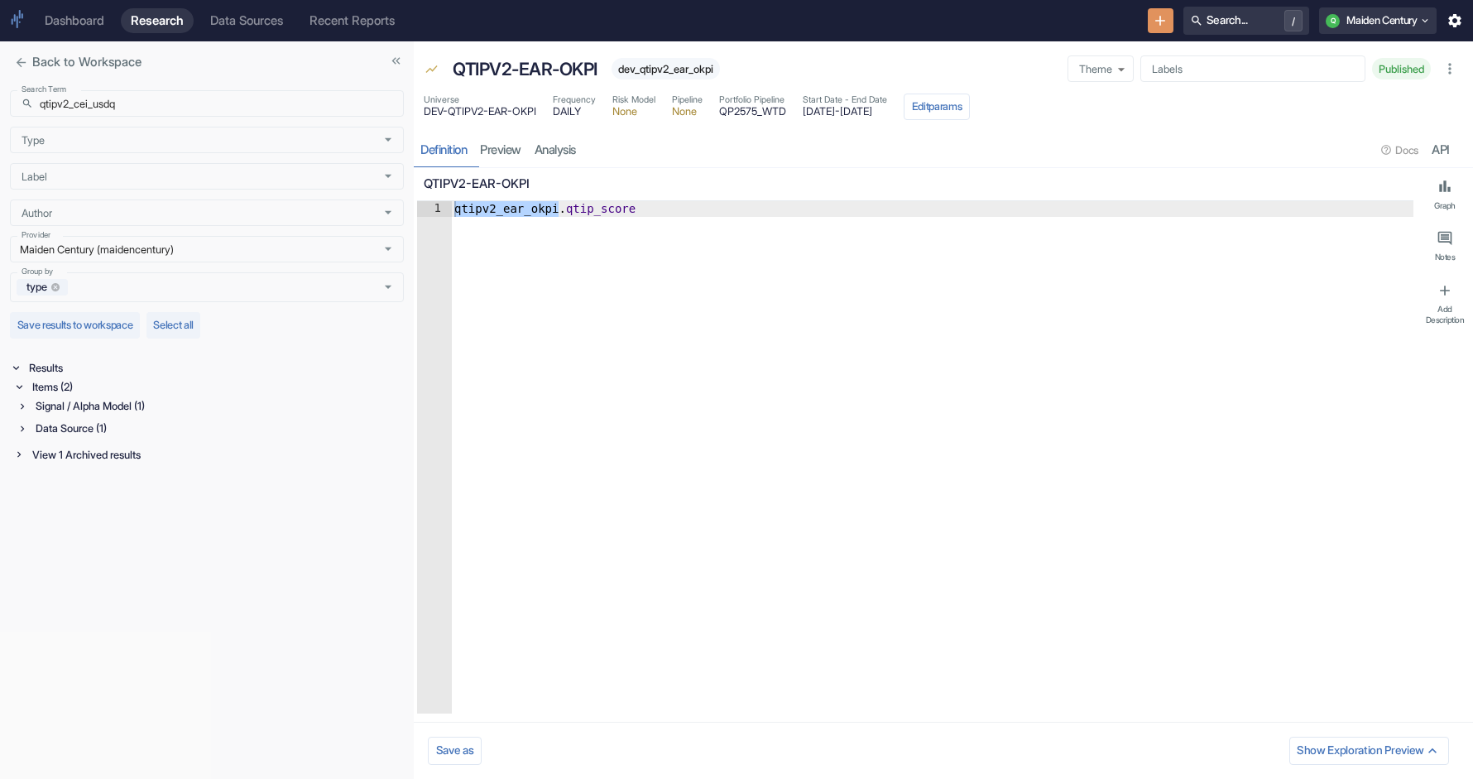
click at [79, 405] on div "Signal / Alpha Model (1)" at bounding box center [218, 405] width 372 height 19
click at [79, 431] on p "DEV-QTIPV2-CEI-USDQ" at bounding box center [185, 428] width 281 height 17
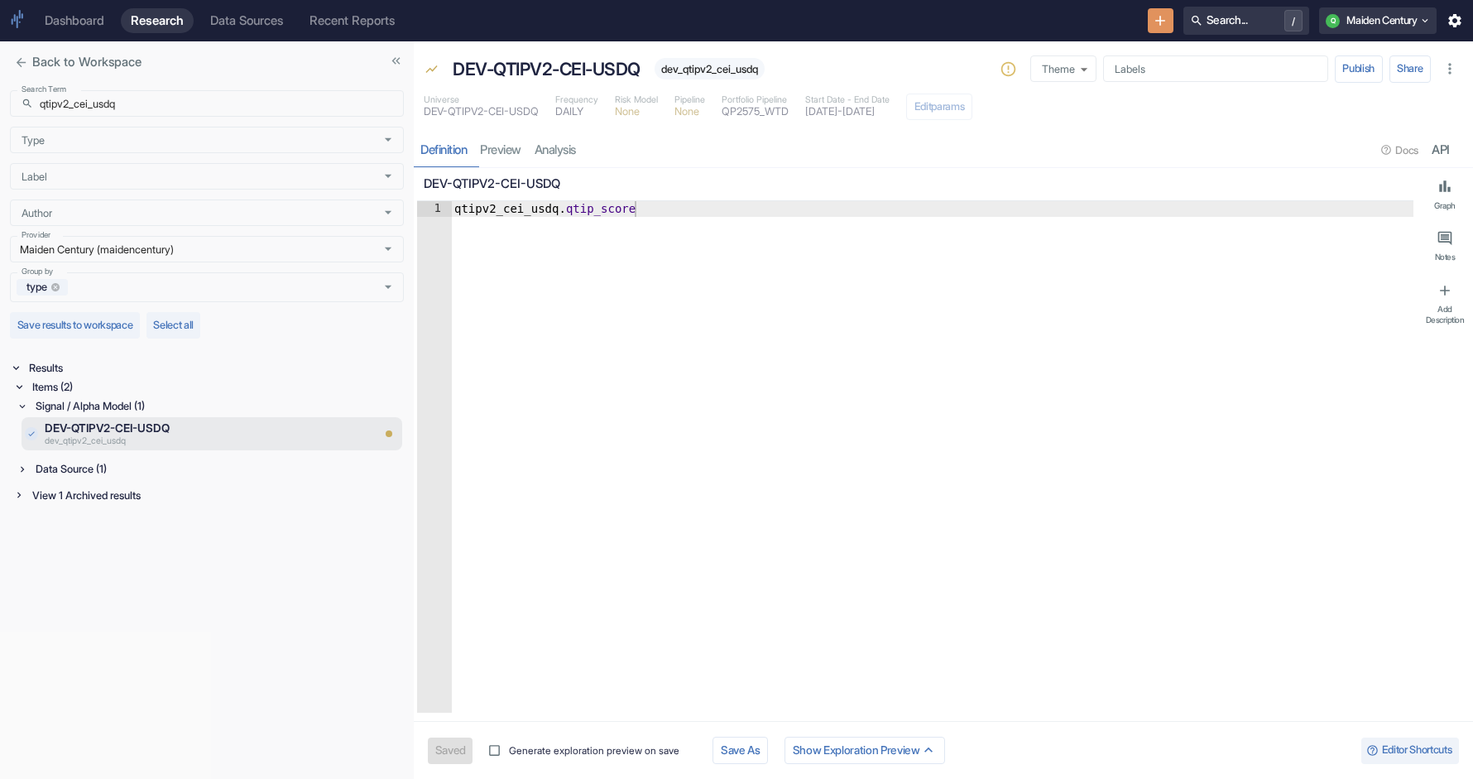
type textarea "x"
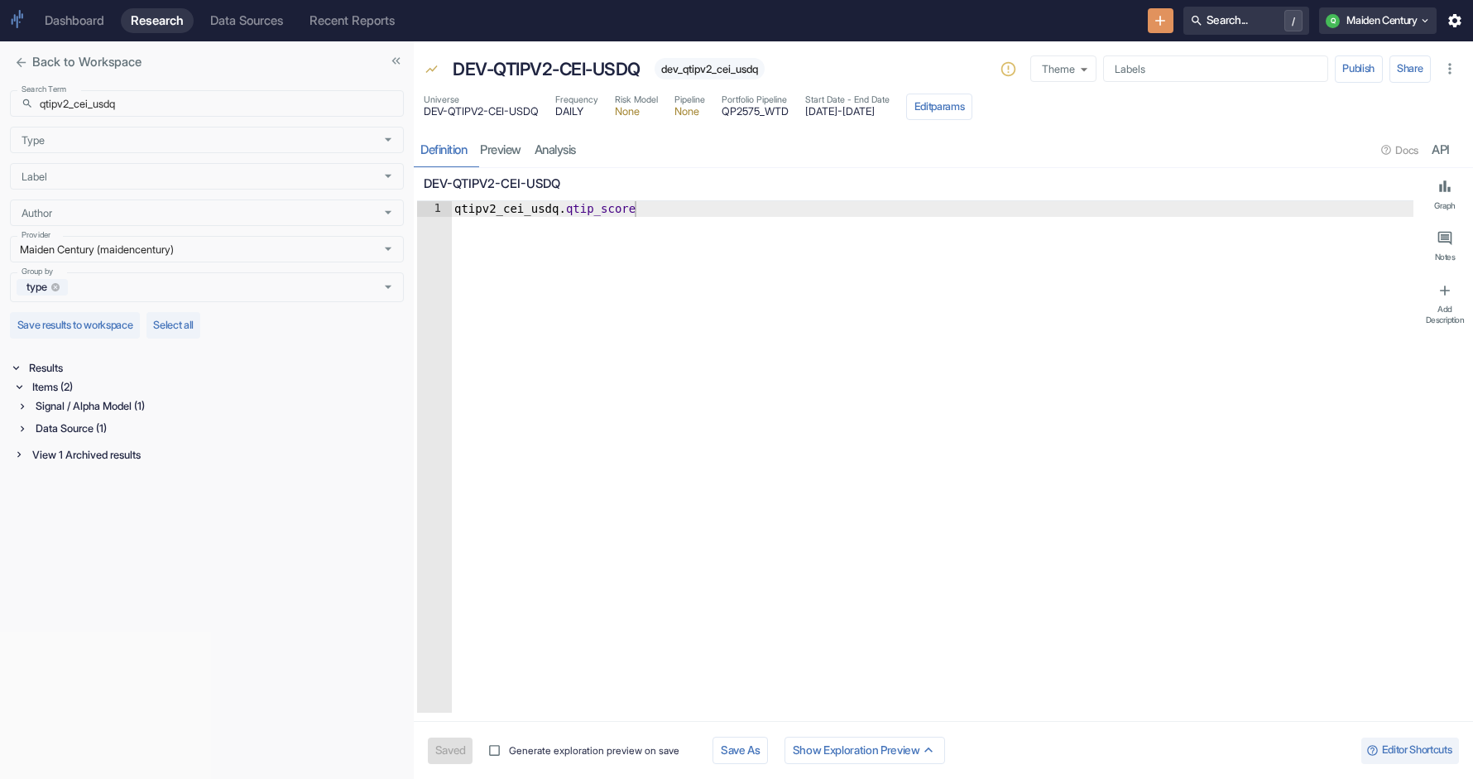
type textarea "qtipv2_cei_usdq.qtip_score"
click at [498, 214] on div "qtipv2_cei_usdq . qtip_score" at bounding box center [932, 472] width 962 height 543
type textarea "x"
click at [705, 65] on span "dev_qtipv2_cei_usdq" at bounding box center [710, 69] width 110 height 12
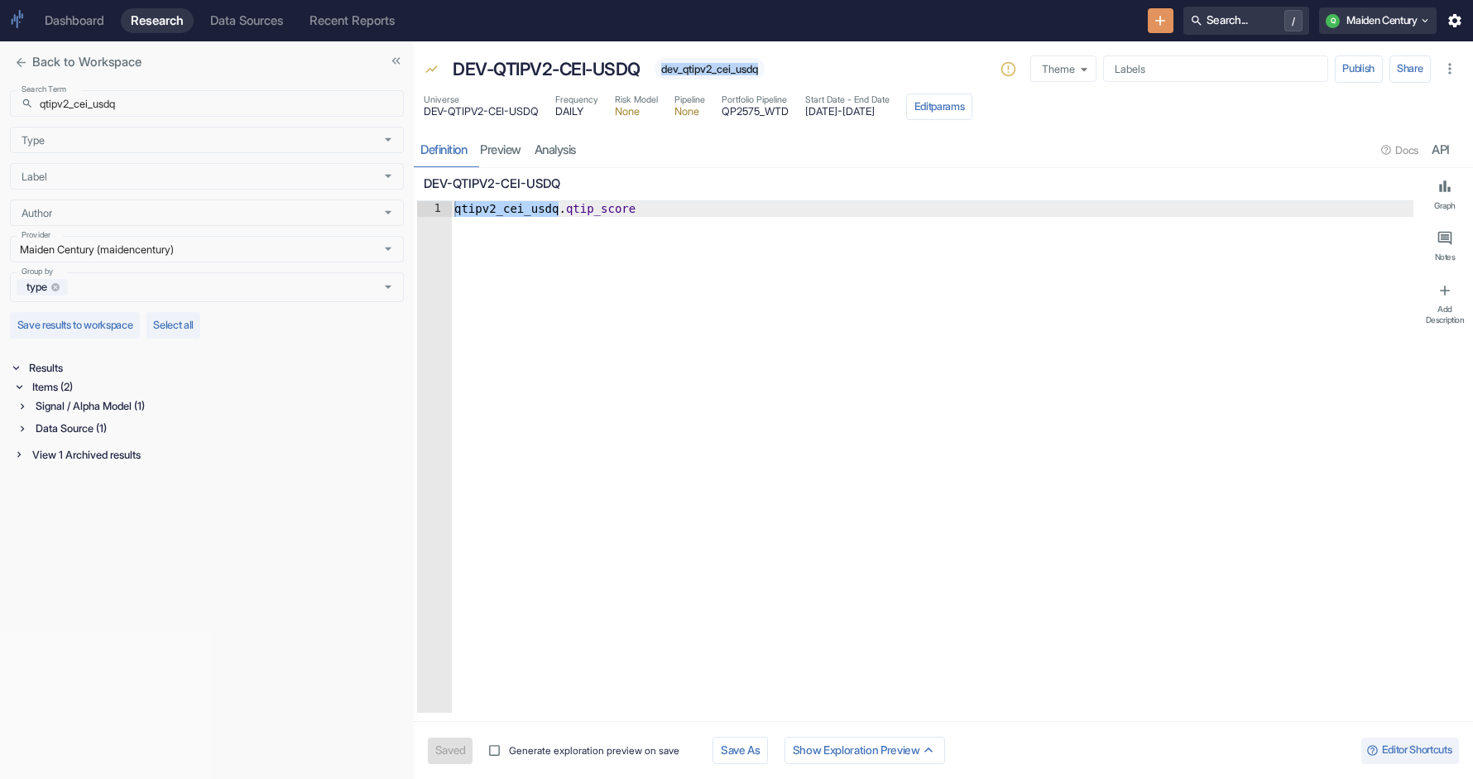
click at [705, 65] on span "dev_qtipv2_cei_usdq" at bounding box center [710, 69] width 110 height 12
click at [35, 455] on div "View 1 Archived results" at bounding box center [216, 454] width 375 height 19
click at [54, 475] on div "Universe (1)" at bounding box center [218, 473] width 372 height 19
drag, startPoint x: 952, startPoint y: 112, endPoint x: 823, endPoint y: 113, distance: 129.9
click at [823, 113] on span "[DATE] - [DATE]" at bounding box center [847, 112] width 84 height 11
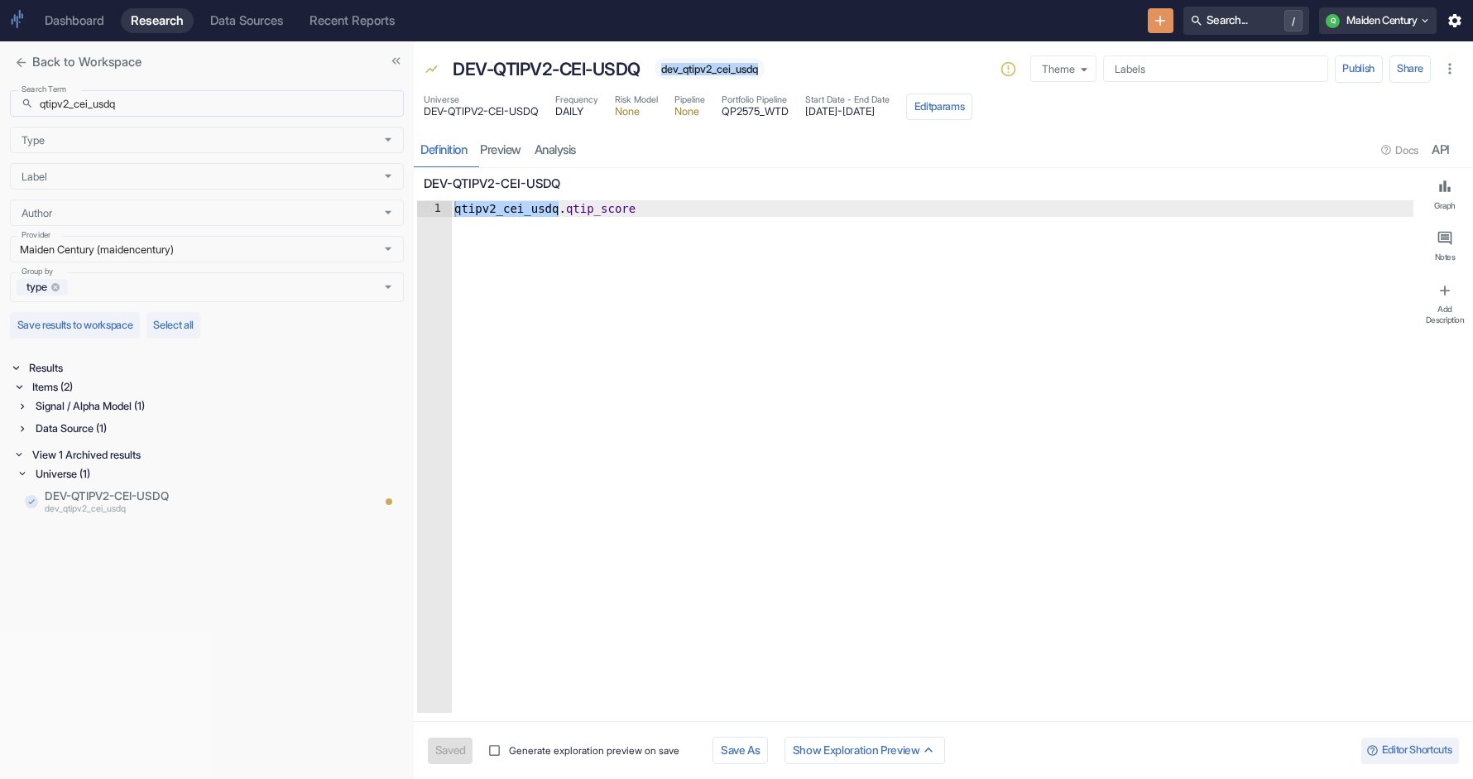
click at [135, 112] on input "qtipv2_cei_usdq" at bounding box center [222, 103] width 364 height 26
paste input "1798_qsys_ex_app_msc"
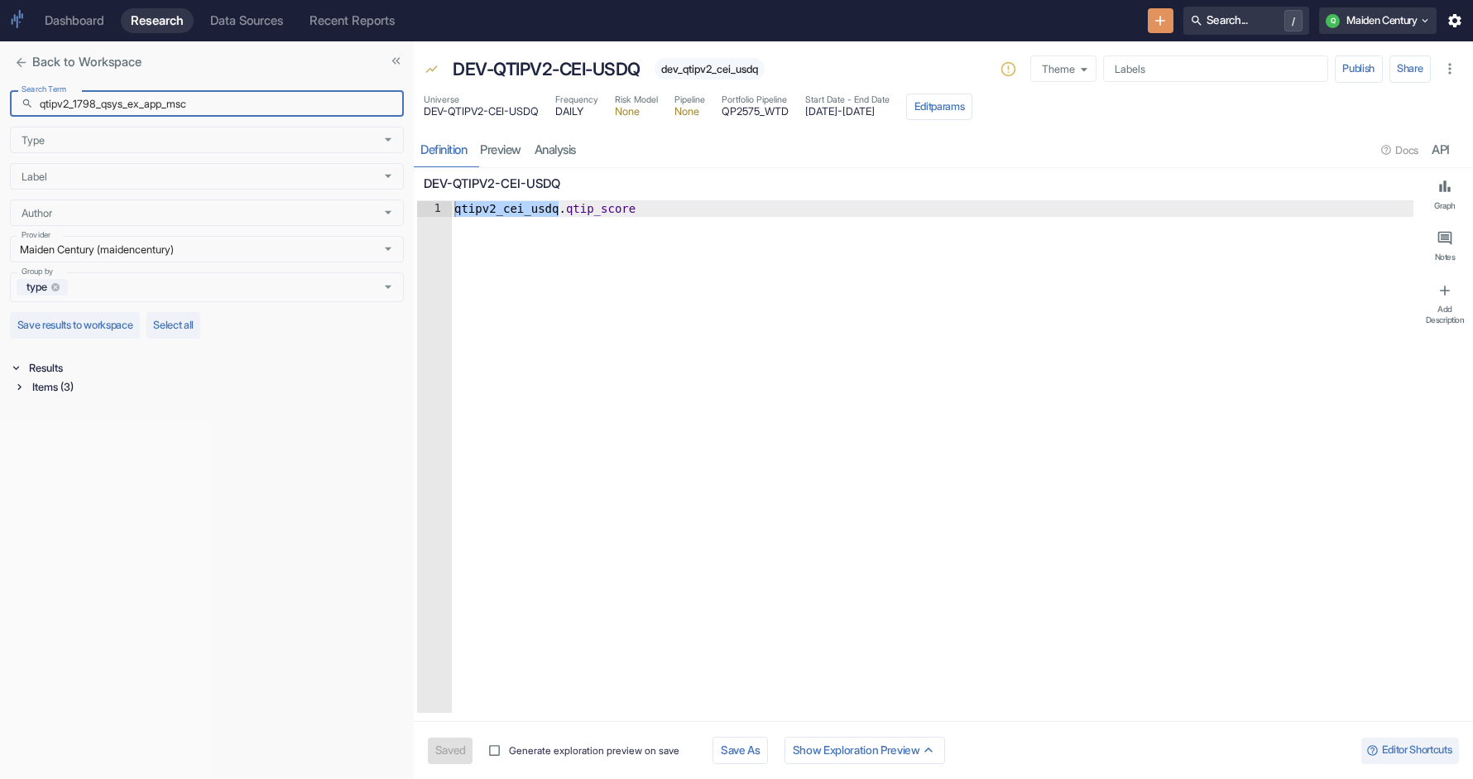
type input "qtipv2_1798_qsys_ex_app_msc"
click at [84, 381] on div "Items (3)" at bounding box center [216, 386] width 375 height 19
click at [68, 399] on div "Signal / Alpha Model (1)" at bounding box center [218, 405] width 372 height 19
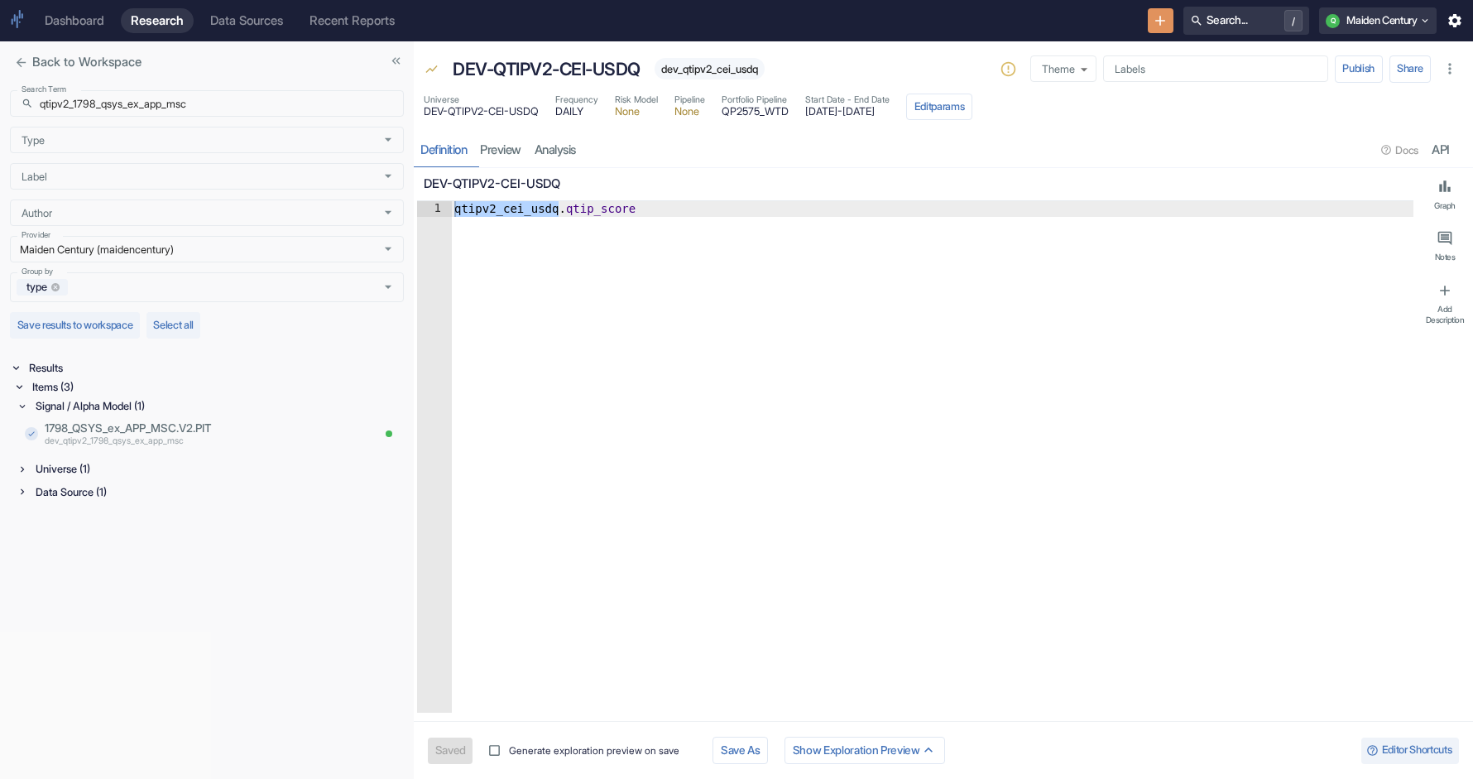
click at [68, 468] on div "Universe (1)" at bounding box center [218, 468] width 372 height 19
click at [82, 531] on div "Data Source (1)" at bounding box center [218, 532] width 372 height 19
click at [188, 440] on p "dev_qtipv2_1798_qsys_ex_app_msc" at bounding box center [185, 441] width 281 height 13
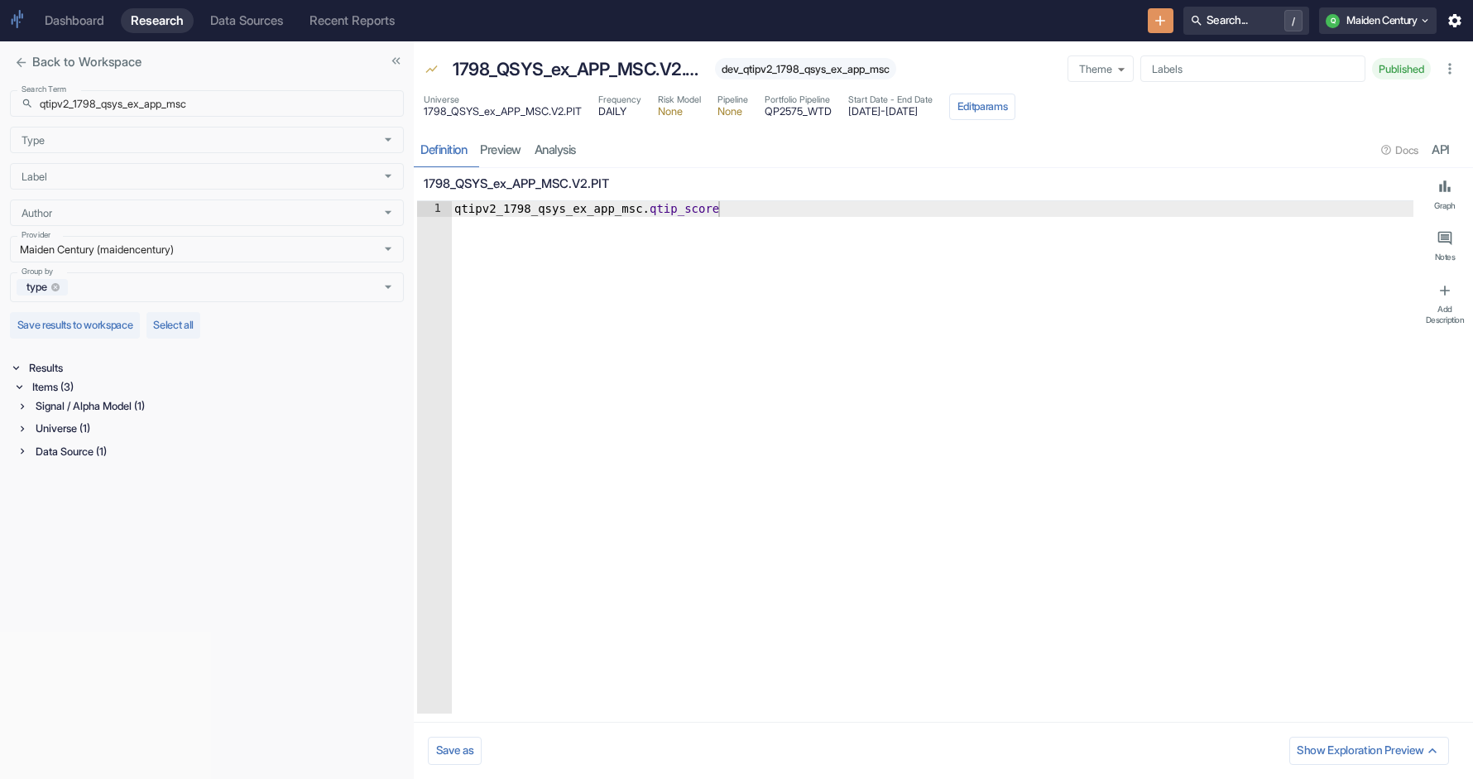
click at [758, 64] on span "dev_qtipv2_1798_qsys_ex_app_msc" at bounding box center [805, 69] width 181 height 12
type textarea "x"
type textarea "qtipv2_1798_qsys_ex_app_msc.qtip_score"
click at [533, 210] on div "qtipv2_1798_qsys_ex_app_msc . qtip_score" at bounding box center [932, 473] width 962 height 544
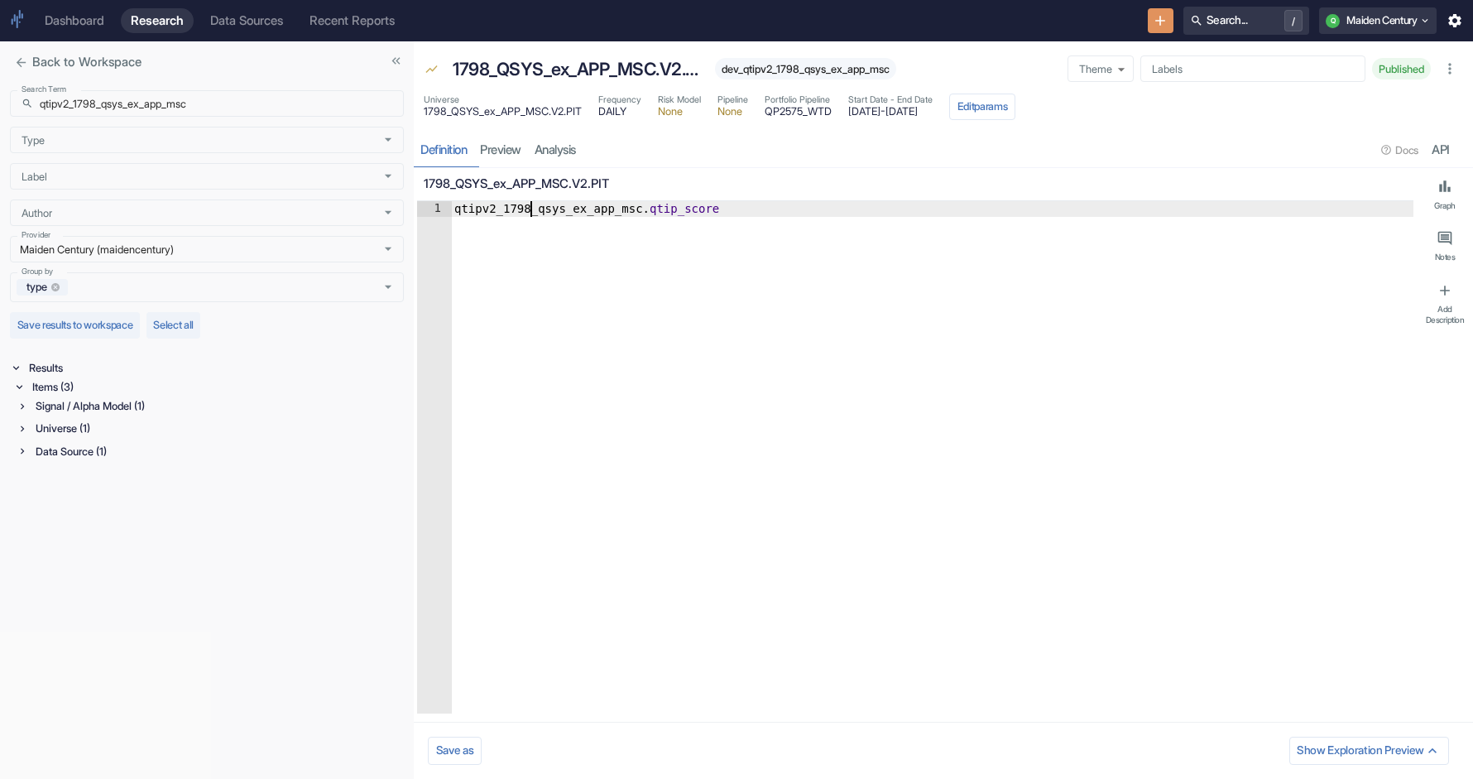
click at [533, 210] on div "qtipv2_1798_qsys_ex_app_msc . qtip_score" at bounding box center [932, 473] width 962 height 544
click at [51, 425] on div "Universe (1)" at bounding box center [218, 428] width 372 height 19
click at [823, 75] on div "dev_qtipv2_1798_qsys_ex_app_msc" at bounding box center [805, 69] width 181 height 22
click at [810, 65] on span "dev_qtipv2_1798_qsys_ex_app_msc" at bounding box center [805, 69] width 181 height 12
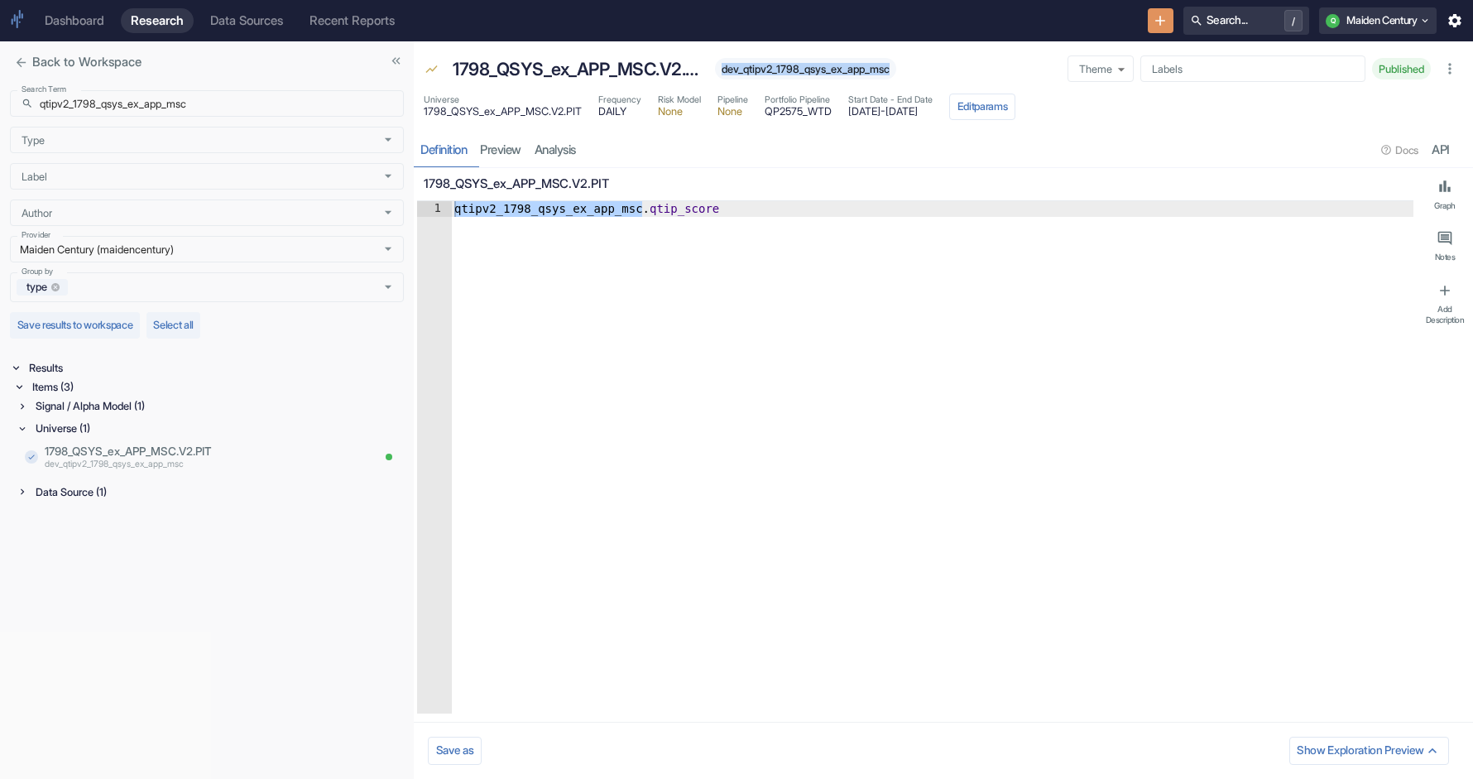
click at [810, 65] on span "dev_qtipv2_1798_qsys_ex_app_msc" at bounding box center [805, 69] width 181 height 12
click at [765, 269] on div "qtipv2_1798_qsys_ex_app_msc . qtip_score" at bounding box center [932, 473] width 962 height 544
click at [761, 69] on span "dev_qtipv2_1798_qsys_ex_app_msc" at bounding box center [805, 69] width 181 height 12
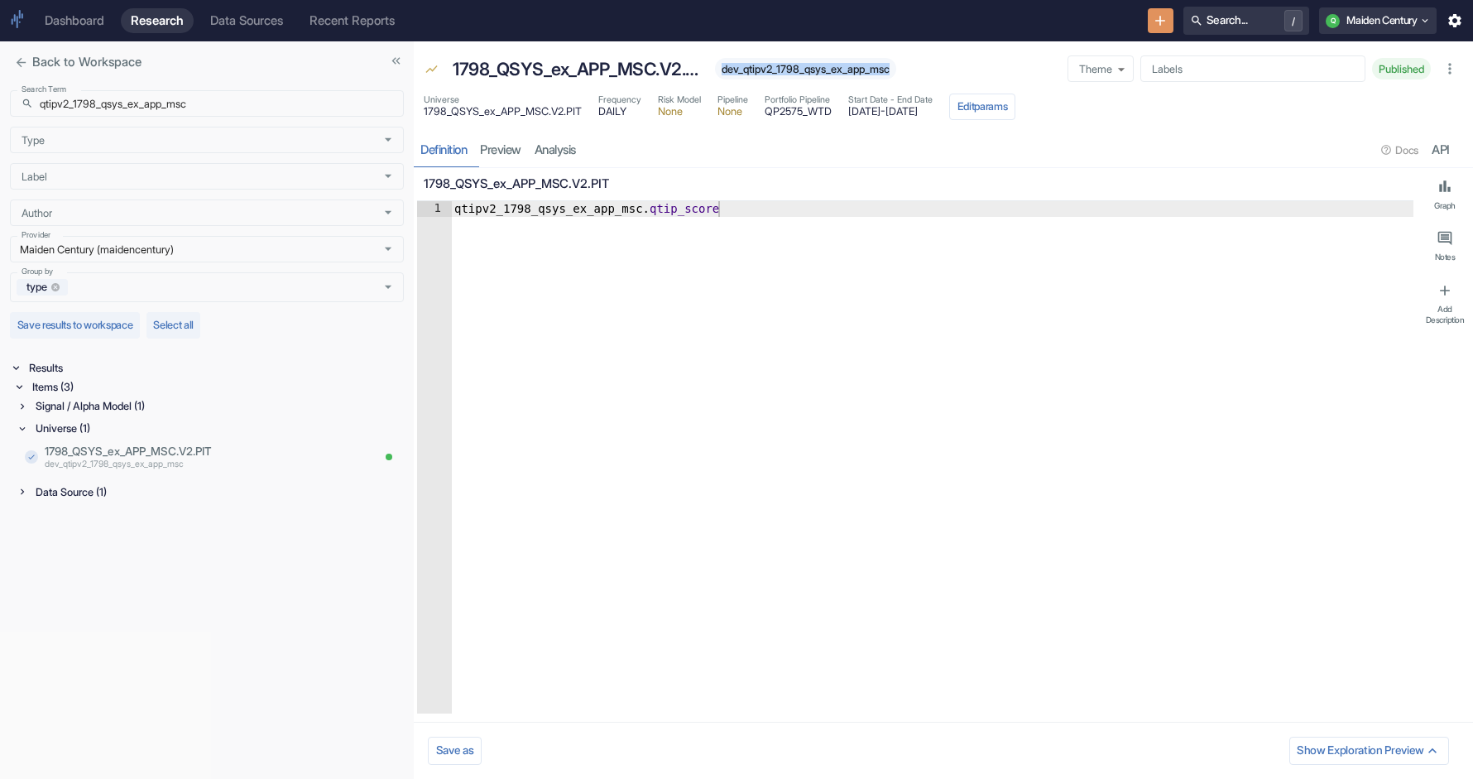
click at [761, 69] on span "dev_qtipv2_1798_qsys_ex_app_msc" at bounding box center [805, 69] width 181 height 12
drag, startPoint x: 991, startPoint y: 112, endPoint x: 865, endPoint y: 111, distance: 125.8
click at [865, 111] on div "Universe 1798_QSYS_ex_APP_MSC.V2.PIT Frequency DAILY Risk Model None Pipeline N…" at bounding box center [720, 107] width 592 height 26
click at [170, 103] on input "qtipv2_1798_qsys_ex_app_msc" at bounding box center [222, 103] width 364 height 26
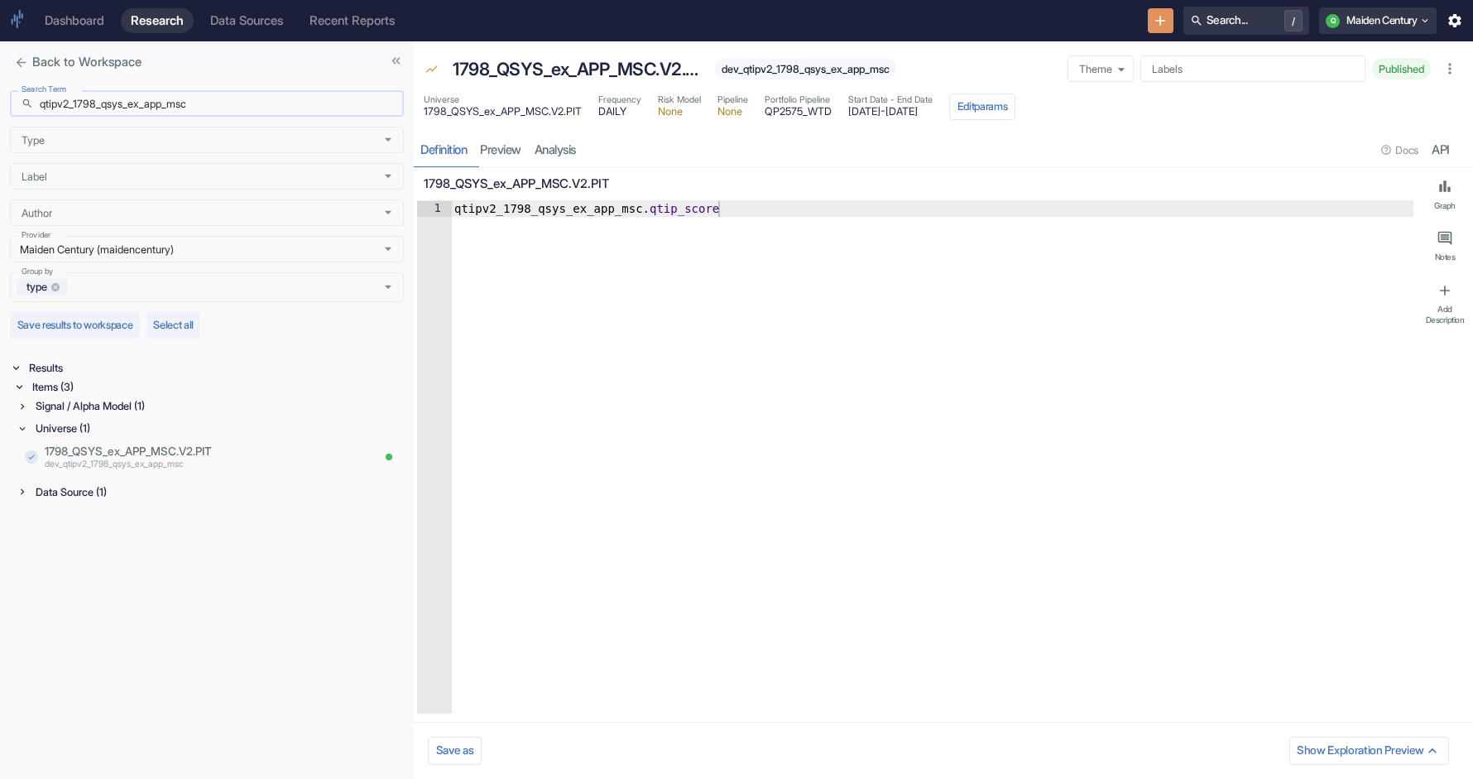
paste input "ydl"
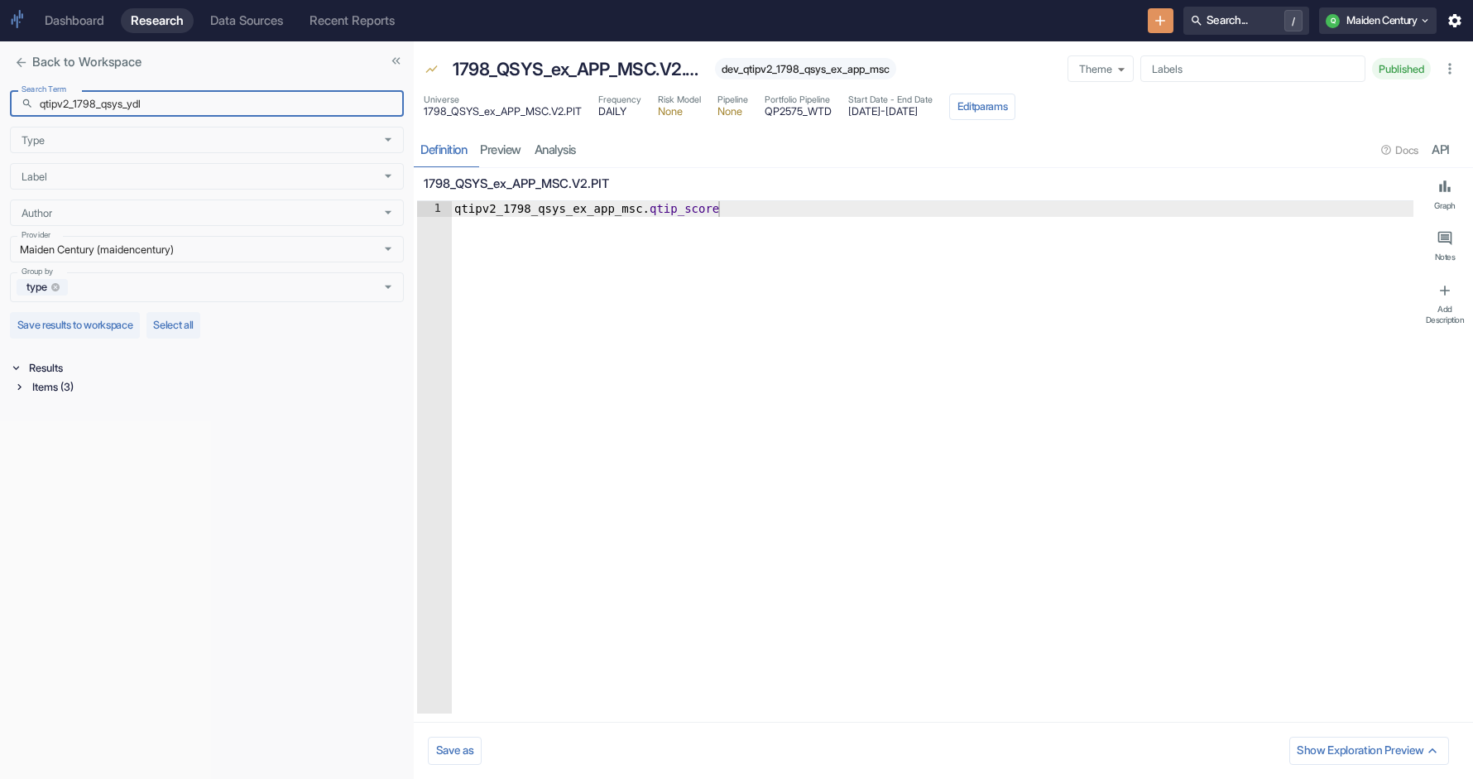
type input "qtipv2_1798_qsys_ydl"
click at [59, 386] on div "Items (3)" at bounding box center [216, 386] width 375 height 19
click at [75, 401] on div "Signal / Alpha Model (1)" at bounding box center [218, 405] width 372 height 19
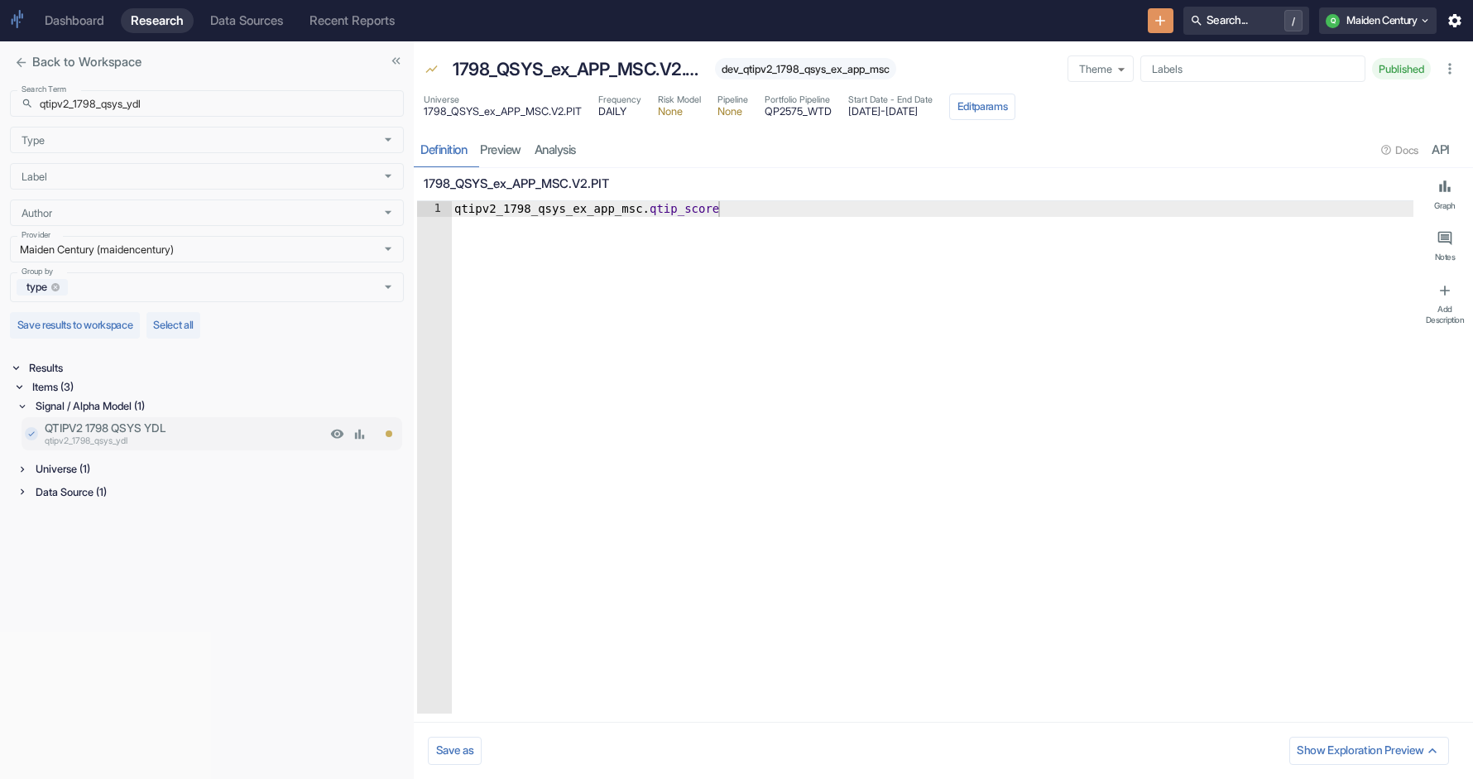
click at [89, 421] on p "QTIPV2 1798 QSYS YDL" at bounding box center [185, 428] width 281 height 17
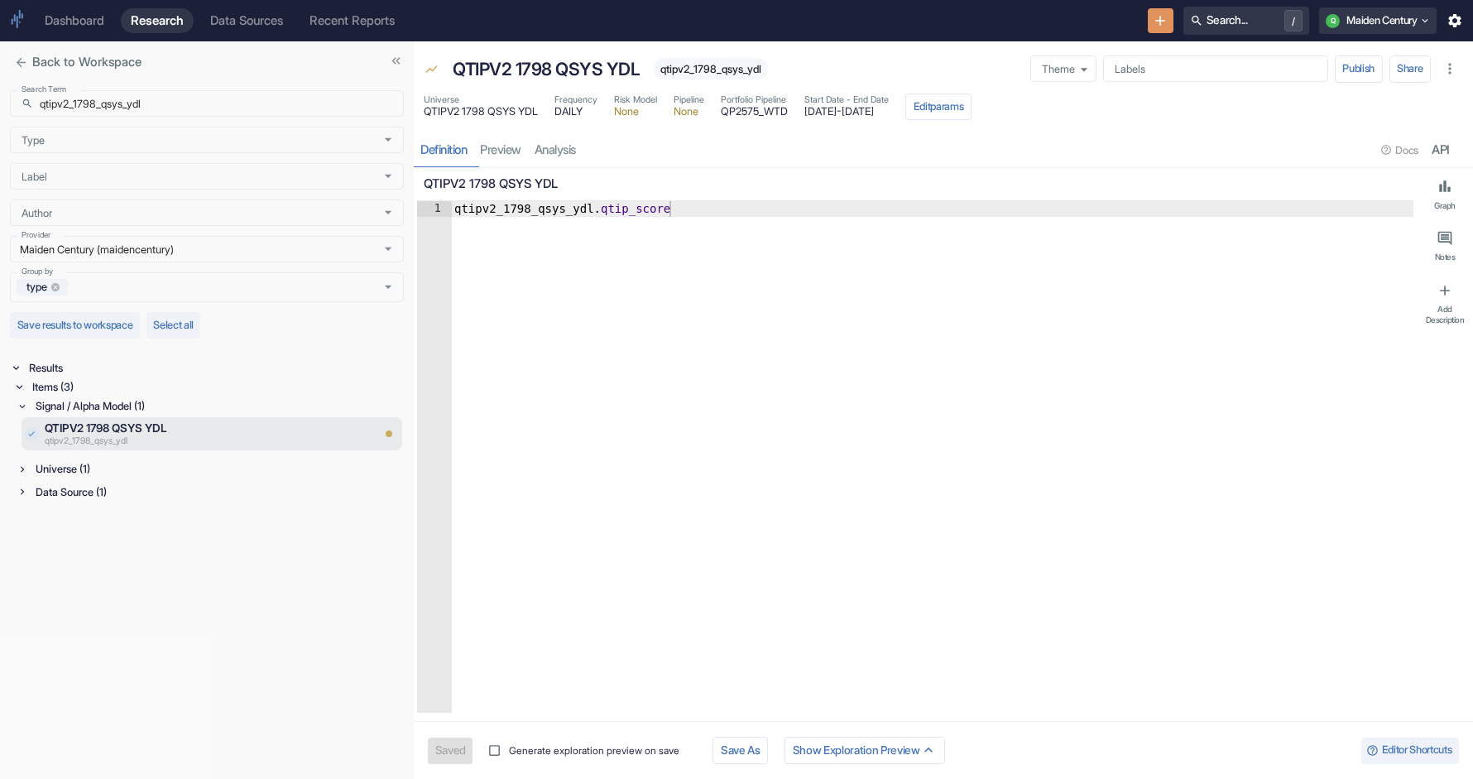
type textarea "x"
type textarea "qtipv2_1798_qsys_ydl.qtip_score"
click at [497, 215] on div "qtipv2_1798_qsys_ydl . qtip_score" at bounding box center [932, 472] width 962 height 543
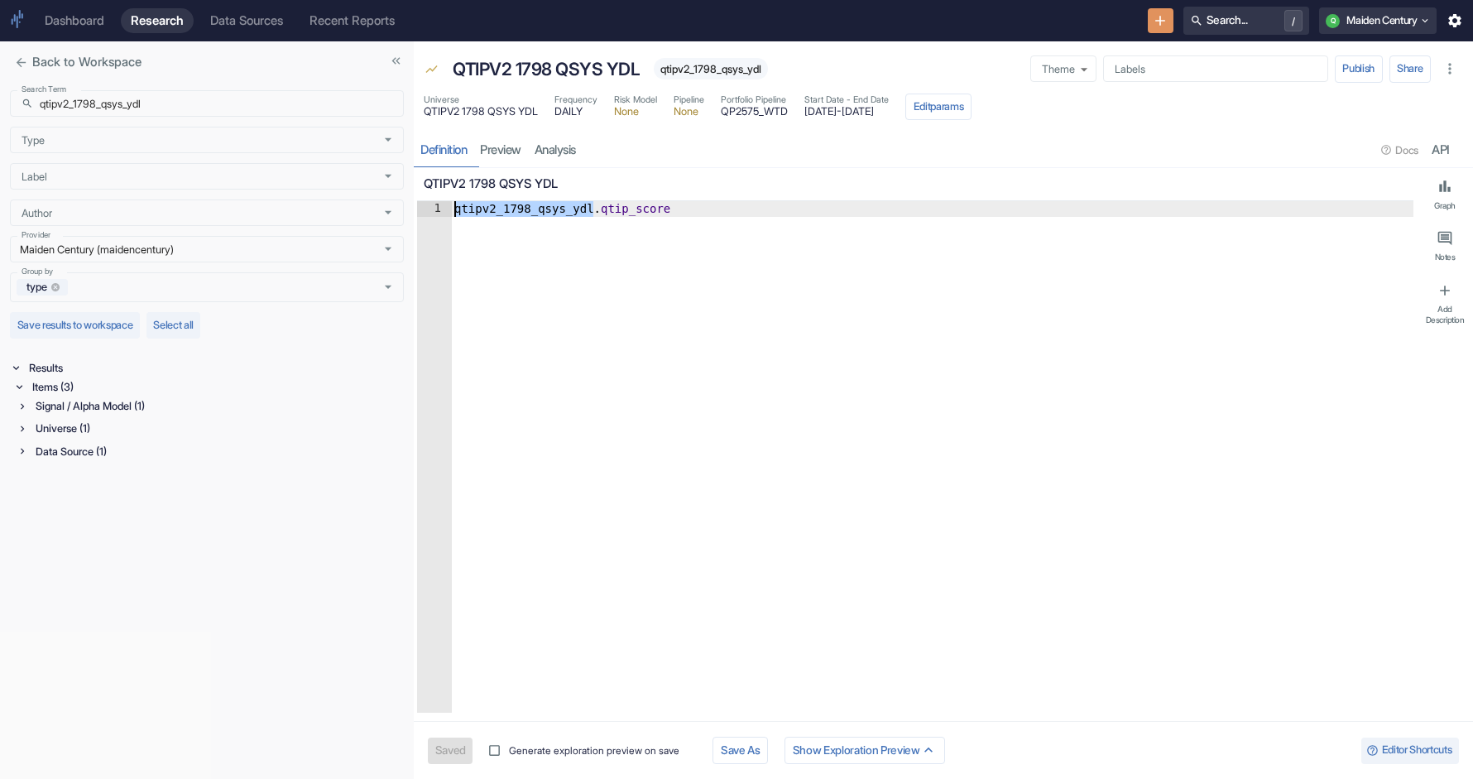
click at [497, 215] on div "qtipv2_1798_qsys_ydl . qtip_score" at bounding box center [932, 472] width 962 height 543
type textarea "x"
click at [74, 429] on div "Universe (1)" at bounding box center [218, 428] width 372 height 19
drag, startPoint x: 944, startPoint y: 112, endPoint x: 820, endPoint y: 113, distance: 124.1
click at [820, 113] on span "[DATE] - [DATE]" at bounding box center [846, 112] width 84 height 11
